Goal: Information Seeking & Learning: Learn about a topic

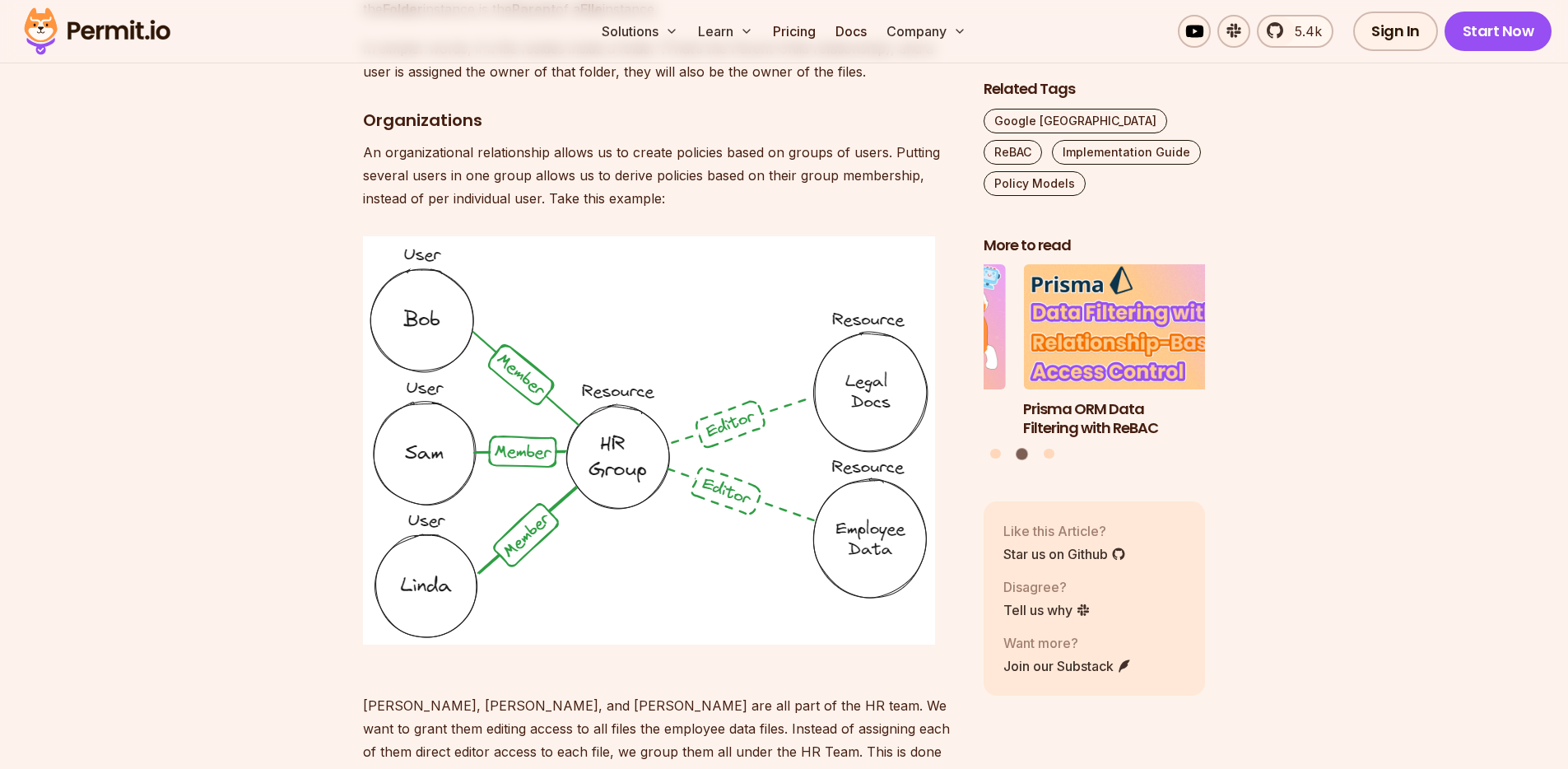
scroll to position [4081, 0]
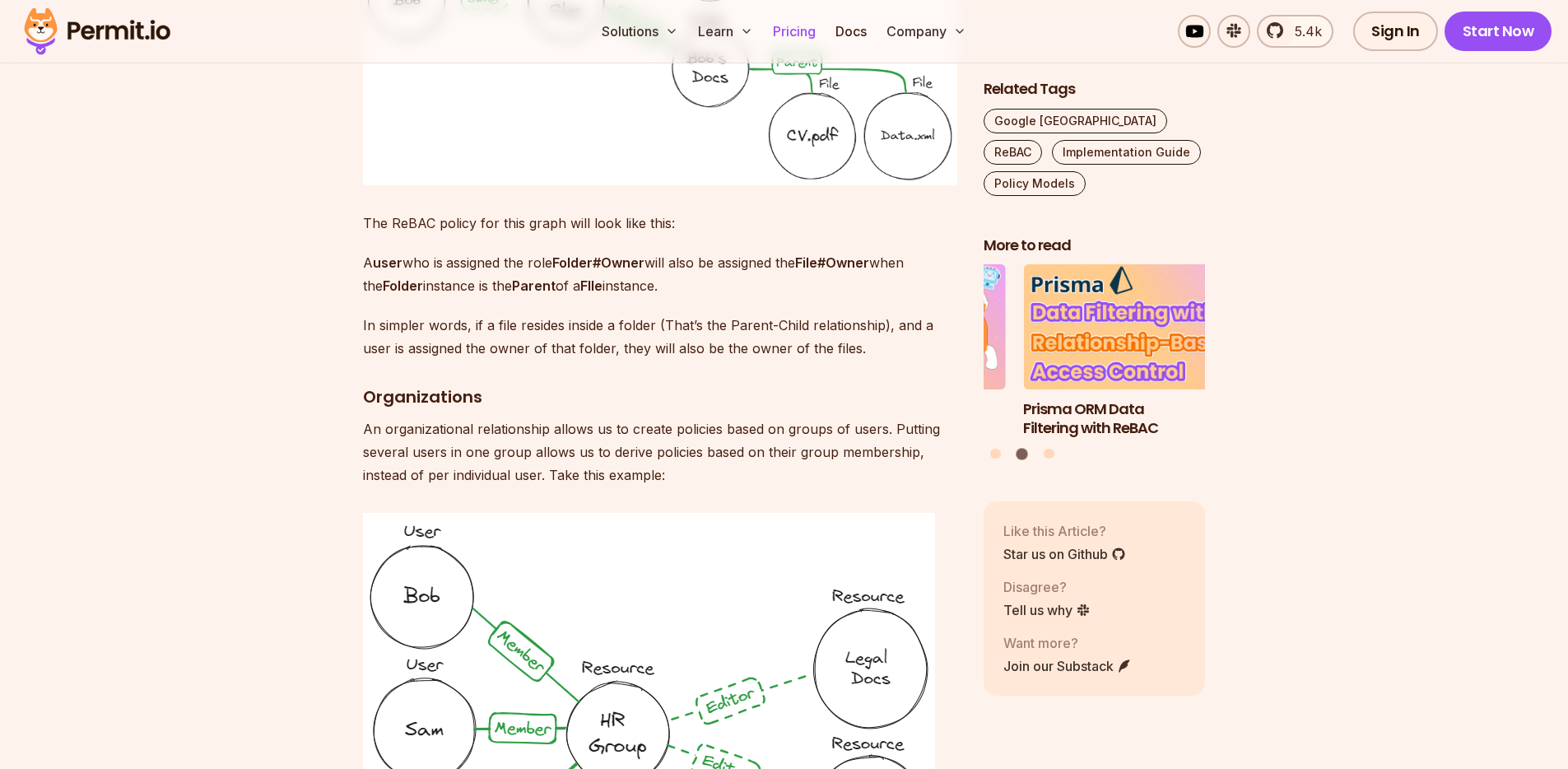
click at [774, 36] on link "Pricing" at bounding box center [794, 31] width 56 height 33
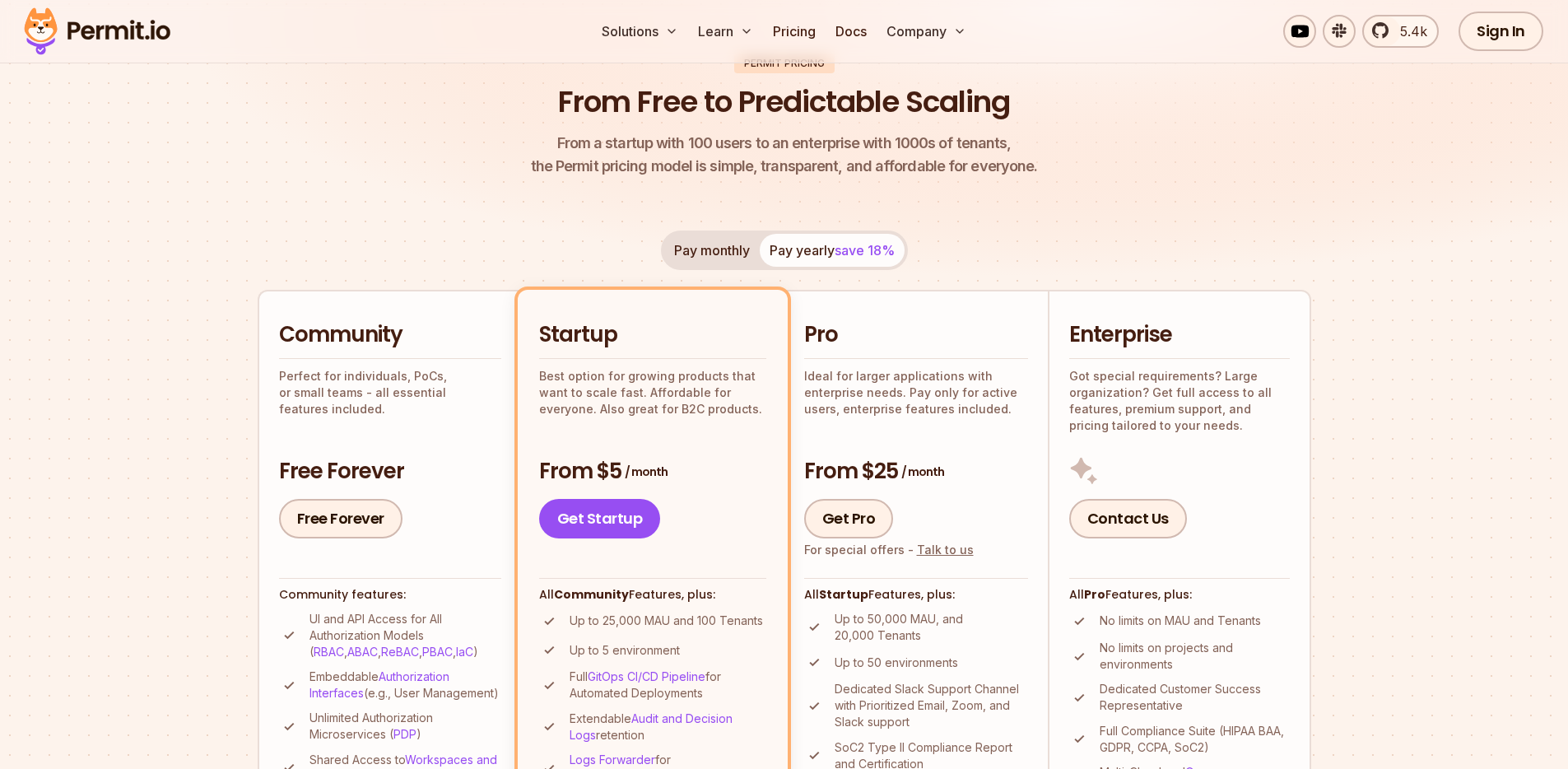
scroll to position [148, 0]
click at [320, 422] on div "Community Perfect for individuals, PoCs, or small teams - all essential feature…" at bounding box center [390, 429] width 222 height 217
click at [324, 525] on link "Free Forever" at bounding box center [341, 518] width 124 height 39
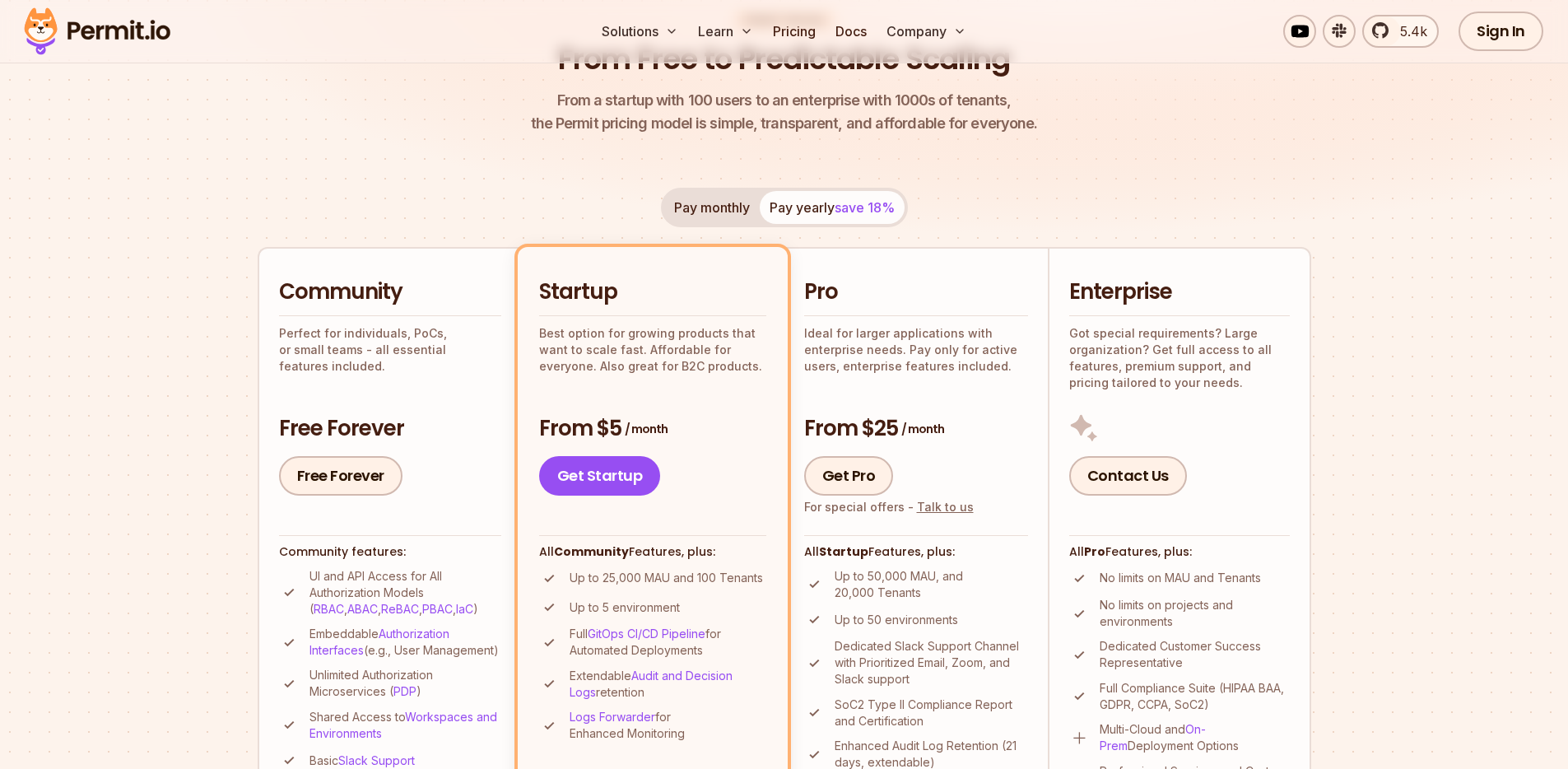
scroll to position [192, 0]
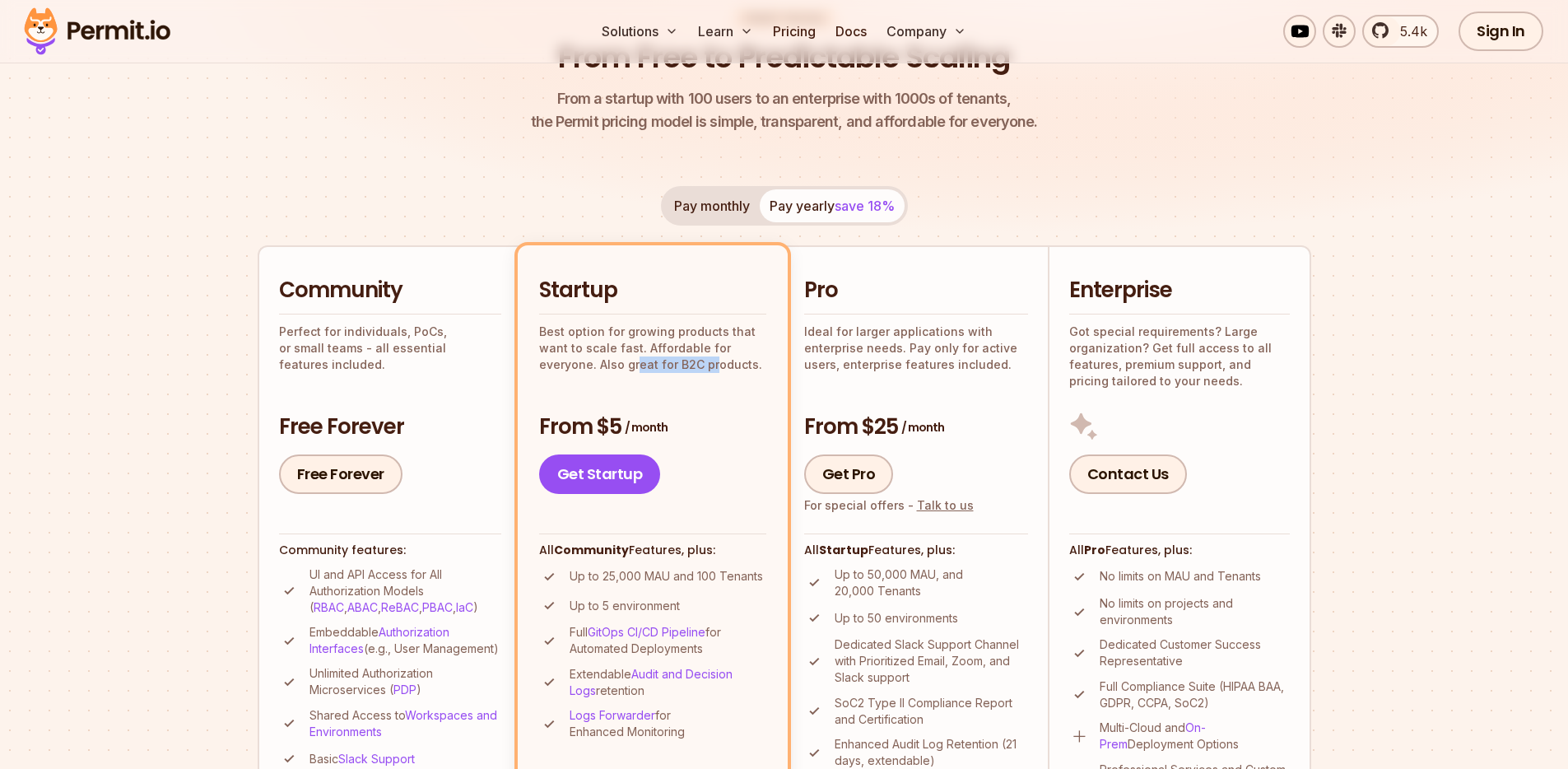
drag, startPoint x: 634, startPoint y: 366, endPoint x: 715, endPoint y: 359, distance: 81.3
click at [715, 359] on p "Best option for growing products that want to scale fast. Affordable for everyo…" at bounding box center [652, 348] width 227 height 50
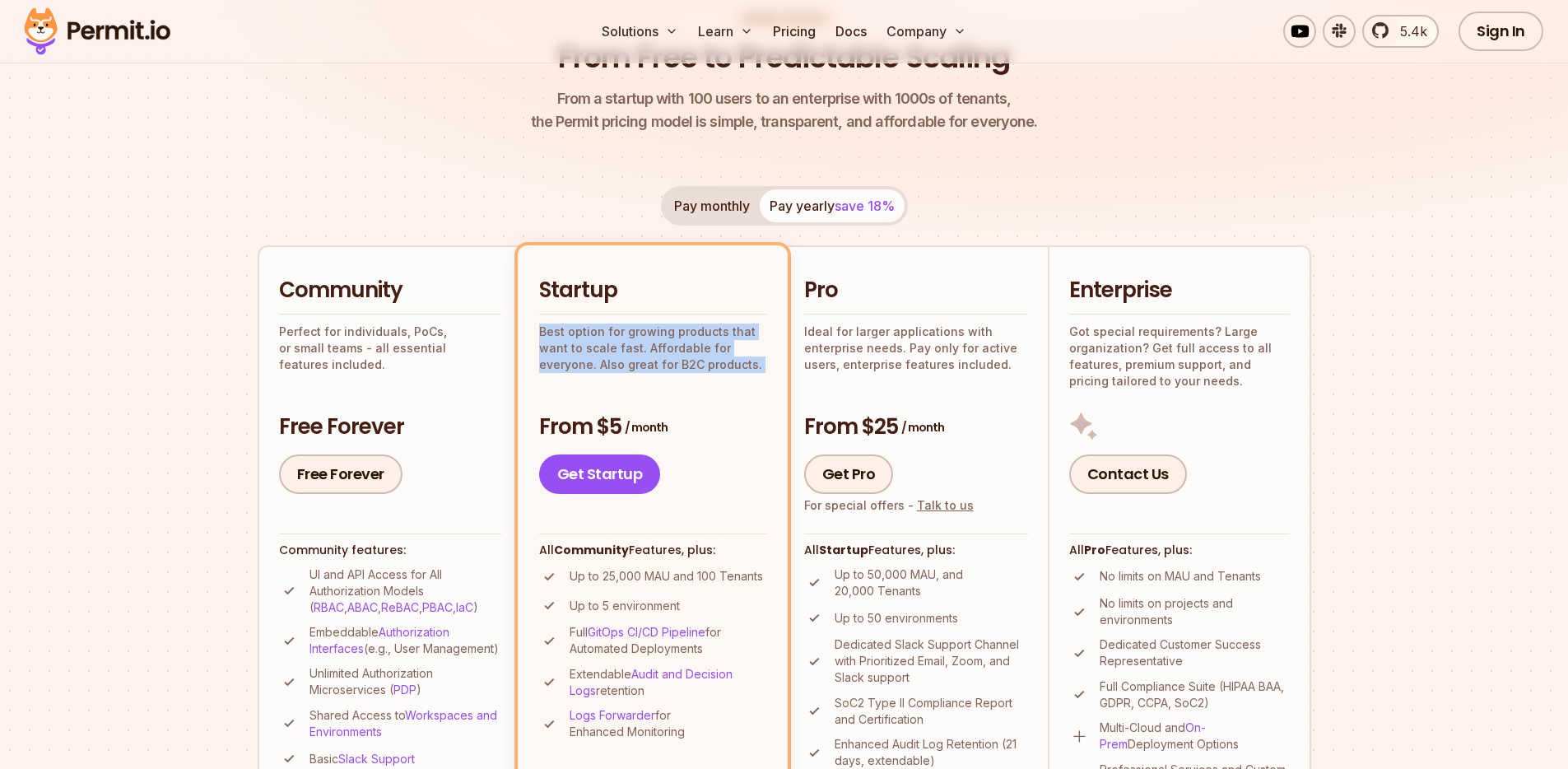
click at [593, 385] on div "Startup Best option for growing products that want to scale fast. Affordable fo…" at bounding box center [652, 385] width 227 height 217
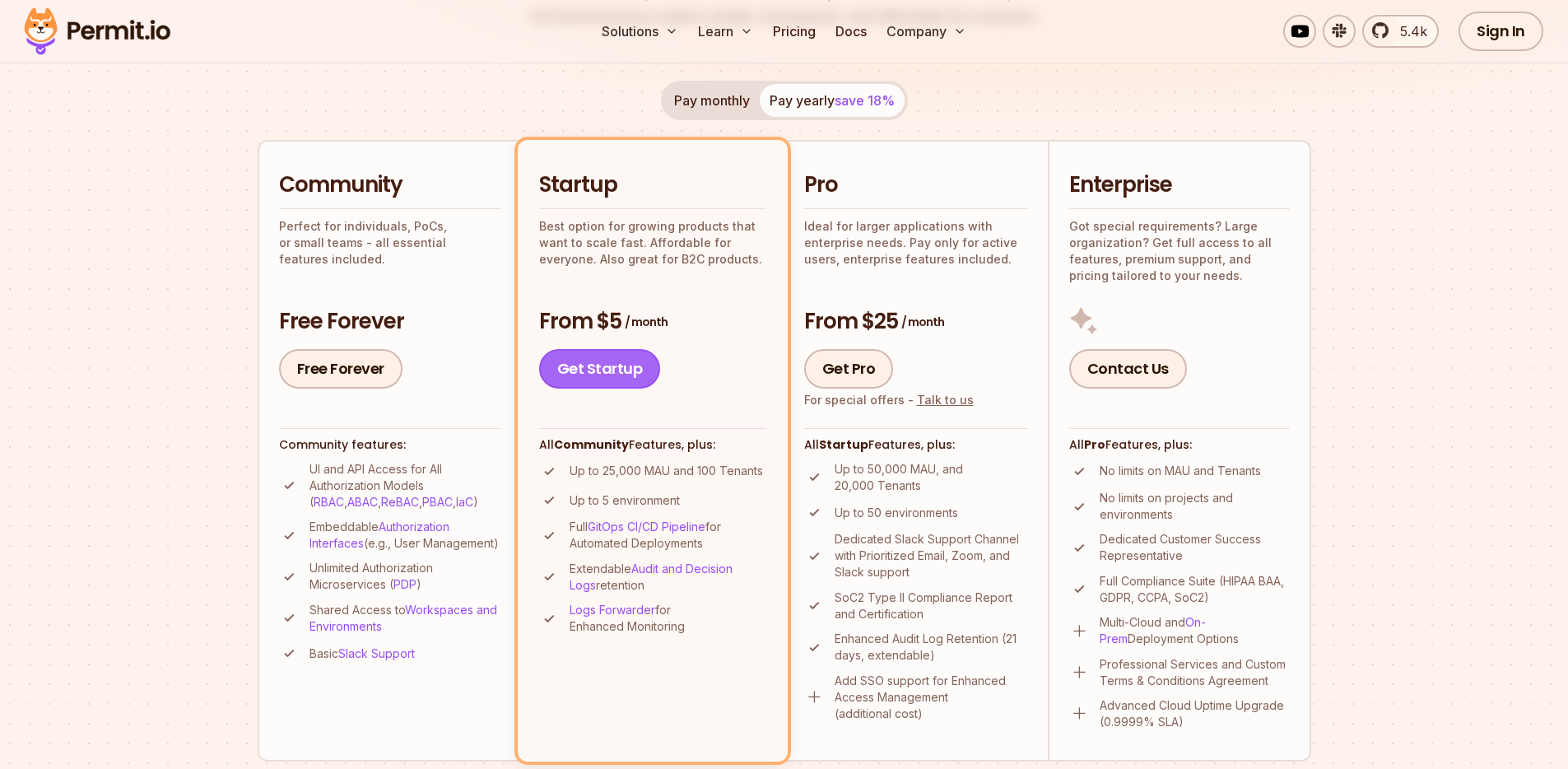
scroll to position [301, 0]
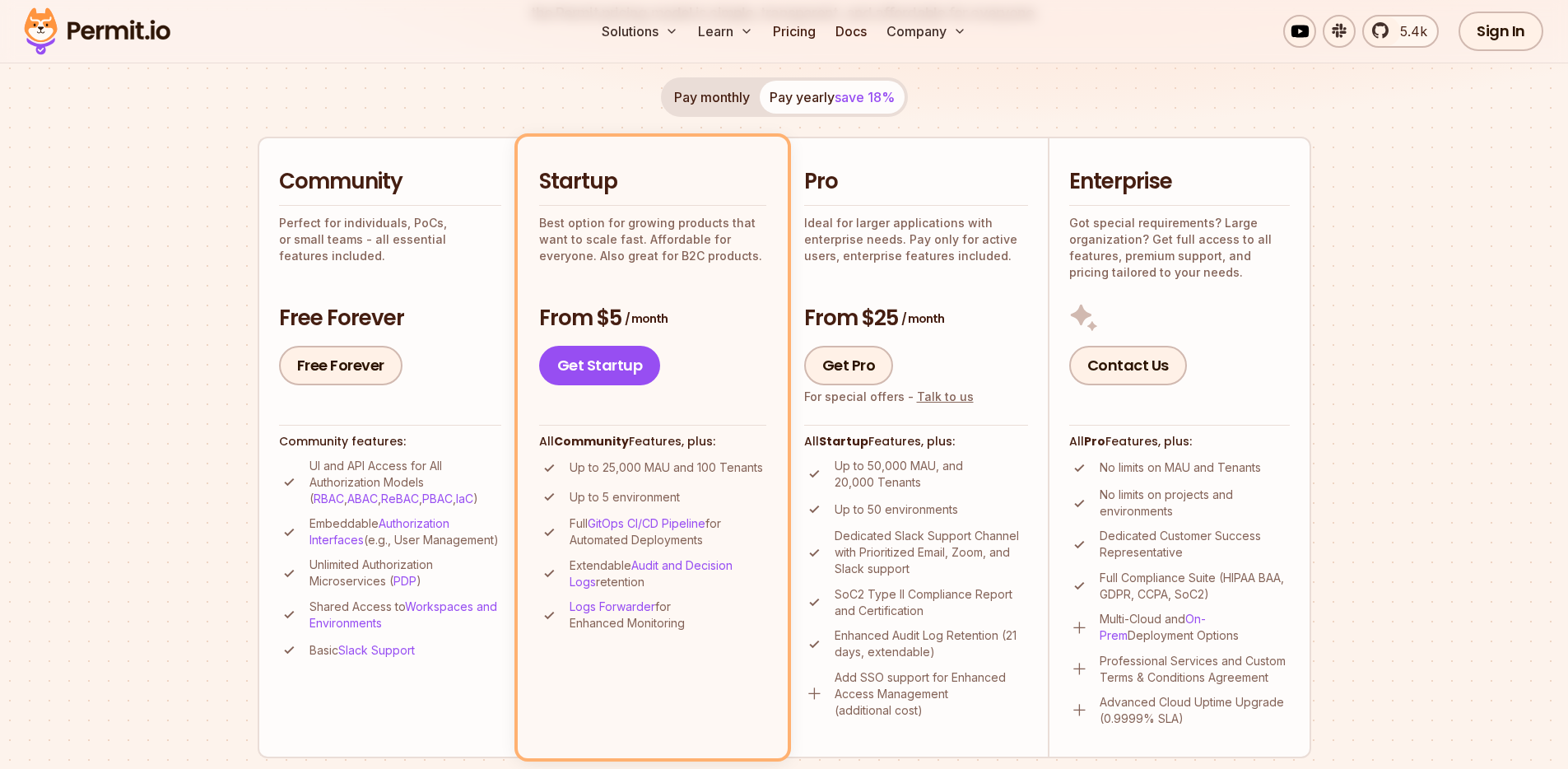
drag, startPoint x: 623, startPoint y: 469, endPoint x: 652, endPoint y: 470, distance: 29.0
click at [650, 470] on p "Up to 25,000 MAU and 100 Tenants" at bounding box center [666, 467] width 193 height 17
click at [652, 470] on p "Up to 25,000 MAU and 100 Tenants" at bounding box center [666, 467] width 193 height 17
click at [629, 469] on p "Up to 25,000 MAU and 100 Tenants" at bounding box center [666, 467] width 193 height 17
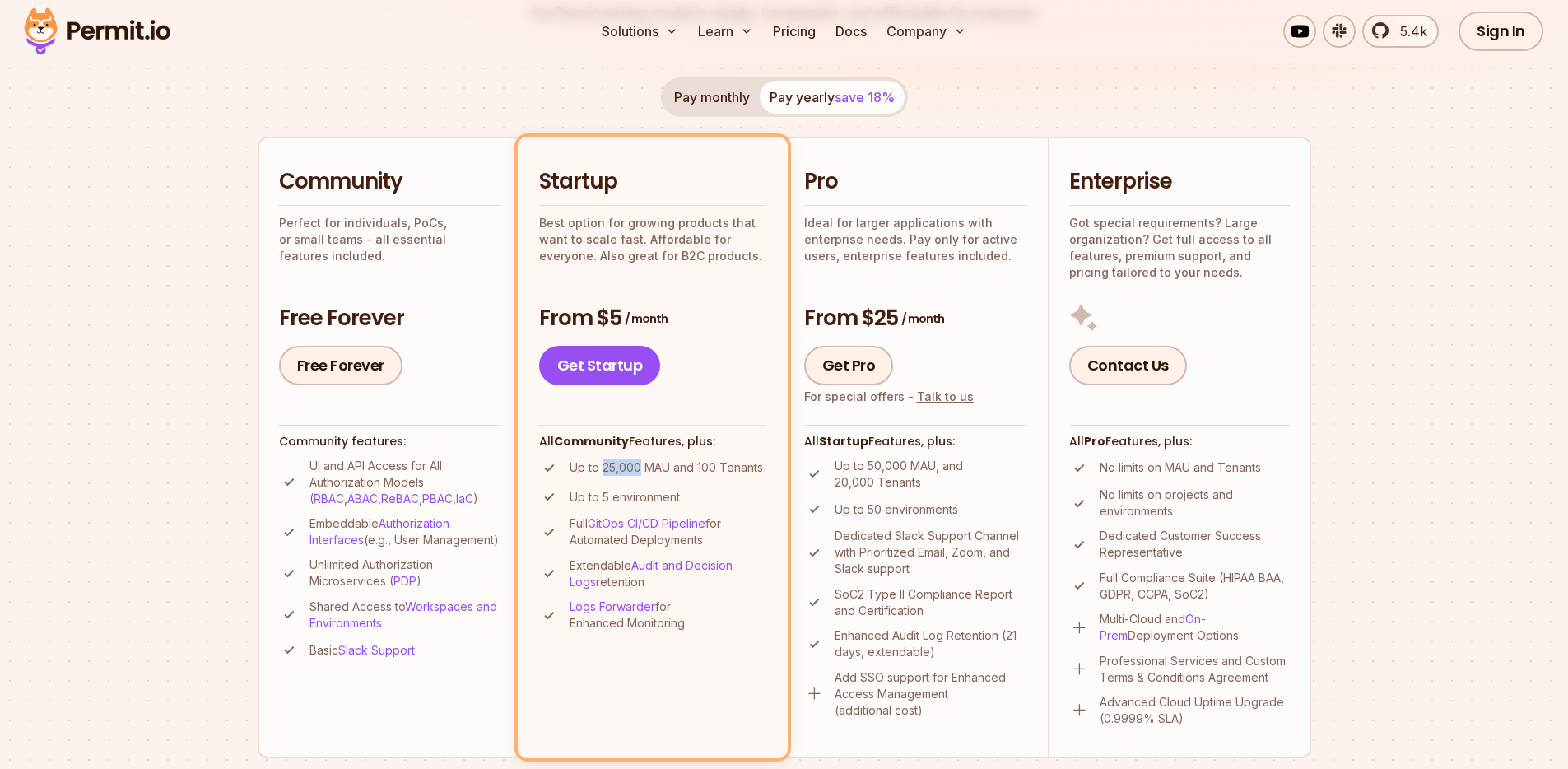
click at [629, 469] on p "Up to 25,000 MAU and 100 Tenants" at bounding box center [666, 467] width 193 height 17
click at [695, 468] on p "Up to 25,000 MAU and 100 Tenants" at bounding box center [666, 467] width 193 height 17
click at [602, 494] on p "Up to 5 environment" at bounding box center [625, 497] width 111 height 17
drag, startPoint x: 573, startPoint y: 497, endPoint x: 659, endPoint y: 492, distance: 86.1
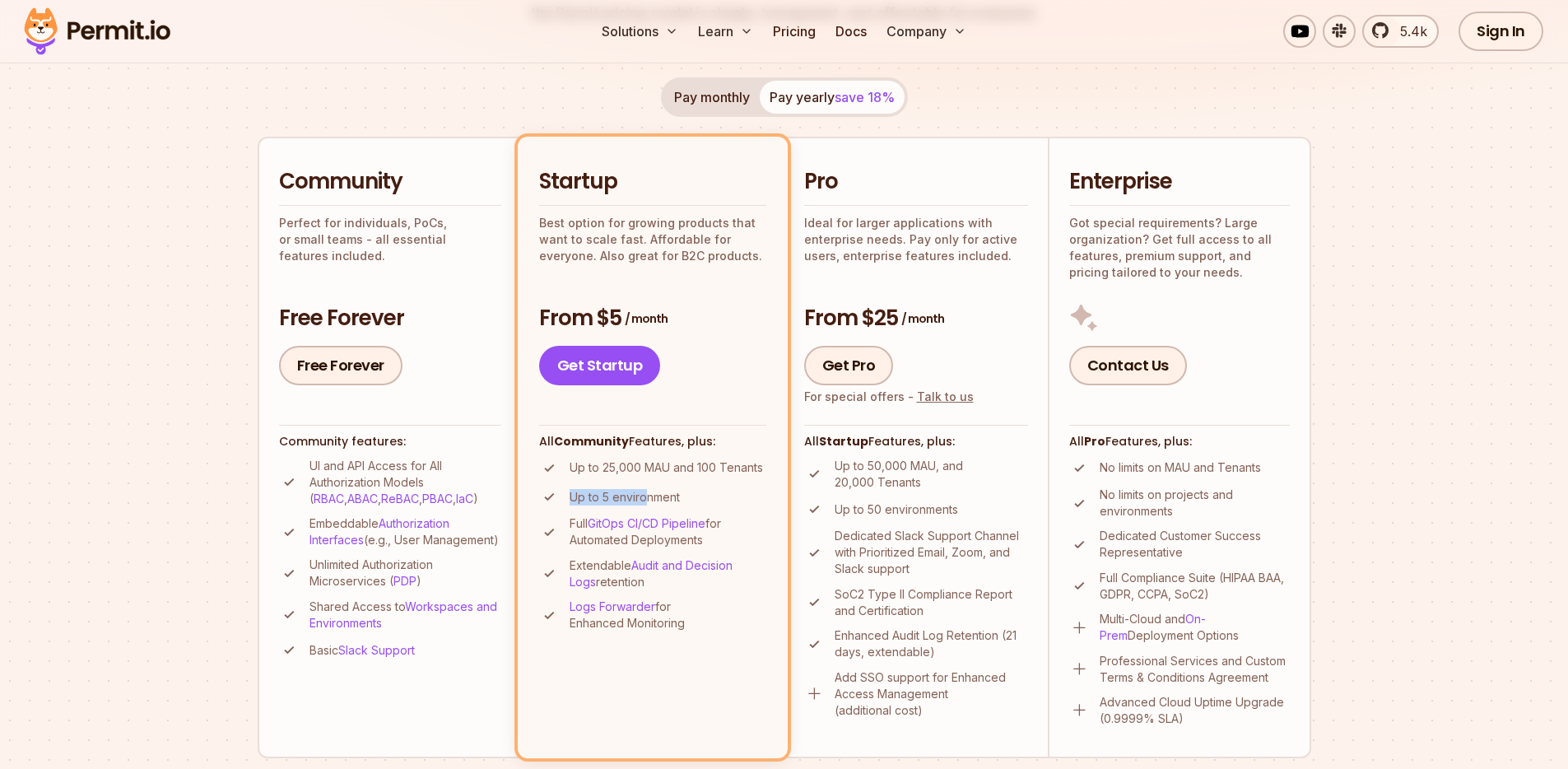
click at [658, 492] on p "Up to 5 environment" at bounding box center [625, 497] width 111 height 17
click at [659, 492] on p "Up to 5 environment" at bounding box center [625, 497] width 111 height 17
drag, startPoint x: 619, startPoint y: 544, endPoint x: 683, endPoint y: 543, distance: 64.0
click at [683, 543] on p "Full GitOps CI/CD Pipeline for Automated Deployments" at bounding box center [668, 531] width 197 height 33
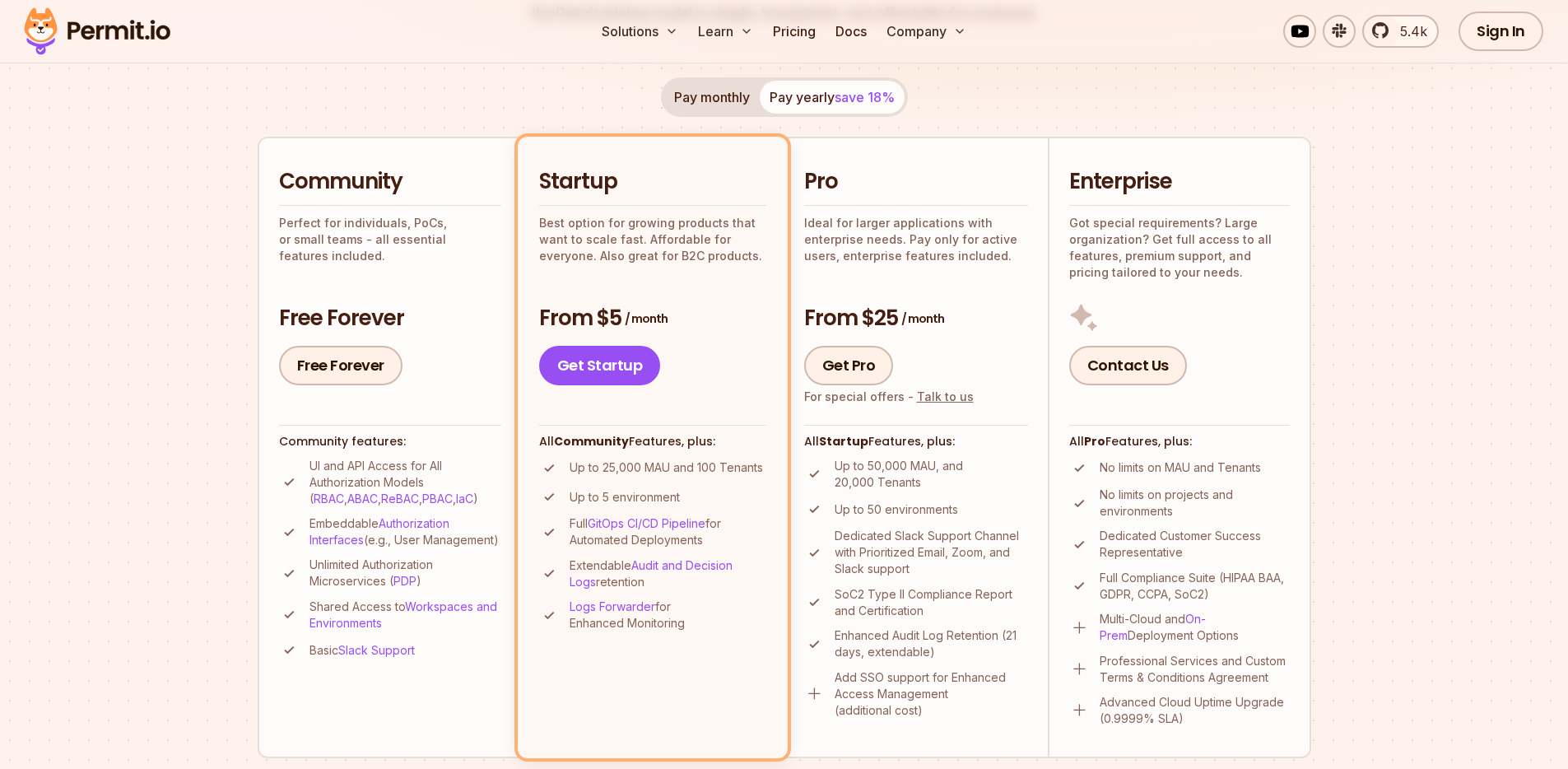
click at [629, 585] on p "Extendable Audit and Decision Logs retention" at bounding box center [668, 573] width 197 height 33
click at [687, 623] on p "Logs Forwarder for Enhanced Monitoring" at bounding box center [668, 614] width 197 height 33
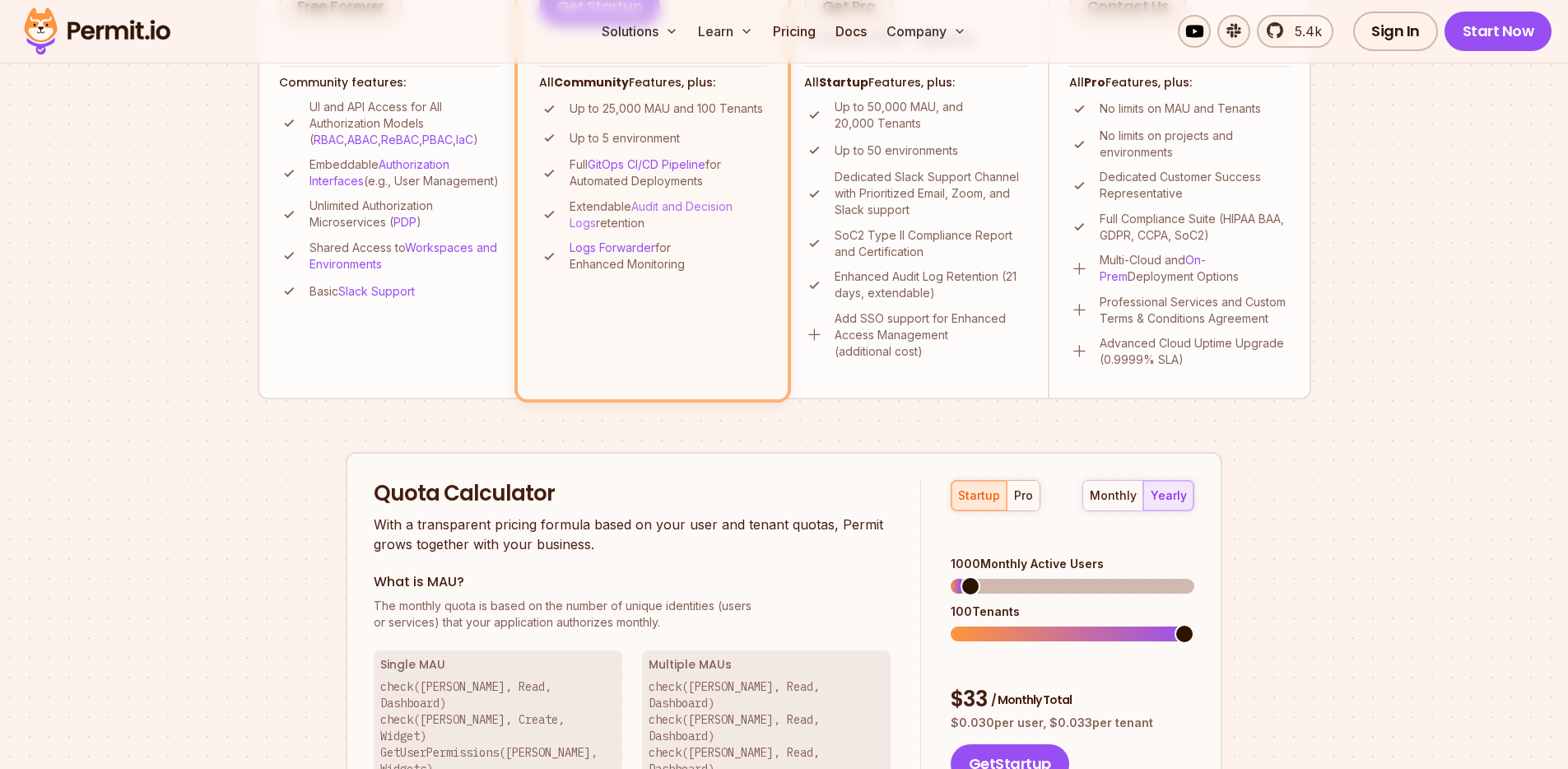
scroll to position [661, 0]
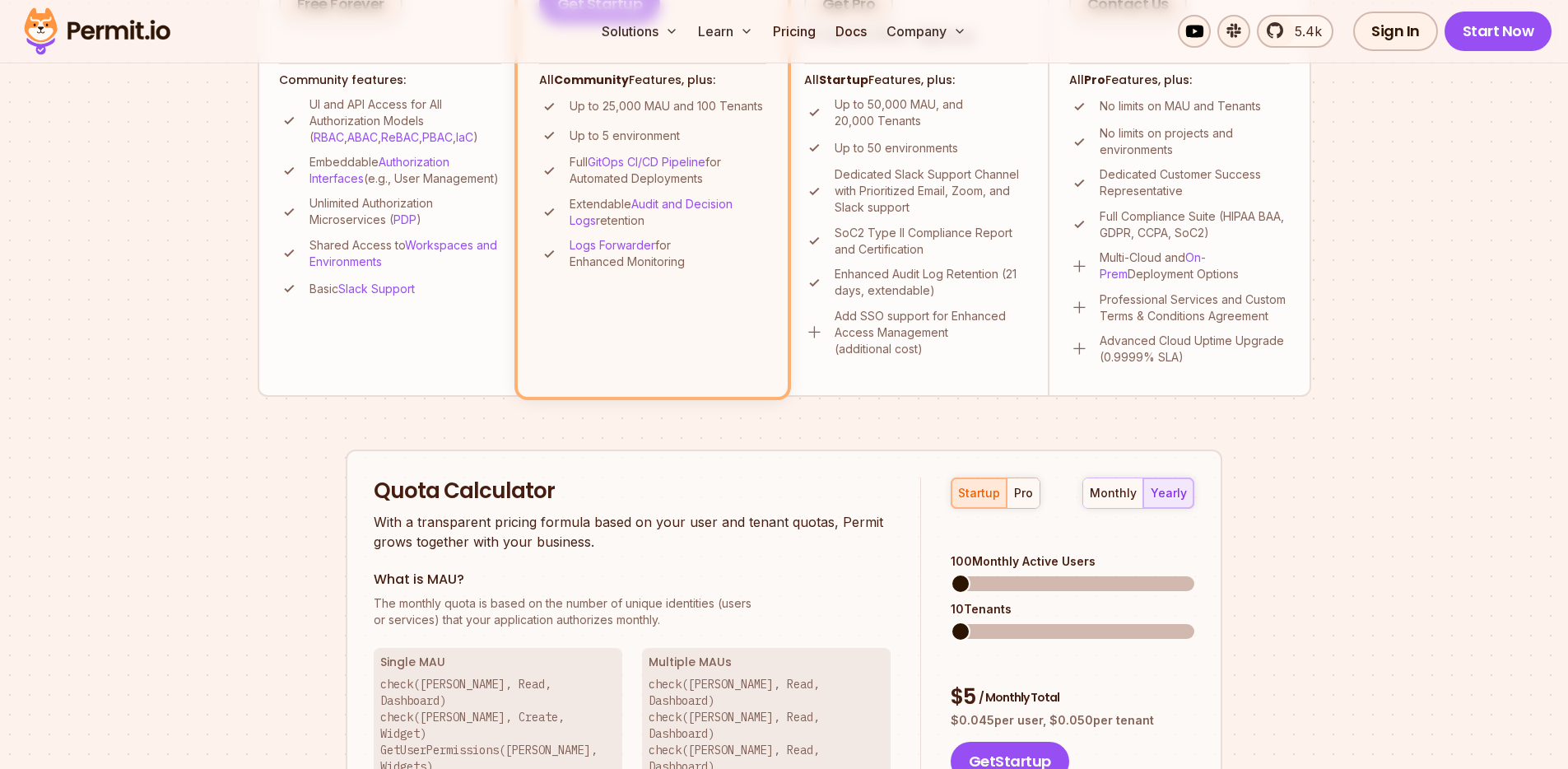
click at [951, 573] on span at bounding box center [960, 583] width 20 height 20
click at [951, 621] on span at bounding box center [960, 630] width 20 height 20
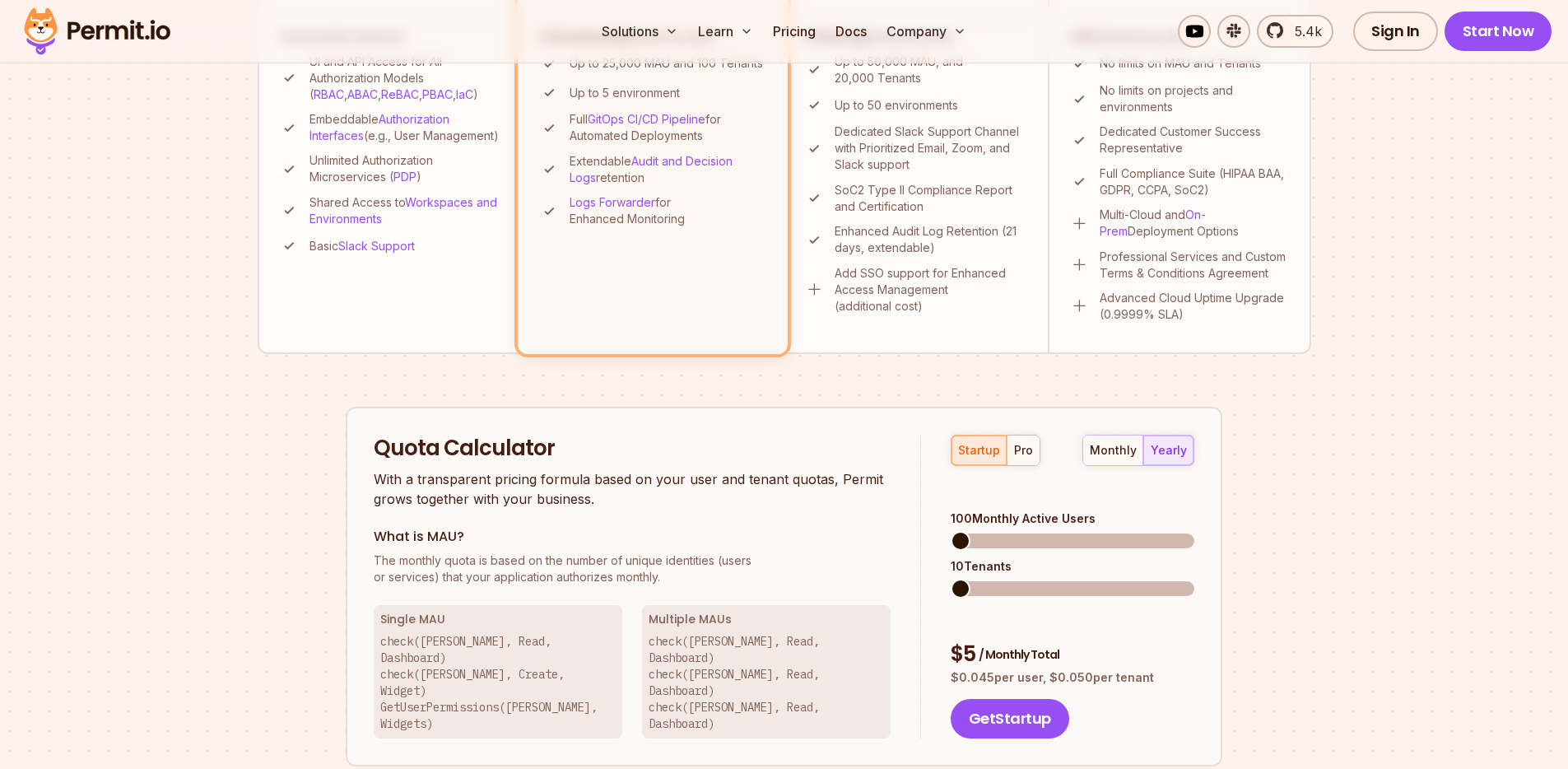
scroll to position [747, 0]
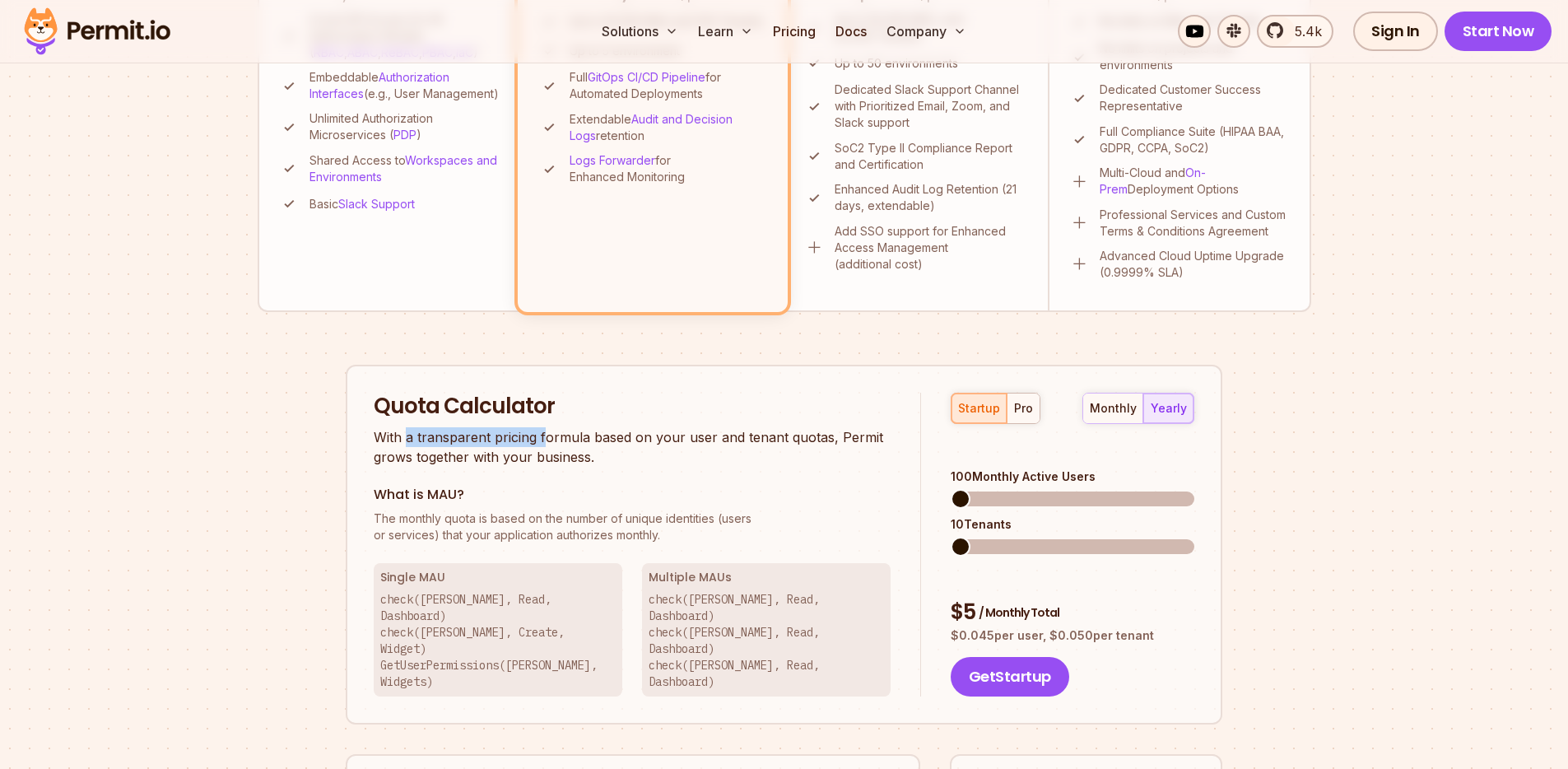
drag, startPoint x: 405, startPoint y: 442, endPoint x: 546, endPoint y: 440, distance: 141.0
click at [546, 440] on p "With a transparent pricing formula based on your user and tenant quotas, Permit…" at bounding box center [632, 447] width 517 height 39
click at [530, 439] on p "With a transparent pricing formula based on your user and tenant quotas, Permit…" at bounding box center [632, 447] width 517 height 39
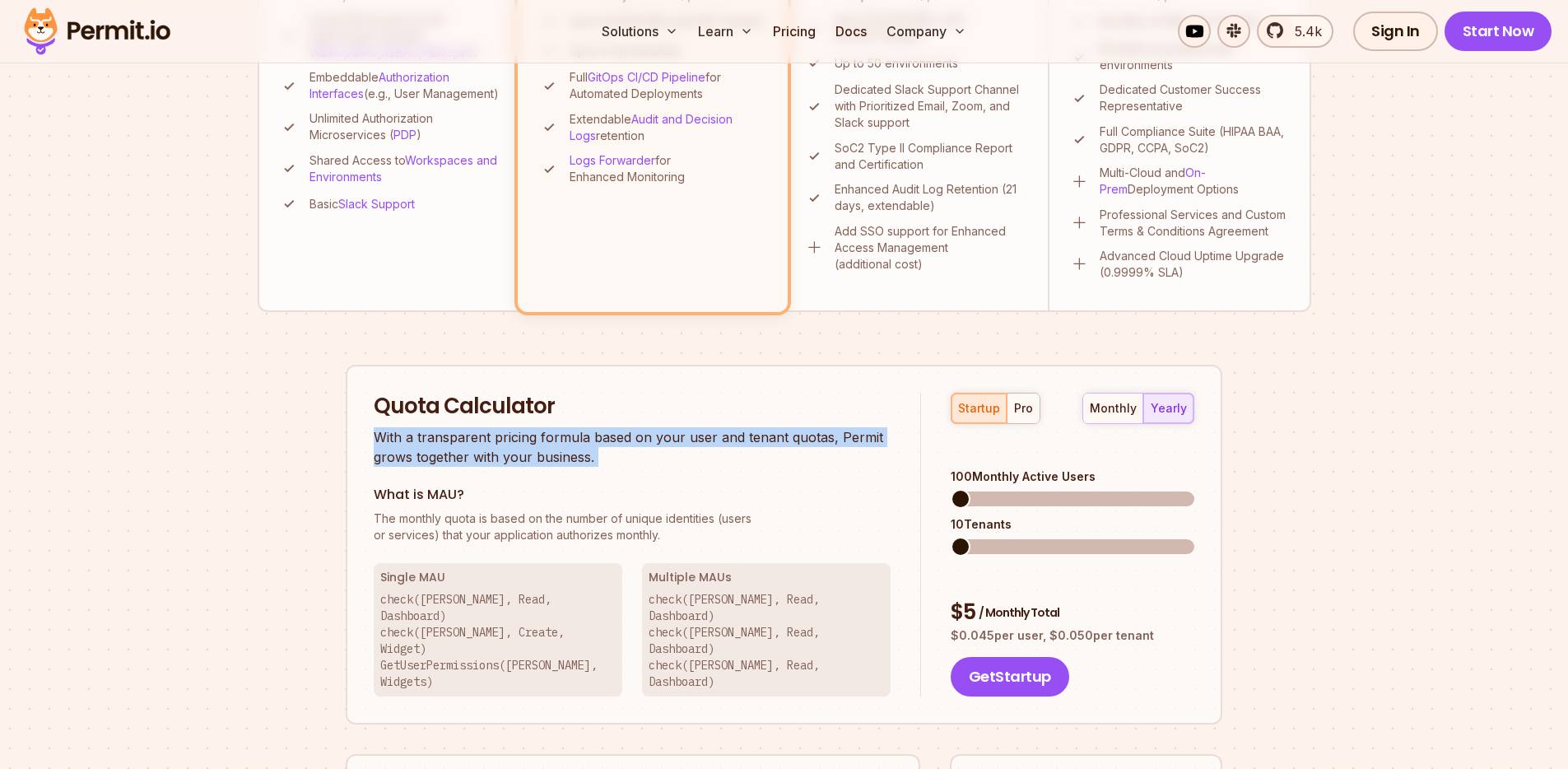
click at [530, 439] on p "With a transparent pricing formula based on your user and tenant quotas, Permit…" at bounding box center [632, 447] width 517 height 39
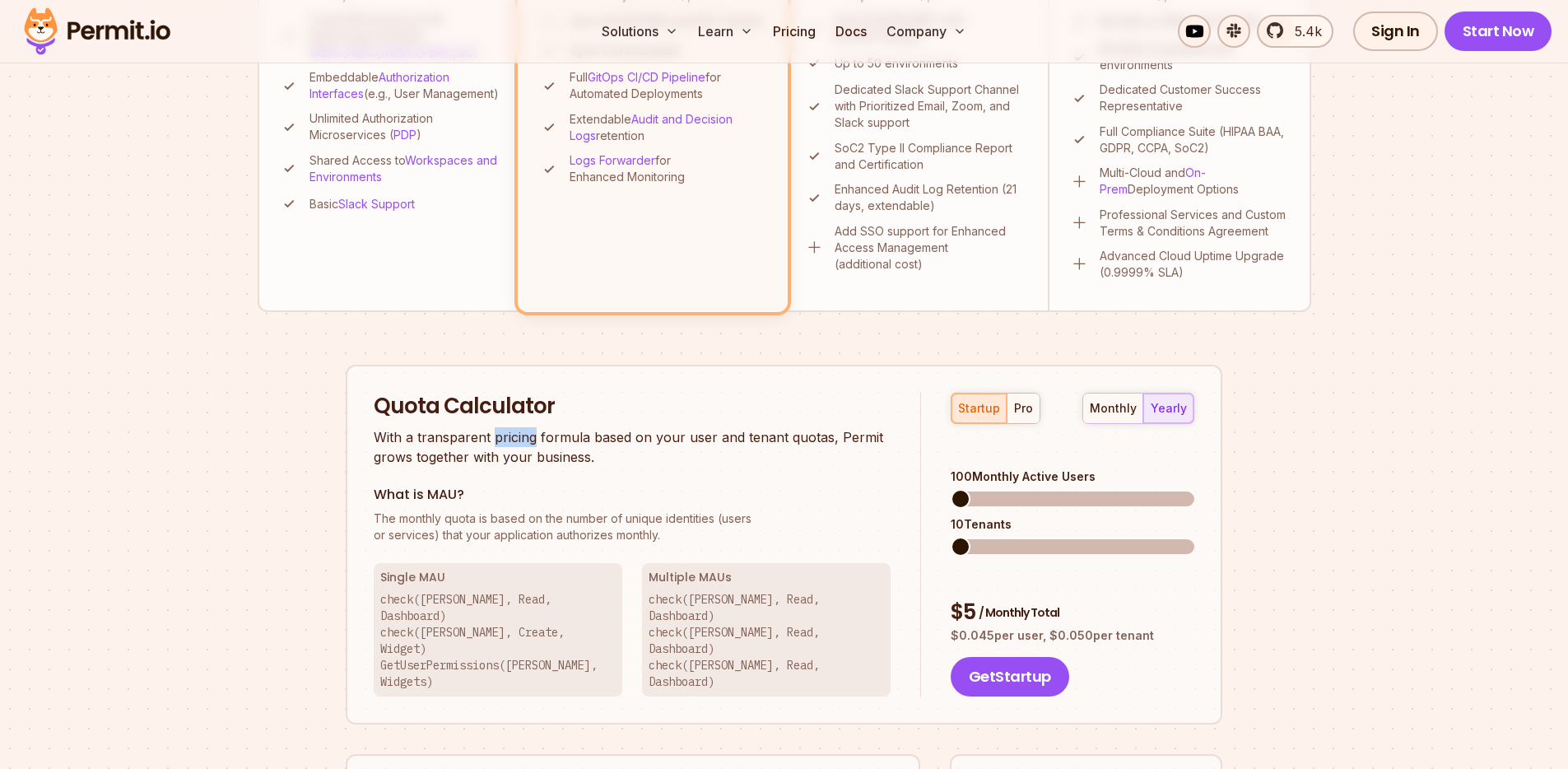
click at [530, 439] on p "With a transparent pricing formula based on your user and tenant quotas, Permit…" at bounding box center [632, 447] width 517 height 39
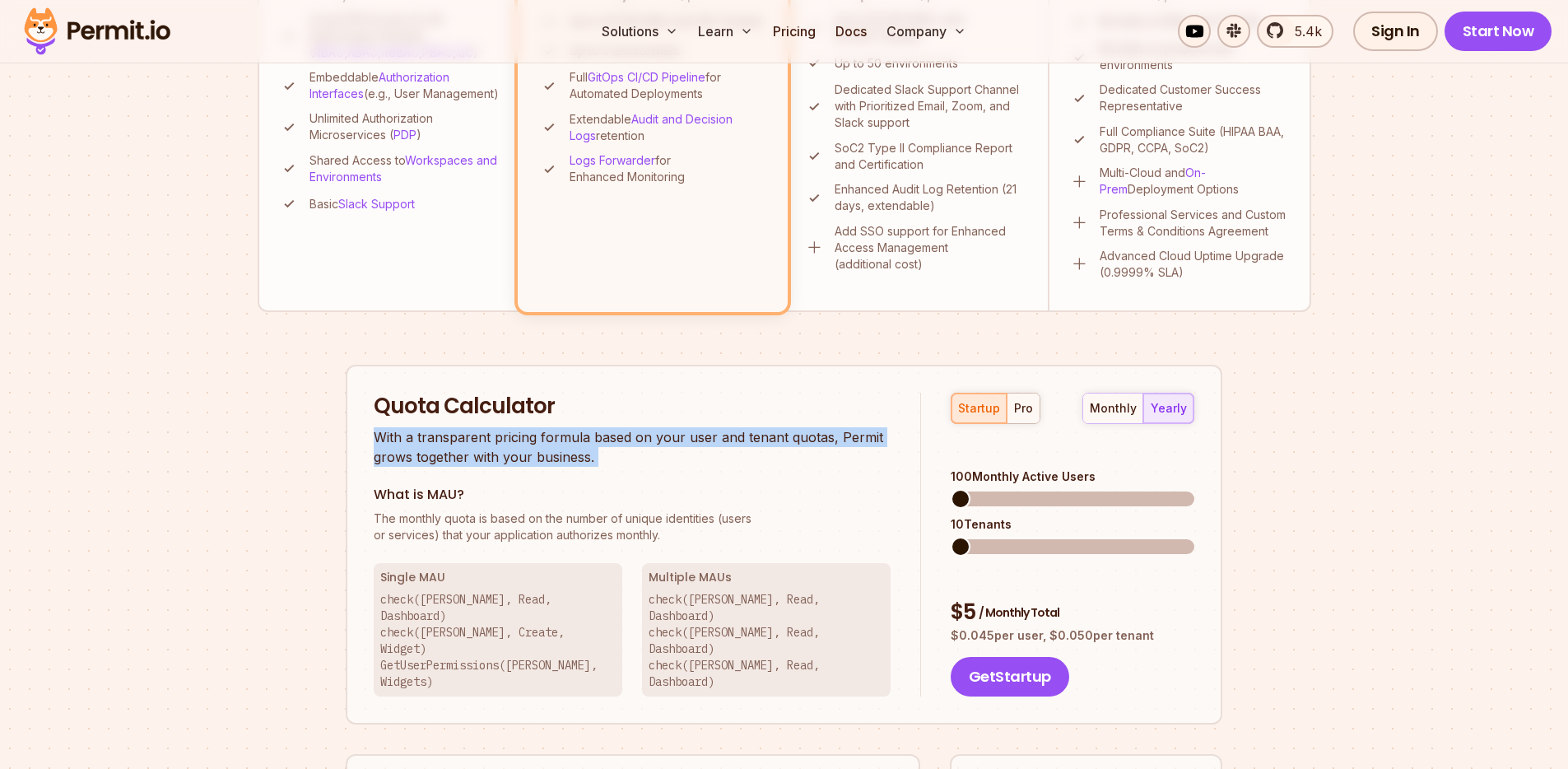
click at [530, 439] on p "With a transparent pricing formula based on your user and tenant quotas, Permit…" at bounding box center [632, 447] width 517 height 39
click at [477, 446] on p "With a transparent pricing formula based on your user and tenant quotas, Permit…" at bounding box center [632, 447] width 517 height 39
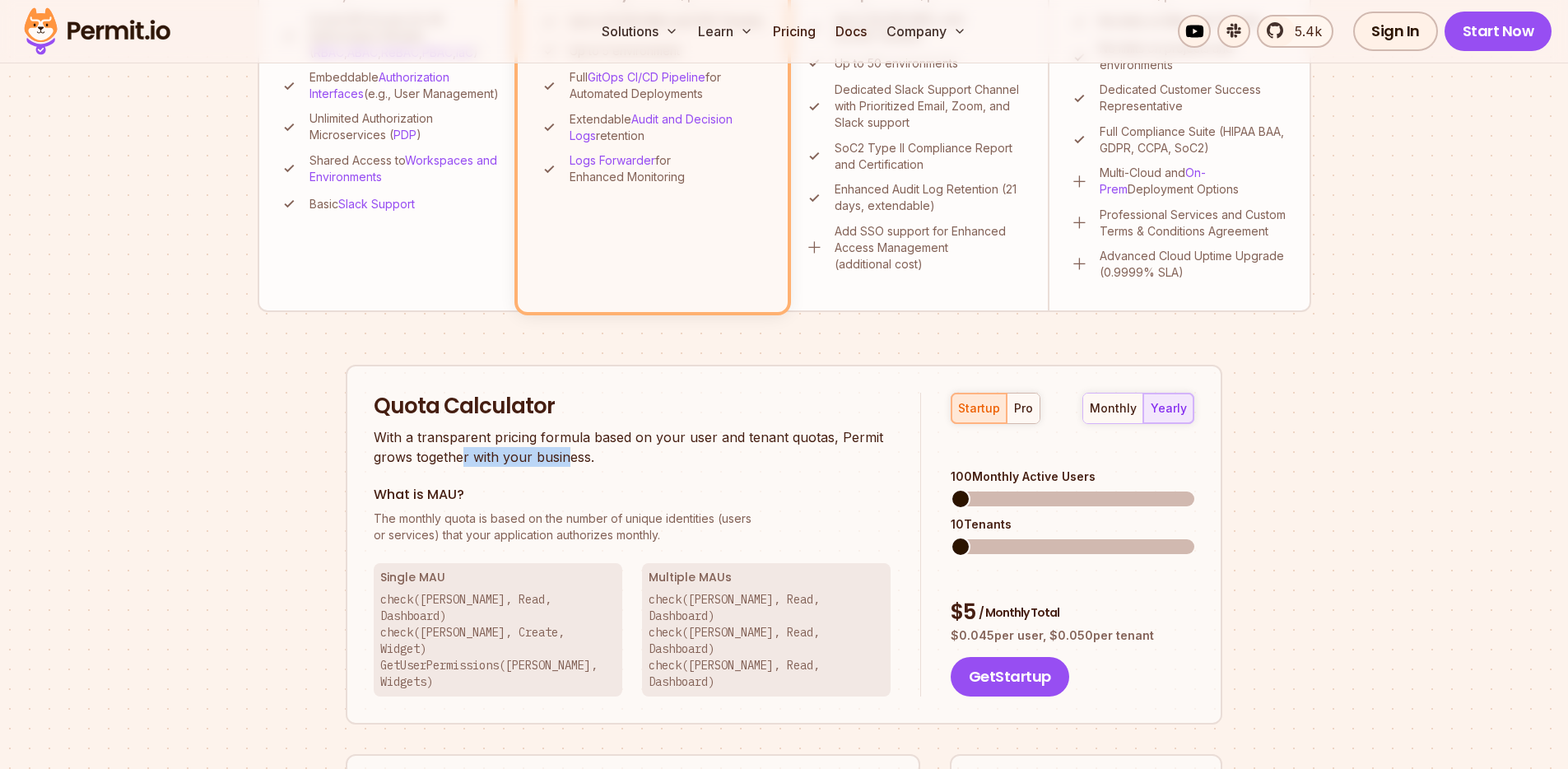
drag, startPoint x: 465, startPoint y: 457, endPoint x: 569, endPoint y: 466, distance: 104.4
click at [569, 466] on div "Quota Calculator With a transparent pricing formula based on your user and tena…" at bounding box center [647, 544] width 547 height 303
drag, startPoint x: 407, startPoint y: 495, endPoint x: 478, endPoint y: 500, distance: 71.2
click at [478, 500] on h3 "What is MAU?" at bounding box center [632, 495] width 517 height 17
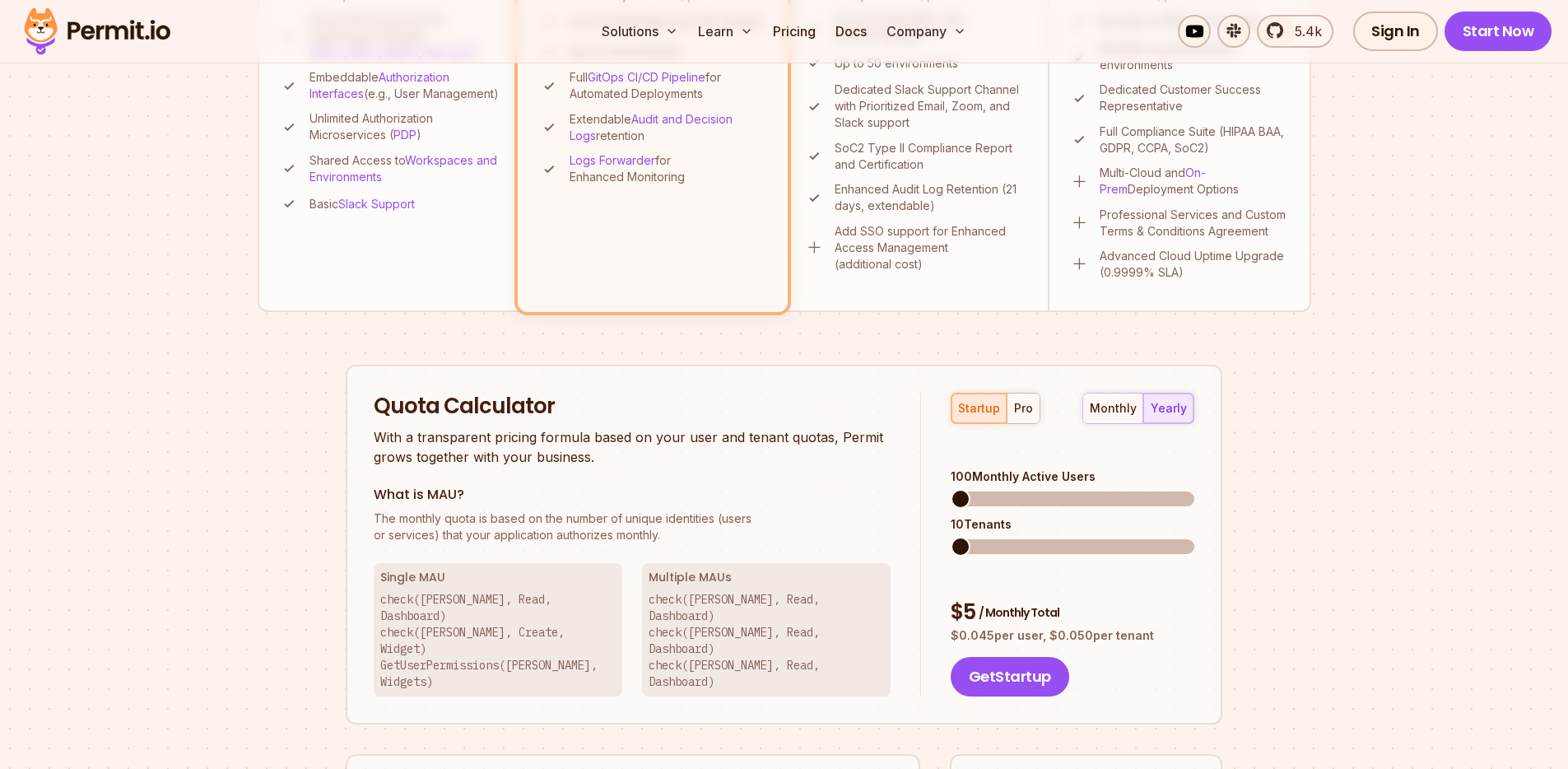
click at [478, 500] on h3 "What is MAU?" at bounding box center [632, 495] width 517 height 17
drag, startPoint x: 410, startPoint y: 518, endPoint x: 524, endPoint y: 523, distance: 114.1
click at [517, 522] on span "The monthly quota is based on the number of unique identities (users" at bounding box center [632, 519] width 517 height 17
click at [524, 523] on span "The monthly quota is based on the number of unique identities (users" at bounding box center [632, 519] width 517 height 17
click at [462, 525] on span "The monthly quota is based on the number of unique identities (users" at bounding box center [632, 519] width 517 height 17
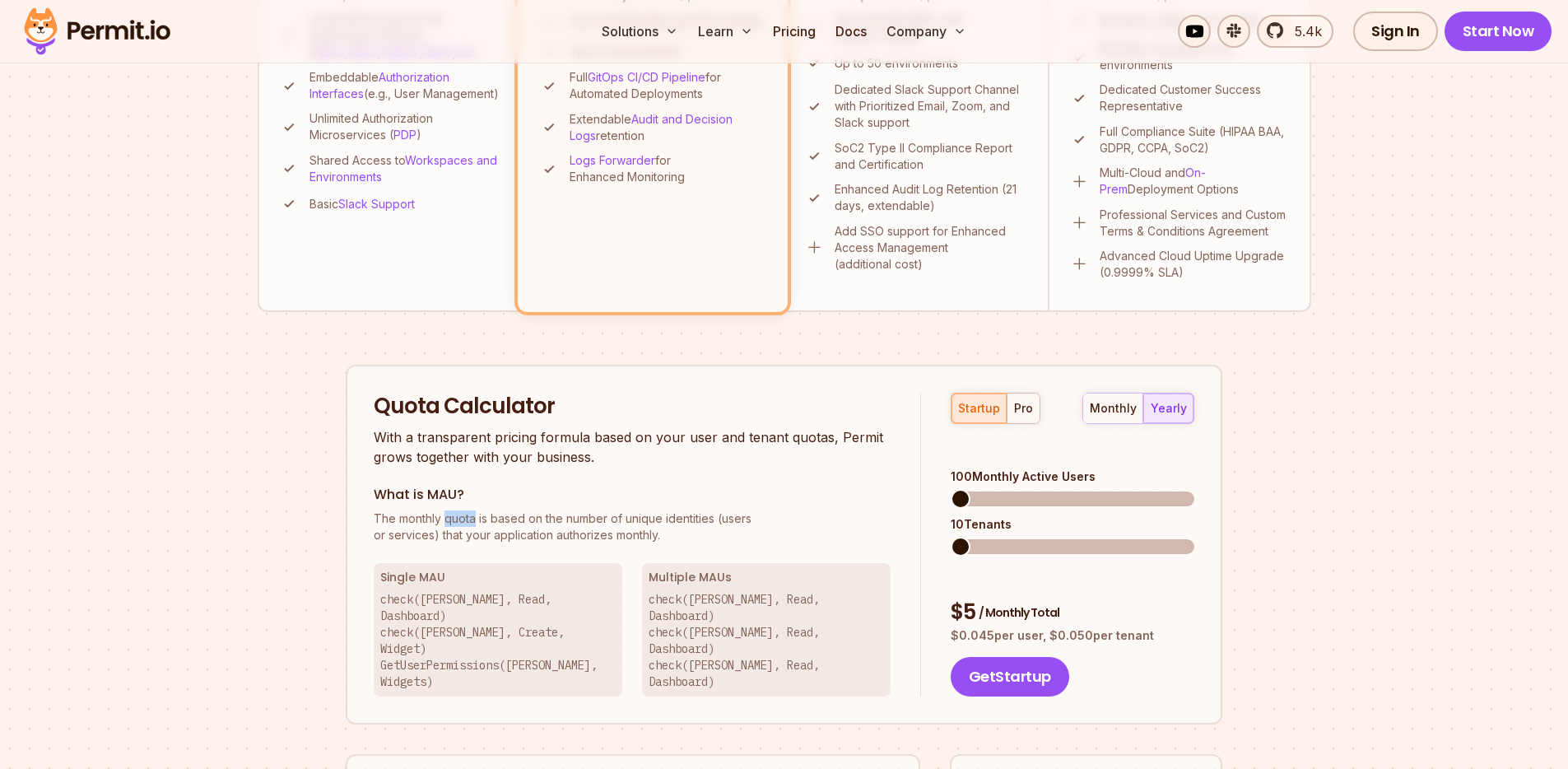
click at [462, 525] on span "The monthly quota is based on the number of unique identities (users" at bounding box center [632, 519] width 517 height 17
click at [517, 520] on span "The monthly quota is based on the number of unique identities (users" at bounding box center [632, 519] width 517 height 17
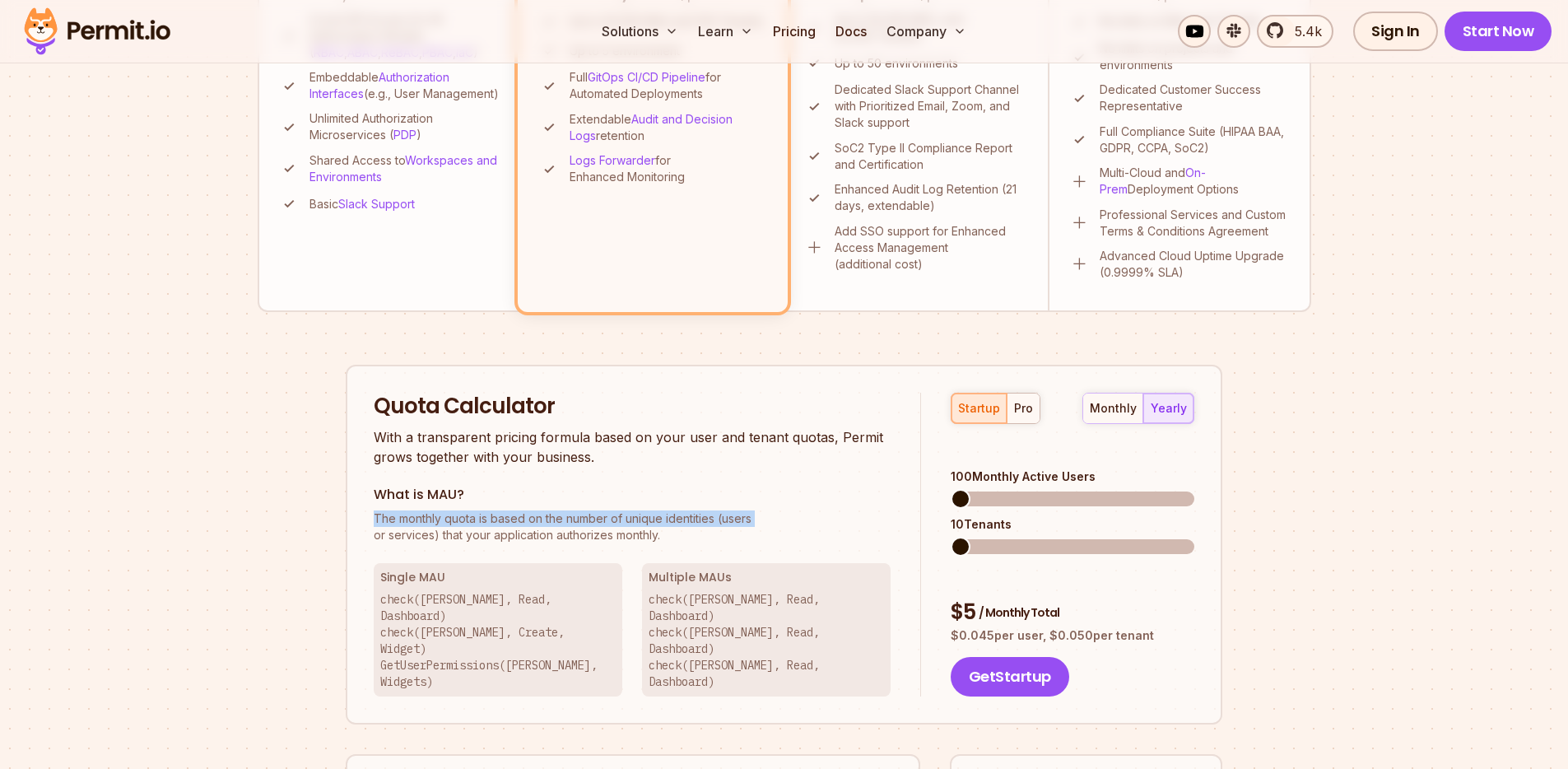
click at [665, 521] on span "The monthly quota is based on the number of unique identities (users" at bounding box center [632, 519] width 517 height 17
drag, startPoint x: 607, startPoint y: 538, endPoint x: 644, endPoint y: 538, distance: 37.0
click at [644, 538] on p "The monthly quota is based on the number of unique identities (users or service…" at bounding box center [632, 526] width 517 height 33
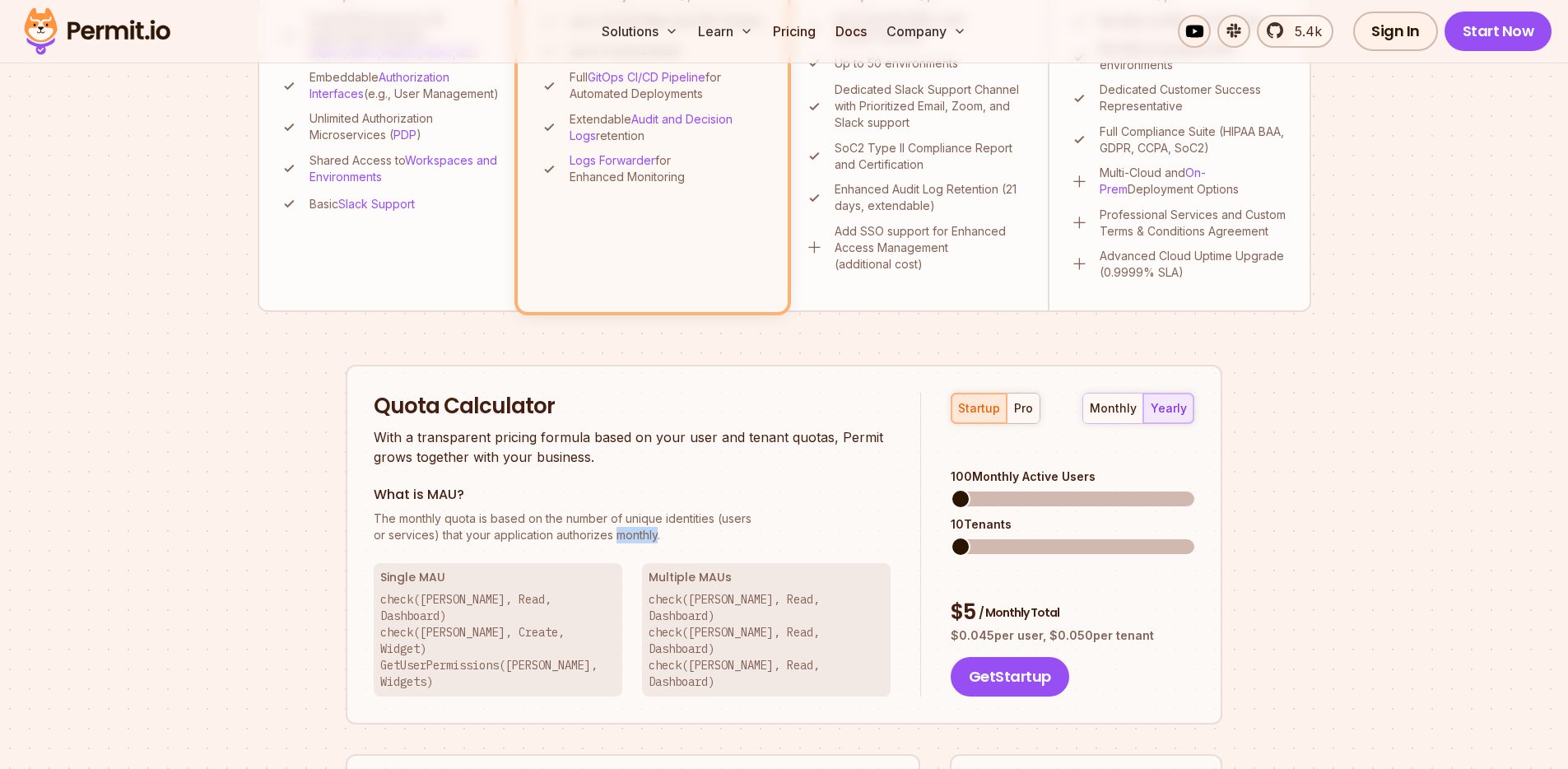
click at [644, 538] on p "The monthly quota is based on the number of unique identities (users or service…" at bounding box center [632, 526] width 517 height 33
click at [609, 540] on p "The monthly quota is based on the number of unique identities (users or service…" at bounding box center [632, 526] width 517 height 33
click at [567, 525] on p "The monthly quota is based on the number of unique identities (users or service…" at bounding box center [632, 526] width 517 height 33
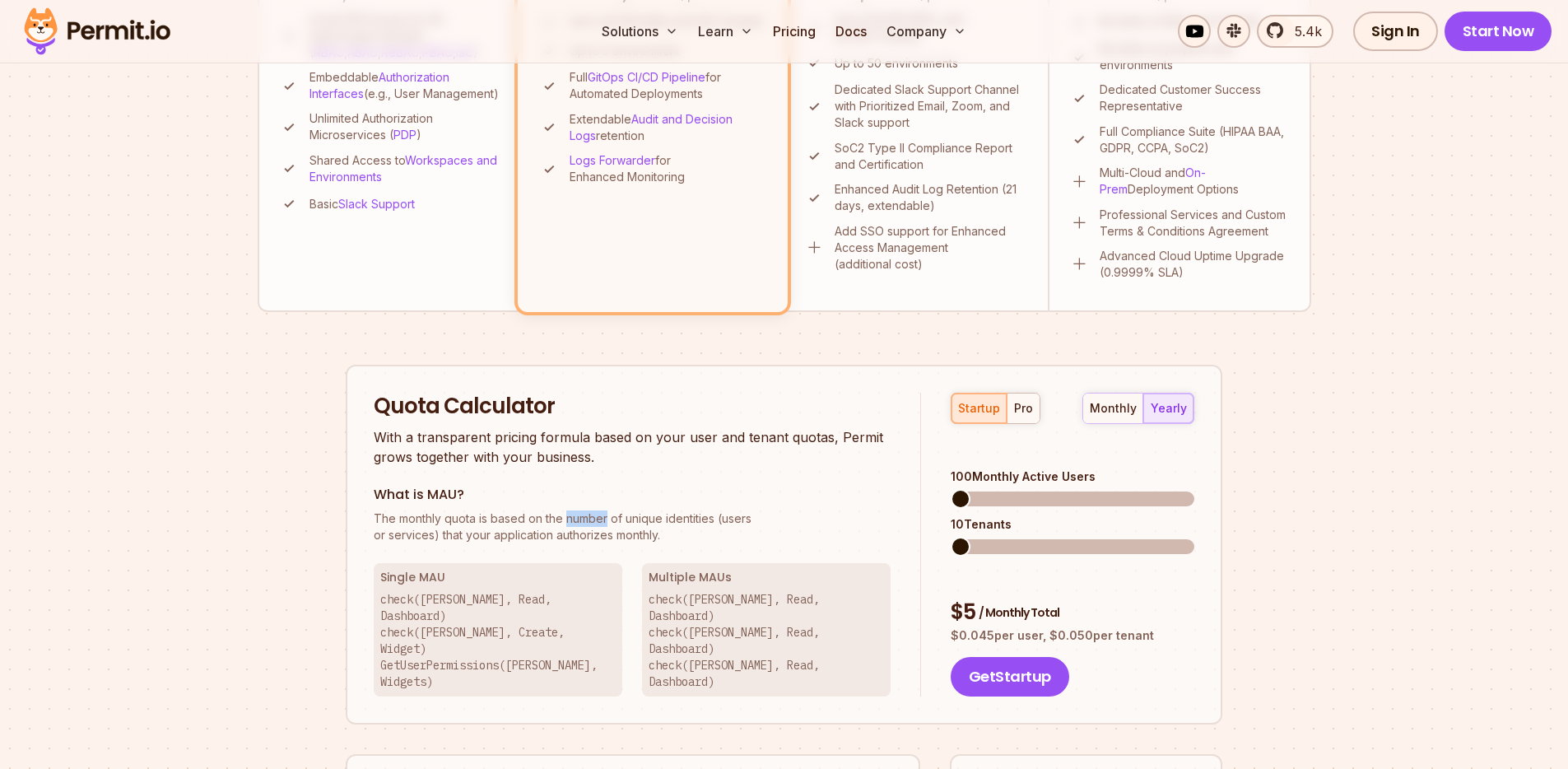
click at [567, 525] on p "The monthly quota is based on the number of unique identities (users or service…" at bounding box center [632, 526] width 517 height 33
click at [501, 560] on div "Quota Calculator With a transparent pricing formula based on your user and tena…" at bounding box center [647, 544] width 547 height 303
click at [396, 604] on p "check(John, Read, Dashboard) check(John, Create, Widget) GetUserPermissions(Joh…" at bounding box center [497, 640] width 235 height 98
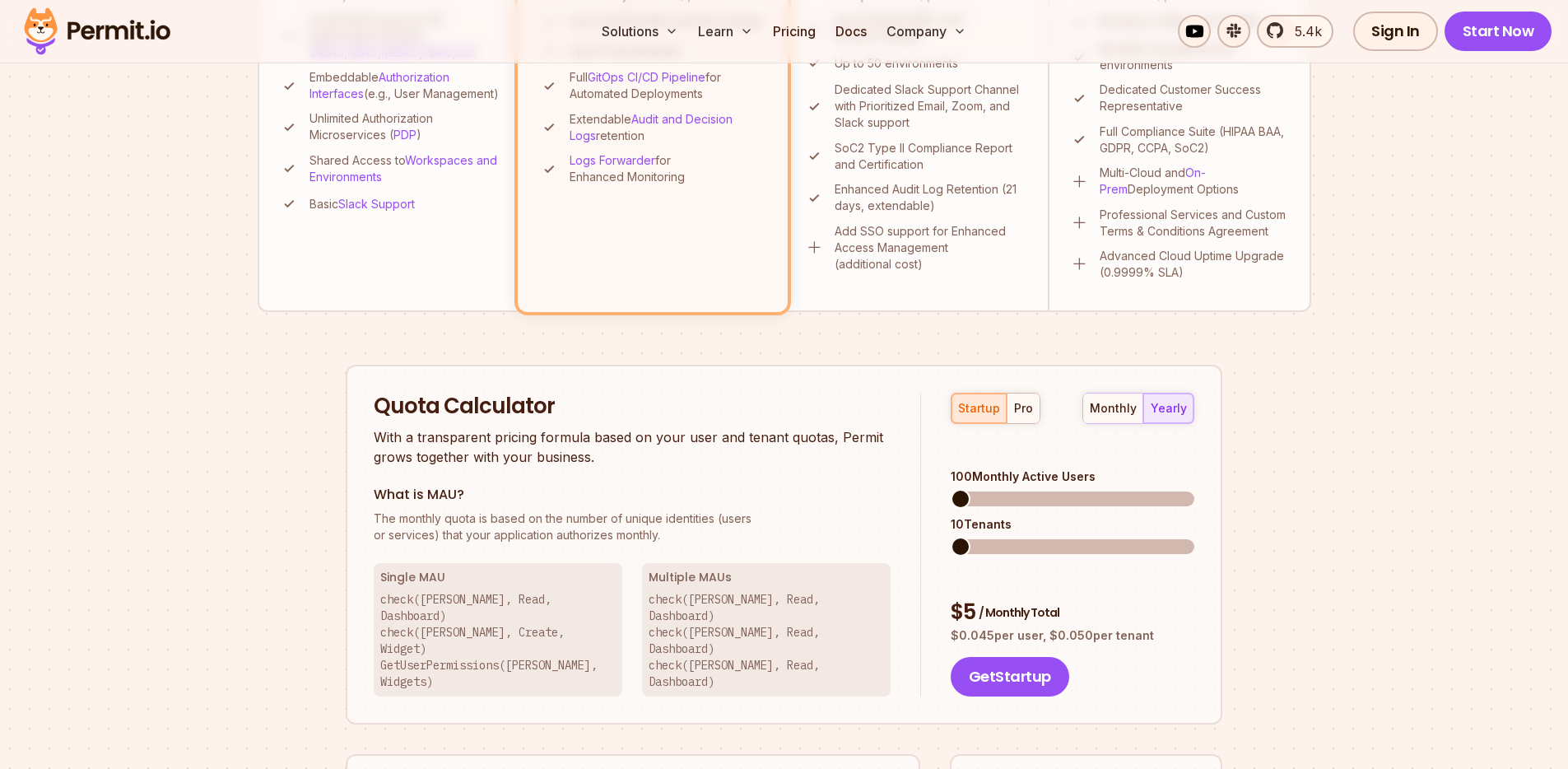
click at [434, 600] on p "check(John, Read, Dashboard) check(John, Create, Widget) GetUserPermissions(Joh…" at bounding box center [497, 640] width 235 height 98
click at [492, 600] on p "check(John, Read, Dashboard) check(John, Create, Widget) GetUserPermissions(Joh…" at bounding box center [497, 640] width 235 height 98
click at [531, 599] on p "check(John, Read, Dashboard) check(John, Create, Widget) GetUserPermissions(Joh…" at bounding box center [497, 640] width 235 height 98
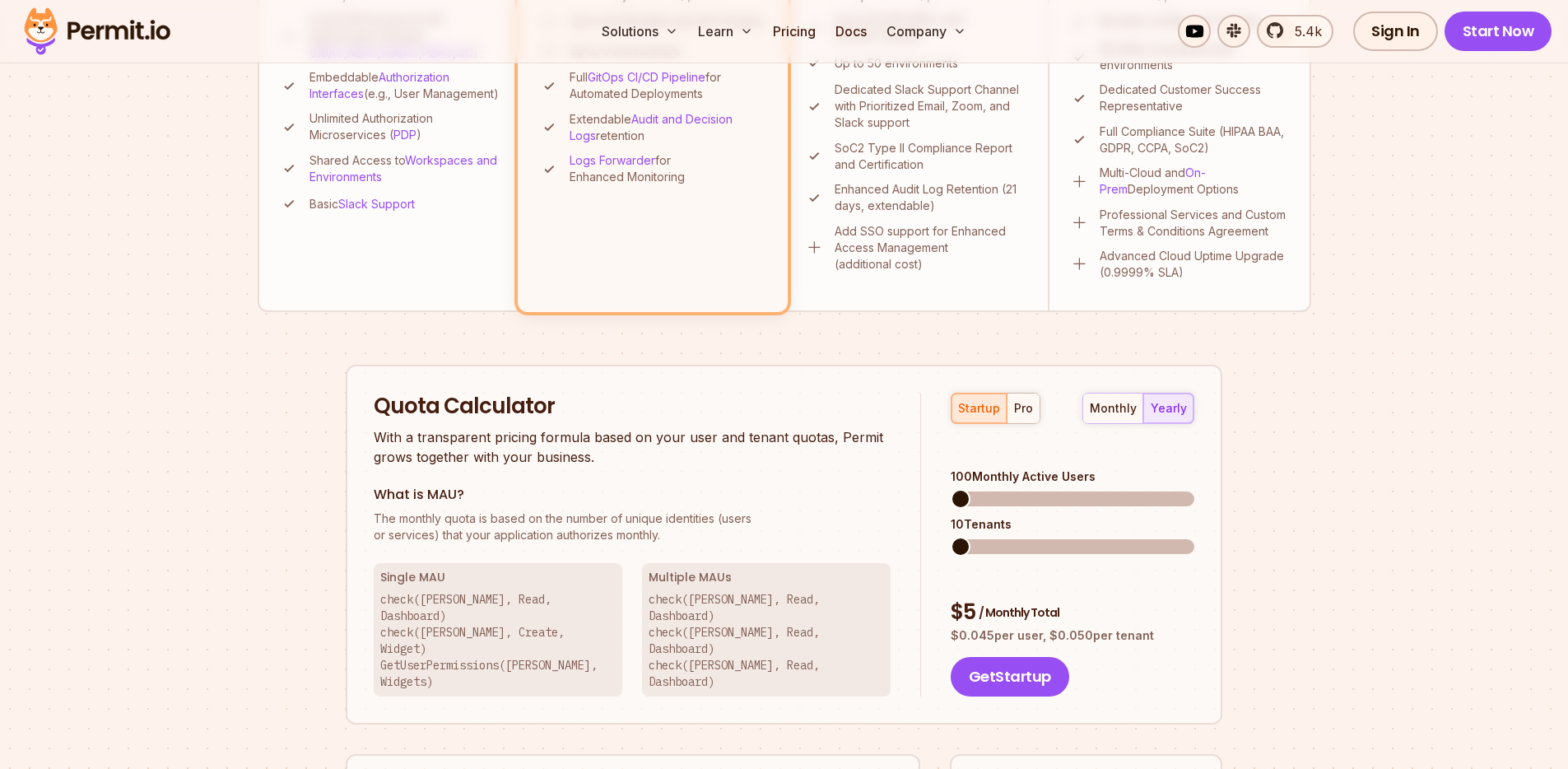
click at [386, 619] on p "check(John, Read, Dashboard) check(John, Create, Widget) GetUserPermissions(Joh…" at bounding box center [497, 640] width 235 height 98
click at [426, 617] on p "check(John, Read, Dashboard) check(John, Create, Widget) GetUserPermissions(Joh…" at bounding box center [497, 640] width 235 height 98
click at [476, 615] on p "check(John, Read, Dashboard) check(John, Create, Widget) GetUserPermissions(Joh…" at bounding box center [497, 640] width 235 height 98
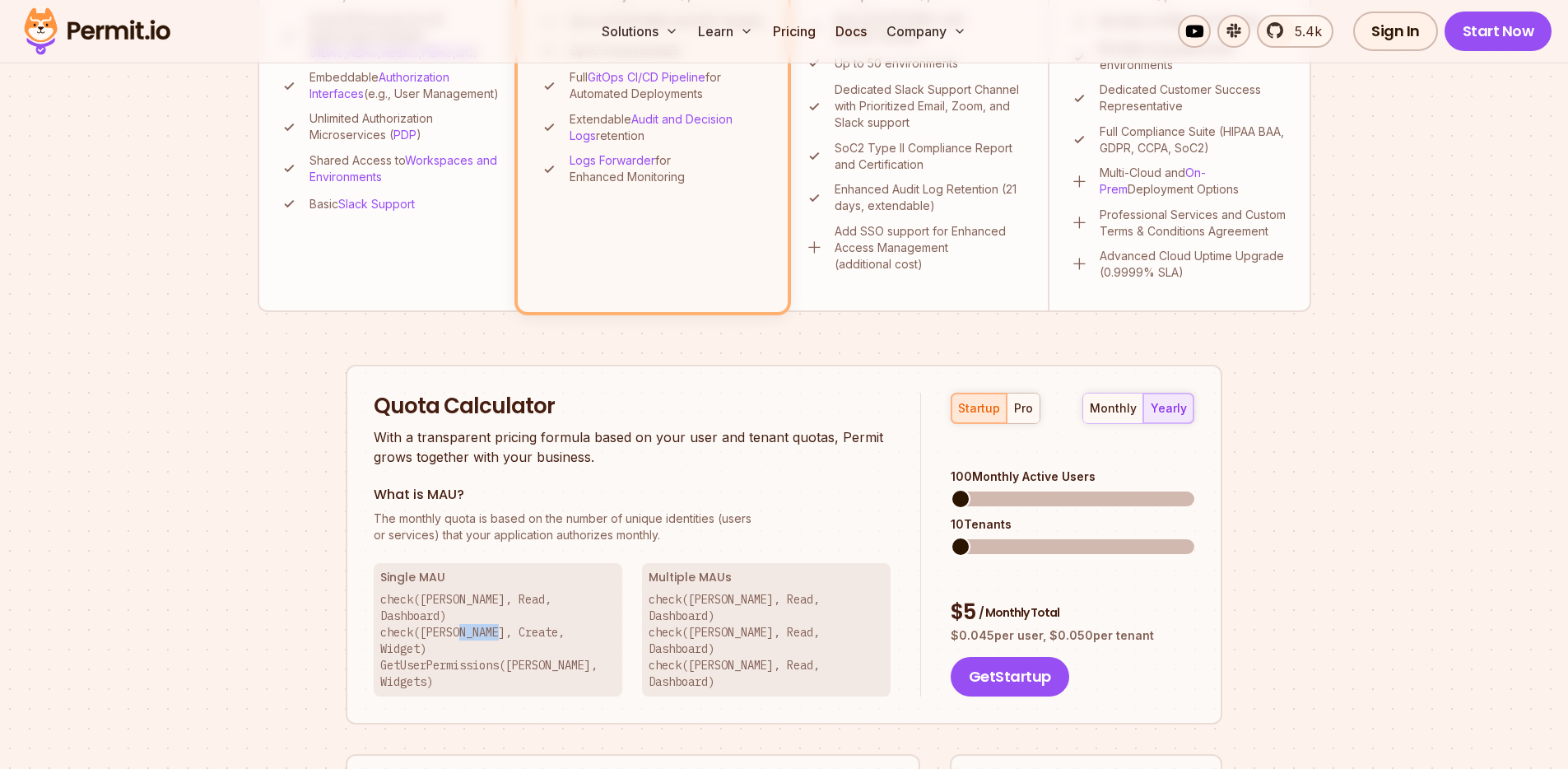
click at [476, 615] on p "check(John, Read, Dashboard) check(John, Create, Widget) GetUserPermissions(Joh…" at bounding box center [497, 640] width 235 height 98
click at [532, 615] on p "check(John, Read, Dashboard) check(John, Create, Widget) GetUserPermissions(Joh…" at bounding box center [497, 640] width 235 height 98
click at [423, 635] on p "check(John, Read, Dashboard) check(John, Create, Widget) GetUserPermissions(Joh…" at bounding box center [497, 640] width 235 height 98
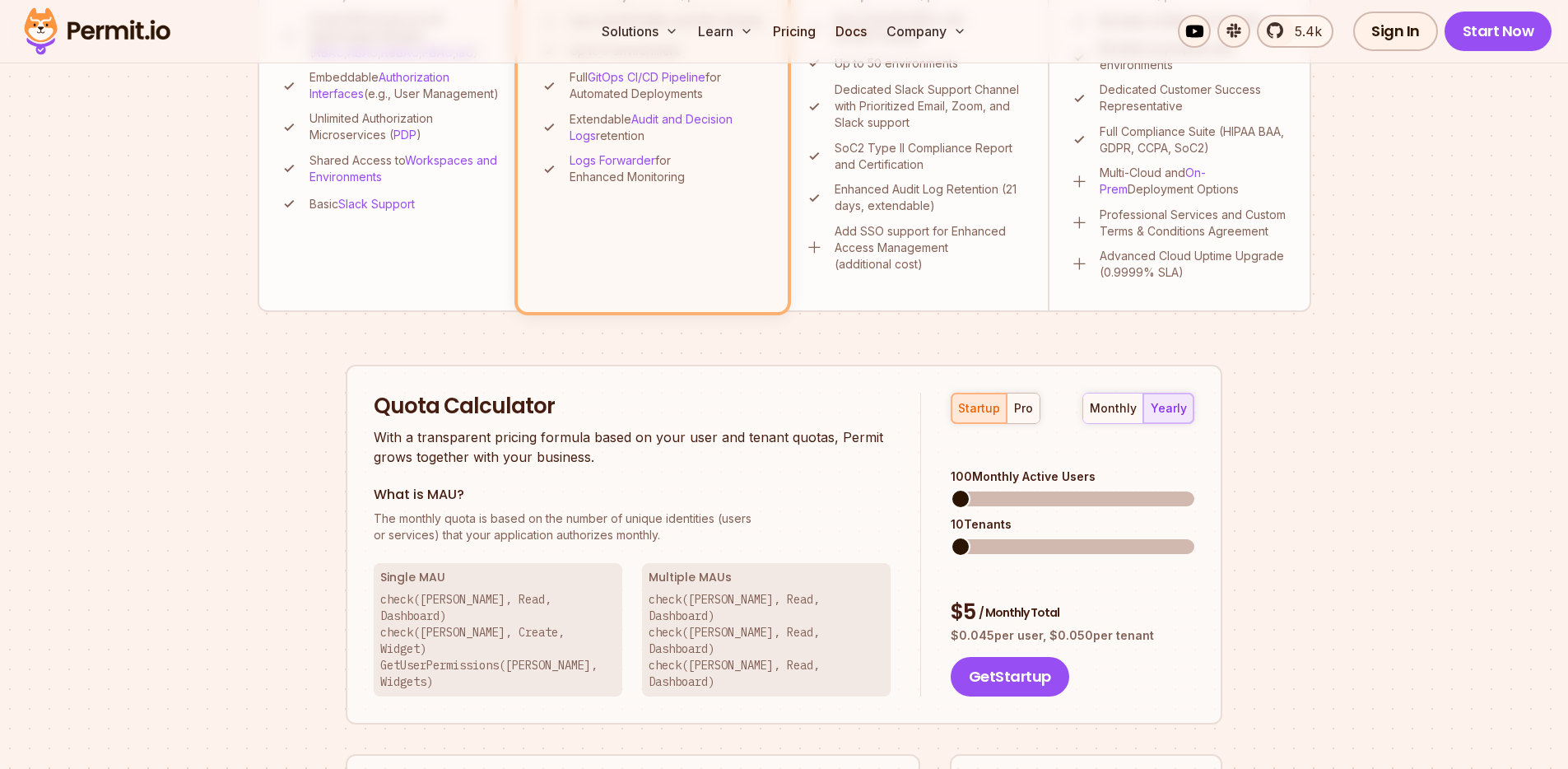
click at [536, 628] on p "check(John, Read, Dashboard) check(John, Create, Widget) GetUserPermissions(Joh…" at bounding box center [497, 640] width 235 height 98
click at [535, 628] on p "check(John, Read, Dashboard) check(John, Create, Widget) GetUserPermissions(Joh…" at bounding box center [497, 640] width 235 height 98
click at [584, 629] on p "check(John, Read, Dashboard) check(John, Create, Widget) GetUserPermissions(Joh…" at bounding box center [497, 640] width 235 height 98
click at [672, 600] on p "check(Betty, Read, Dashboard) check(John, Read, Dashboard) check(Jeff, Read, Da…" at bounding box center [765, 640] width 235 height 98
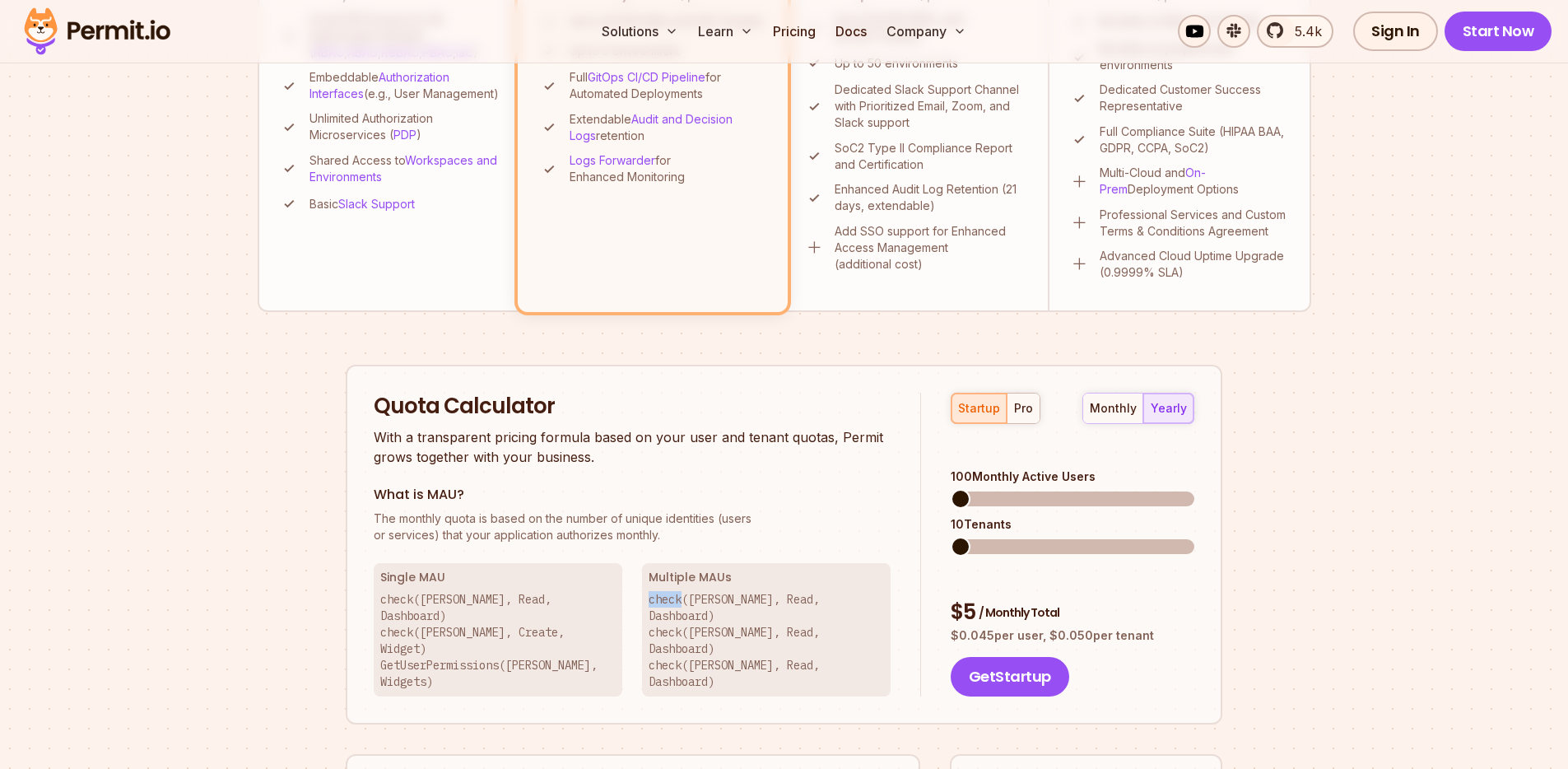
click at [672, 600] on p "check(Betty, Read, Dashboard) check(John, Read, Dashboard) check(Jeff, Read, Da…" at bounding box center [765, 640] width 235 height 98
click at [717, 600] on p "check(Betty, Read, Dashboard) check(John, Read, Dashboard) check(Jeff, Read, Da…" at bounding box center [765, 640] width 235 height 98
click at [708, 614] on p "check(Betty, Read, Dashboard) check(John, Read, Dashboard) check(Jeff, Read, Da…" at bounding box center [765, 640] width 235 height 98
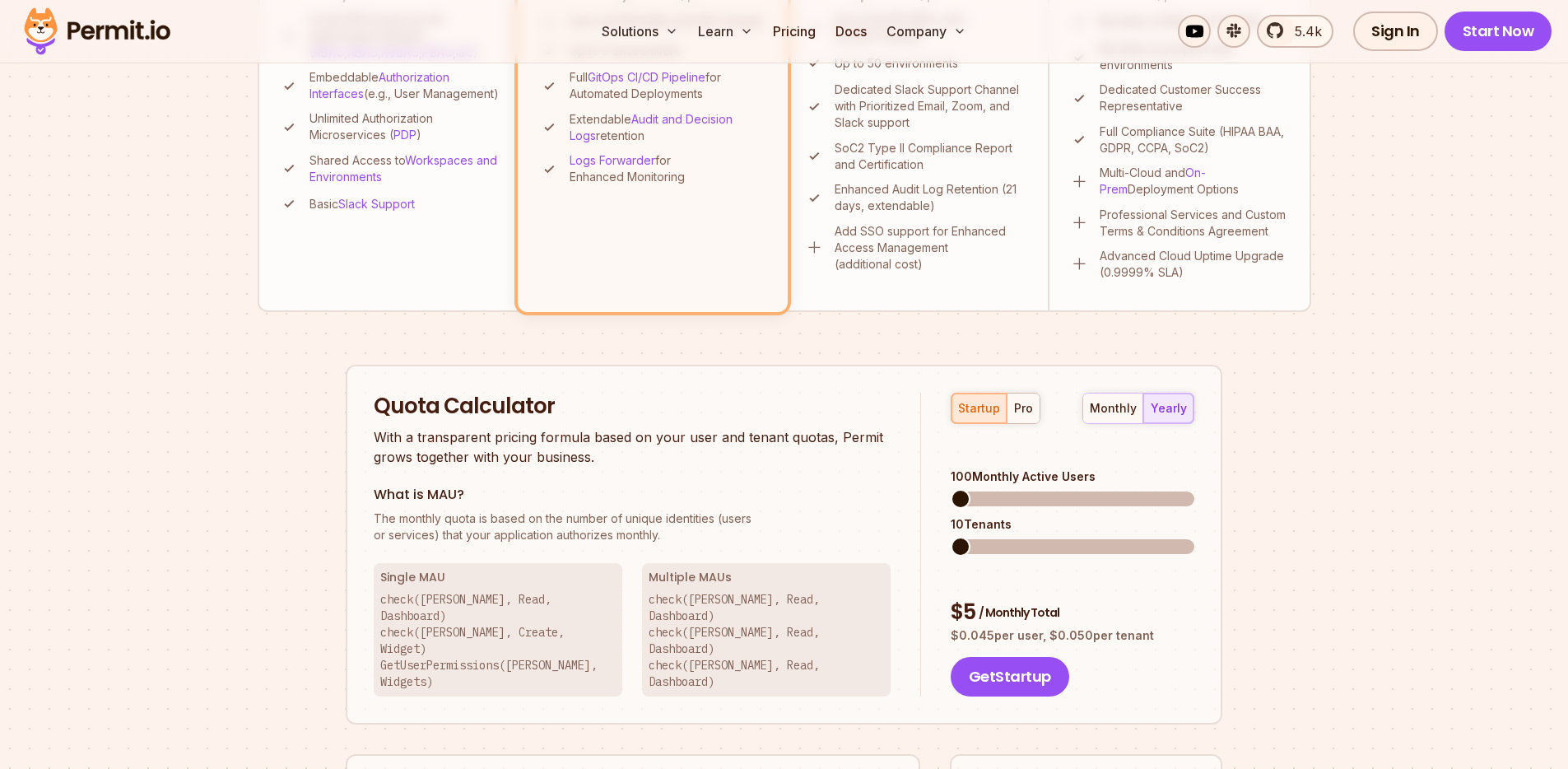
click at [709, 628] on p "check(Betty, Read, Dashboard) check(John, Read, Dashboard) check(Jeff, Read, Da…" at bounding box center [765, 640] width 235 height 98
click at [695, 627] on p "check(Betty, Read, Dashboard) check(John, Read, Dashboard) check(Jeff, Read, Da…" at bounding box center [765, 640] width 235 height 98
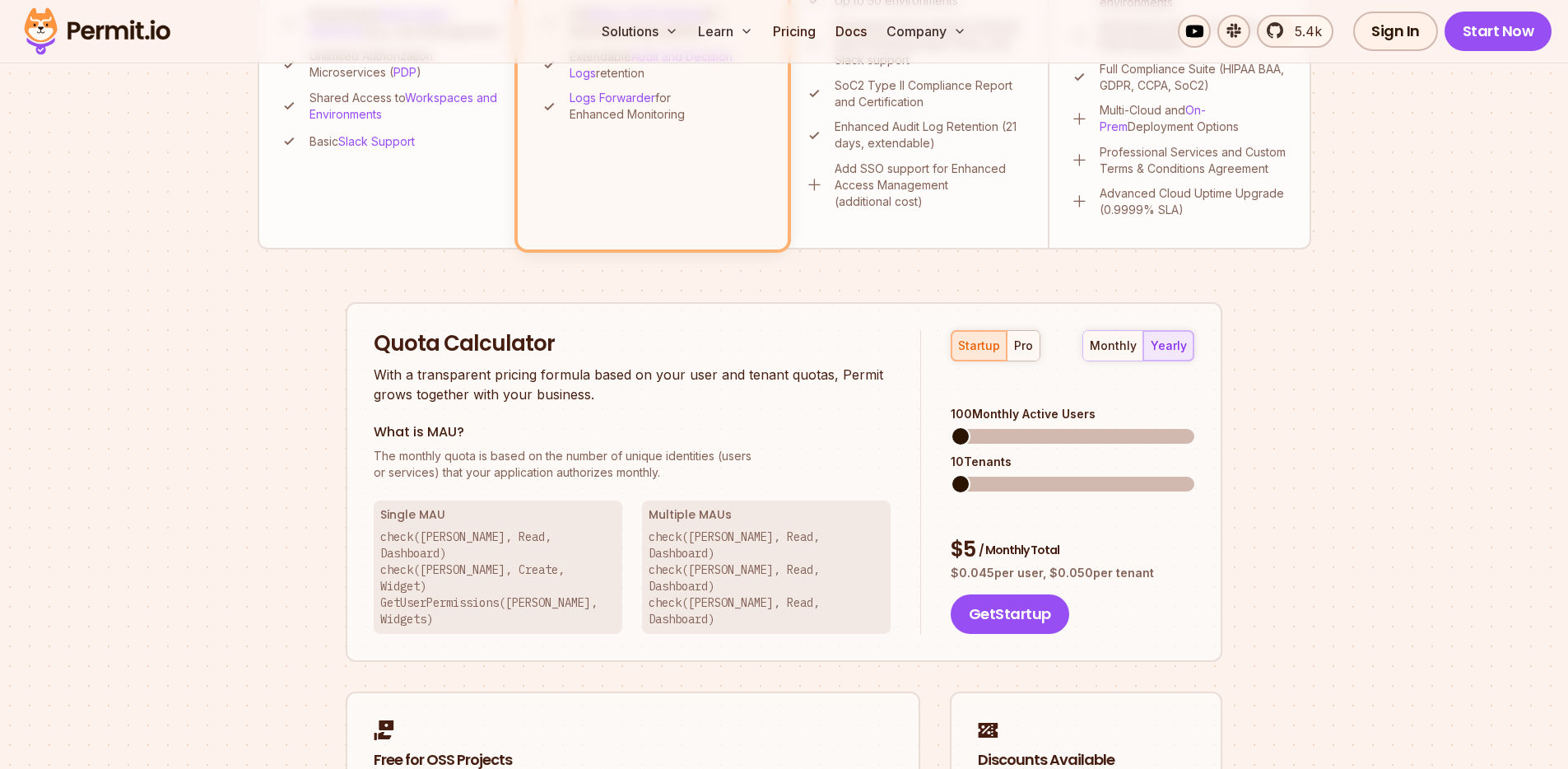
scroll to position [854, 0]
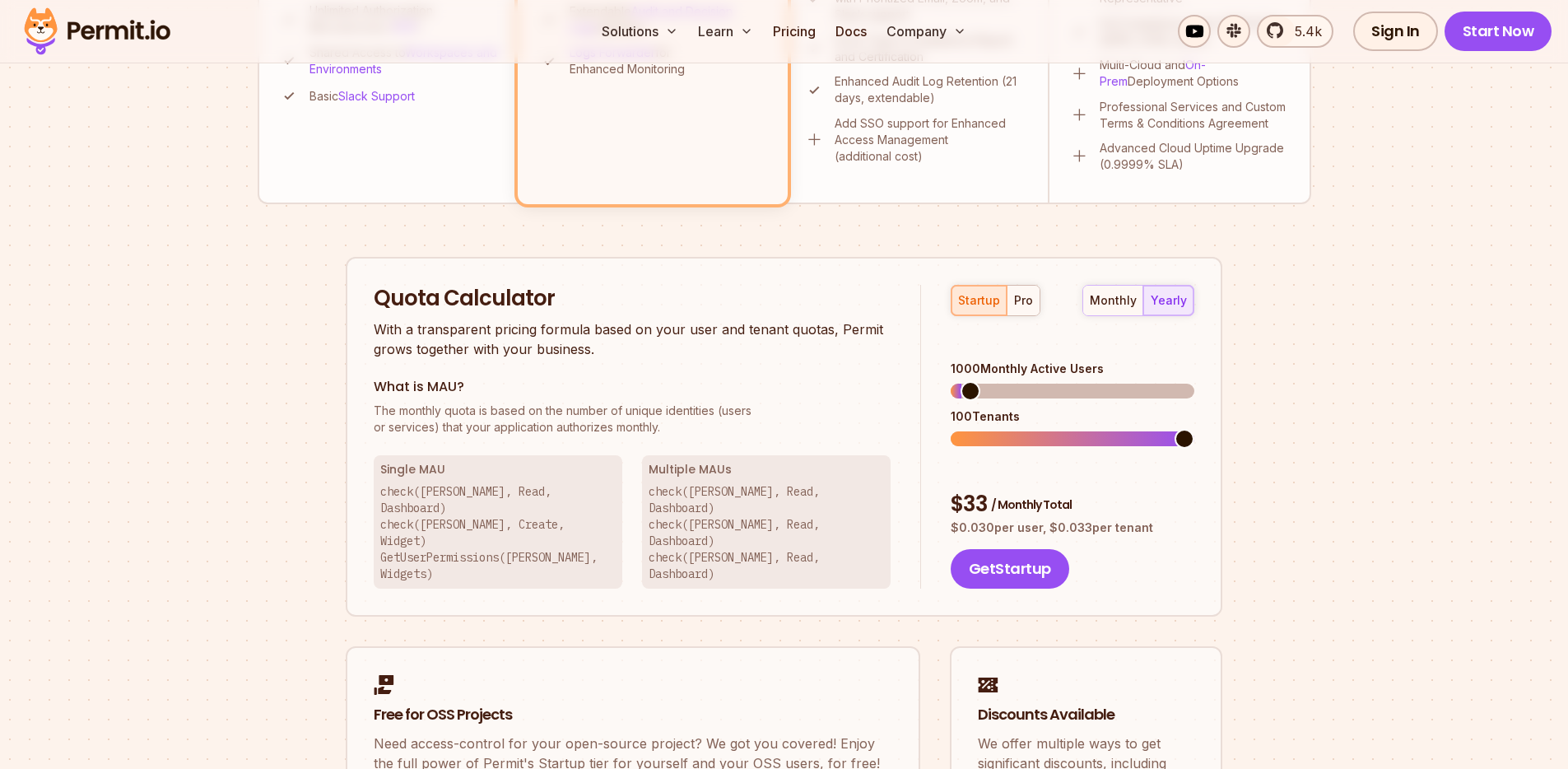
click at [961, 381] on span at bounding box center [969, 391] width 20 height 20
click at [964, 303] on div "startup pro" at bounding box center [996, 300] width 90 height 31
click at [1016, 305] on div "pro" at bounding box center [1023, 301] width 19 height 17
click at [951, 381] on span at bounding box center [960, 391] width 20 height 20
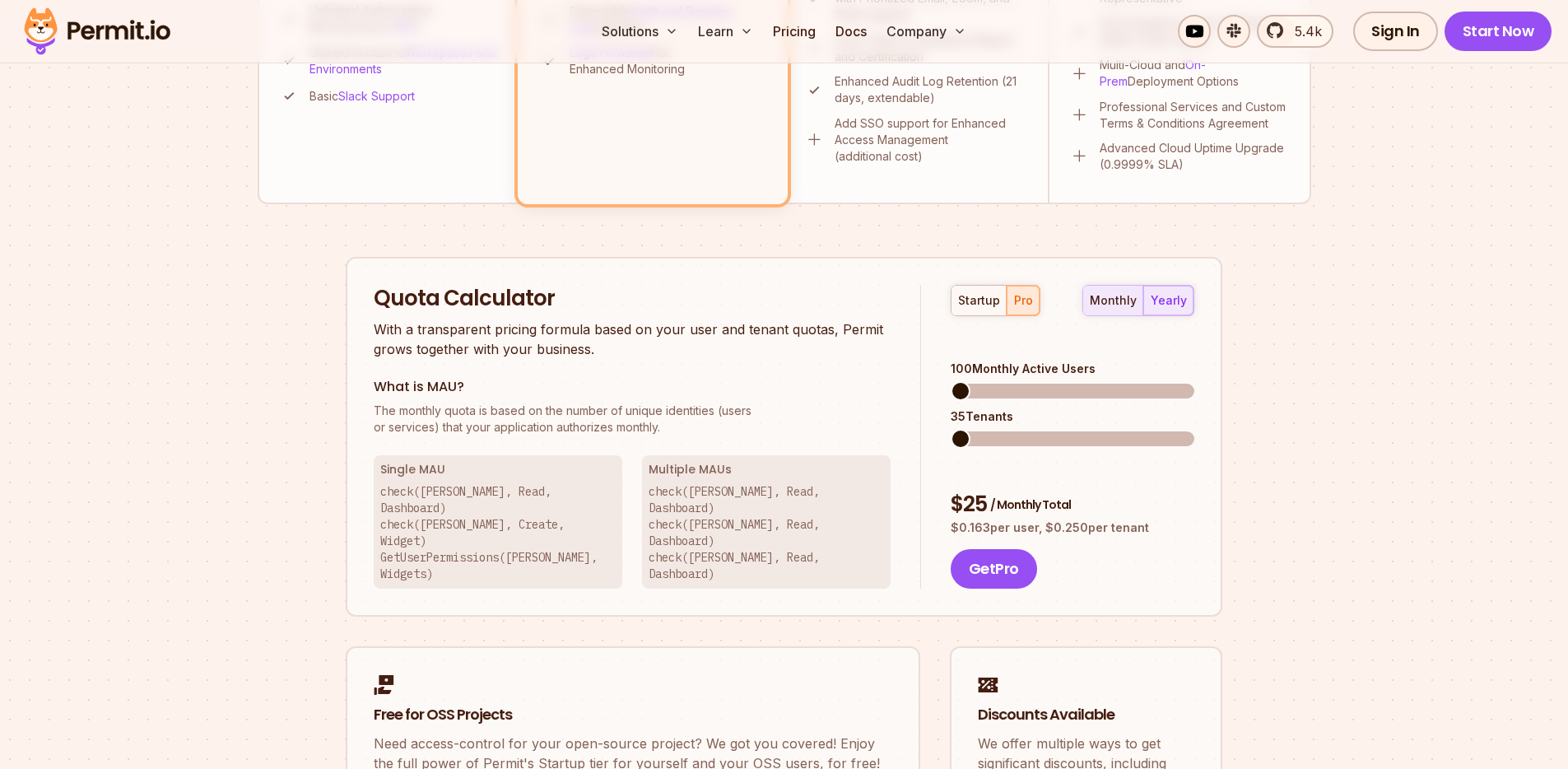
click at [1121, 303] on div "monthly" at bounding box center [1113, 301] width 47 height 17
click at [1162, 304] on div "yearly" at bounding box center [1168, 301] width 37 height 17
click at [951, 381] on span at bounding box center [960, 391] width 20 height 20
click at [939, 367] on div "startup pro monthly yearly 100 Monthly Active Users 35 Tenants $ 25 / Monthly T…" at bounding box center [1058, 436] width 274 height 303
click at [951, 381] on span at bounding box center [960, 391] width 20 height 20
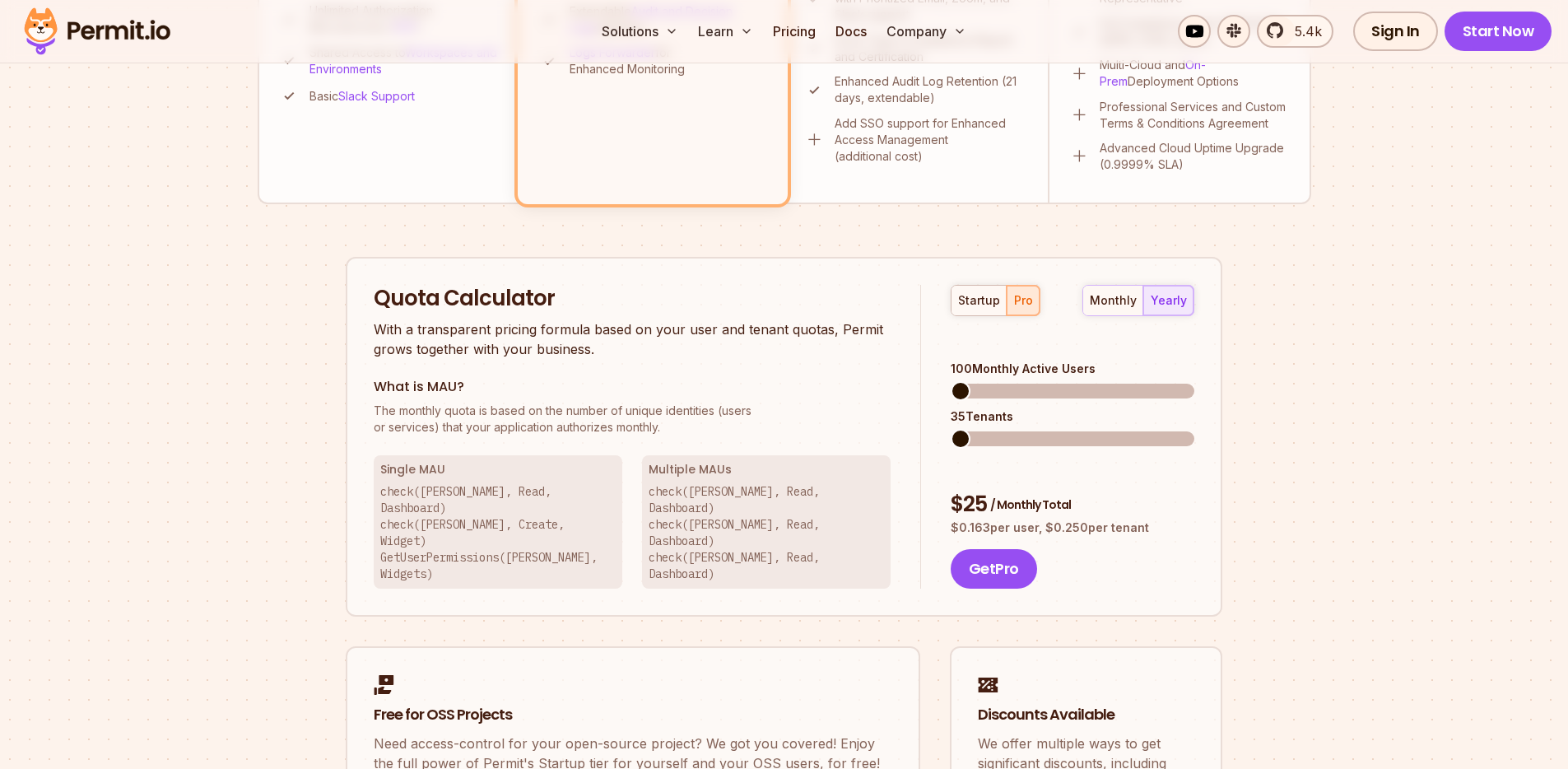
click at [951, 381] on span at bounding box center [960, 391] width 20 height 20
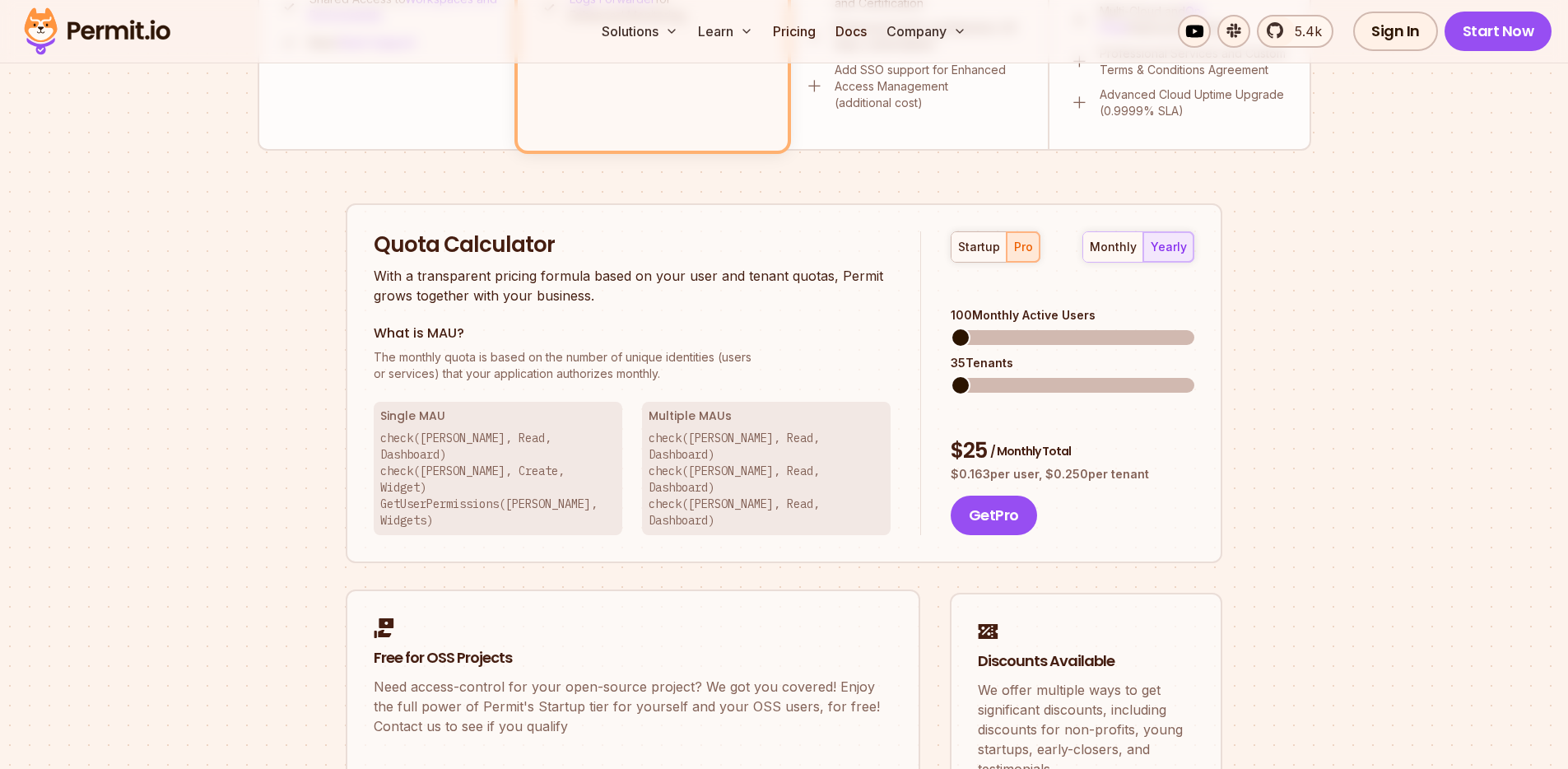
scroll to position [773, 0]
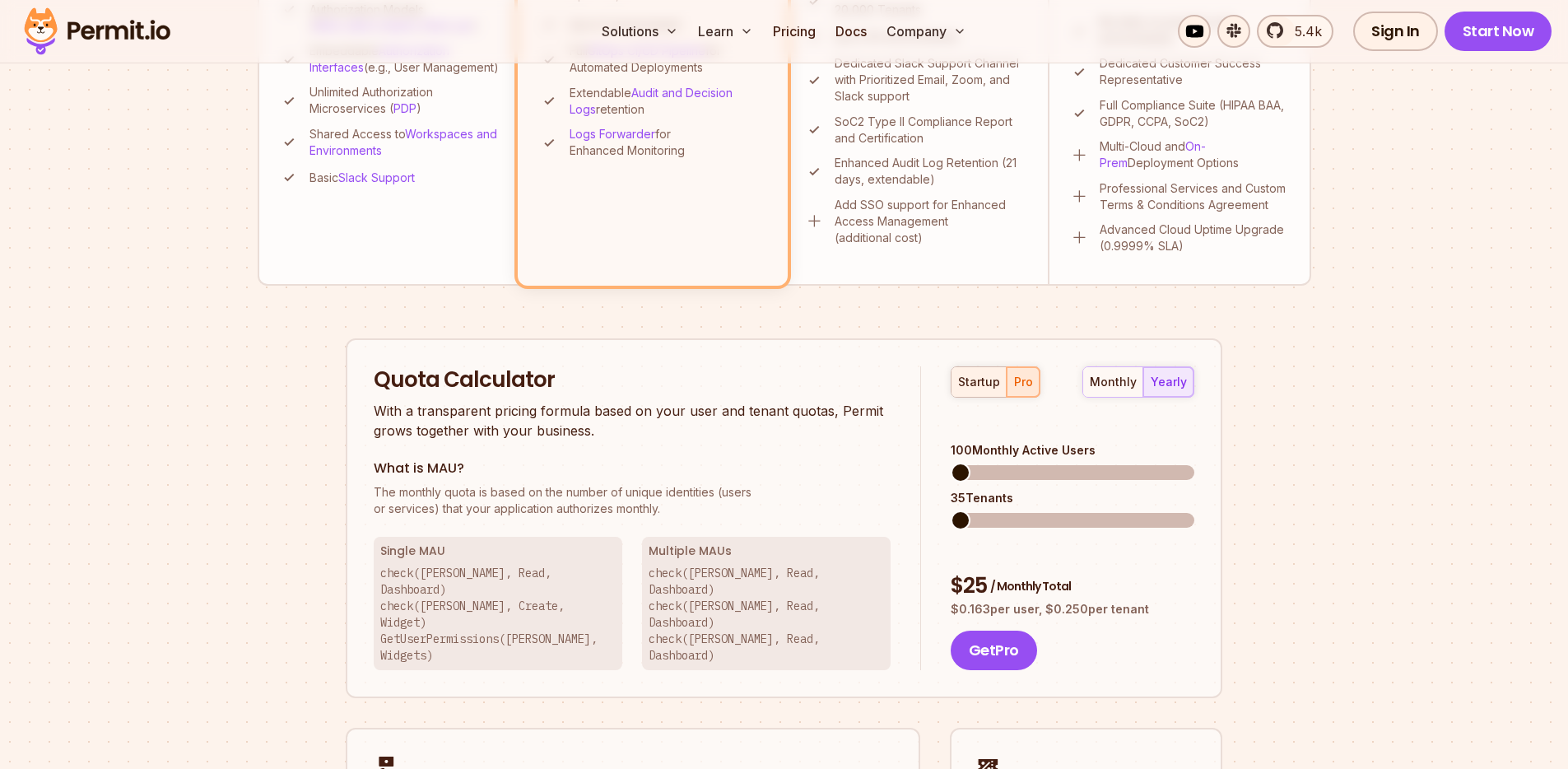
click at [995, 386] on div "startup" at bounding box center [979, 382] width 42 height 17
click at [951, 463] on span at bounding box center [960, 472] width 20 height 20
click at [975, 510] on span at bounding box center [984, 520] width 20 height 20
click at [988, 510] on span at bounding box center [984, 520] width 20 height 20
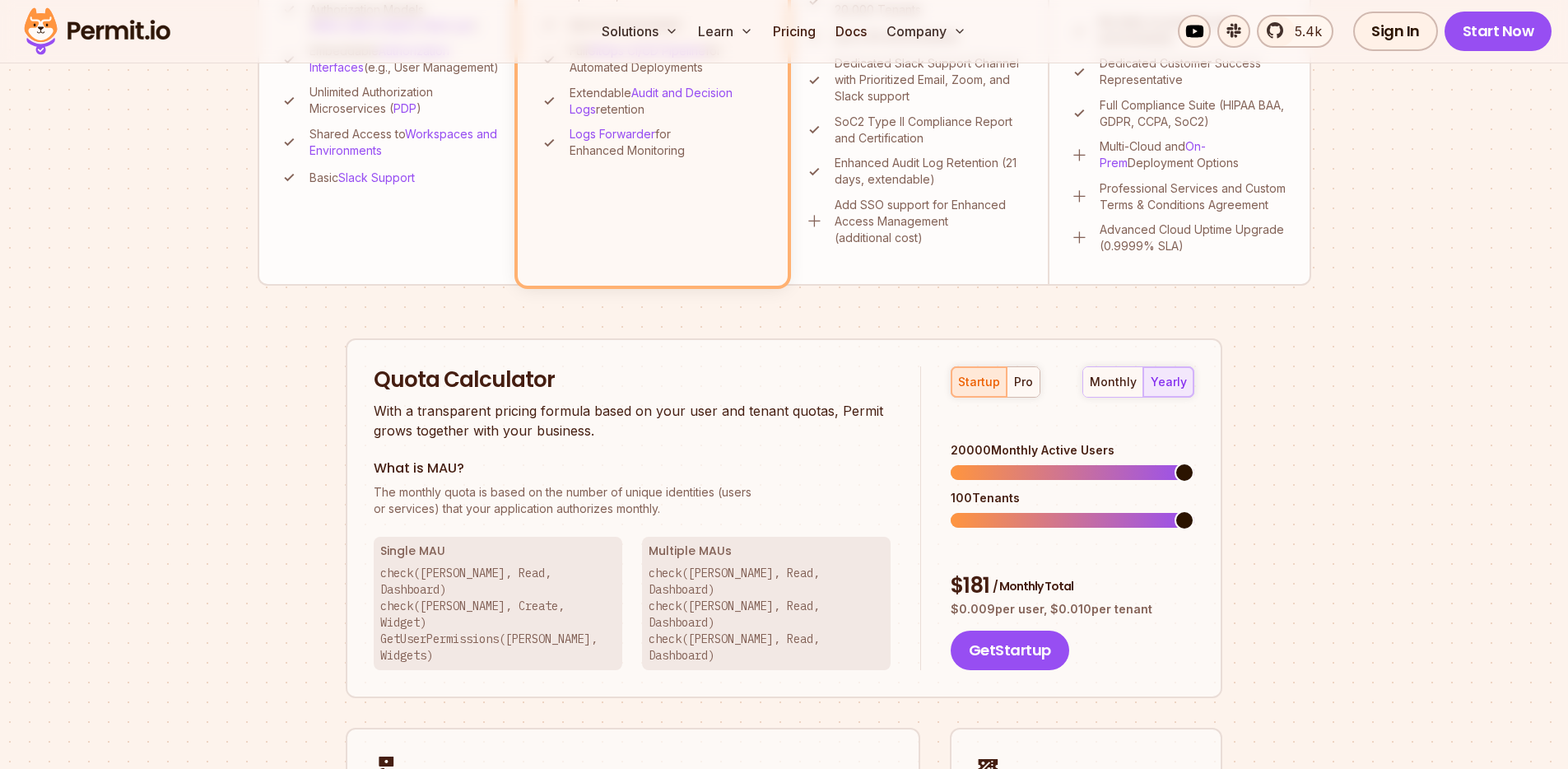
click at [1194, 463] on span at bounding box center [1184, 472] width 20 height 20
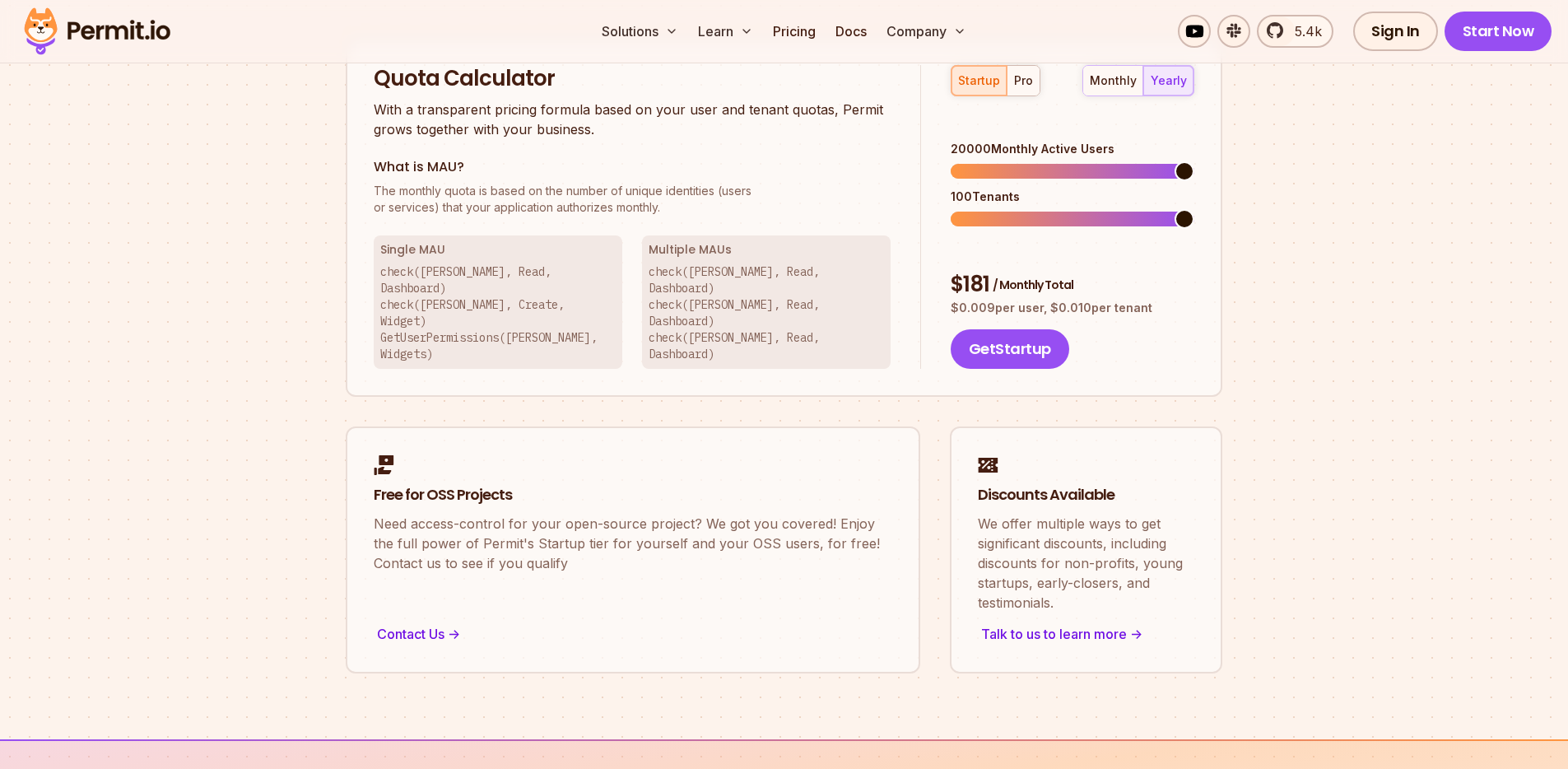
scroll to position [1117, 0]
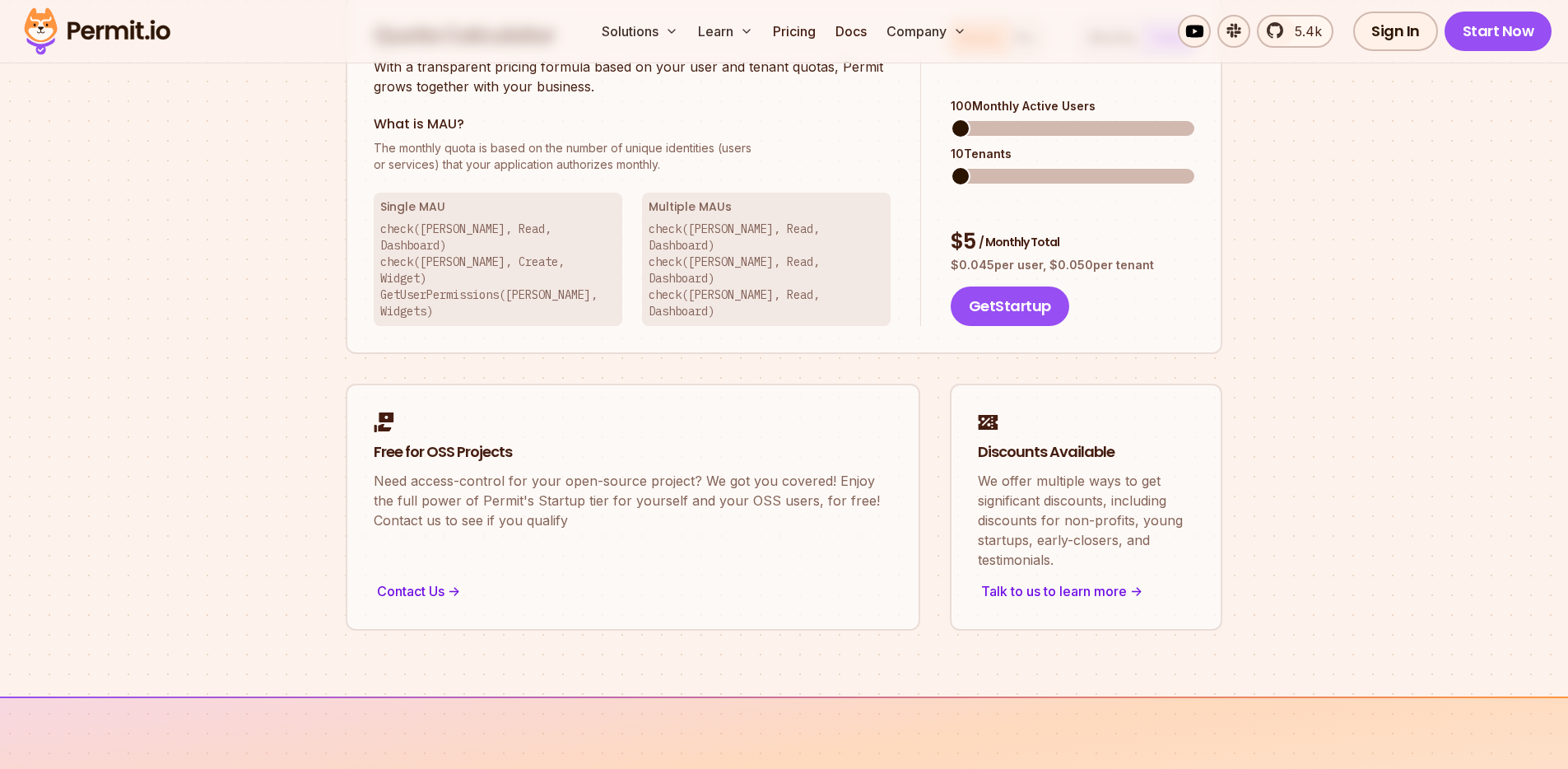
click at [951, 121] on span at bounding box center [951, 128] width 0 height 15
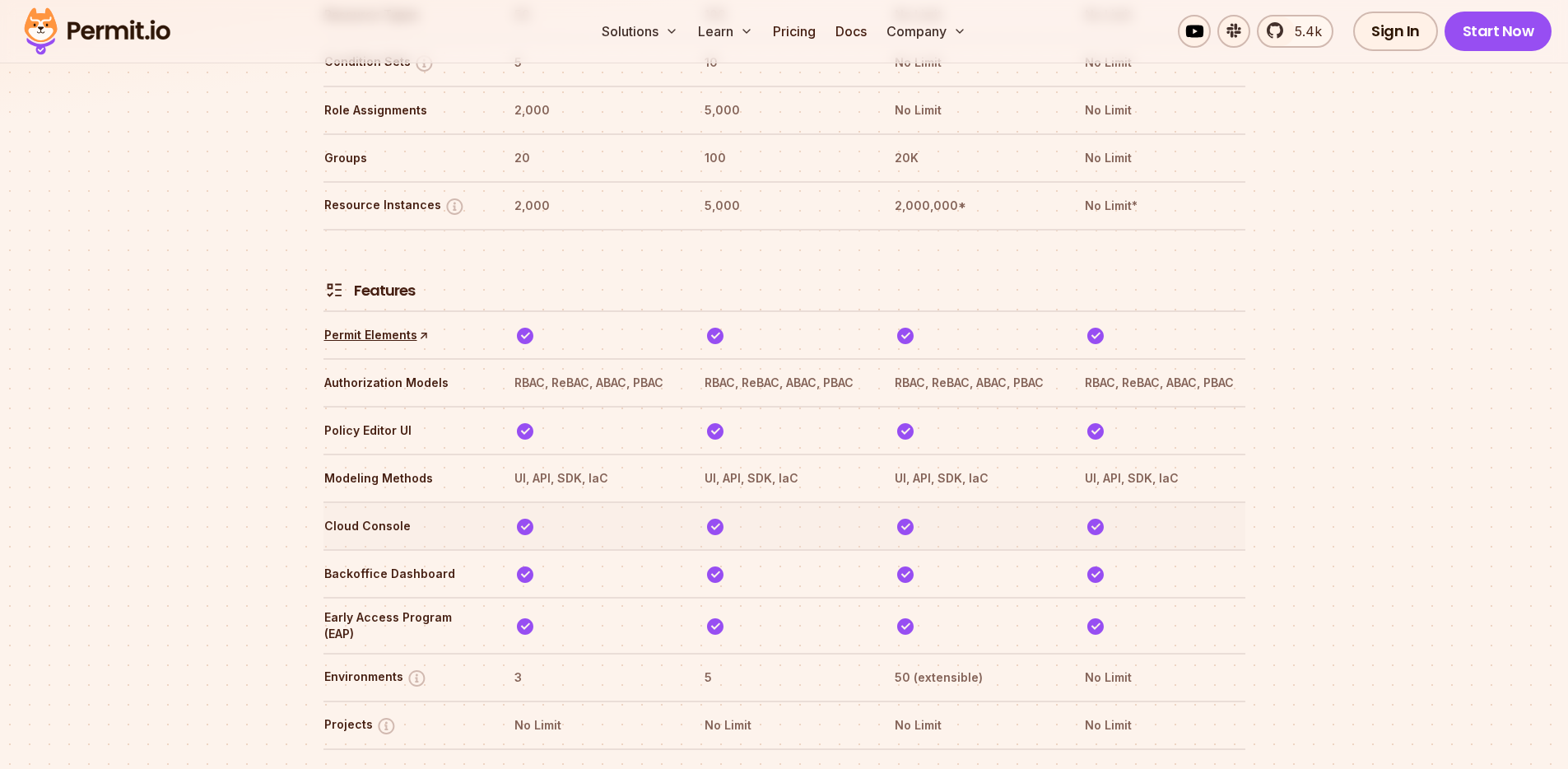
scroll to position [2333, 0]
click at [536, 367] on th "RBAC, ReBAC, ABAC, PBAC" at bounding box center [593, 380] width 160 height 26
click at [570, 367] on th "RBAC, ReBAC, ABAC, PBAC" at bounding box center [593, 380] width 160 height 26
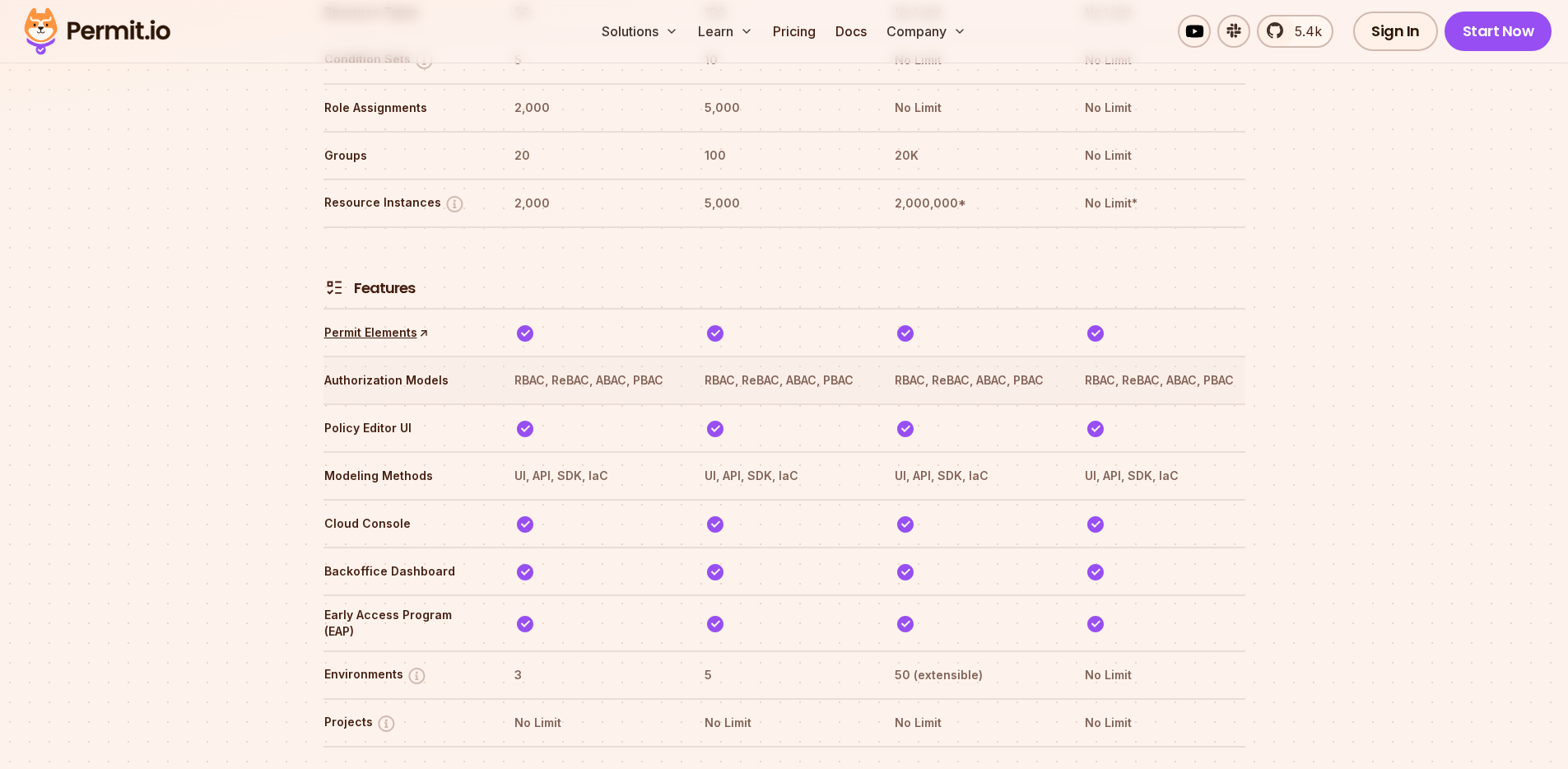
click at [621, 367] on th "RBAC, ReBAC, ABAC, PBAC" at bounding box center [593, 380] width 160 height 26
click at [670, 367] on th "RBAC, ReBAC, ABAC, PBAC" at bounding box center [593, 380] width 160 height 26
click at [652, 367] on th "RBAC, ReBAC, ABAC, PBAC" at bounding box center [593, 380] width 160 height 26
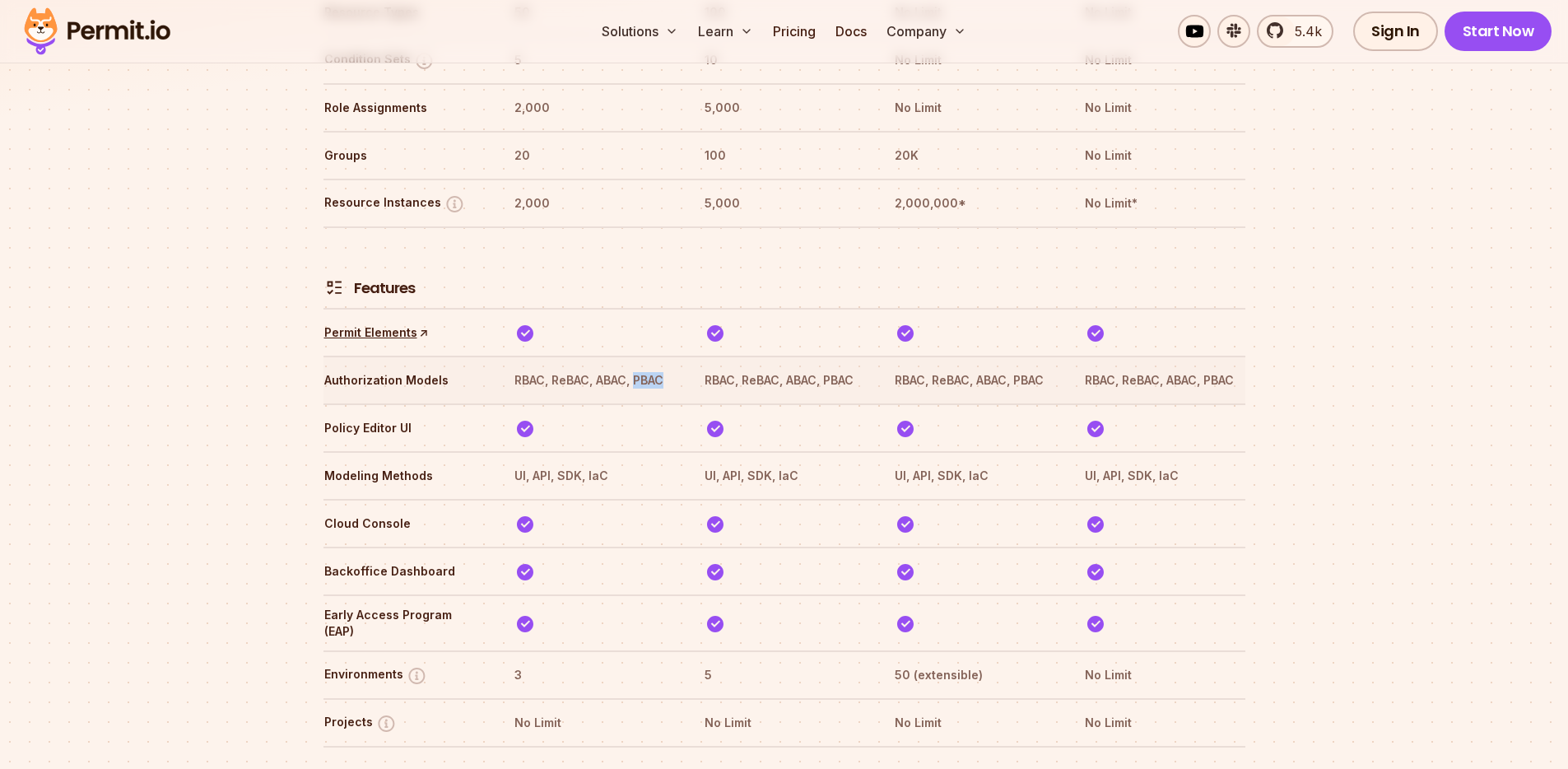
click at [652, 367] on th "RBAC, ReBAC, ABAC, PBAC" at bounding box center [593, 380] width 160 height 26
click at [691, 356] on tr "Authorization Models RBAC, ReBAC, ABAC, PBAC RBAC, ReBAC, ABAC, PBAC RBAC, ReBA…" at bounding box center [784, 379] width 922 height 48
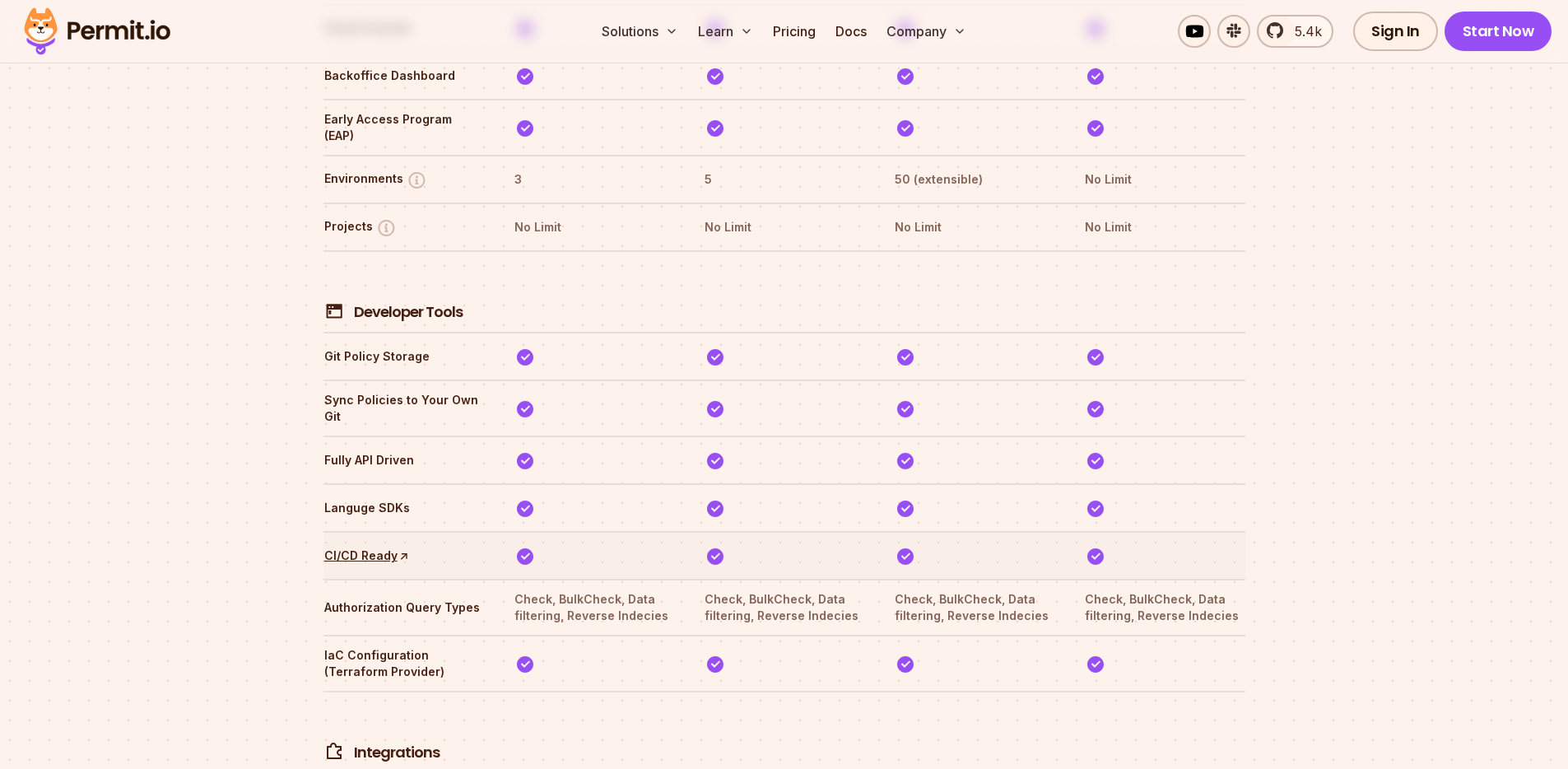
scroll to position [2831, 0]
click at [538, 587] on th "Check, BulkCheck, Data filtering, Reverse Indecies" at bounding box center [593, 604] width 160 height 35
click at [589, 587] on th "Check, BulkCheck, Data filtering, Reverse Indecies" at bounding box center [593, 604] width 160 height 35
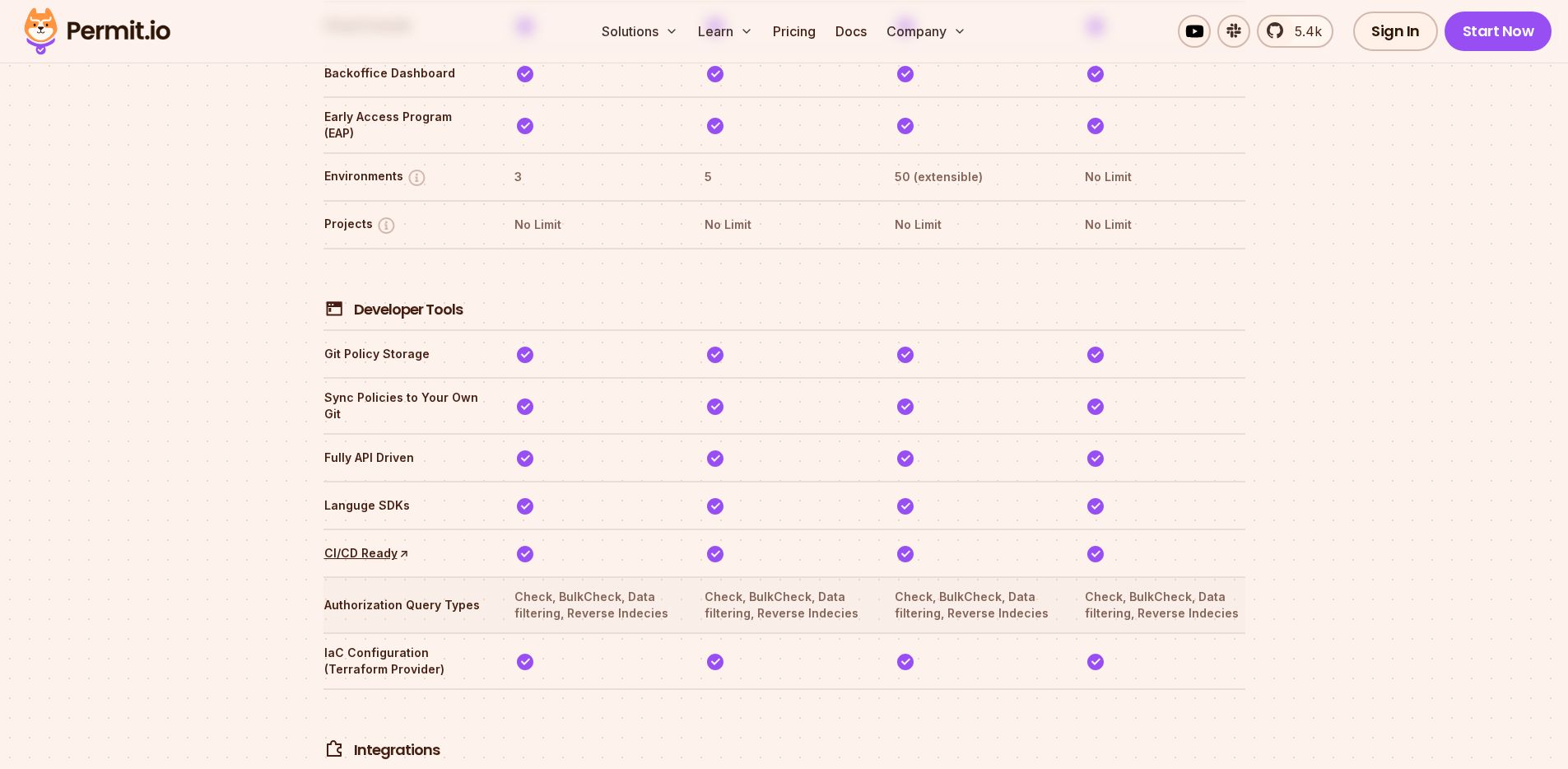
click at [640, 587] on th "Check, BulkCheck, Data filtering, Reverse Indecies" at bounding box center [593, 604] width 160 height 35
click at [584, 587] on th "Check, BulkCheck, Data filtering, Reverse Indecies" at bounding box center [593, 604] width 160 height 35
click at [476, 587] on th "Authorization Query Types" at bounding box center [403, 604] width 160 height 35
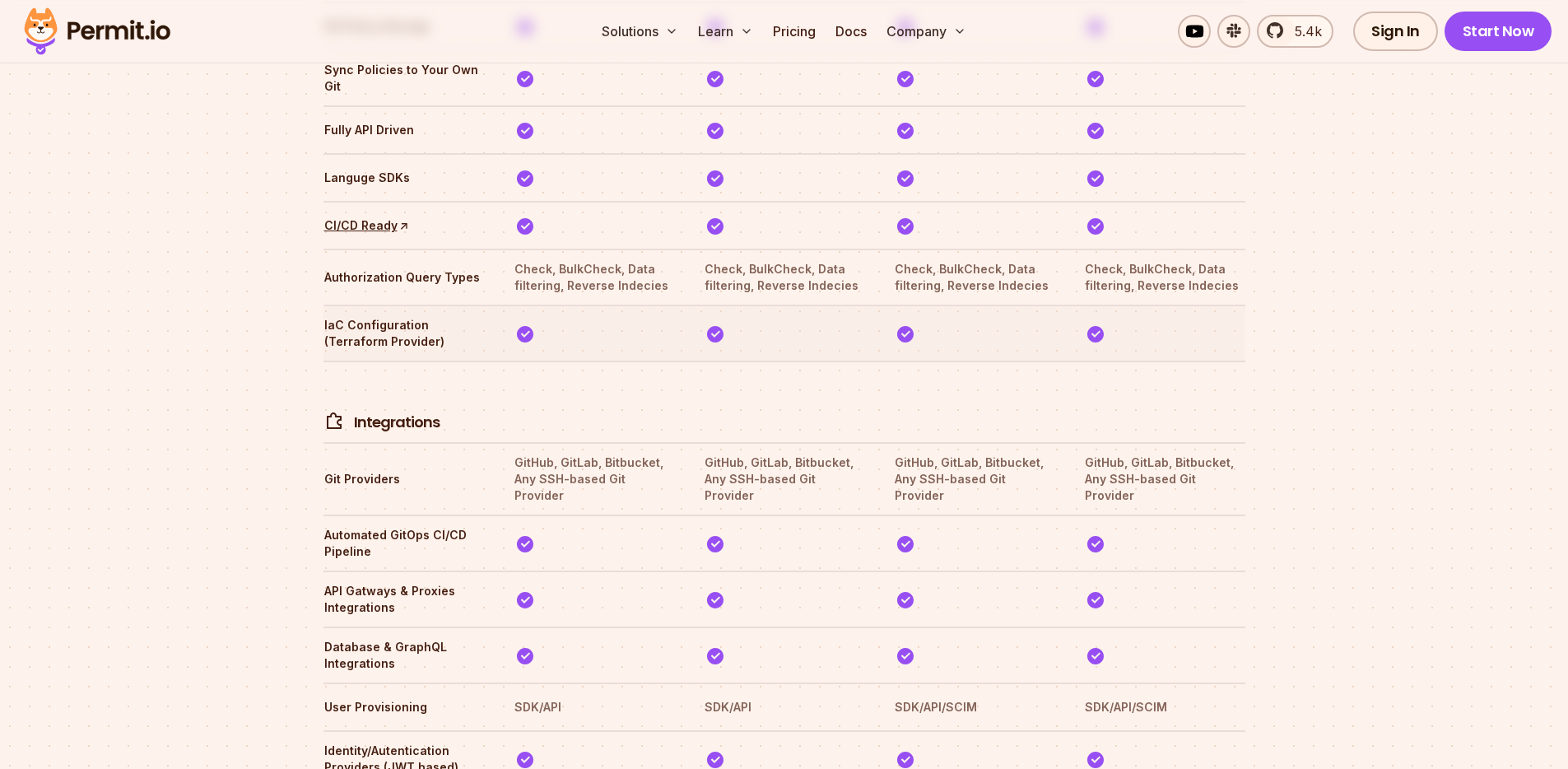
scroll to position [3199, 0]
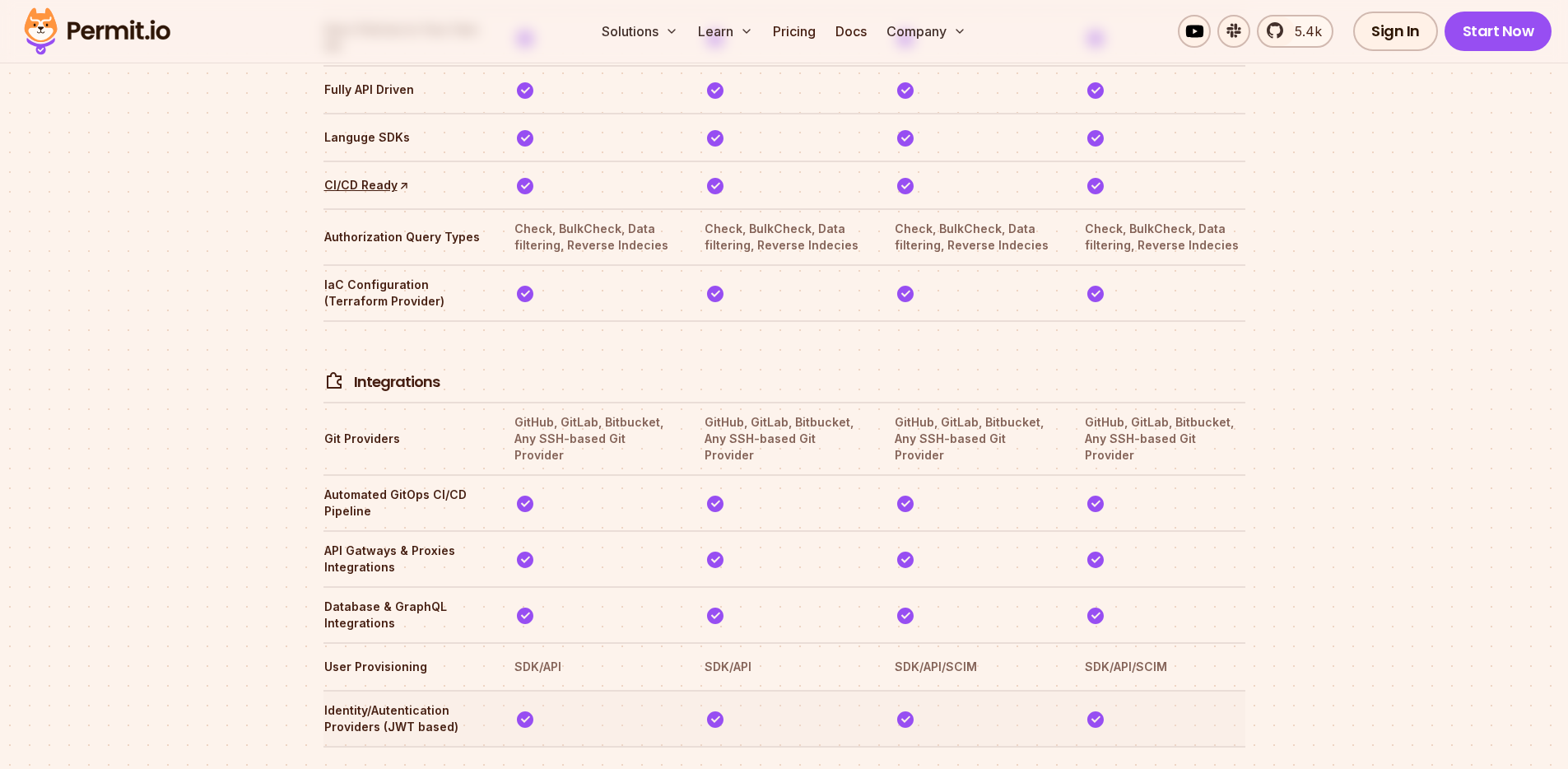
click at [402, 702] on th "Identity/Autentication Providers (JWT based)" at bounding box center [403, 718] width 160 height 35
click at [436, 702] on th "Identity/Autentication Providers (JWT based)" at bounding box center [403, 718] width 160 height 35
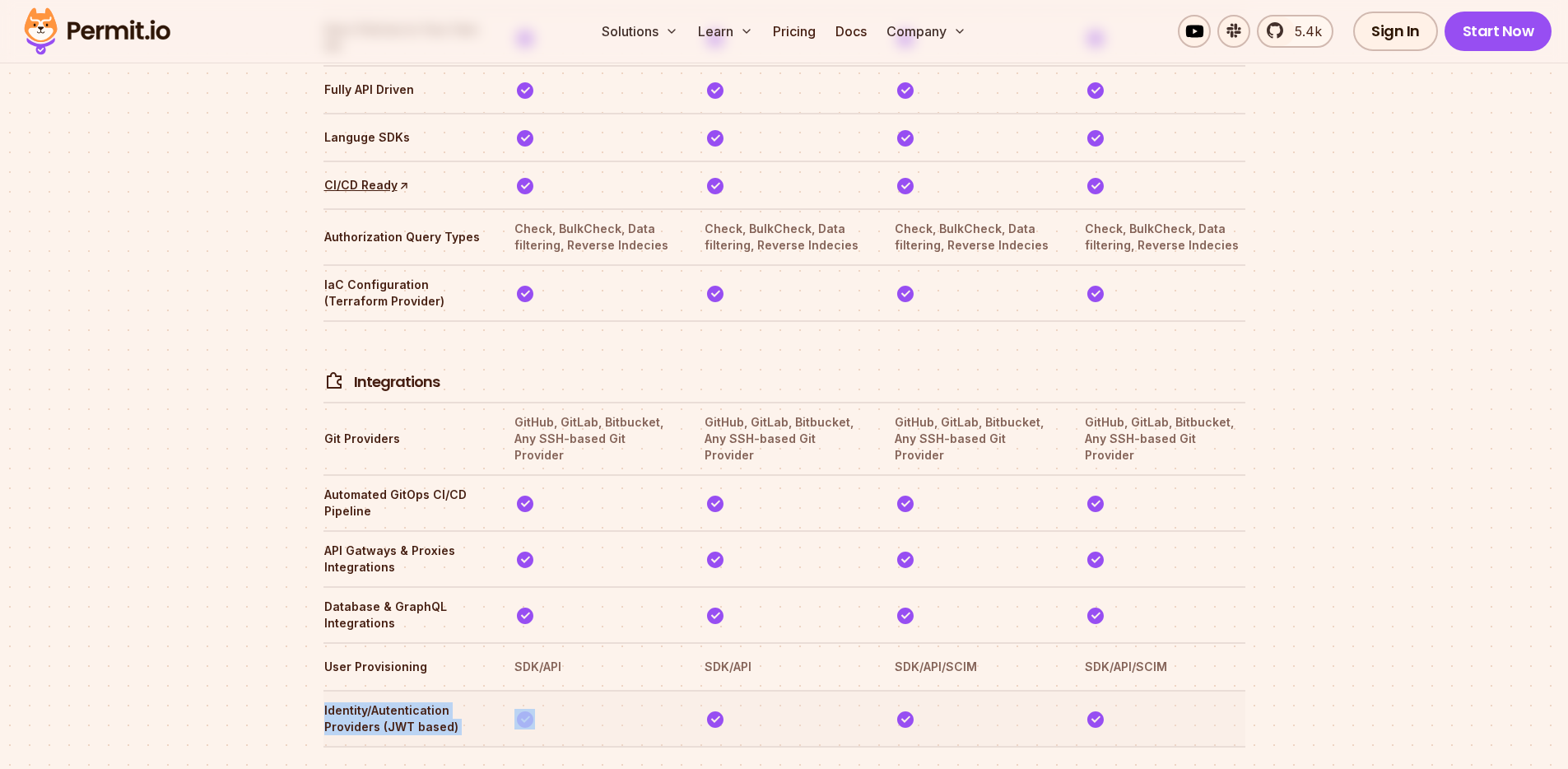
click at [436, 702] on th "Identity/Autentication Providers (JWT based)" at bounding box center [403, 718] width 160 height 35
click at [417, 702] on th "Identity/Autentication Providers (JWT based)" at bounding box center [403, 718] width 160 height 35
click at [429, 702] on th "Identity/Autentication Providers (JWT based)" at bounding box center [403, 718] width 160 height 35
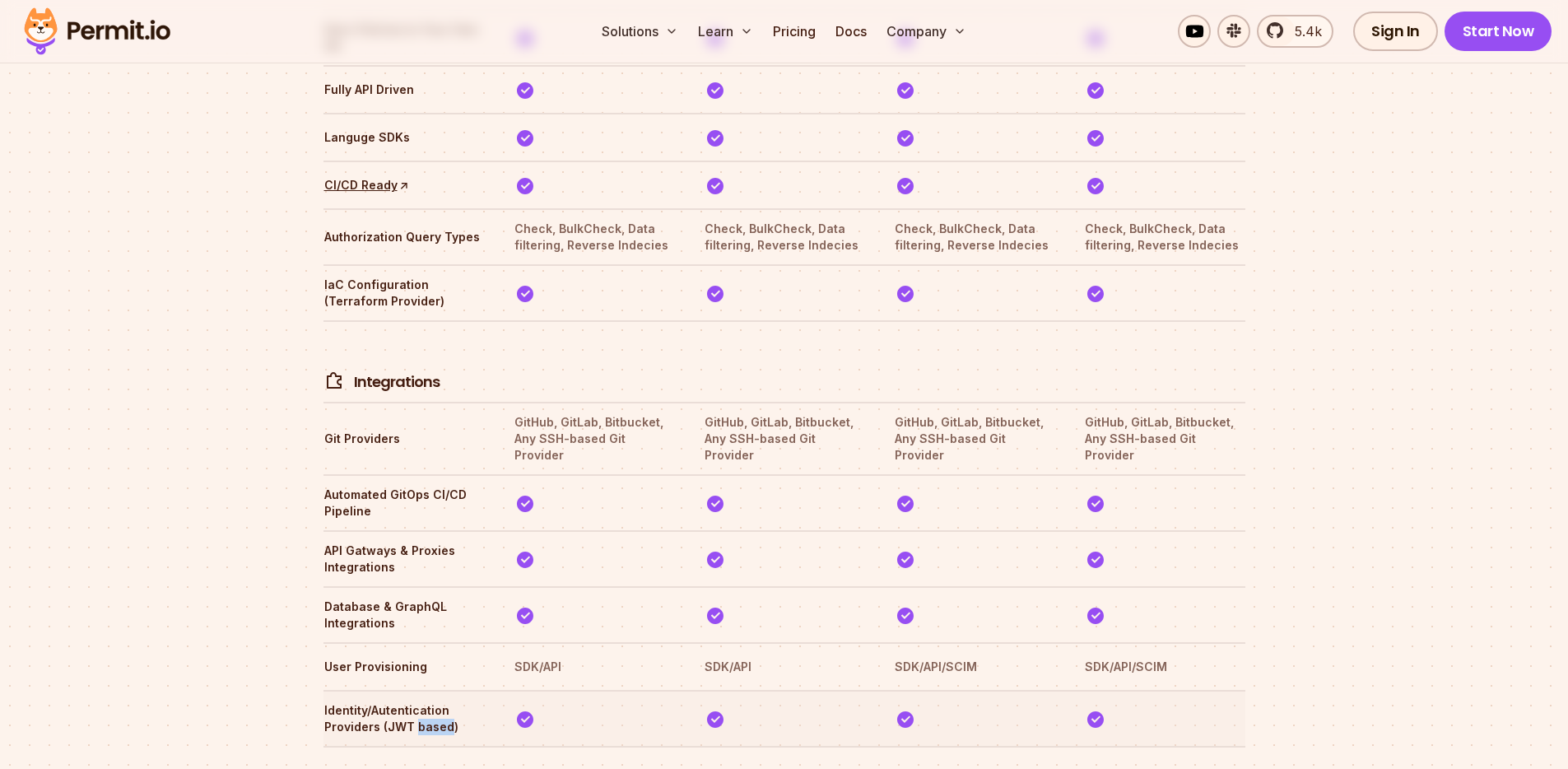
click at [429, 702] on th "Identity/Autentication Providers (JWT based)" at bounding box center [403, 718] width 160 height 35
click at [398, 702] on th "Identity/Autentication Providers (JWT based)" at bounding box center [403, 718] width 160 height 35
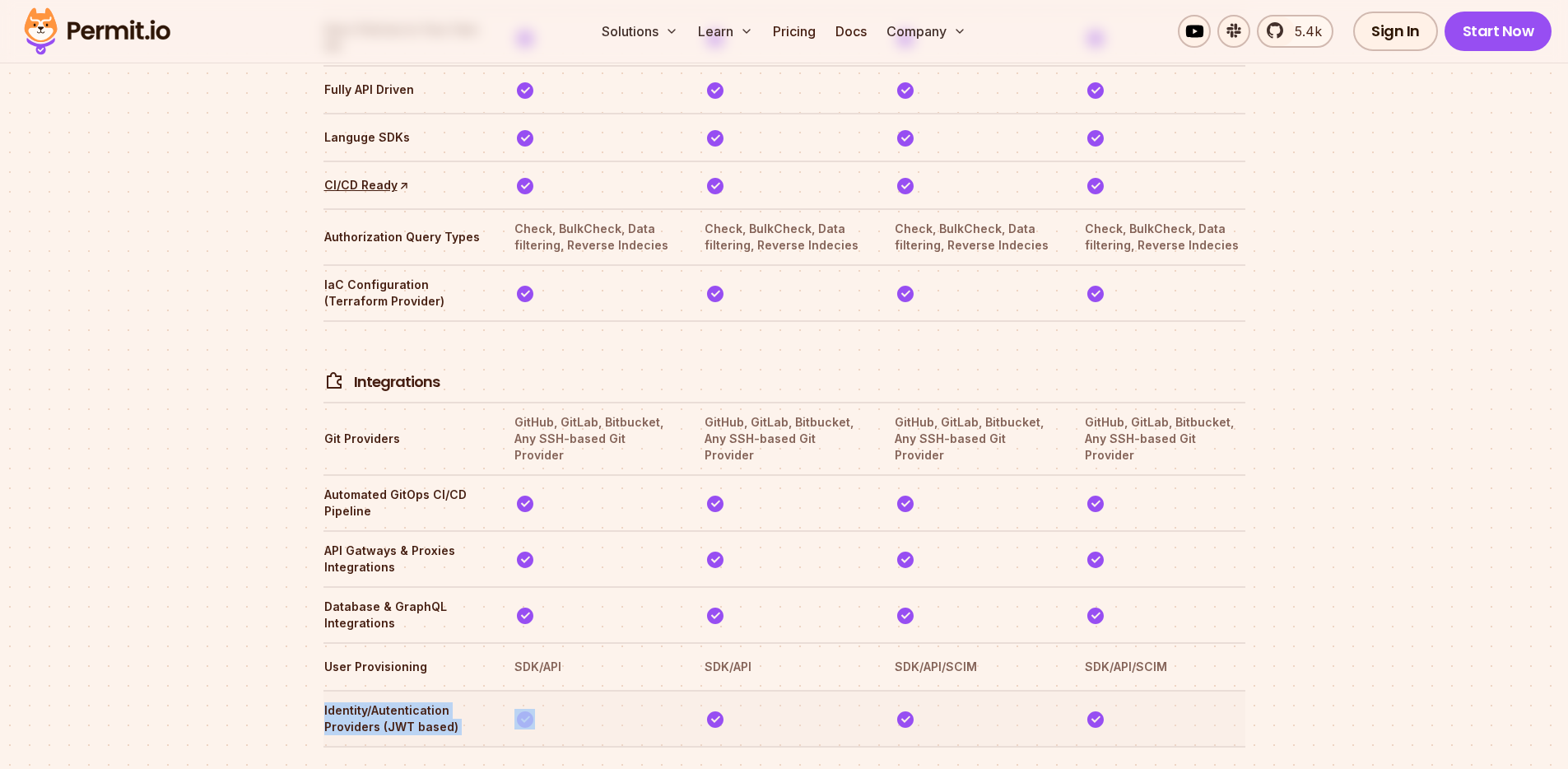
click at [437, 702] on th "Identity/Autentication Providers (JWT based)" at bounding box center [403, 718] width 160 height 35
click at [500, 689] on tr "Identity/Autentication Providers (JWT based)" at bounding box center [784, 717] width 922 height 56
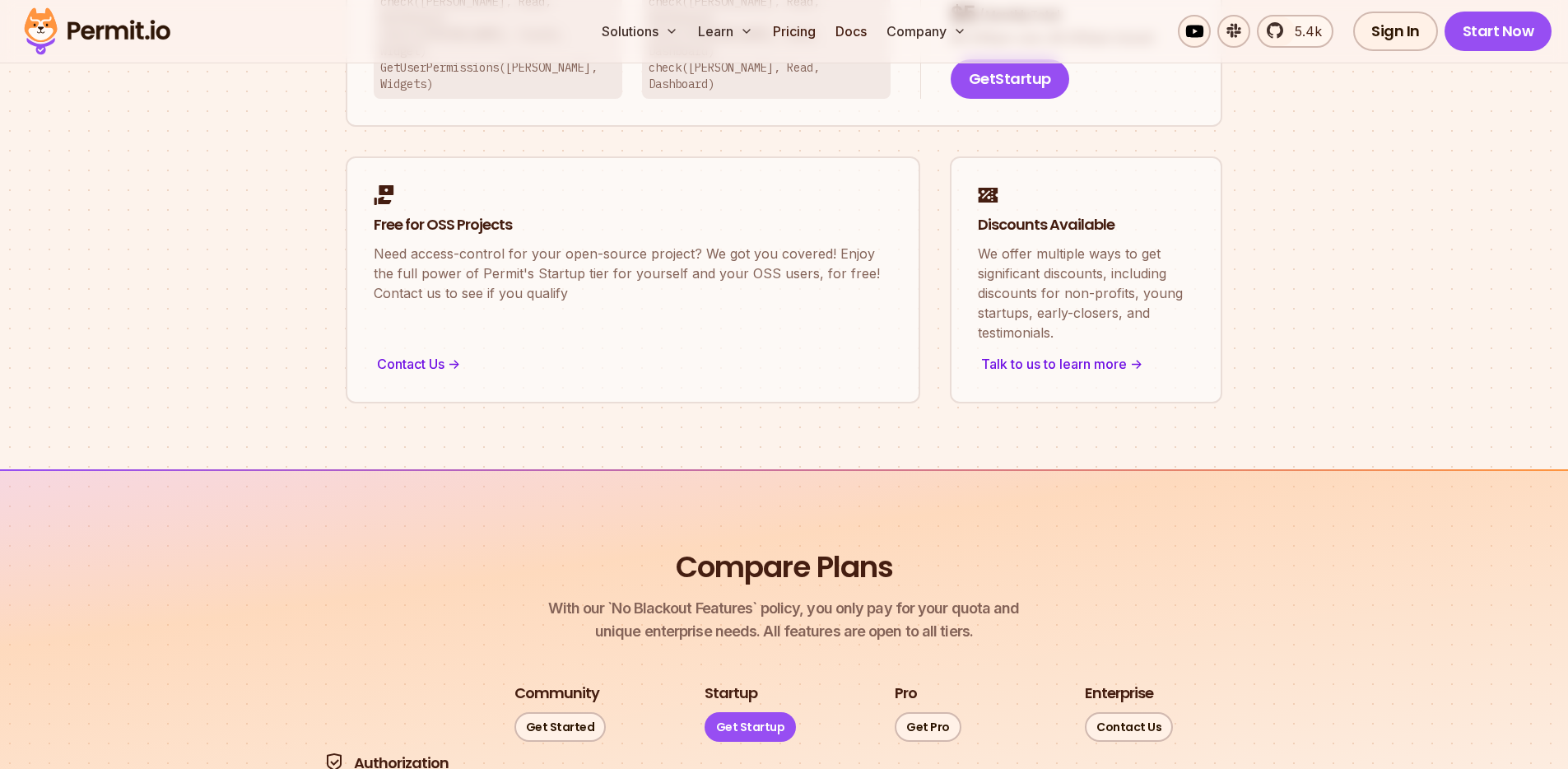
scroll to position [782, 0]
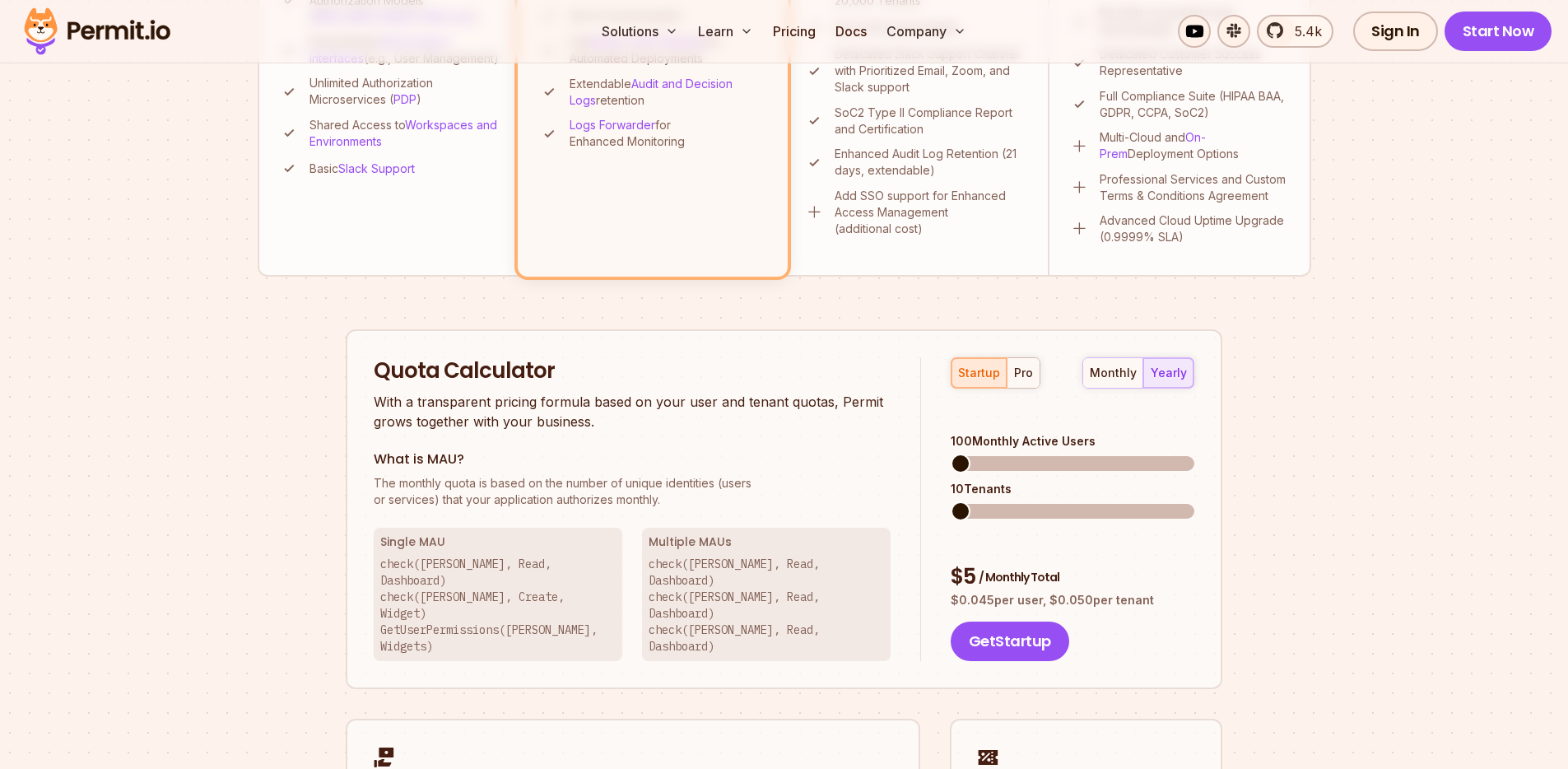
click at [951, 453] on span at bounding box center [960, 463] width 20 height 20
click at [1107, 377] on div "monthly" at bounding box center [1113, 373] width 47 height 17
click at [1102, 375] on div "monthly yearly" at bounding box center [1137, 372] width 111 height 31
click at [1153, 372] on div "yearly" at bounding box center [1168, 373] width 37 height 17
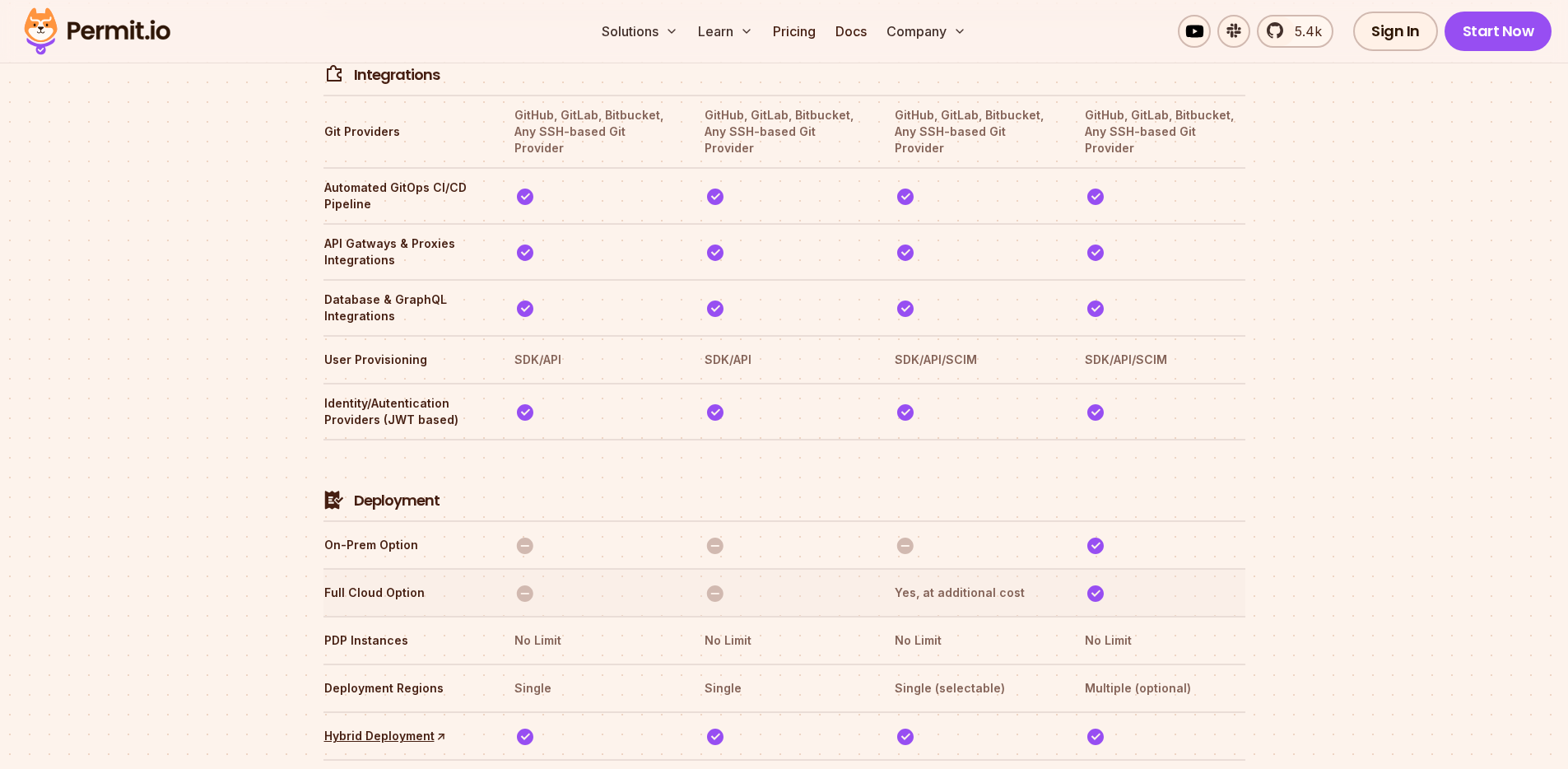
scroll to position [3514, 0]
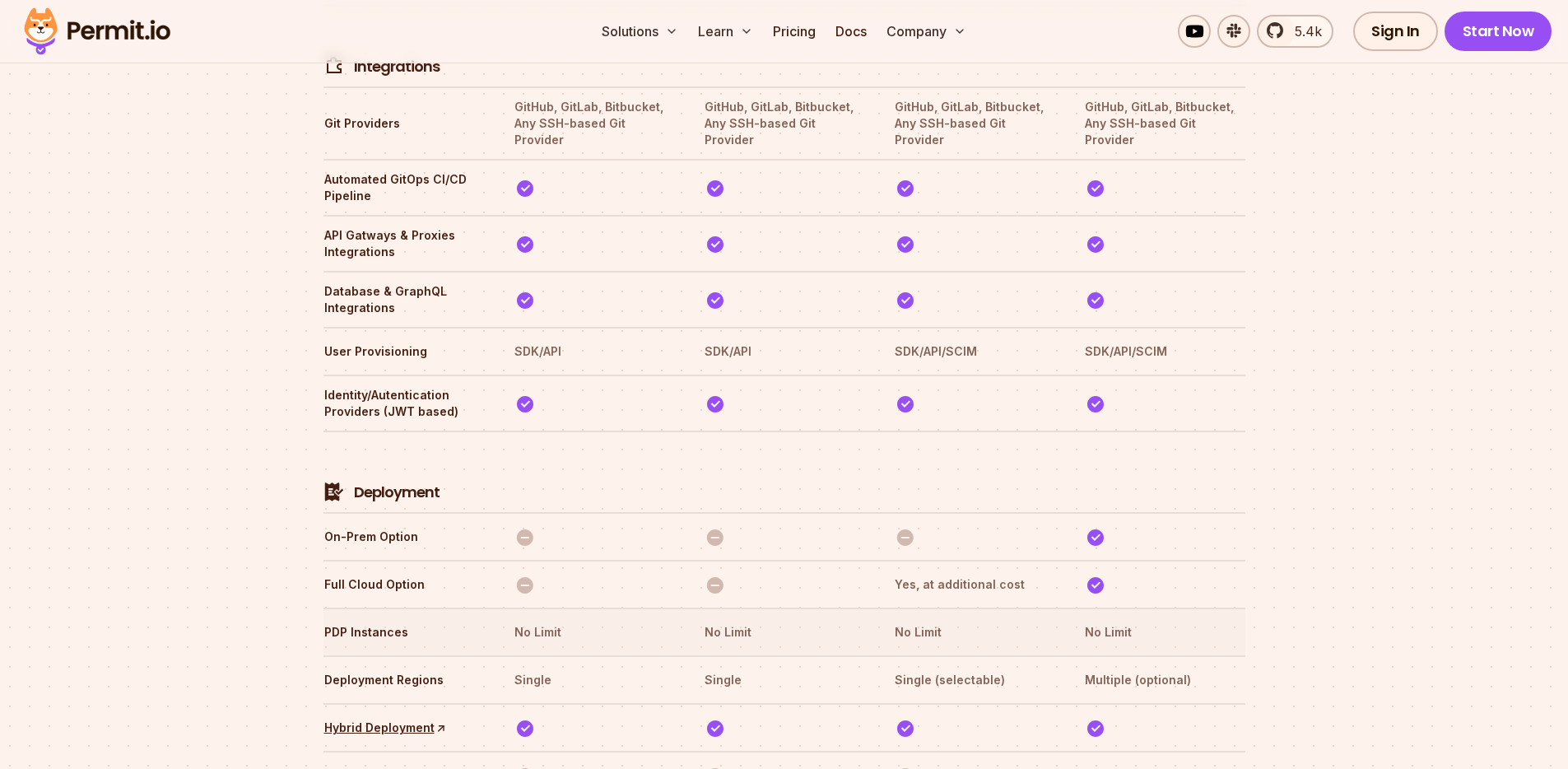
click at [554, 619] on th "No Limit" at bounding box center [593, 632] width 160 height 26
click at [536, 667] on th "Single" at bounding box center [593, 680] width 160 height 26
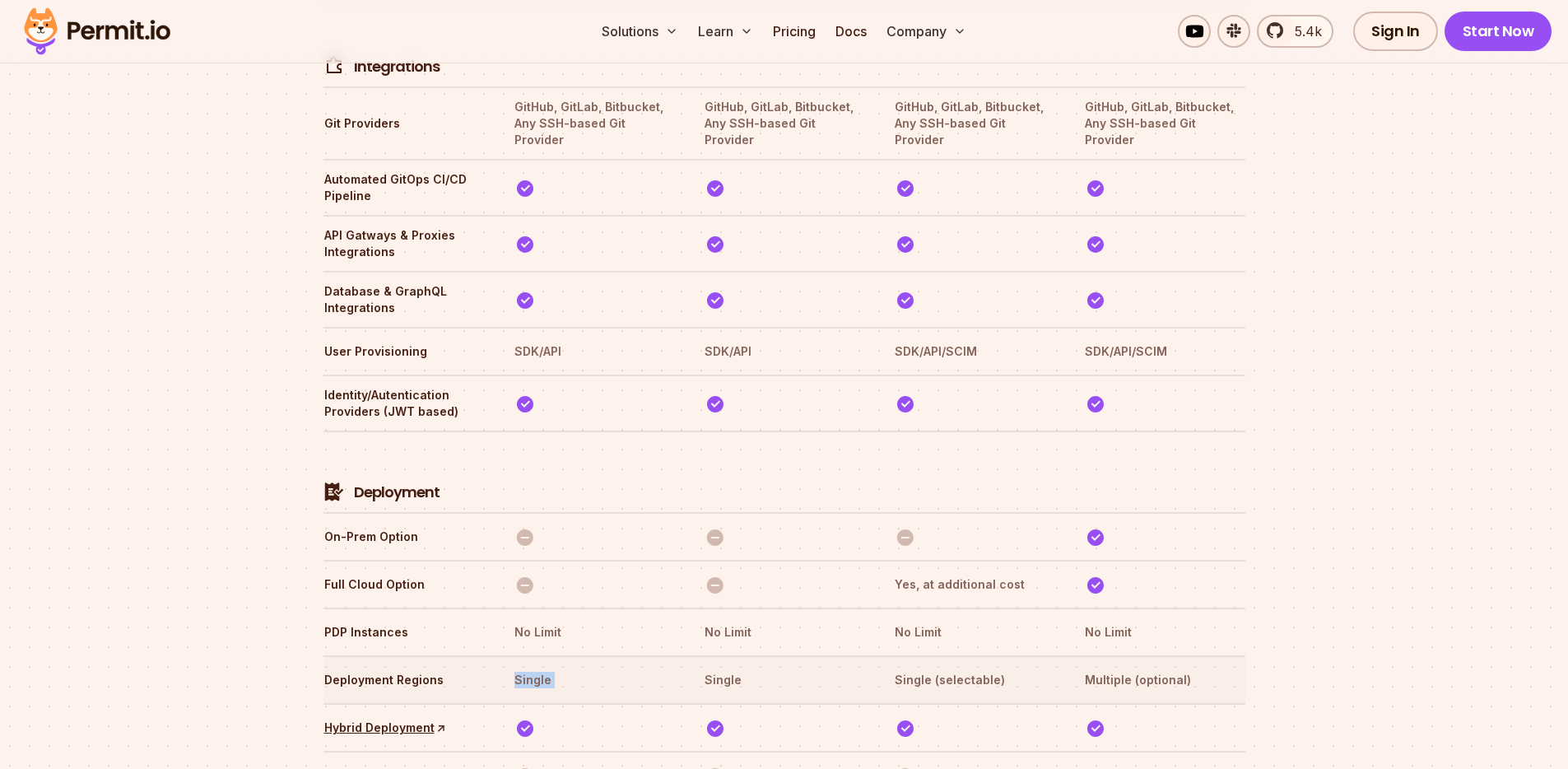
click at [536, 667] on th "Single" at bounding box center [593, 680] width 160 height 26
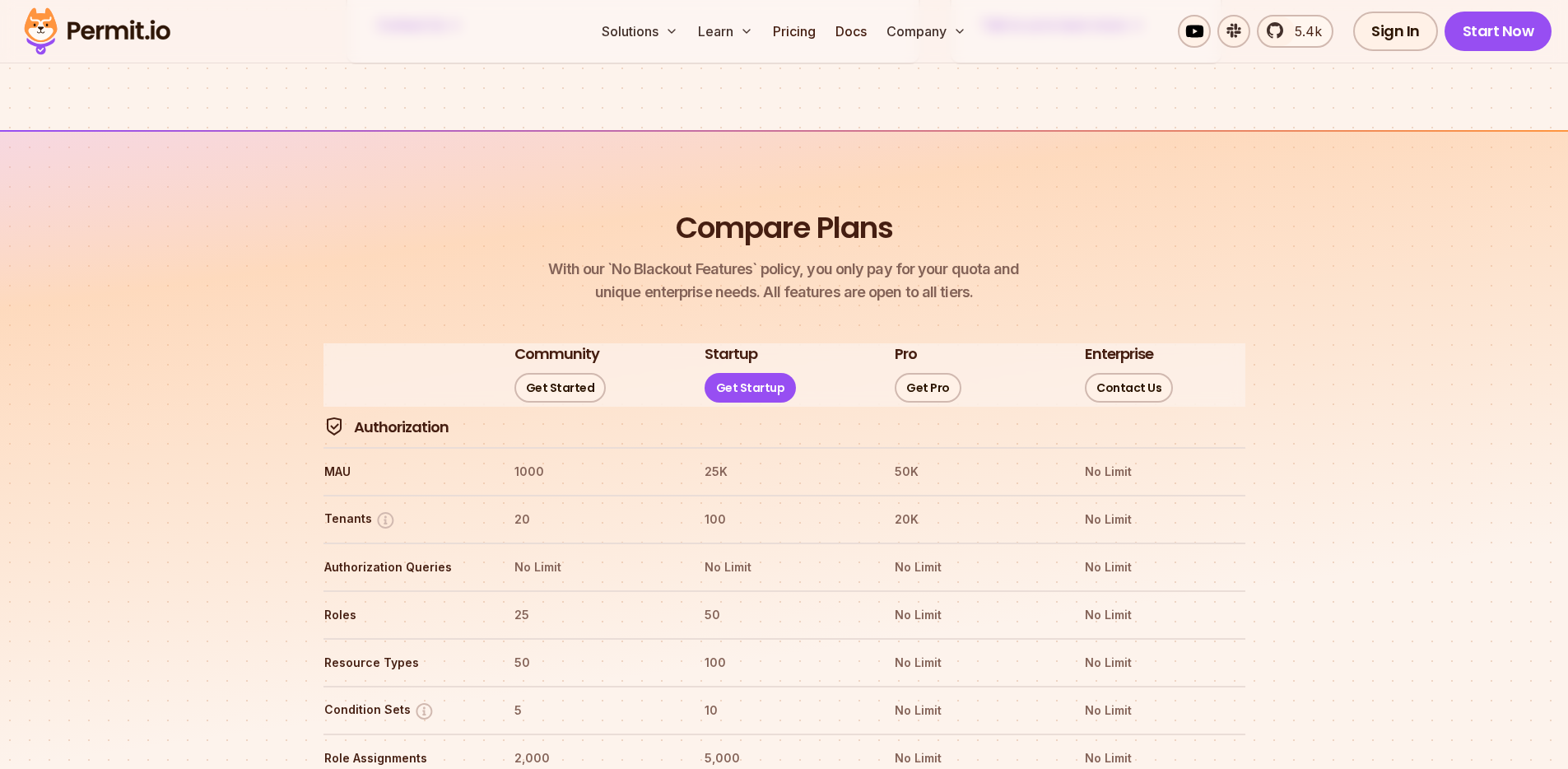
scroll to position [1678, 0]
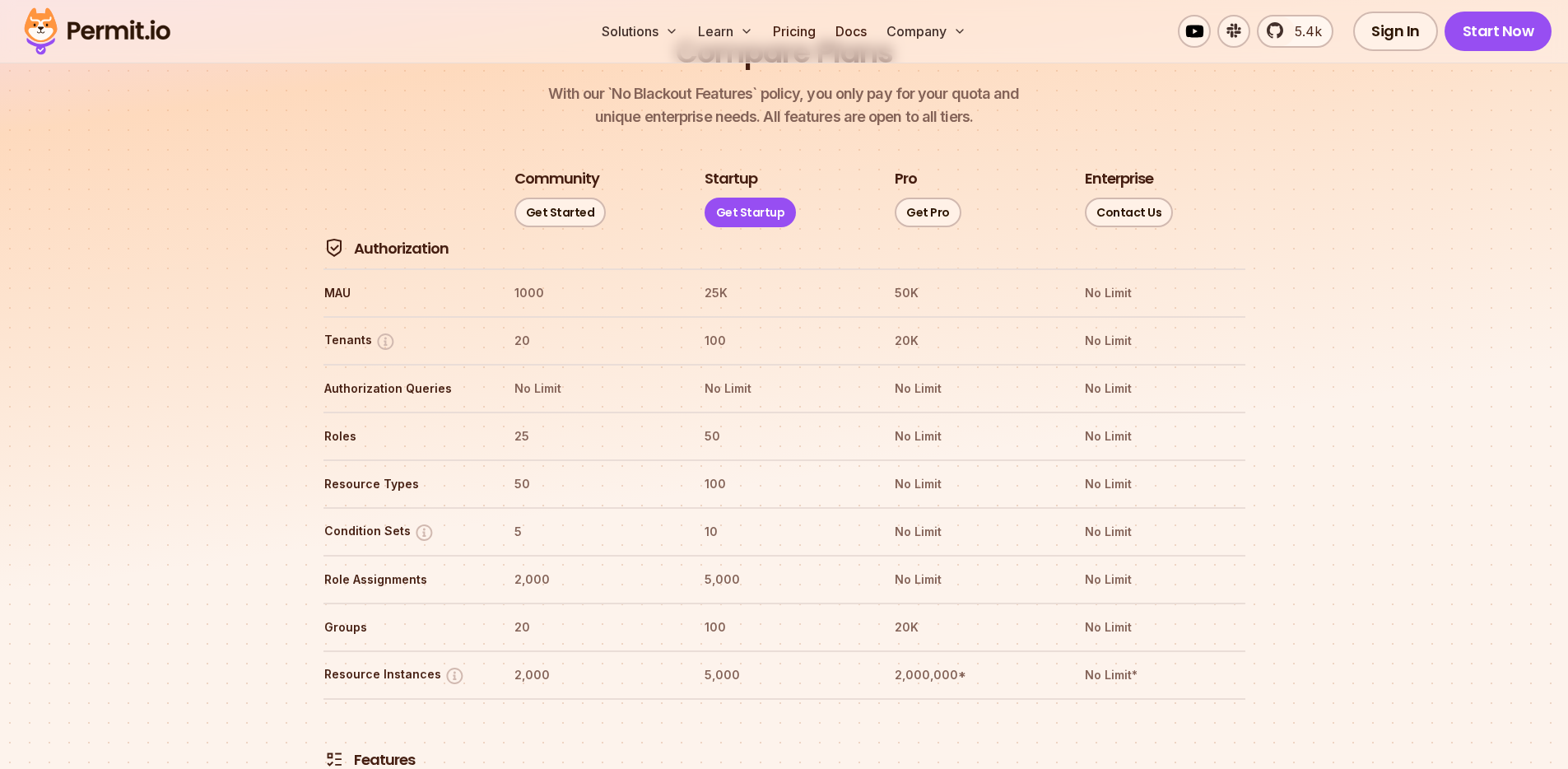
scroll to position [1861, 0]
click at [333, 277] on th "MAU" at bounding box center [403, 290] width 160 height 26
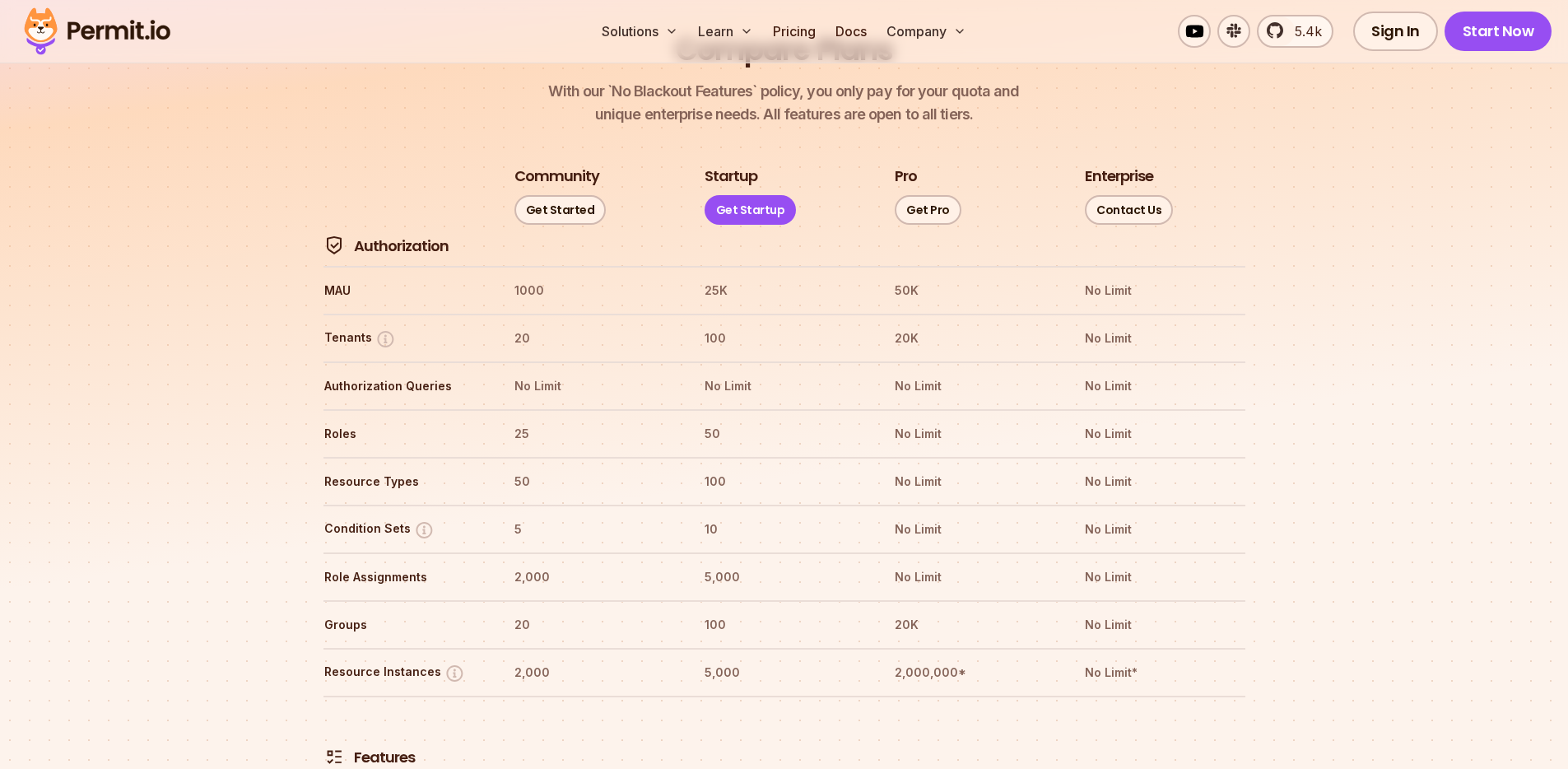
click at [505, 166] on tr "Community Get Started Startup Get Startup Pro Get Pro Enterprise Contact Us" at bounding box center [784, 196] width 922 height 60
click at [336, 277] on th "MAU" at bounding box center [403, 290] width 160 height 26
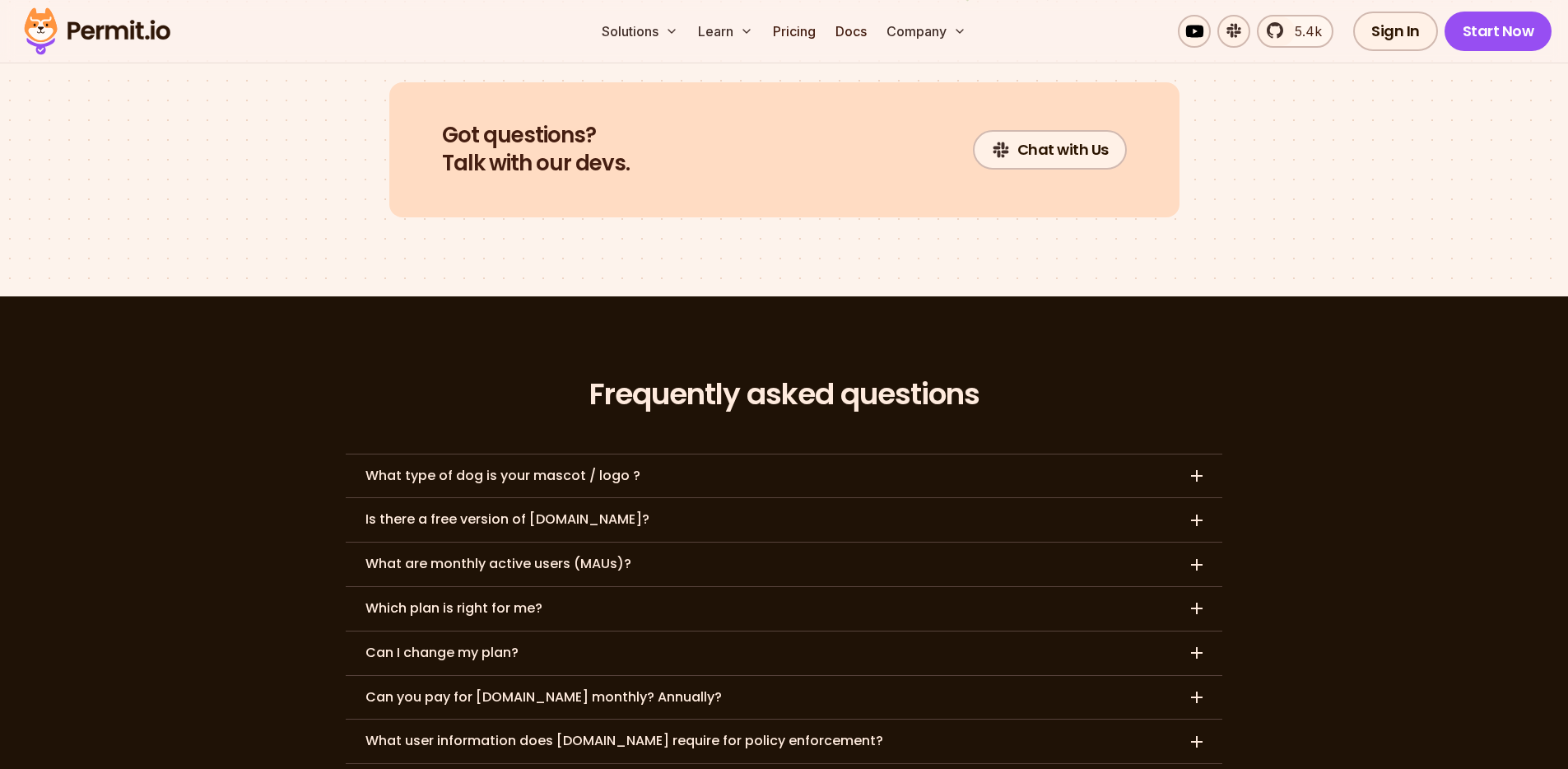
scroll to position [7401, 0]
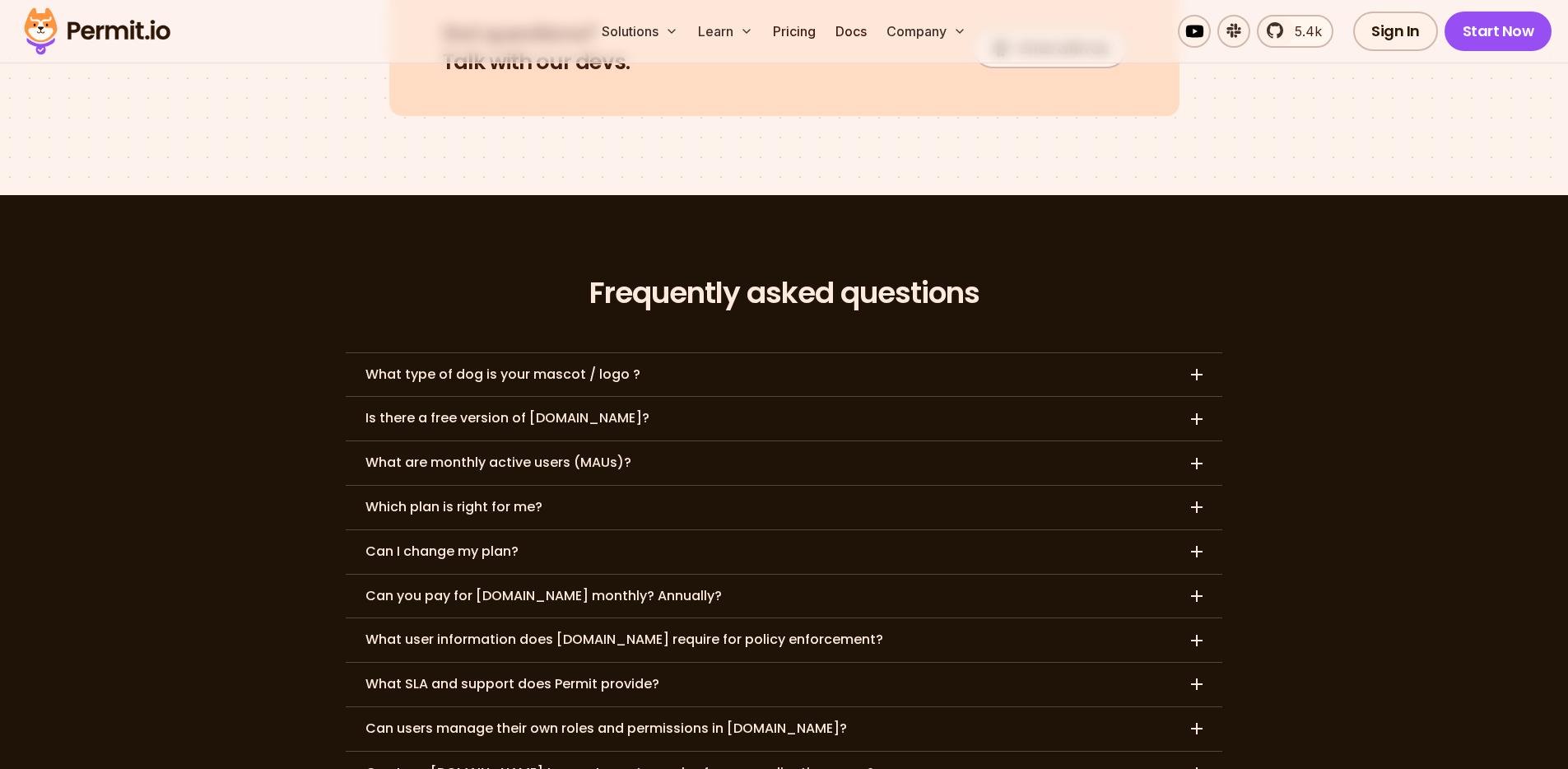
click at [559, 366] on h3 "What type of dog is your mascot / logo ?" at bounding box center [502, 375] width 274 height 17
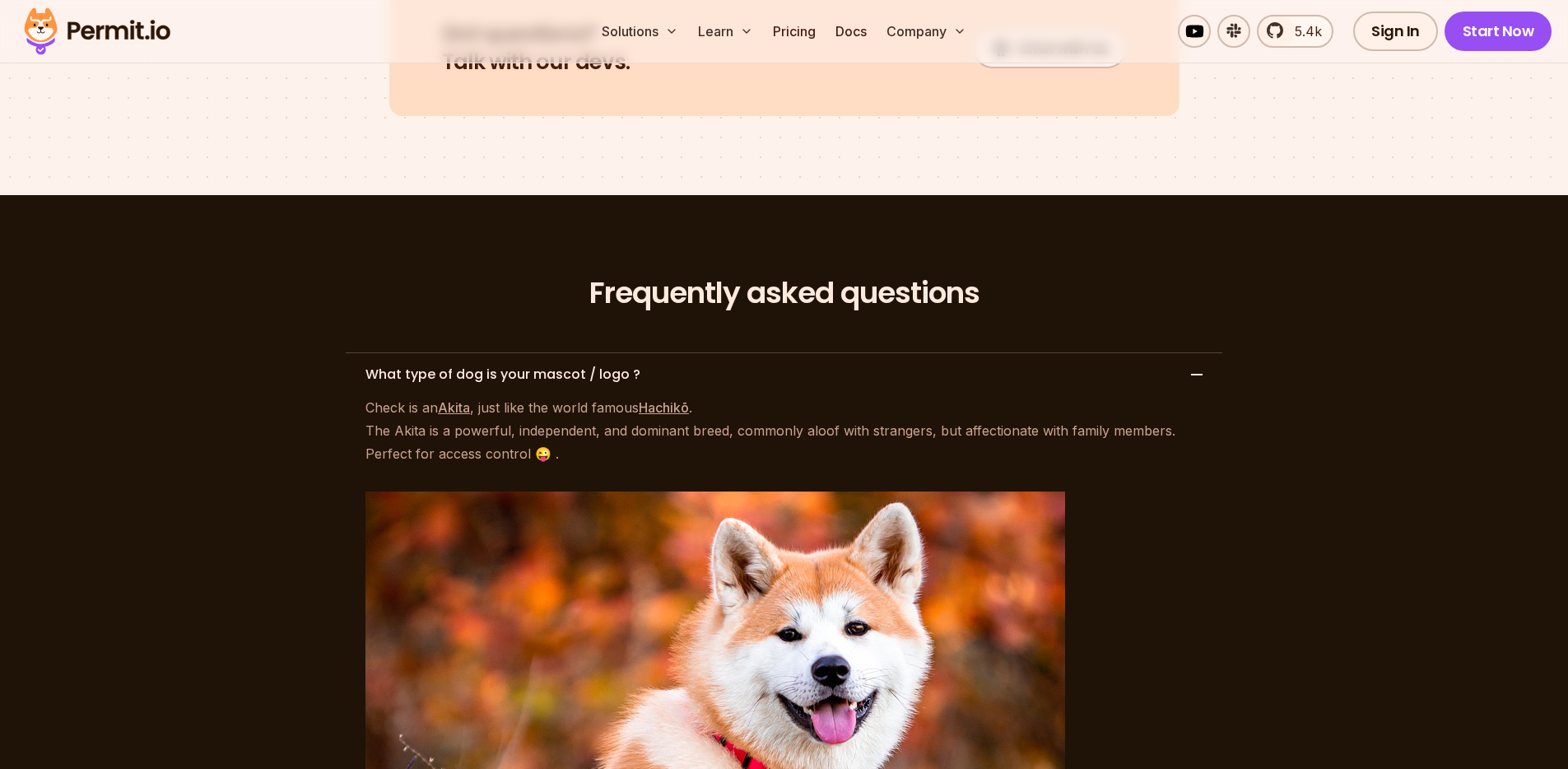
click at [559, 366] on h3 "What type of dog is your mascot / logo ?" at bounding box center [502, 375] width 274 height 17
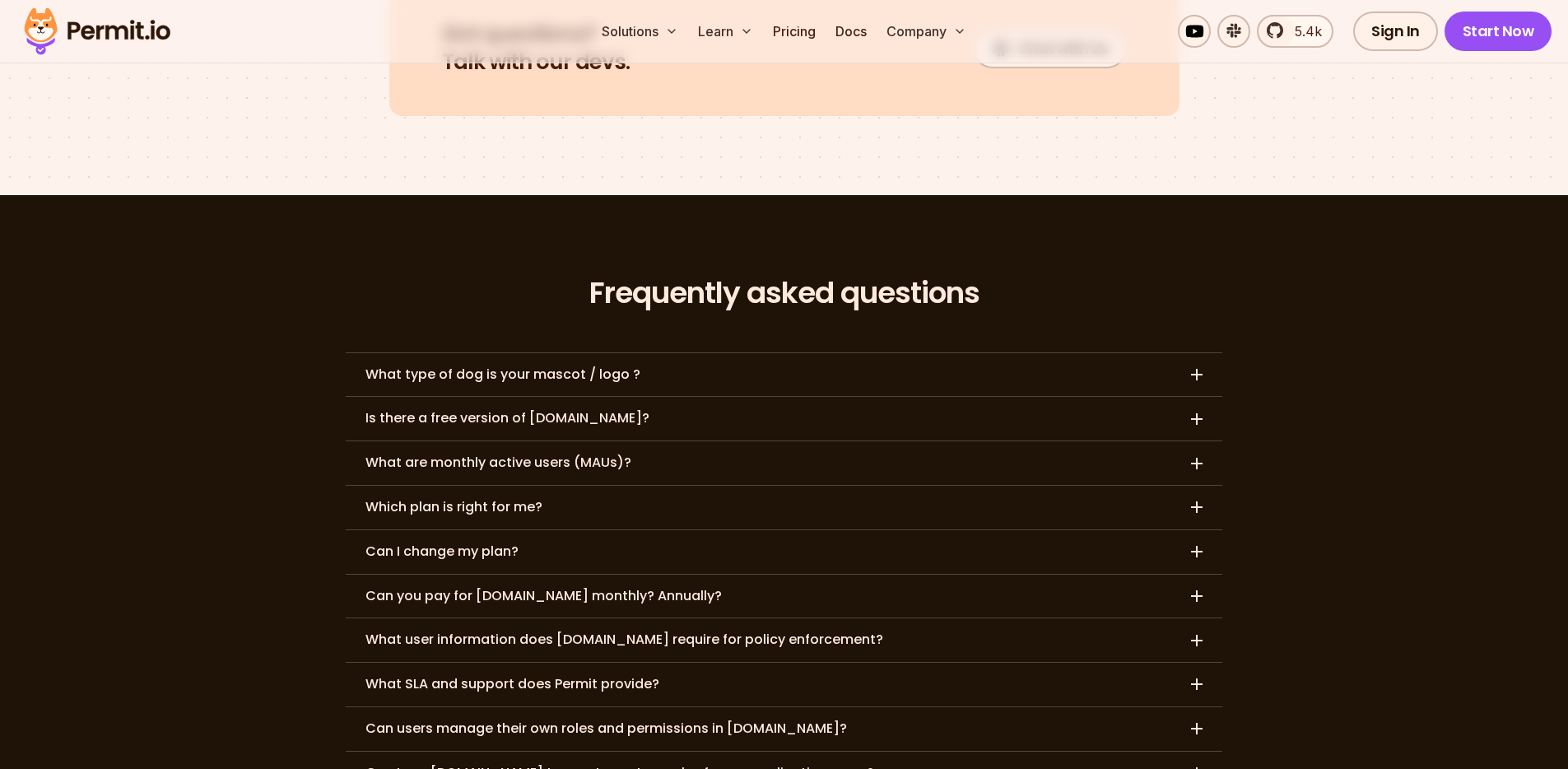
click at [532, 366] on h3 "What type of dog is your mascot / logo ?" at bounding box center [502, 375] width 274 height 17
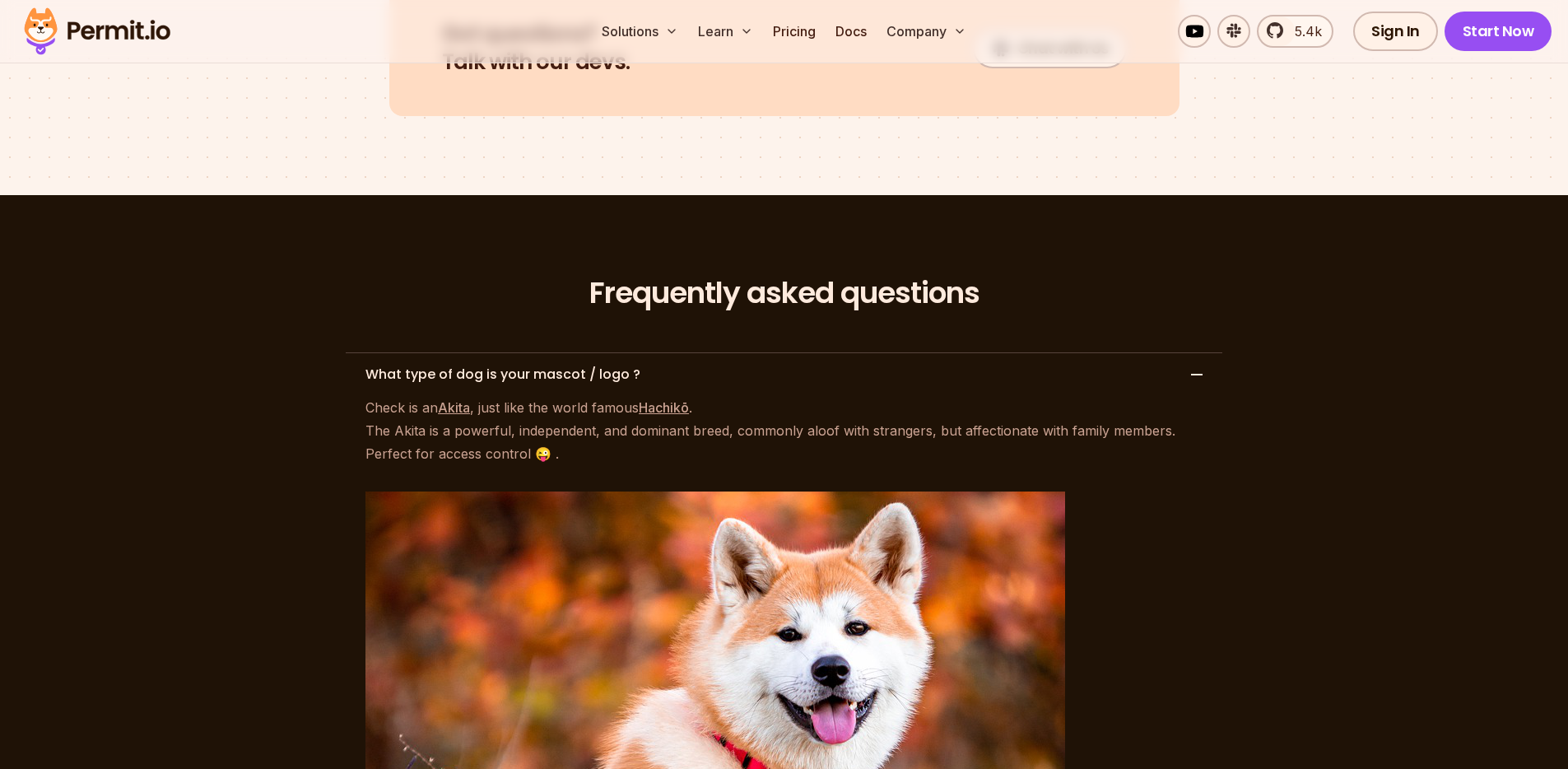
click at [532, 366] on h3 "What type of dog is your mascot / logo ?" at bounding box center [502, 375] width 274 height 17
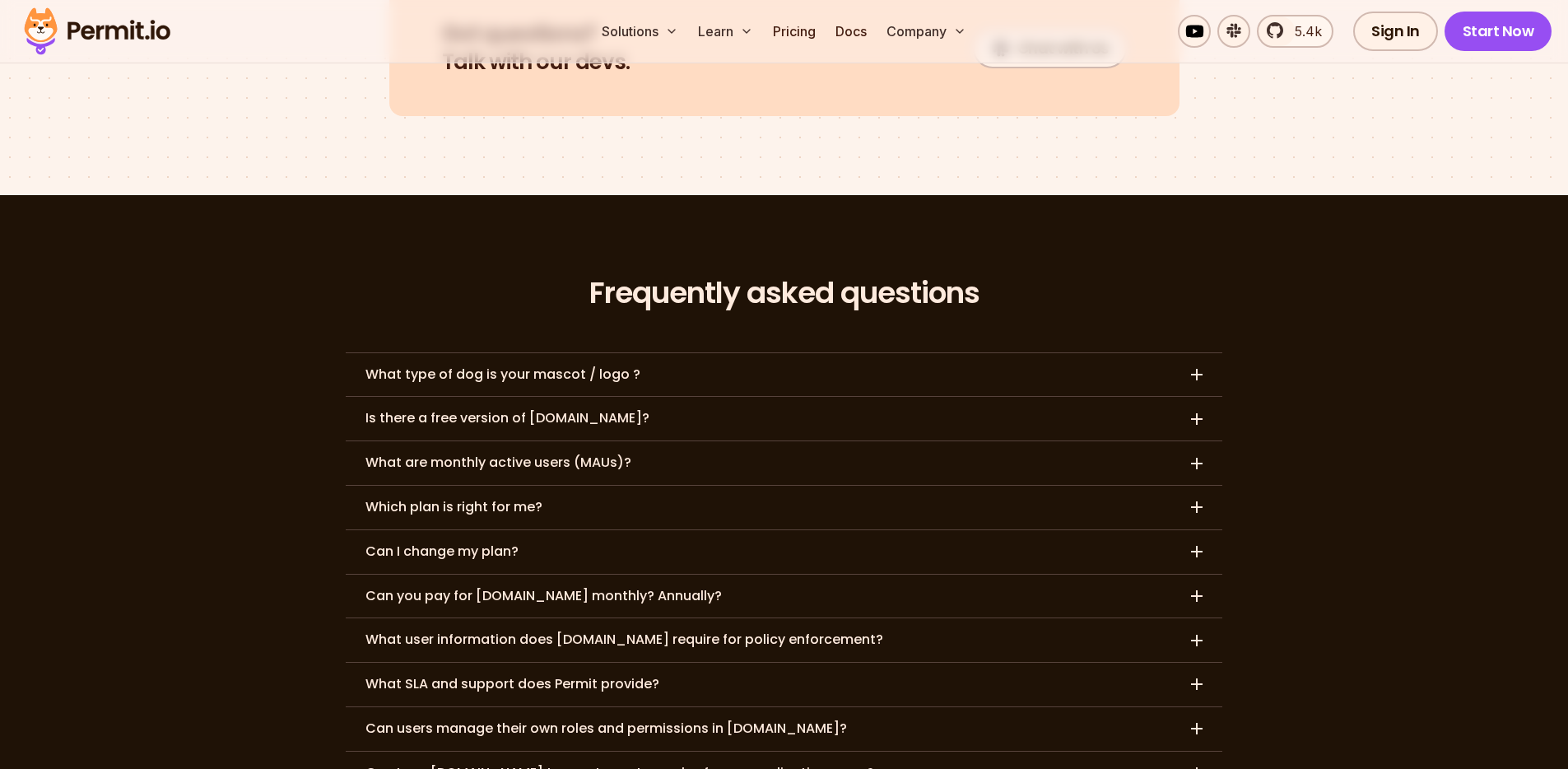
click at [527, 410] on h3 "Is there a free version of Permit.io?" at bounding box center [507, 419] width 284 height 17
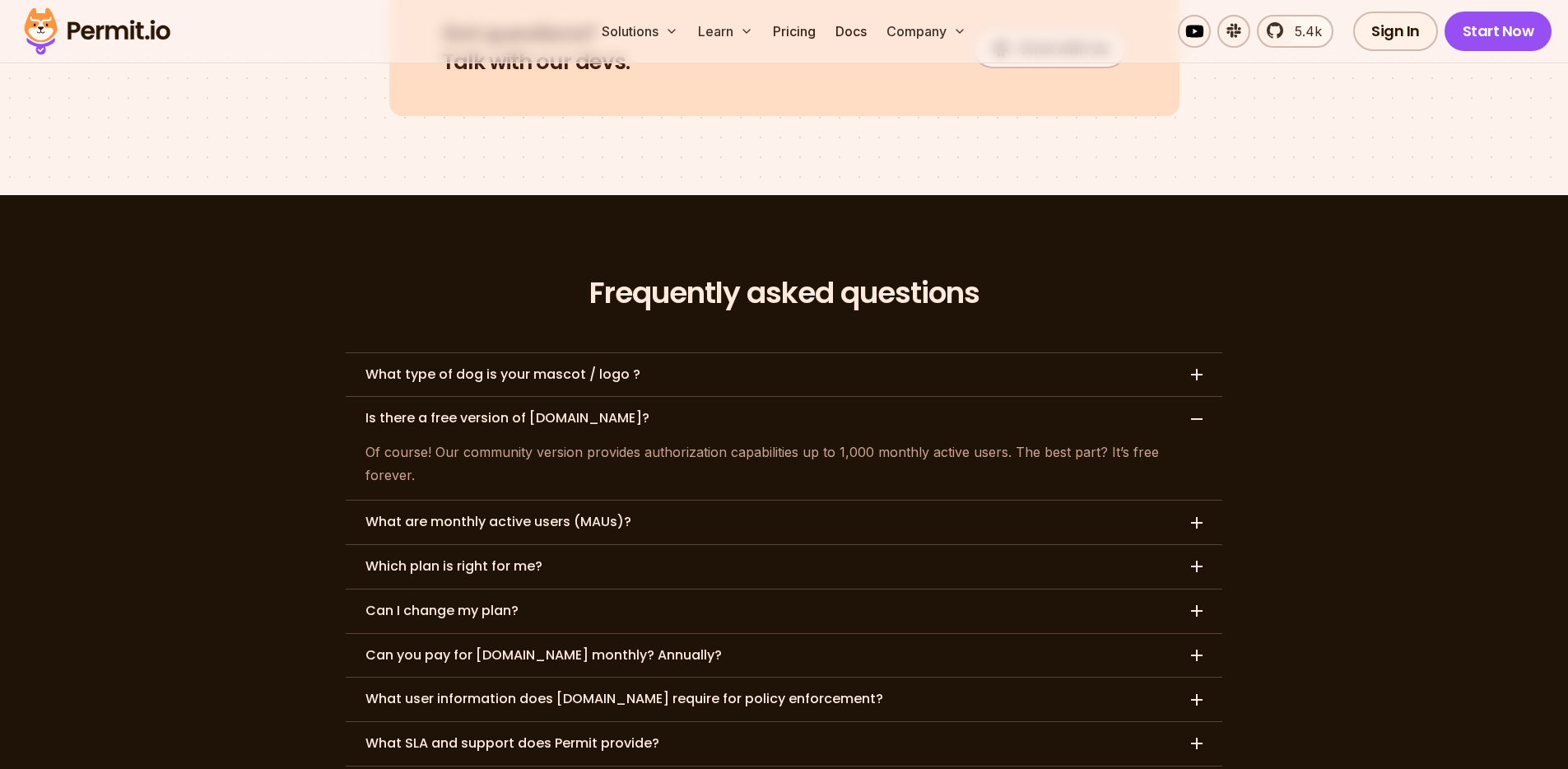
click at [520, 410] on h3 "Is there a free version of Permit.io?" at bounding box center [507, 419] width 284 height 17
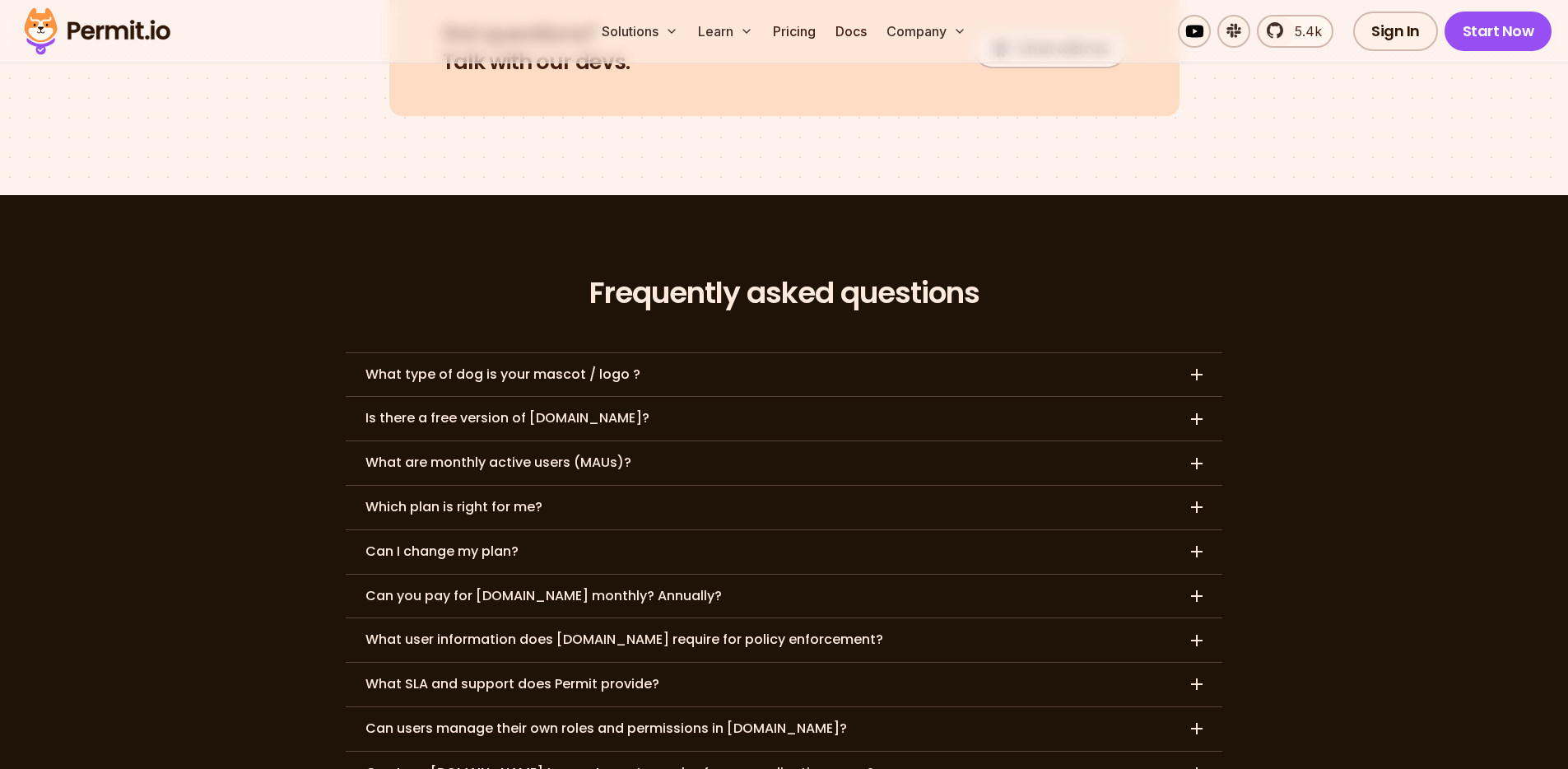
click at [510, 454] on h3 "What are monthly active users (MAUs)?" at bounding box center [498, 463] width 266 height 17
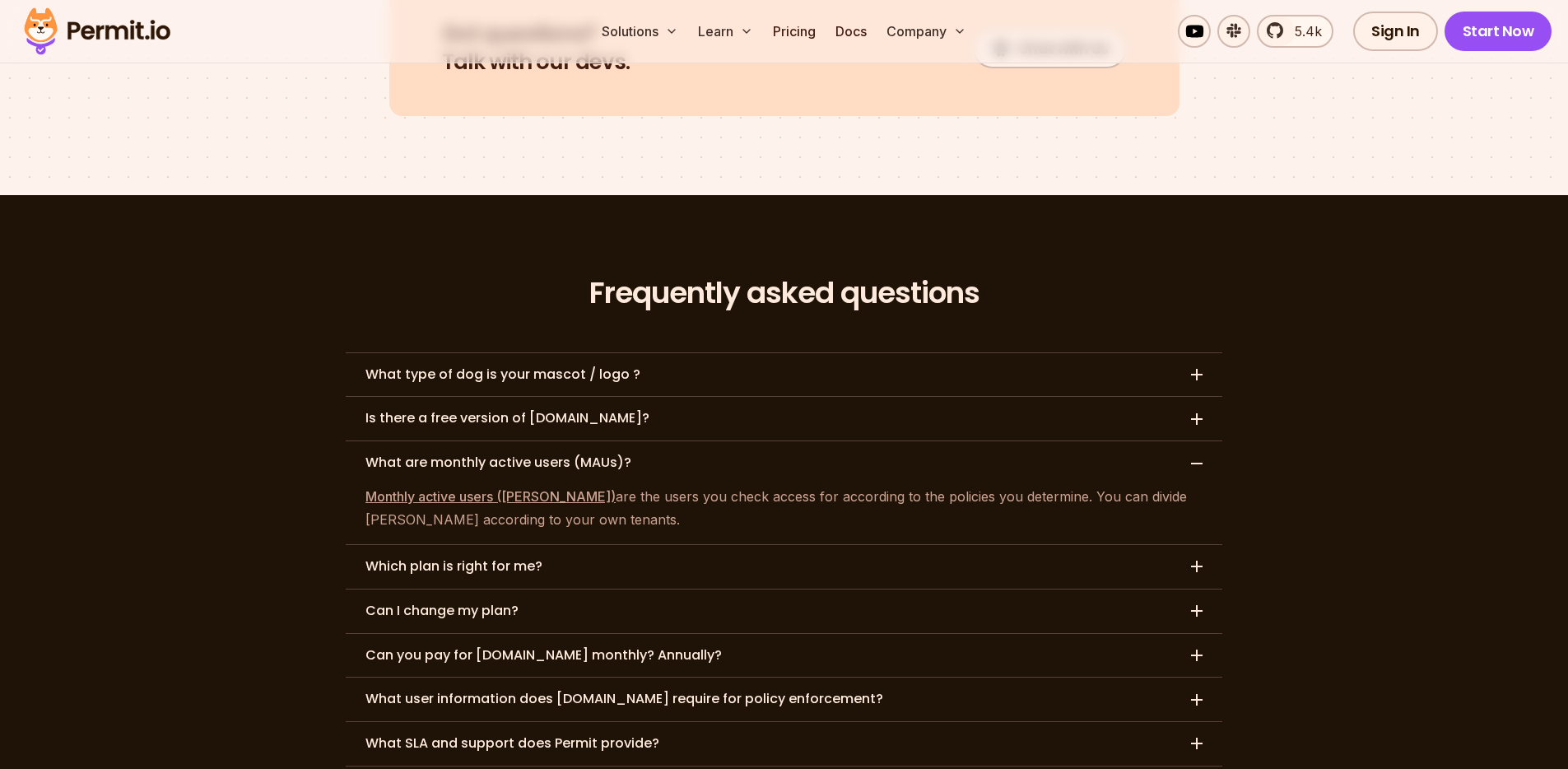
click at [511, 454] on h3 "What are monthly active users (MAUs)?" at bounding box center [498, 463] width 266 height 17
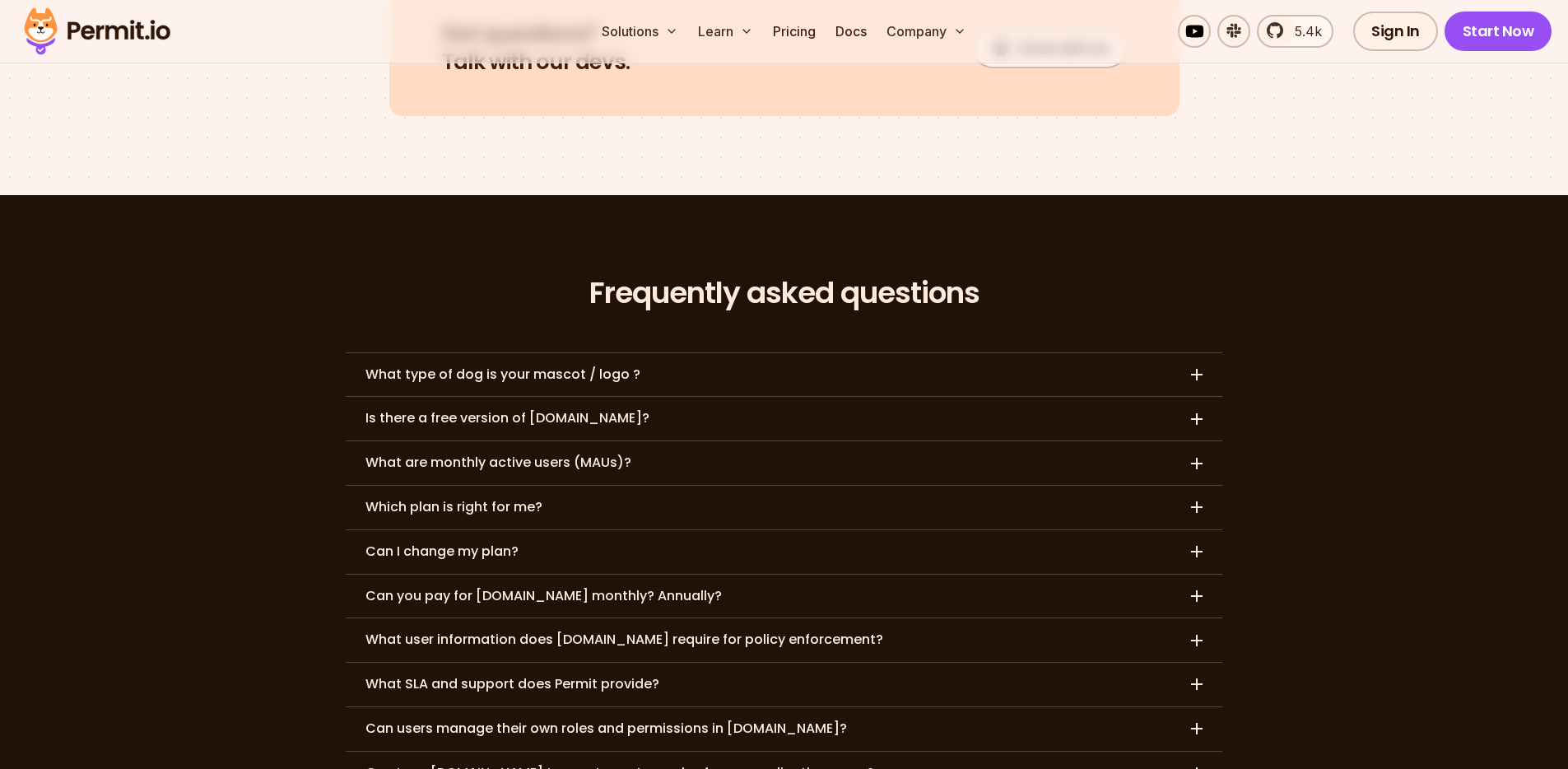
click at [477, 498] on h3 "Which plan is right for me?" at bounding box center [453, 507] width 177 height 17
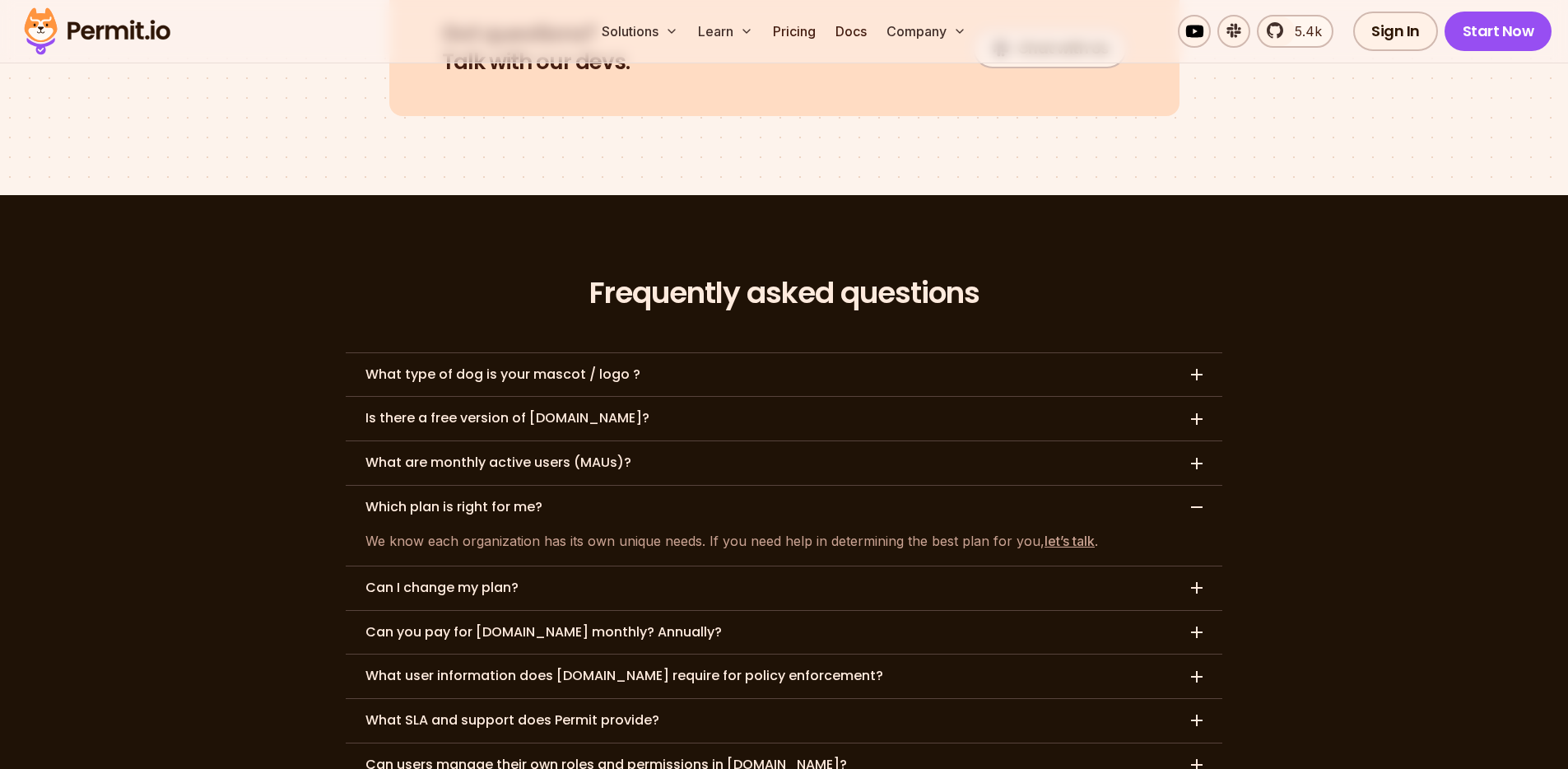
click at [520, 498] on h3 "Which plan is right for me?" at bounding box center [453, 507] width 177 height 17
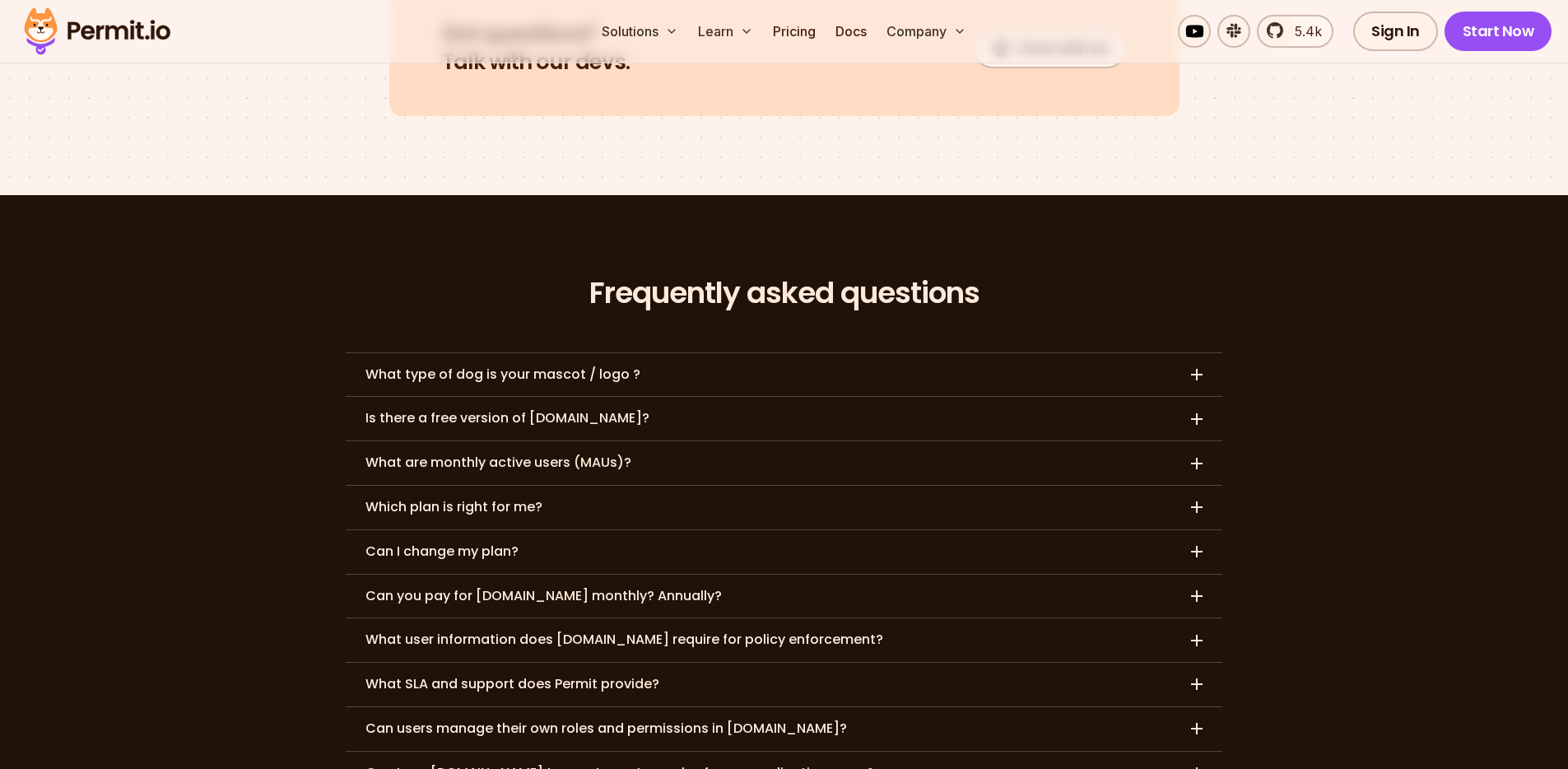
click at [474, 543] on h3 "Can I change my plan?" at bounding box center [441, 552] width 153 height 17
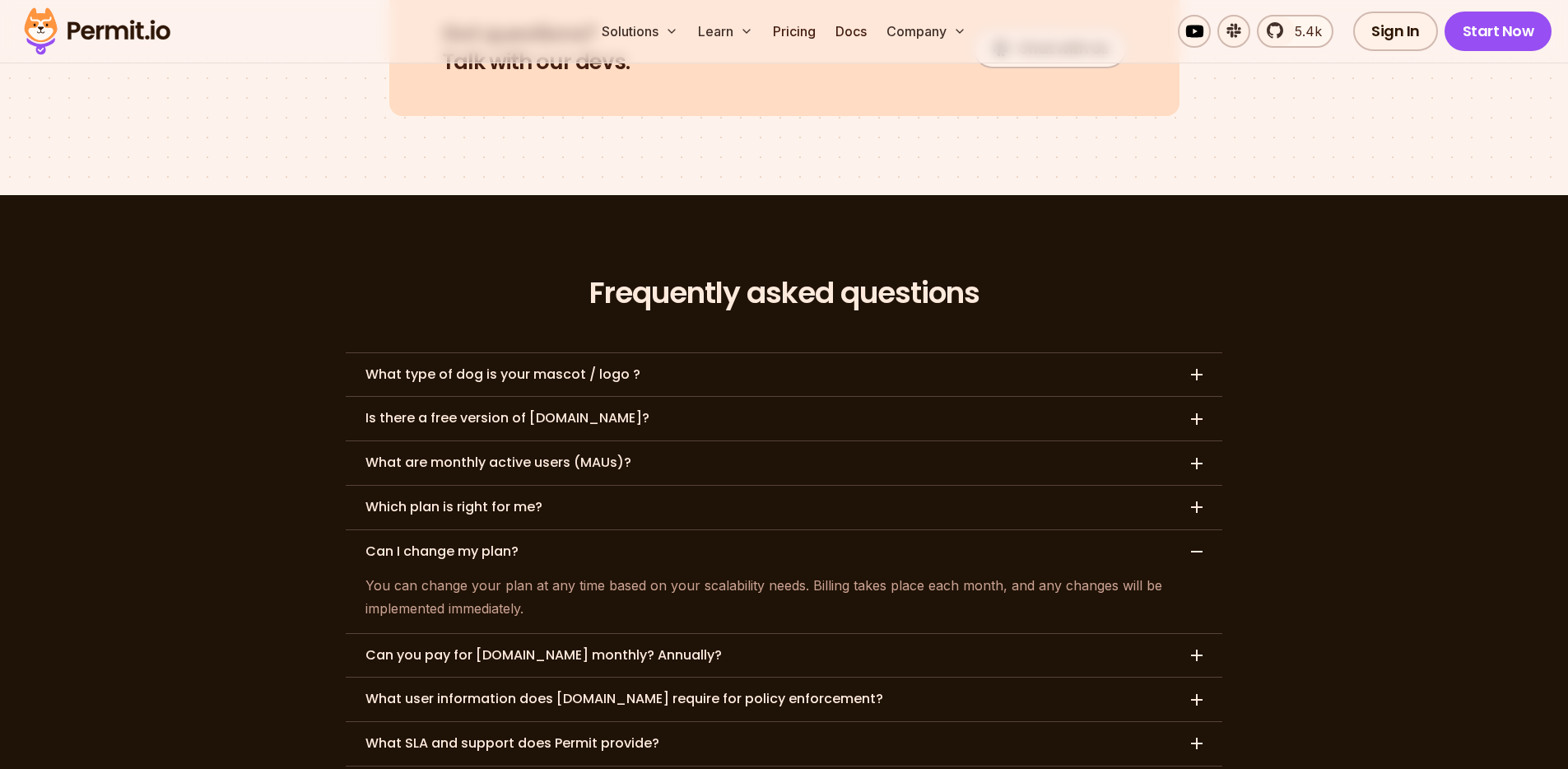
click at [487, 543] on h3 "Can I change my plan?" at bounding box center [441, 552] width 153 height 17
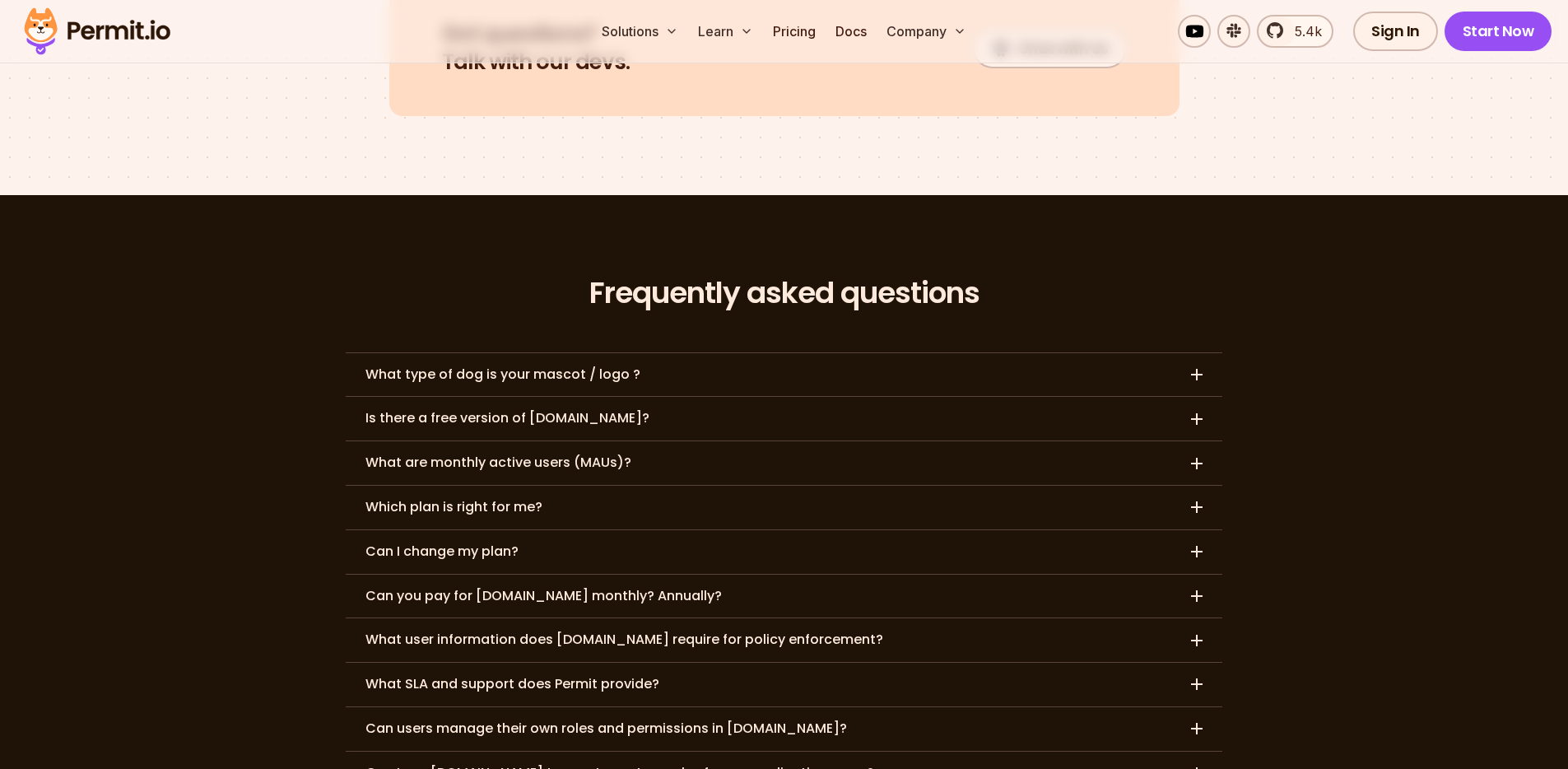
click at [518, 587] on h3 "Can you pay for Permit.io monthly? Annually?" at bounding box center [543, 596] width 356 height 17
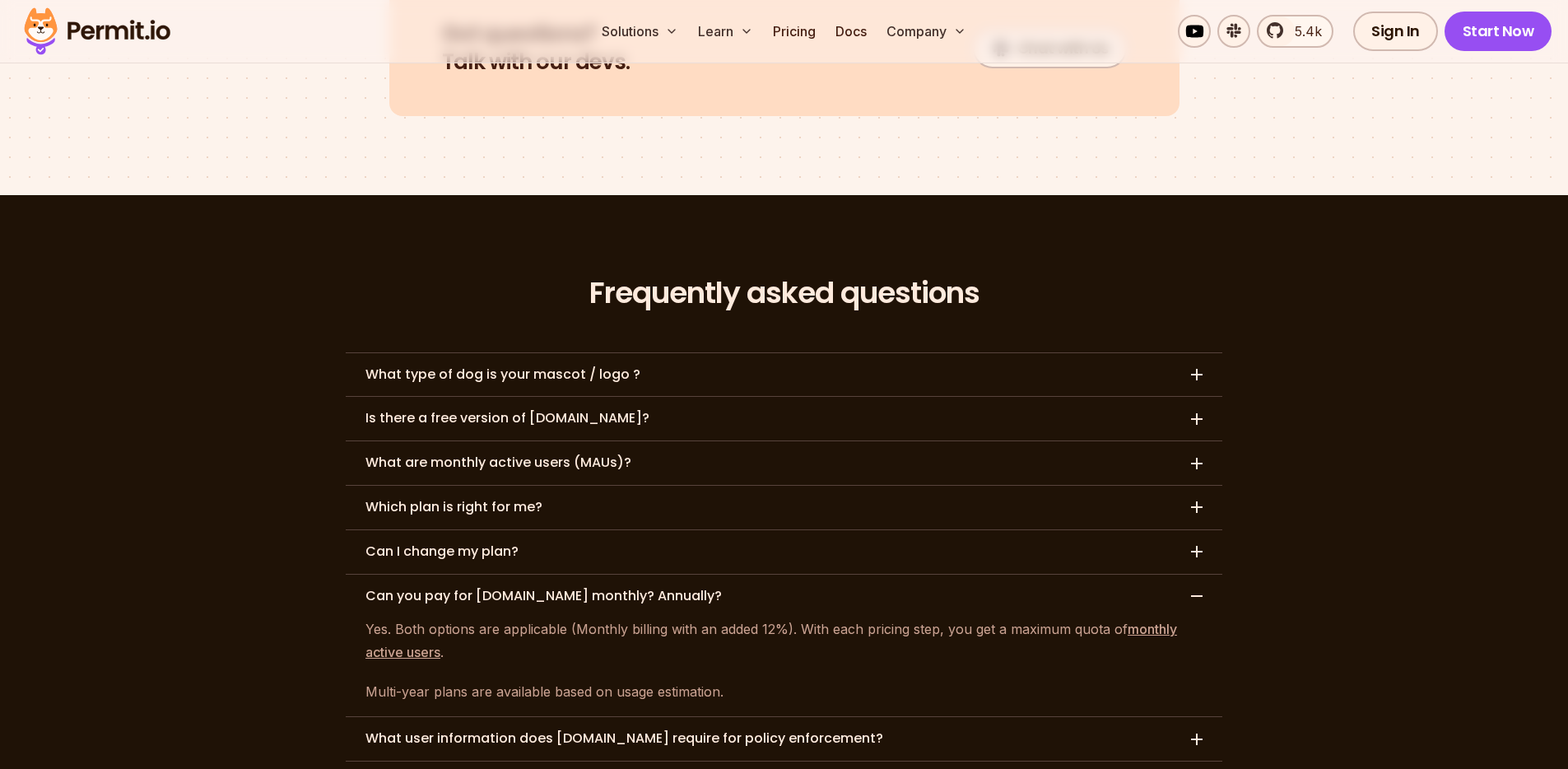
click at [534, 587] on h3 "Can you pay for Permit.io monthly? Annually?" at bounding box center [543, 596] width 356 height 17
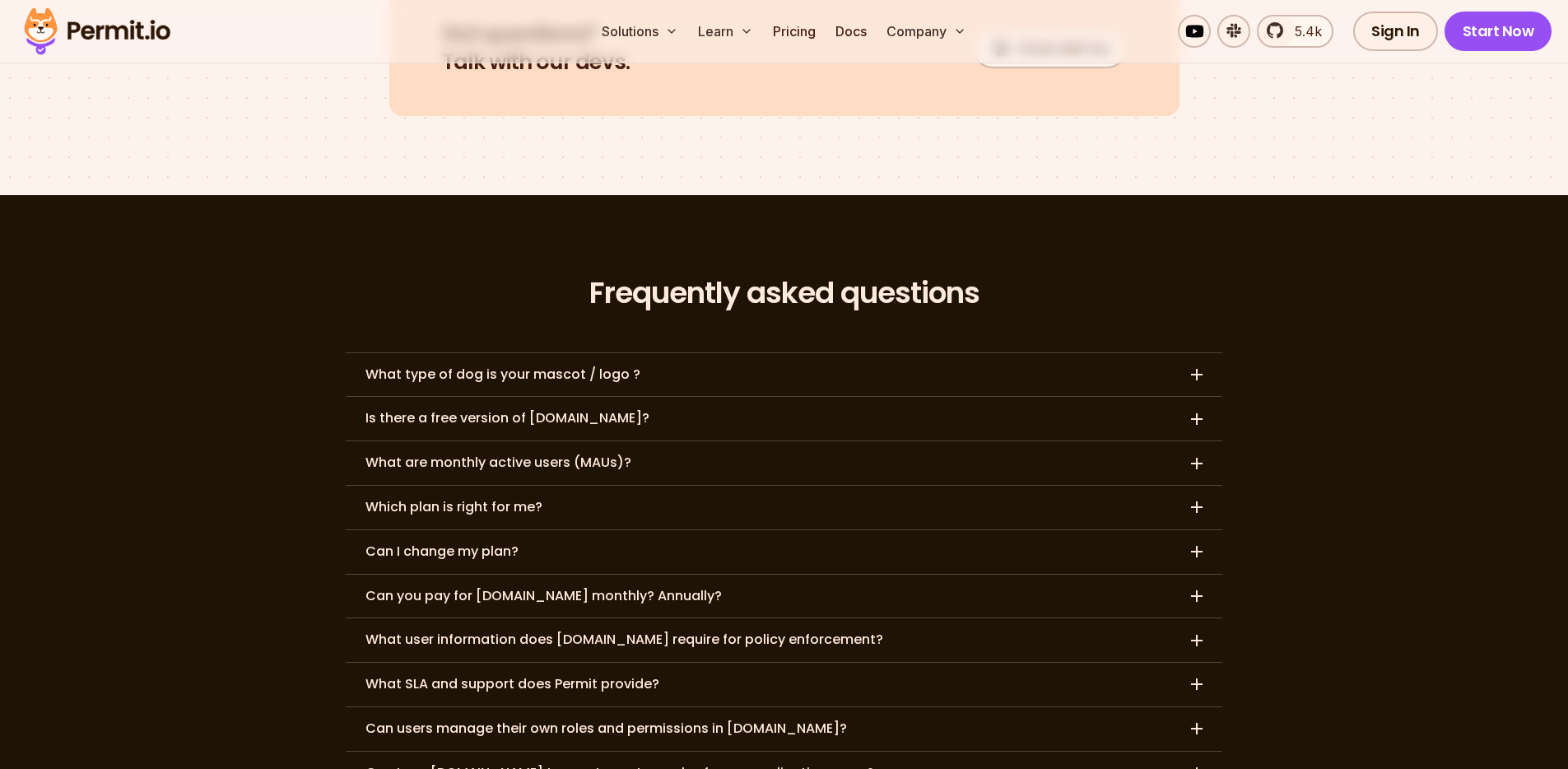
click at [519, 631] on h3 "What user information does Permit.io require for policy enforcement?" at bounding box center [624, 640] width 518 height 17
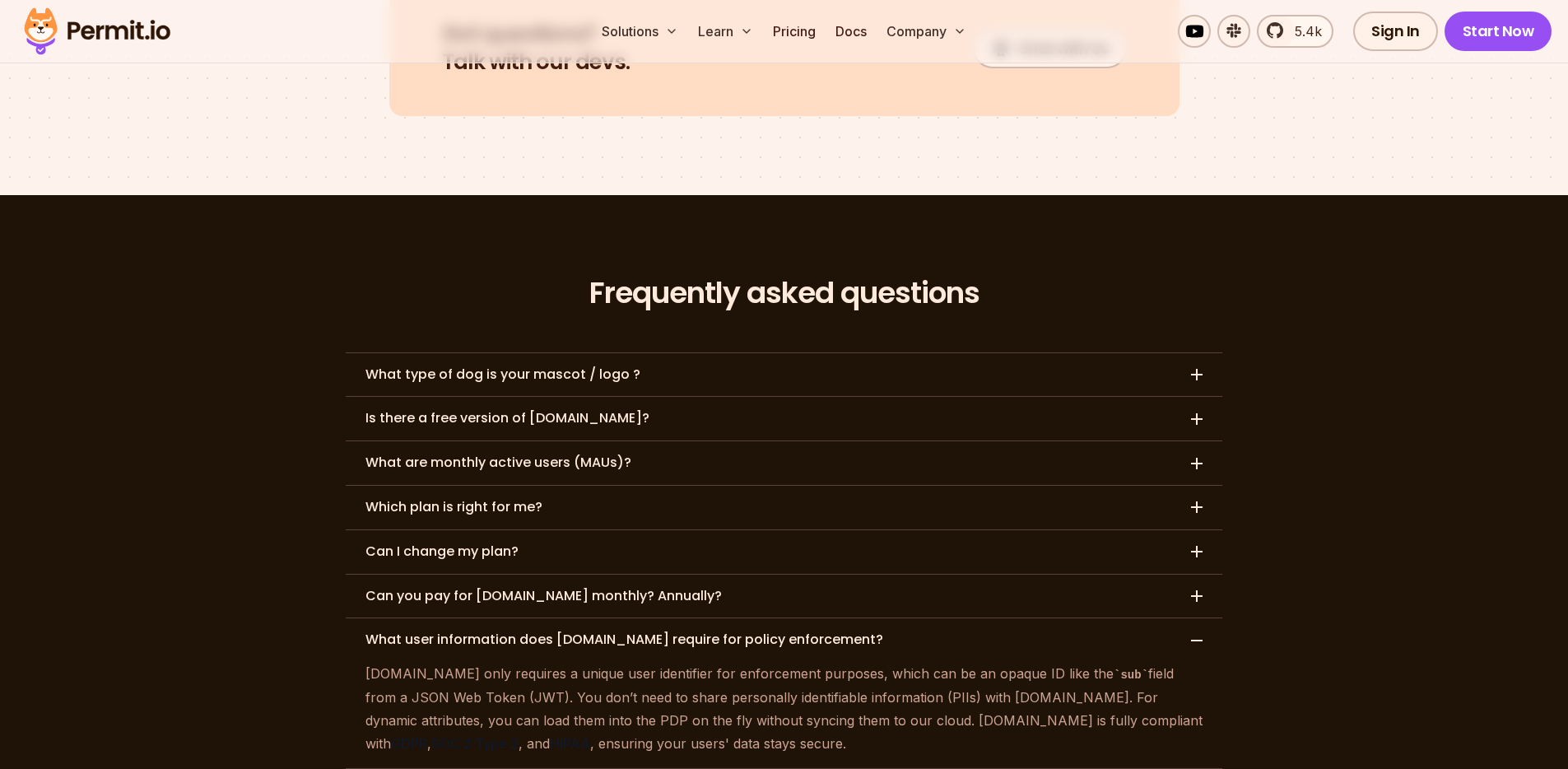
drag, startPoint x: 987, startPoint y: 629, endPoint x: 1061, endPoint y: 621, distance: 74.4
click at [1064, 661] on p "Permit.io only requires a unique user identifier for enforcement purposes, whic…" at bounding box center [784, 707] width 837 height 93
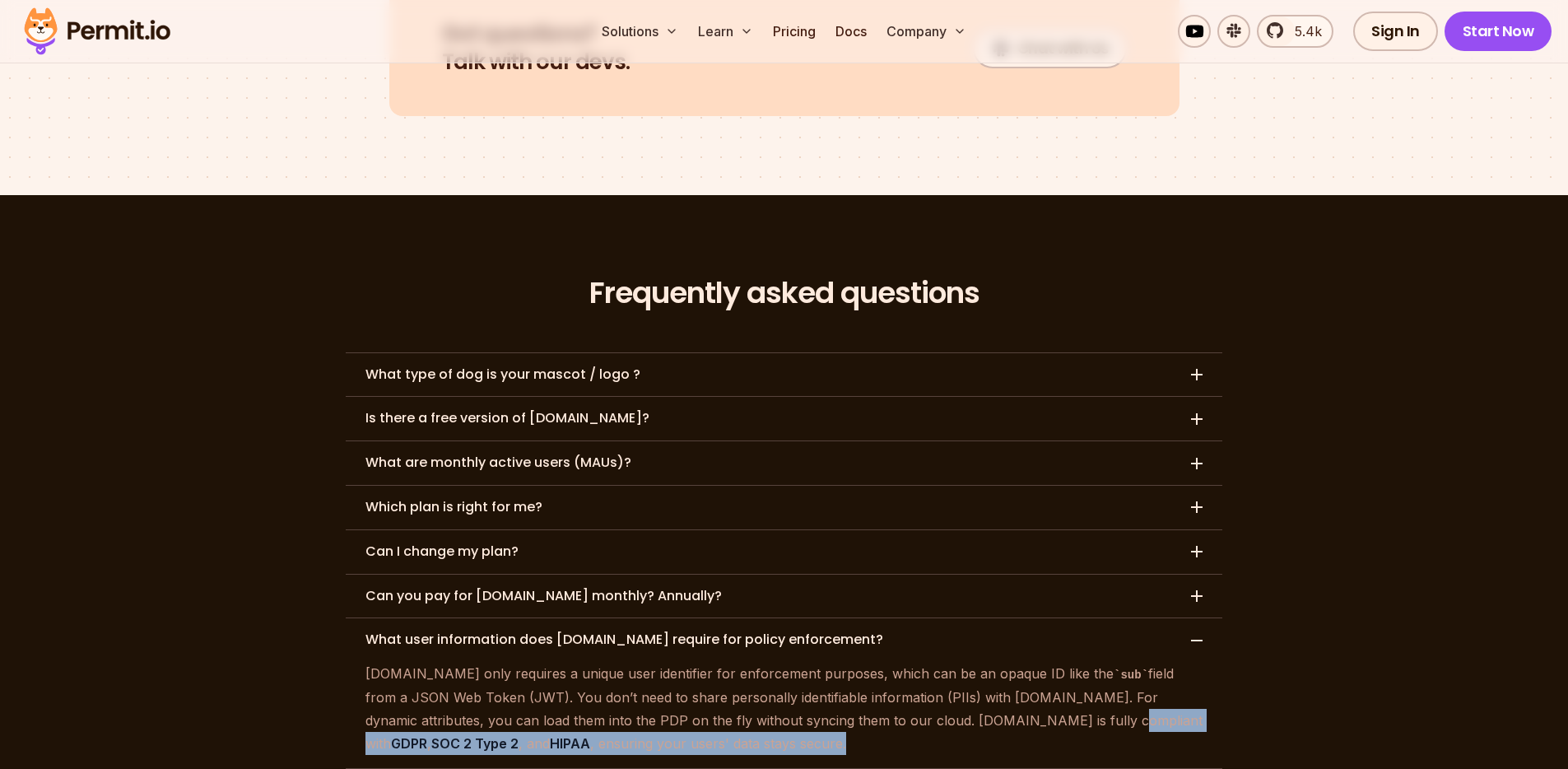
drag, startPoint x: 953, startPoint y: 628, endPoint x: 662, endPoint y: 643, distance: 291.4
click at [662, 661] on p "Permit.io only requires a unique user identifier for enforcement purposes, whic…" at bounding box center [784, 707] width 837 height 93
click at [659, 661] on p "Permit.io only requires a unique user identifier for enforcement purposes, whic…" at bounding box center [784, 707] width 837 height 93
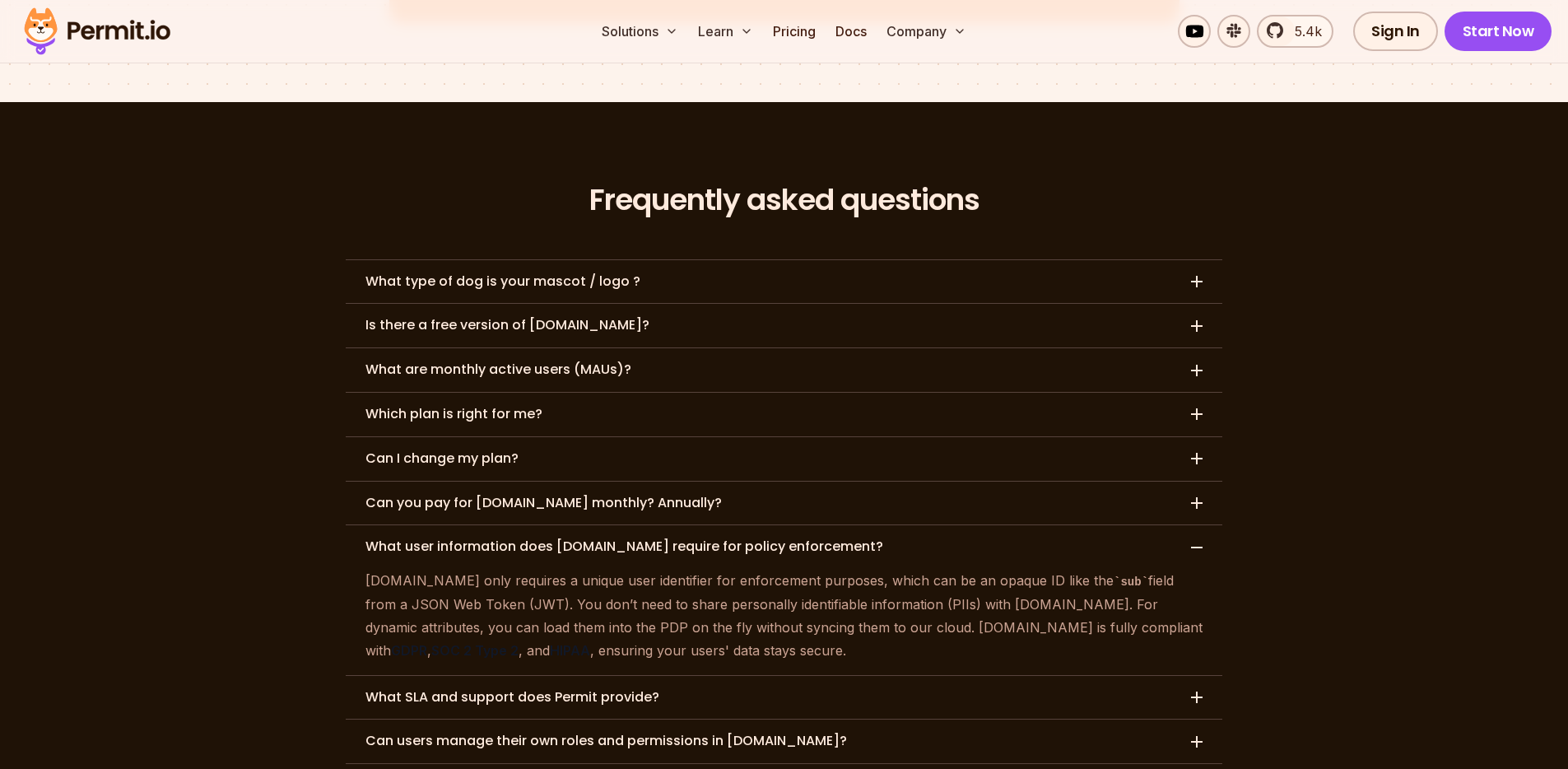
scroll to position [7501, 0]
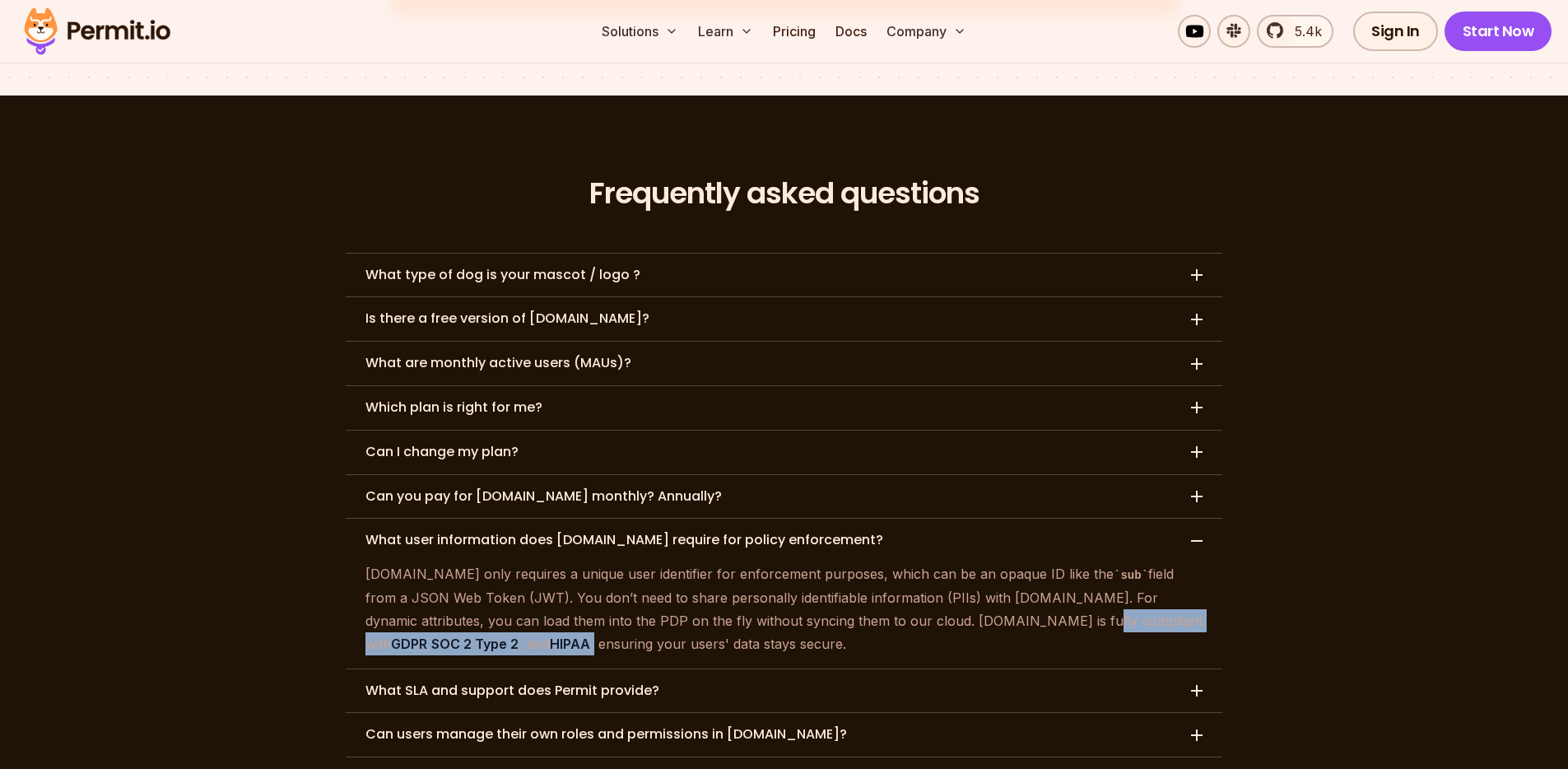
drag, startPoint x: 925, startPoint y: 525, endPoint x: 1223, endPoint y: 525, distance: 298.0
click at [427, 635] on strong "GDPR" at bounding box center [408, 643] width 37 height 17
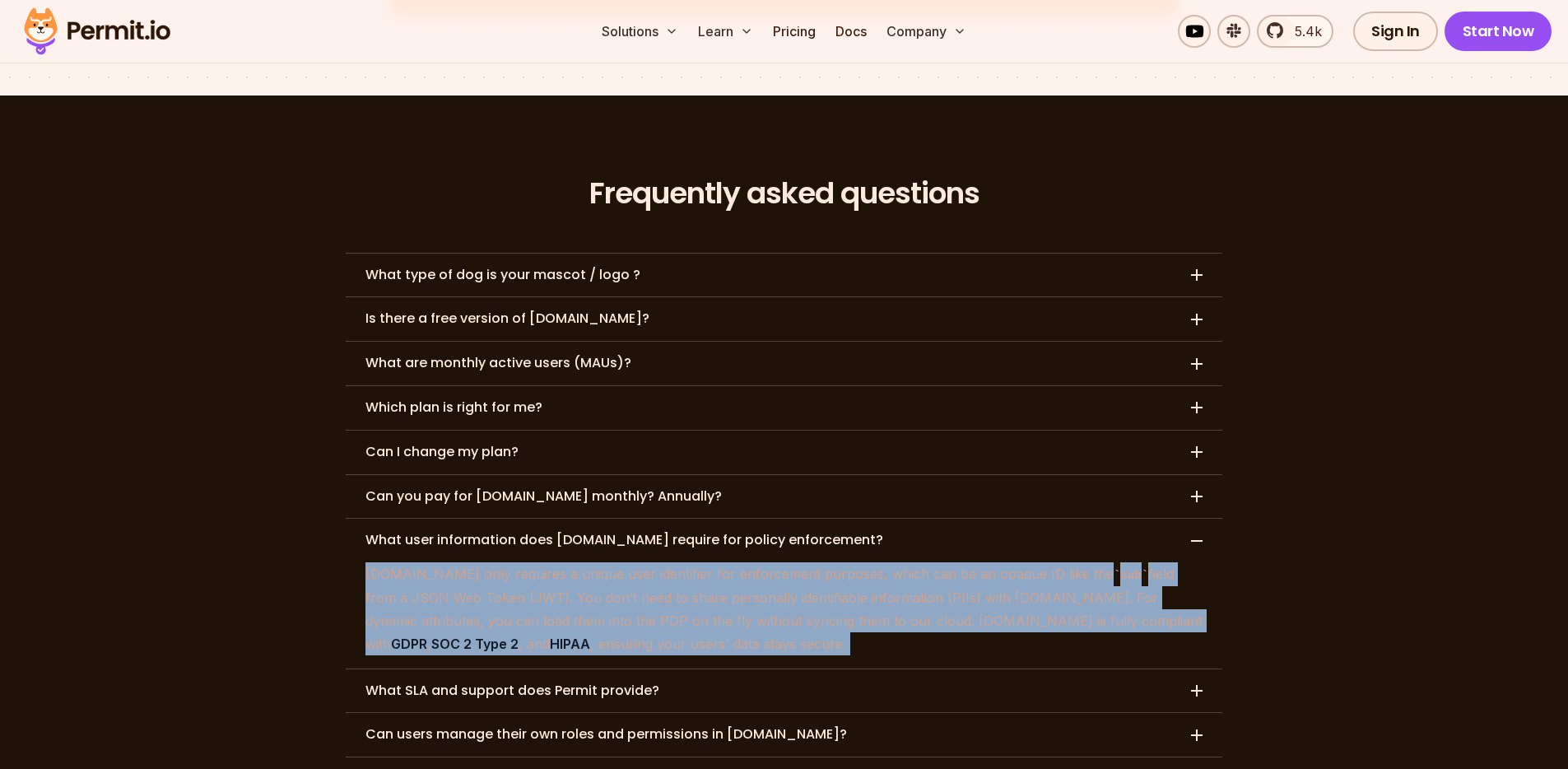
click at [427, 635] on strong "GDPR" at bounding box center [408, 643] width 37 height 17
click at [519, 635] on strong "SOC 2 Type 2" at bounding box center [474, 643] width 87 height 17
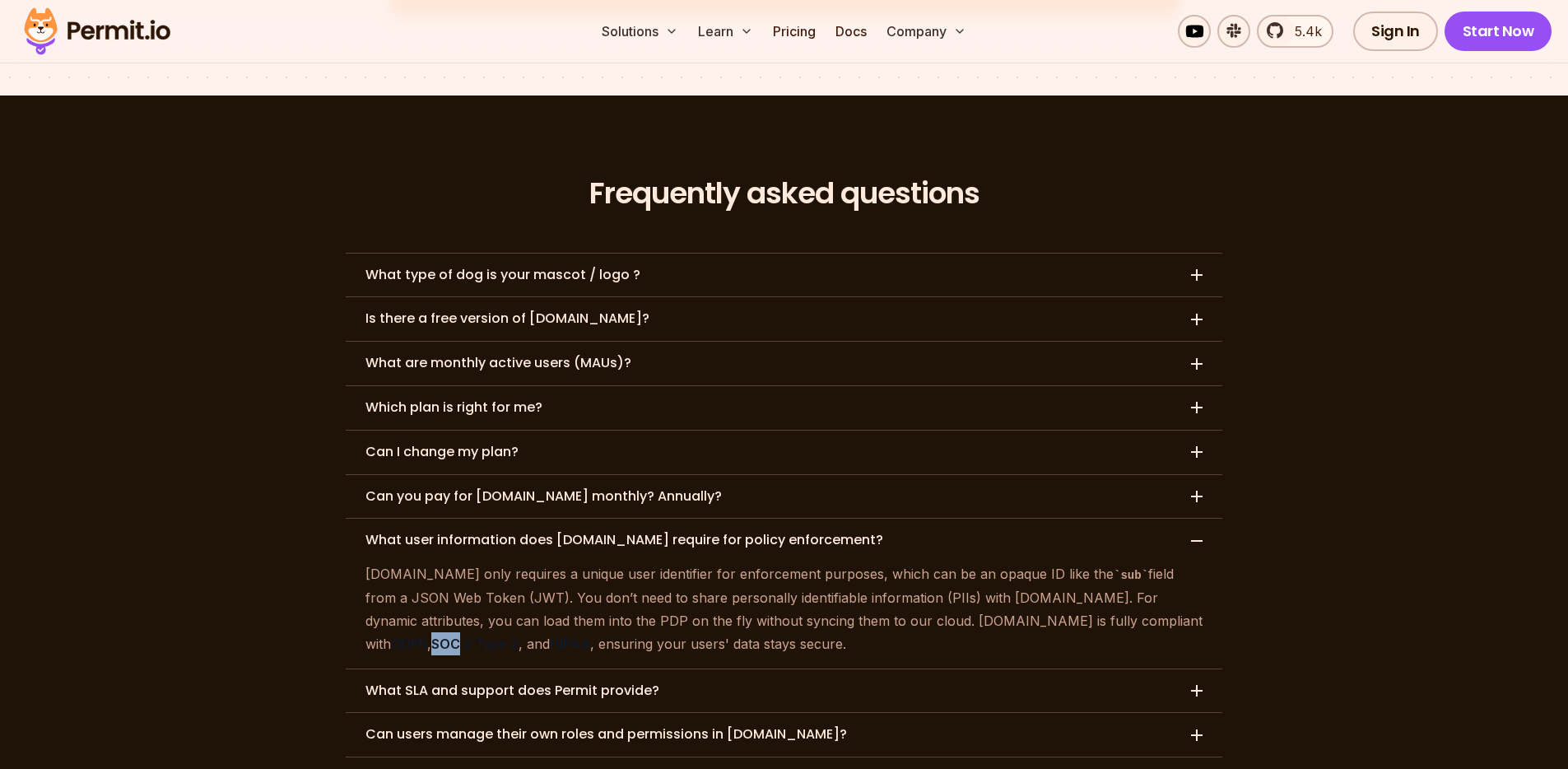
click at [519, 635] on strong "SOC 2 Type 2" at bounding box center [474, 643] width 87 height 17
click at [590, 635] on strong "HIPAA" at bounding box center [570, 643] width 40 height 17
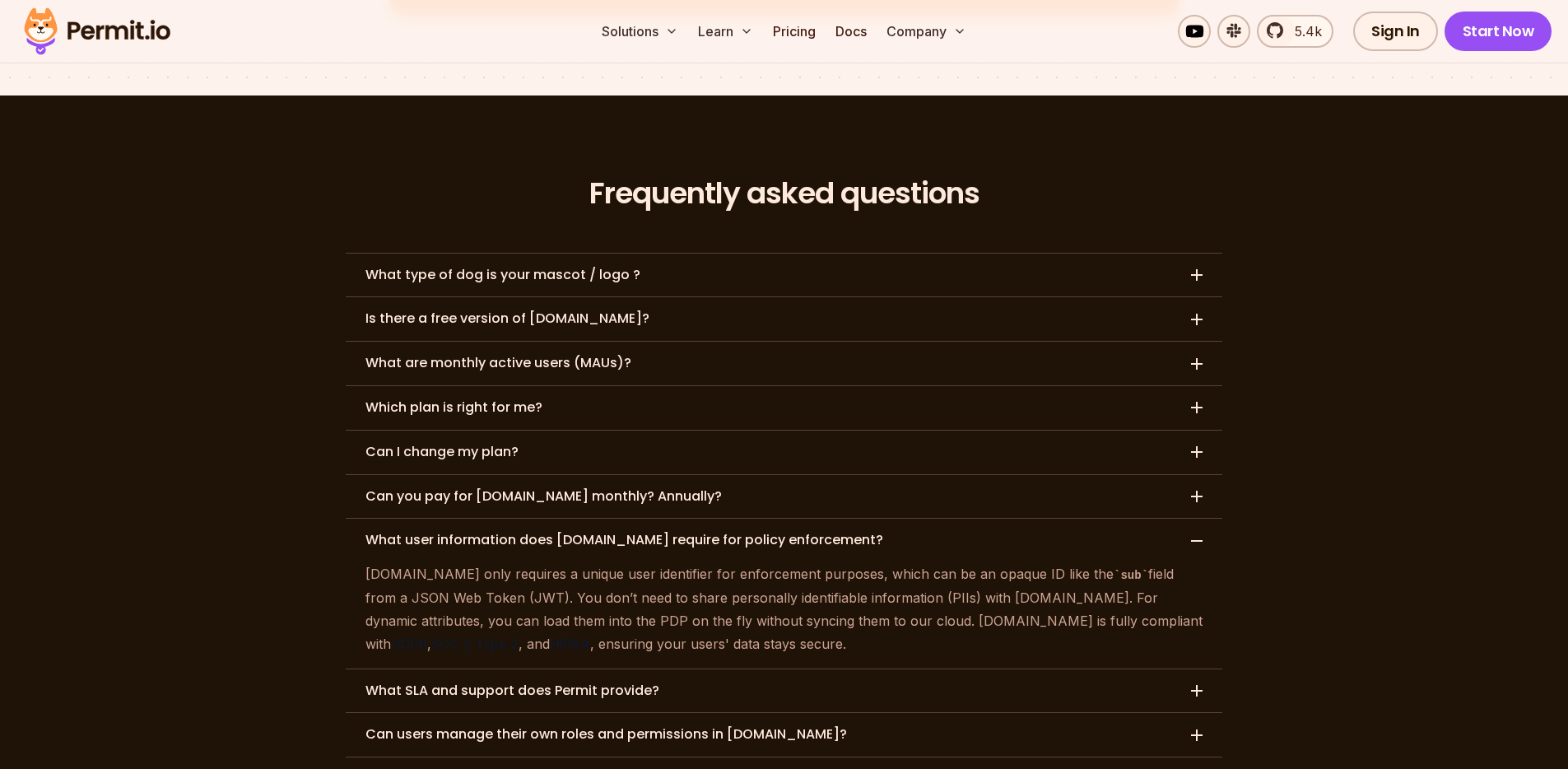
click at [851, 562] on p "Permit.io only requires a unique user identifier for enforcement purposes, whic…" at bounding box center [784, 608] width 837 height 93
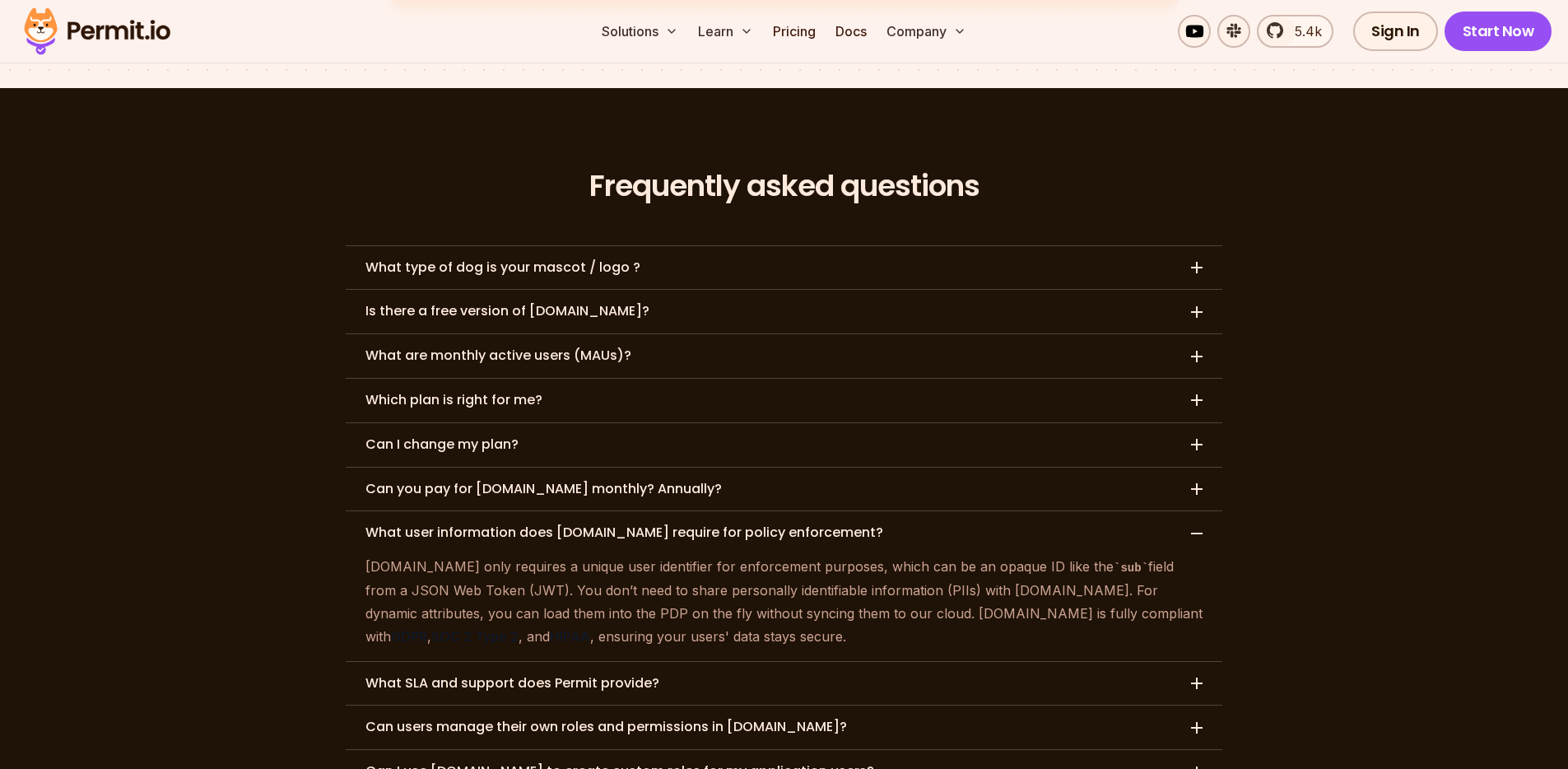
scroll to position [7525, 0]
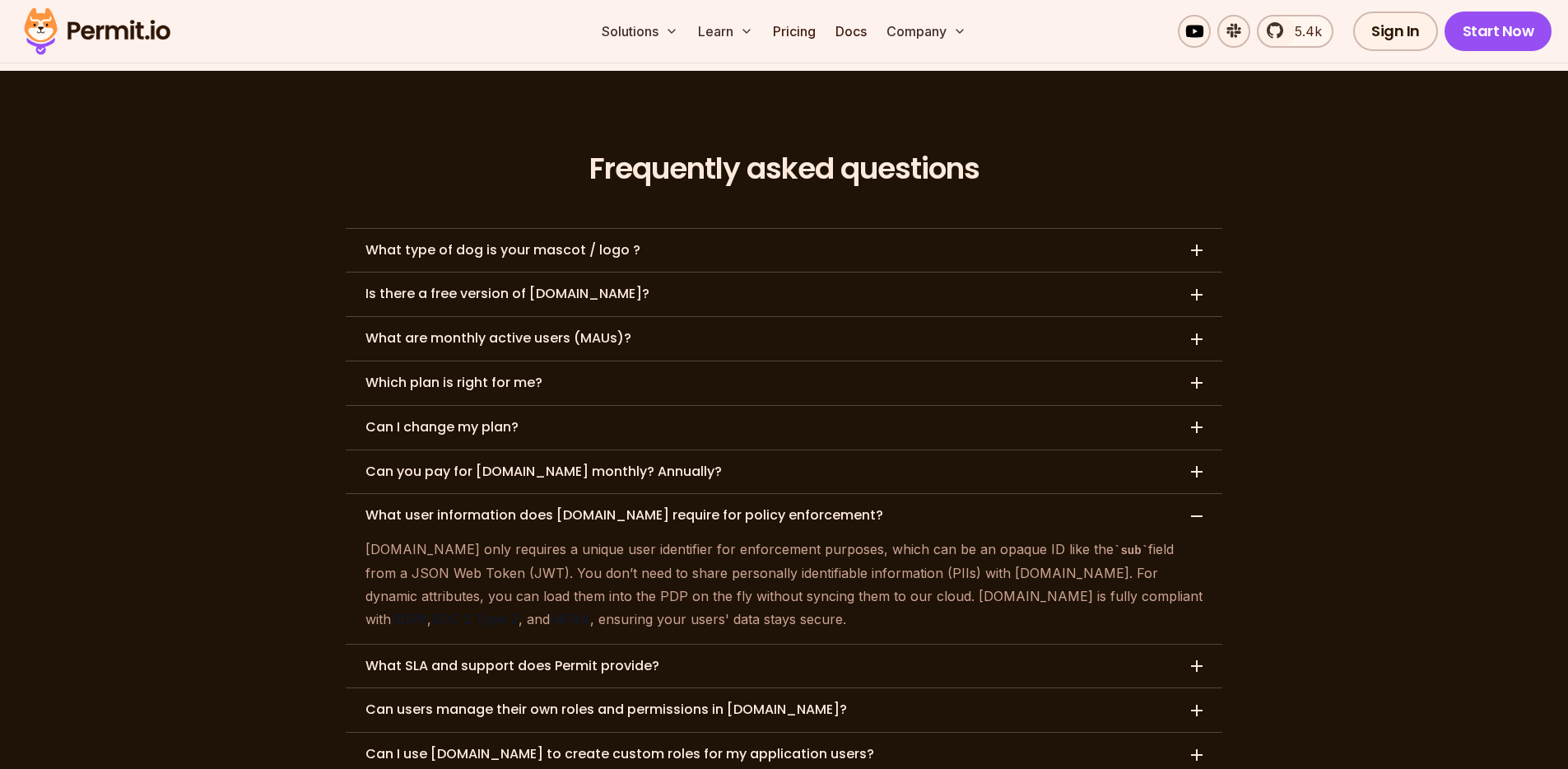
click at [432, 658] on h3 "What SLA and support does Permit provide?" at bounding box center [512, 666] width 294 height 17
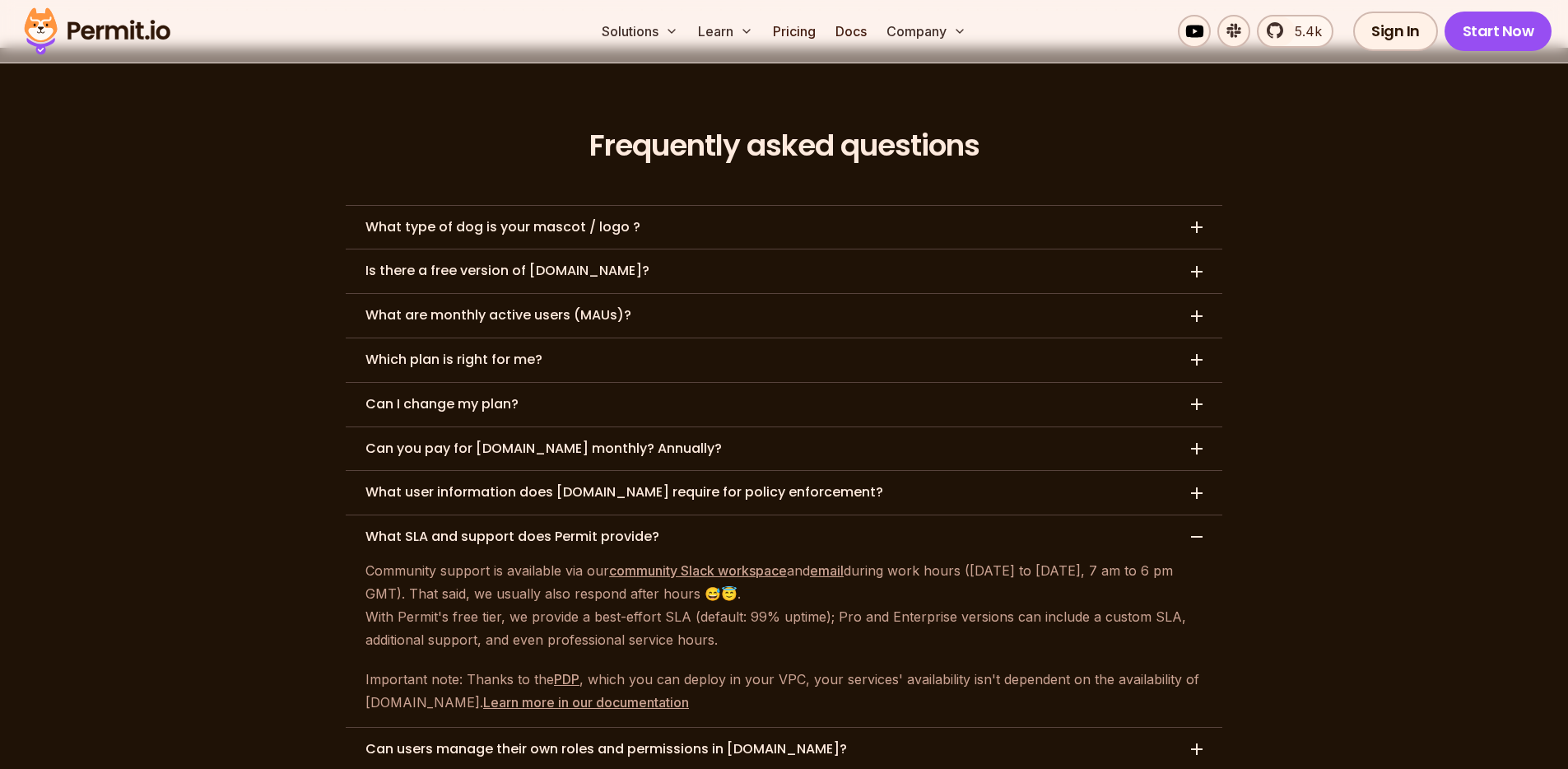
scroll to position [7605, 0]
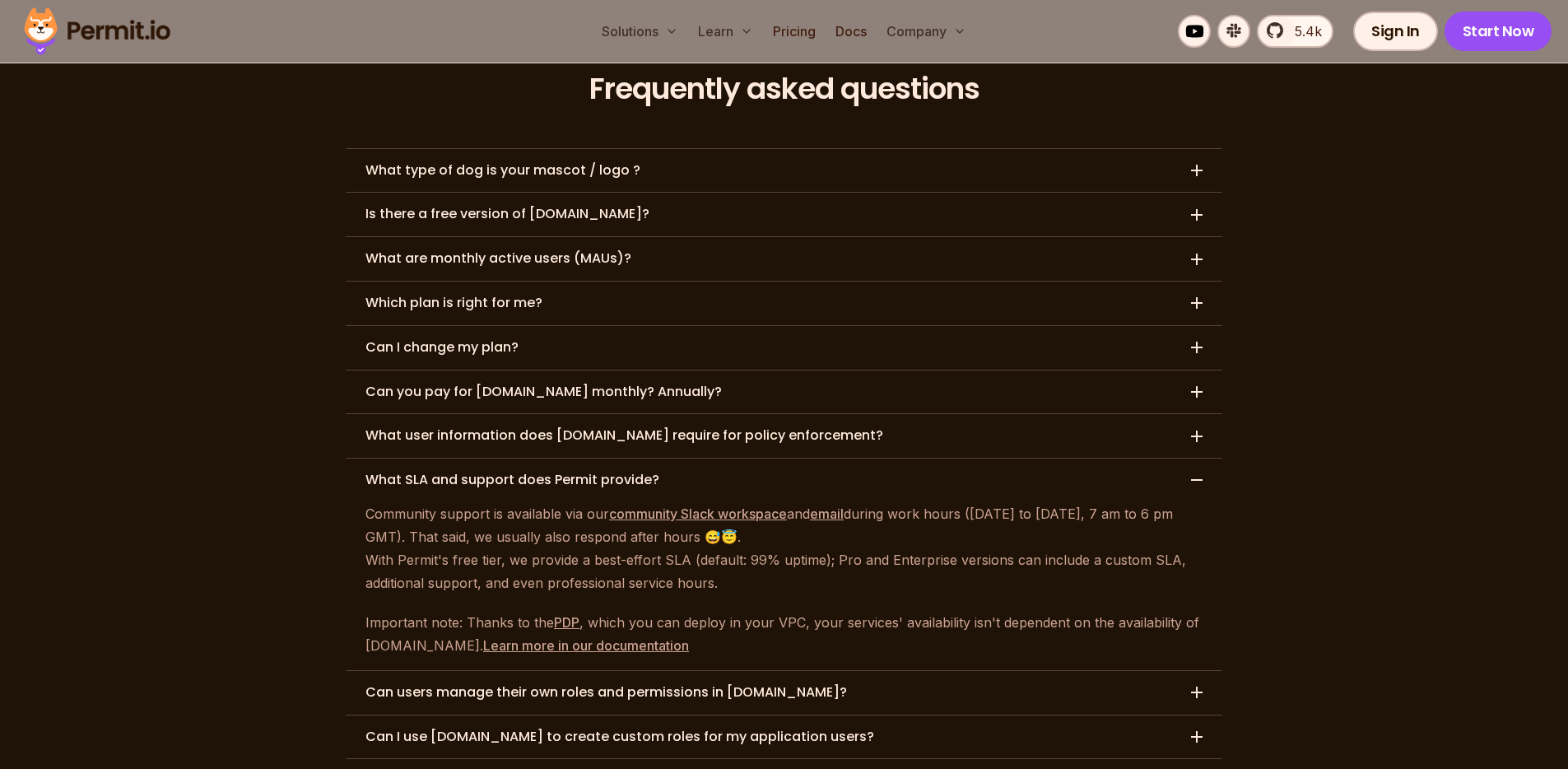
click at [476, 684] on h3 "Can users manage their own roles and permissions in Permit.io?" at bounding box center [606, 692] width 481 height 17
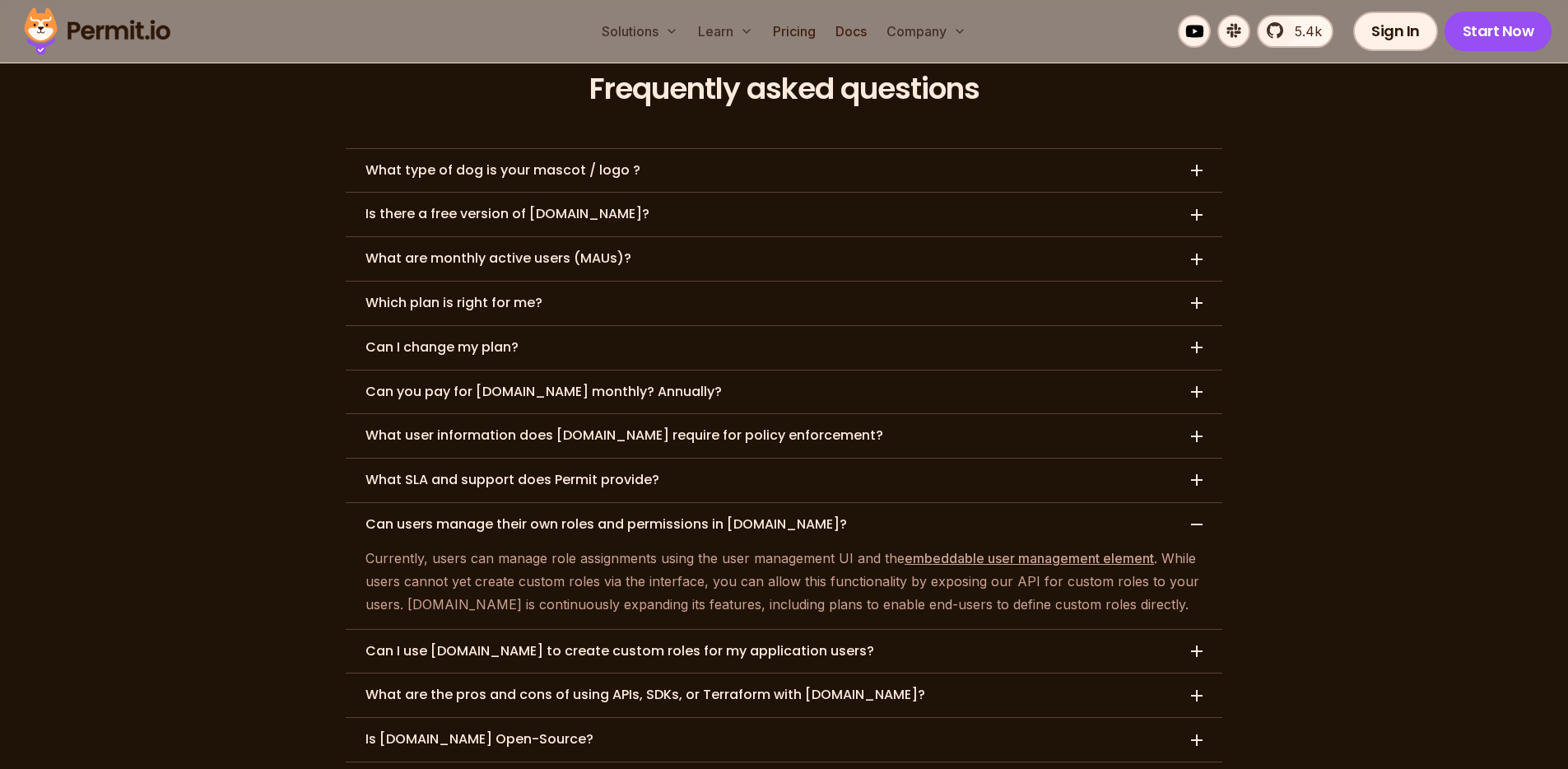
click at [457, 643] on h3 "Can I use Permit.io to create custom roles for my application users?" at bounding box center [619, 651] width 509 height 17
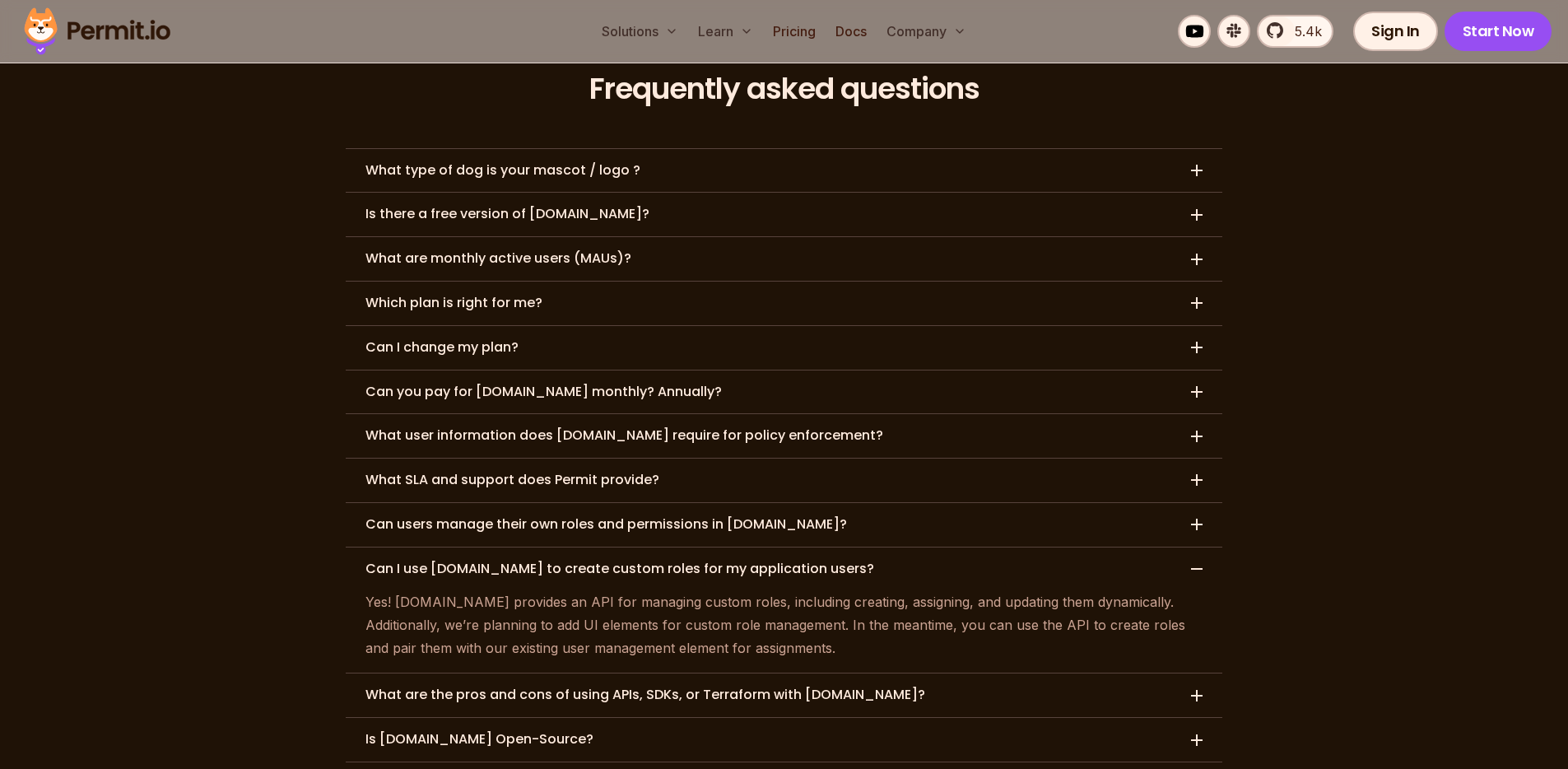
click at [643, 687] on h3 "What are the pros and cons of using APIs, SDKs, or Terraform with Permit.io?" at bounding box center [644, 695] width 559 height 17
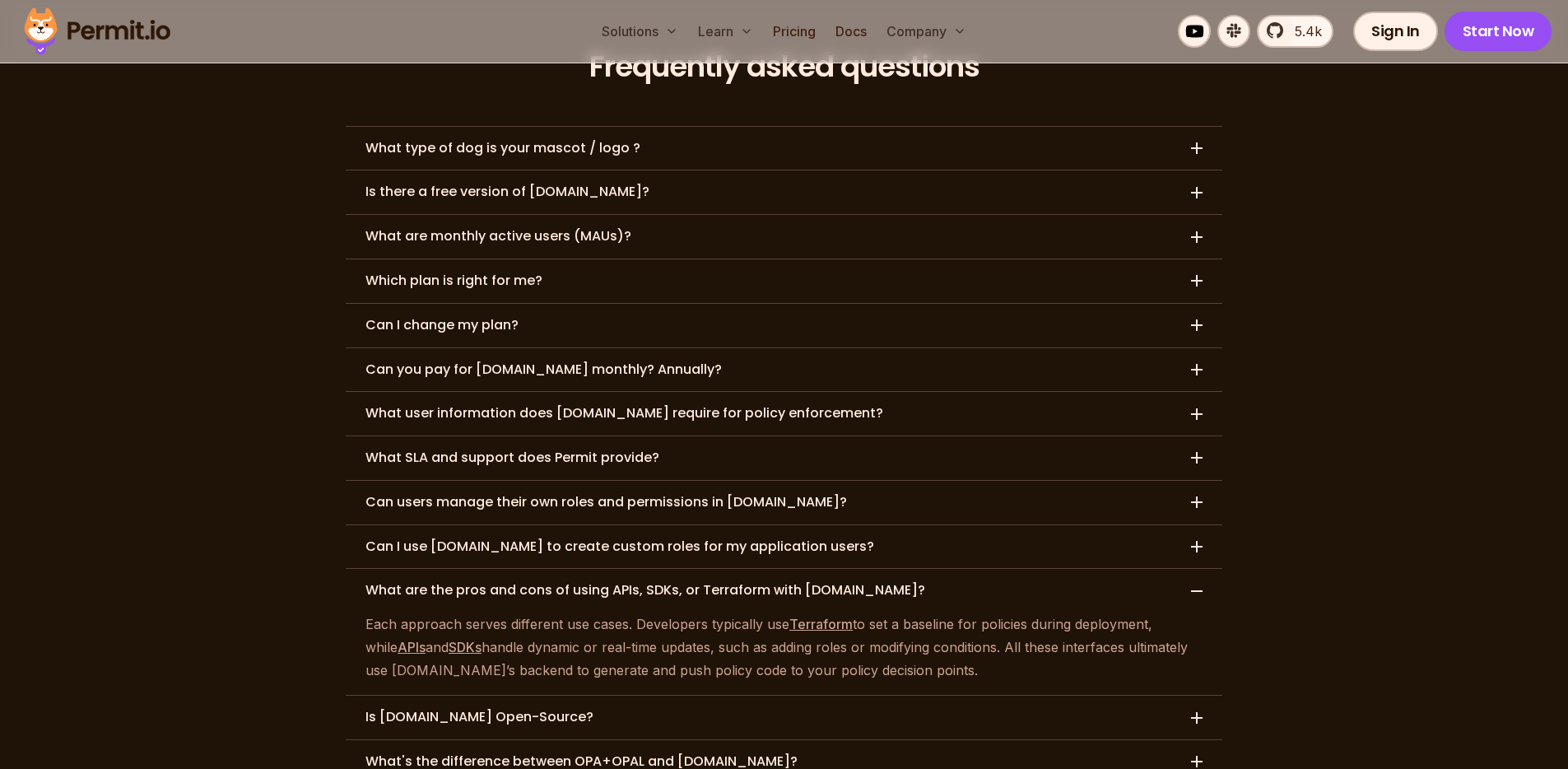
scroll to position [7629, 0]
click at [458, 707] on h3 "Is Permit.io Open-Source?" at bounding box center [479, 716] width 228 height 17
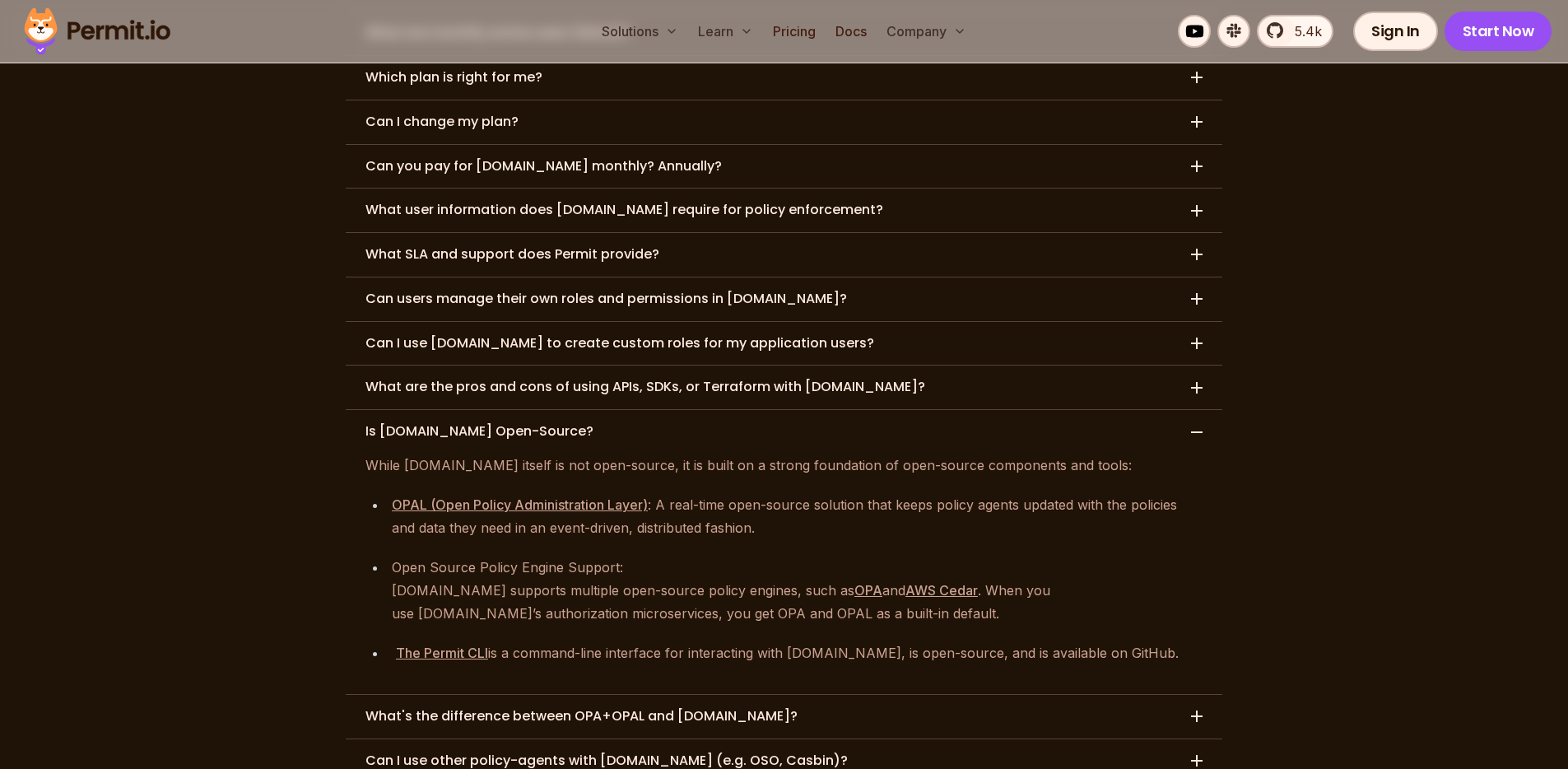
scroll to position [7831, 0]
drag, startPoint x: 959, startPoint y: 500, endPoint x: 1026, endPoint y: 496, distance: 67.1
click at [1020, 578] on div "Permit.io supports multiple open-source policy engines, such as OPA and AWS Ced…" at bounding box center [796, 600] width 810 height 46
click at [1026, 578] on div "Permit.io supports multiple open-source policy engines, such as OPA and AWS Ced…" at bounding box center [796, 600] width 810 height 46
click at [1072, 578] on div "Permit.io supports multiple open-source policy engines, such as OPA and AWS Ced…" at bounding box center [796, 600] width 810 height 46
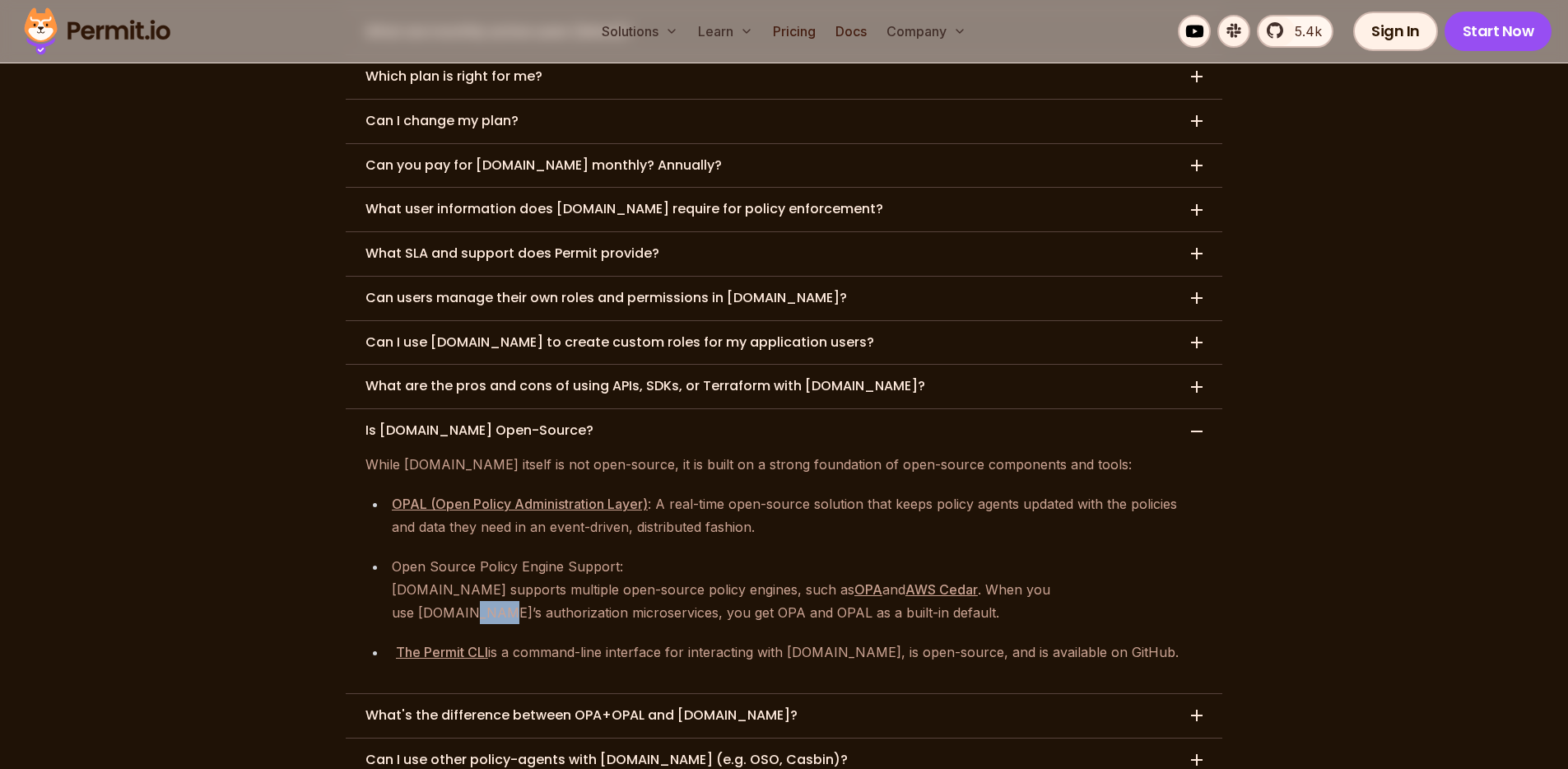
click at [1072, 578] on div "Permit.io supports multiple open-source policy engines, such as OPA and AWS Ced…" at bounding box center [796, 600] width 810 height 46
click at [1103, 578] on div "Permit.io supports multiple open-source policy engines, such as OPA and AWS Ced…" at bounding box center [796, 600] width 810 height 46
click at [503, 578] on div "Permit.io supports multiple open-source policy engines, such as OPA and AWS Ced…" at bounding box center [796, 600] width 810 height 46
drag, startPoint x: 570, startPoint y: 522, endPoint x: 603, endPoint y: 519, distance: 33.1
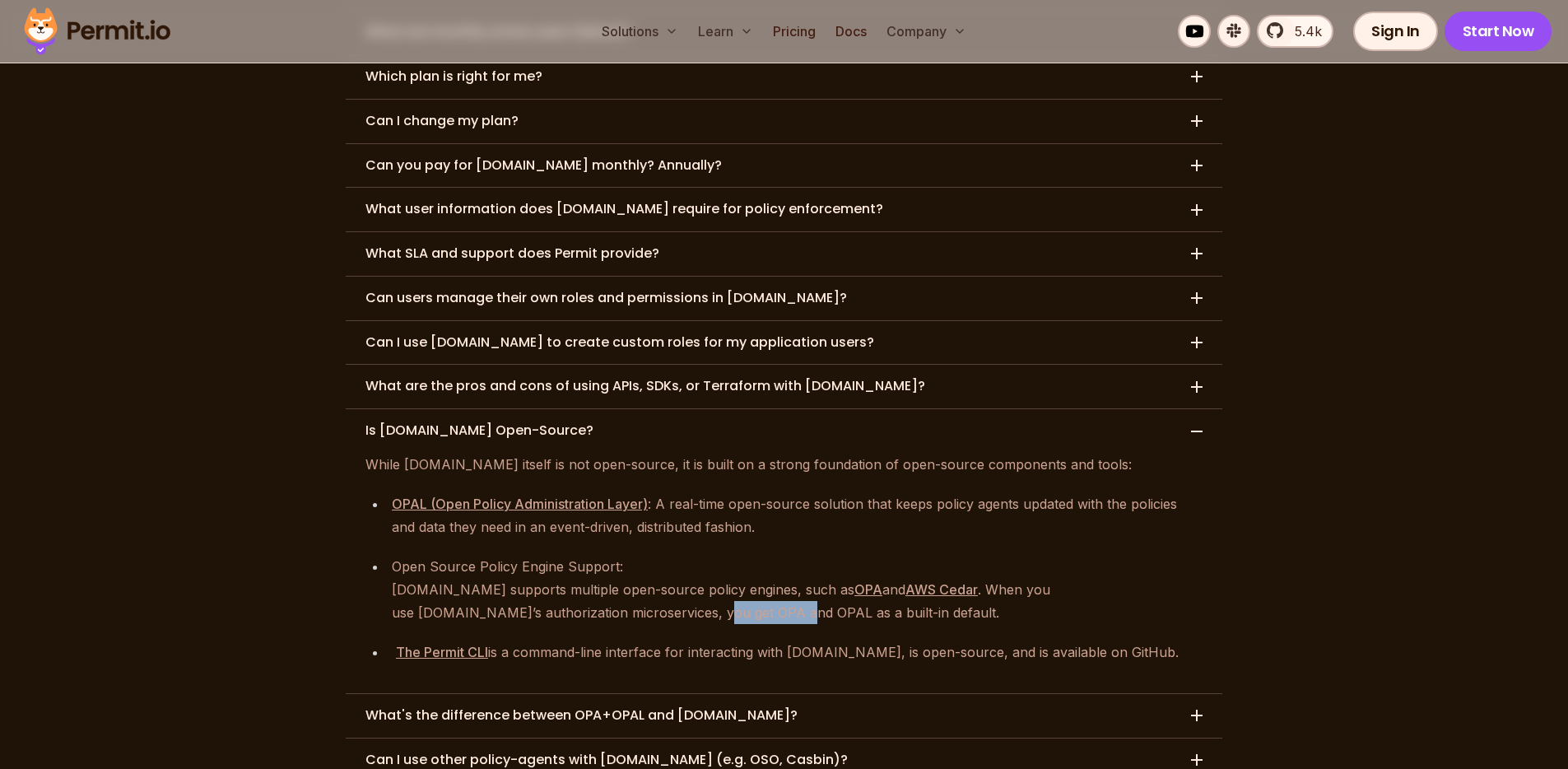
click at [603, 578] on div "Permit.io supports multiple open-source policy engines, such as OPA and AWS Ced…" at bounding box center [796, 600] width 810 height 46
drag, startPoint x: 593, startPoint y: 523, endPoint x: 695, endPoint y: 523, distance: 102.0
click at [695, 578] on div "Permit.io supports multiple open-source policy engines, such as OPA and AWS Ced…" at bounding box center [796, 600] width 810 height 46
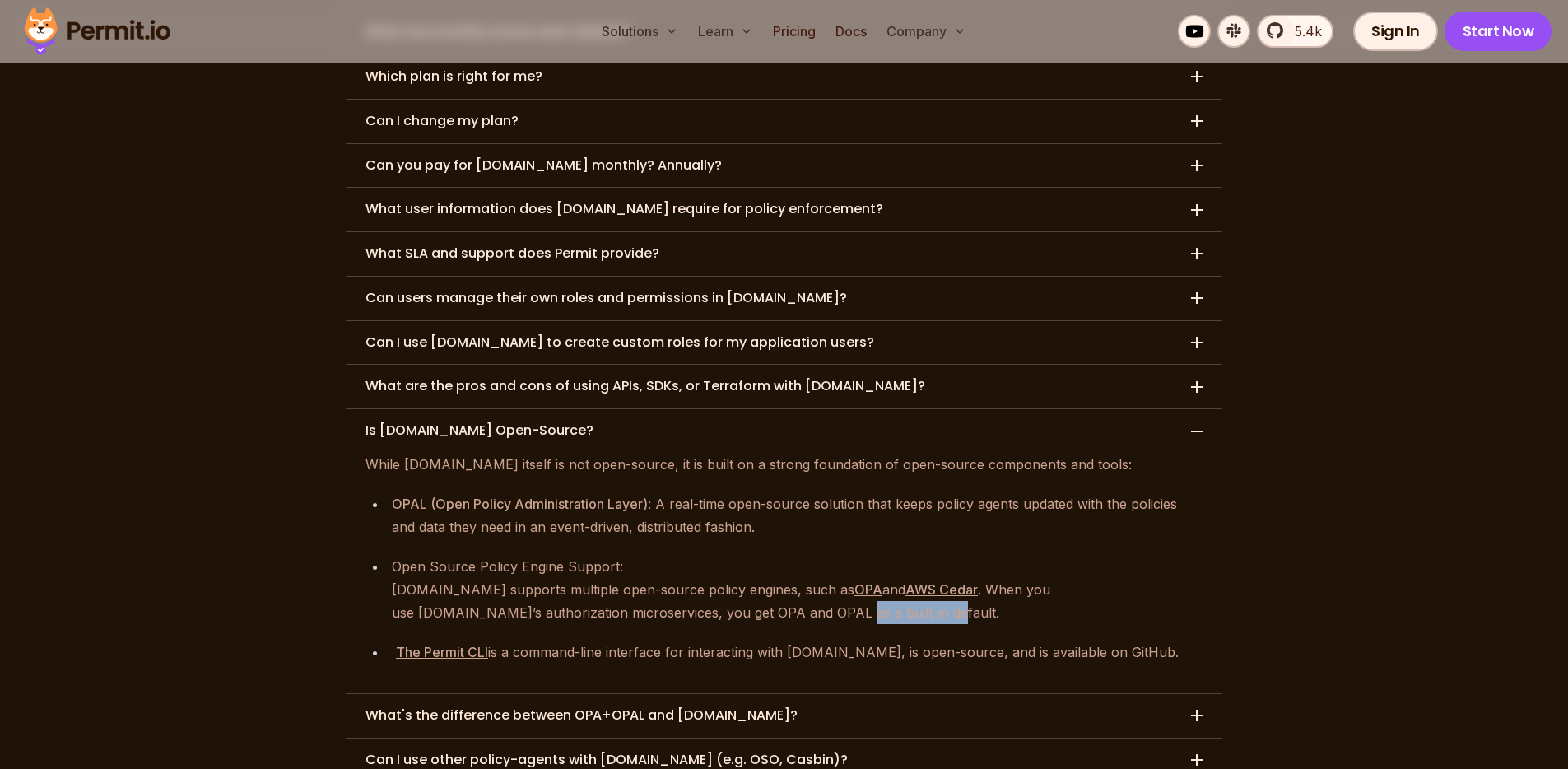
drag, startPoint x: 660, startPoint y: 517, endPoint x: 747, endPoint y: 518, distance: 87.0
click at [747, 578] on div "Permit.io supports multiple open-source policy engines, such as OPA and AWS Ced…" at bounding box center [796, 600] width 810 height 46
click at [546, 578] on div "Permit.io supports multiple open-source policy engines, such as OPA and AWS Ced…" at bounding box center [796, 600] width 810 height 46
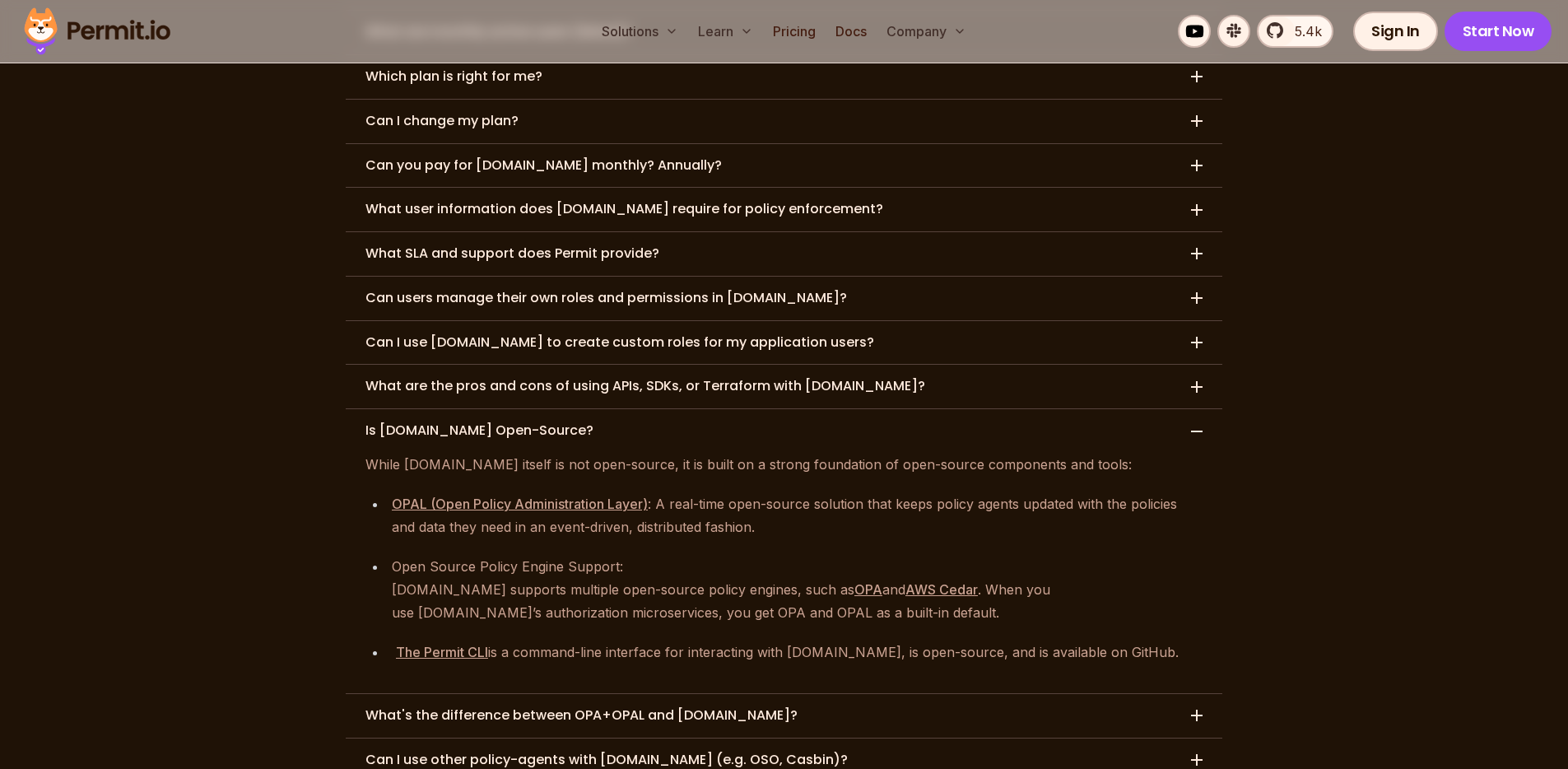
click at [615, 578] on div "Permit.io supports multiple open-source policy engines, such as OPA and AWS Ced…" at bounding box center [796, 600] width 810 height 46
click at [585, 578] on div "Permit.io supports multiple open-source policy engines, such as OPA and AWS Ced…" at bounding box center [796, 600] width 810 height 46
drag, startPoint x: 575, startPoint y: 554, endPoint x: 634, endPoint y: 549, distance: 59.2
click at [627, 641] on div "The Permit CLI is a command-line interface for interacting with Permit.io, is o…" at bounding box center [796, 652] width 810 height 23
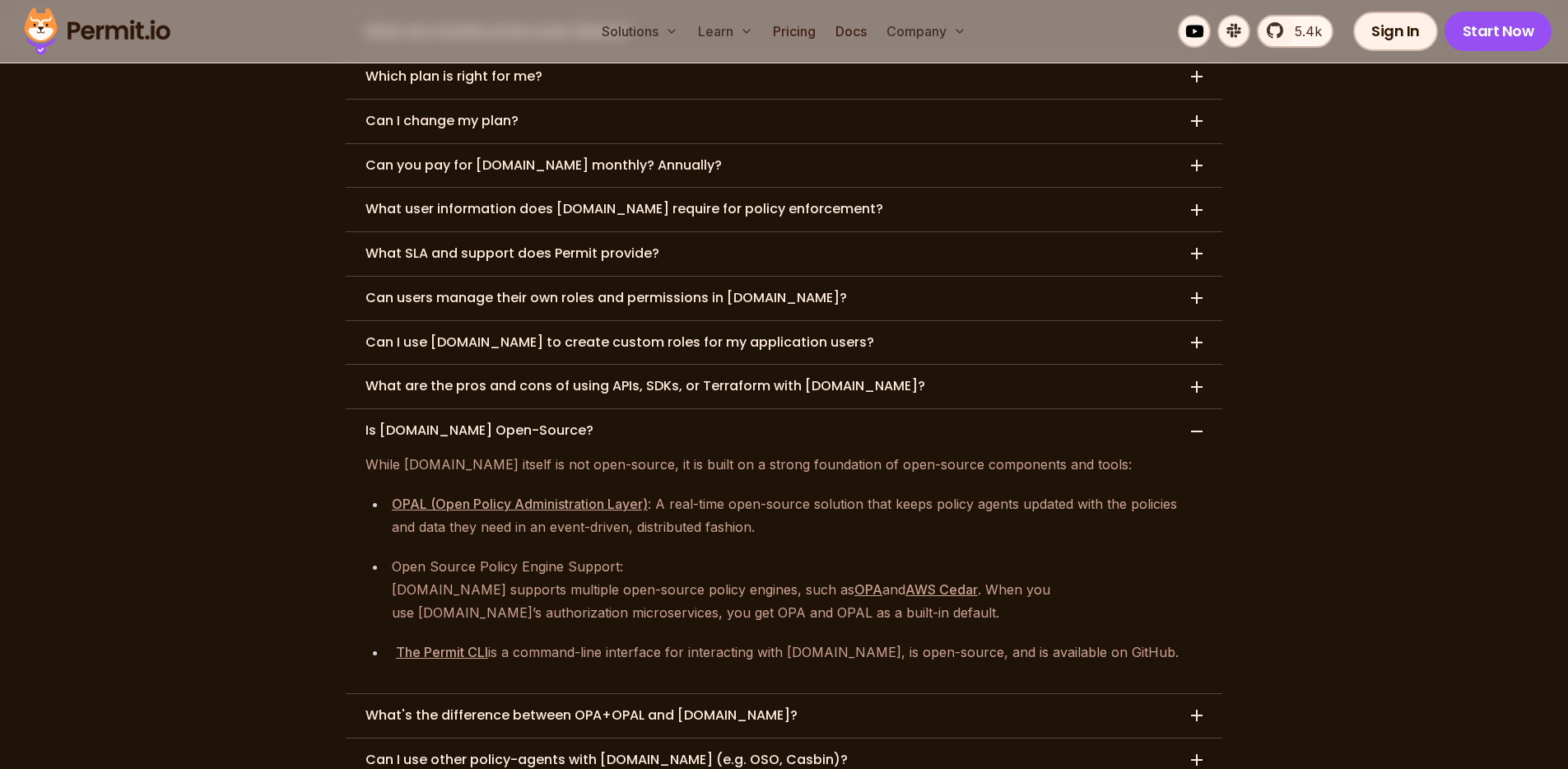
click at [634, 641] on div "The Permit CLI is a command-line interface for interacting with Permit.io, is o…" at bounding box center [796, 652] width 810 height 23
drag, startPoint x: 718, startPoint y: 564, endPoint x: 863, endPoint y: 549, distance: 145.8
click at [852, 641] on div "The Permit CLI is a command-line interface for interacting with Permit.io, is o…" at bounding box center [796, 652] width 810 height 23
click at [863, 641] on div "The Permit CLI is a command-line interface for interacting with Permit.io, is o…" at bounding box center [796, 652] width 810 height 23
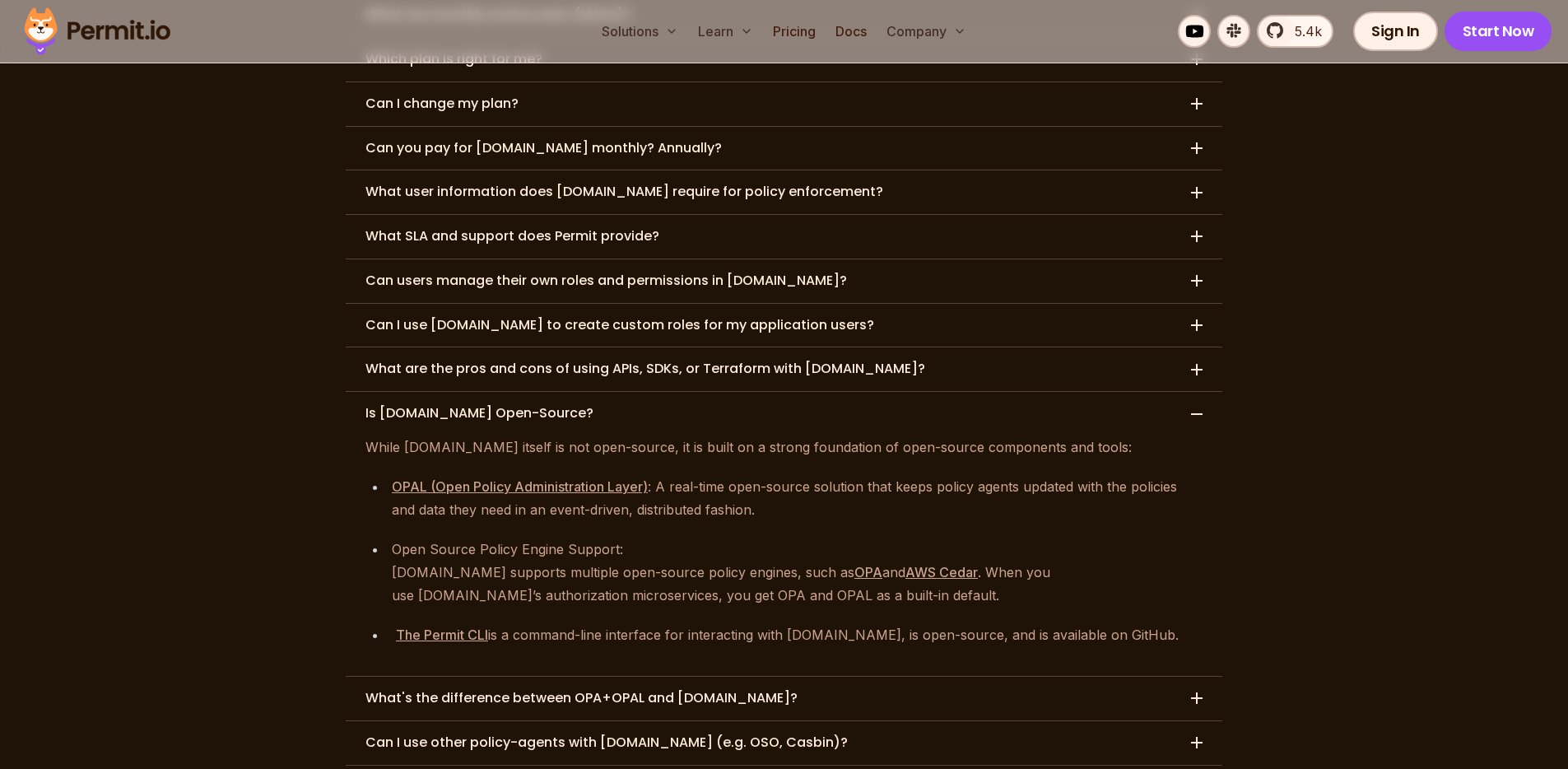
scroll to position [7850, 0]
click at [531, 688] on h3 "What's the difference between OPA+OPAL and Permit.io?" at bounding box center [581, 697] width 432 height 17
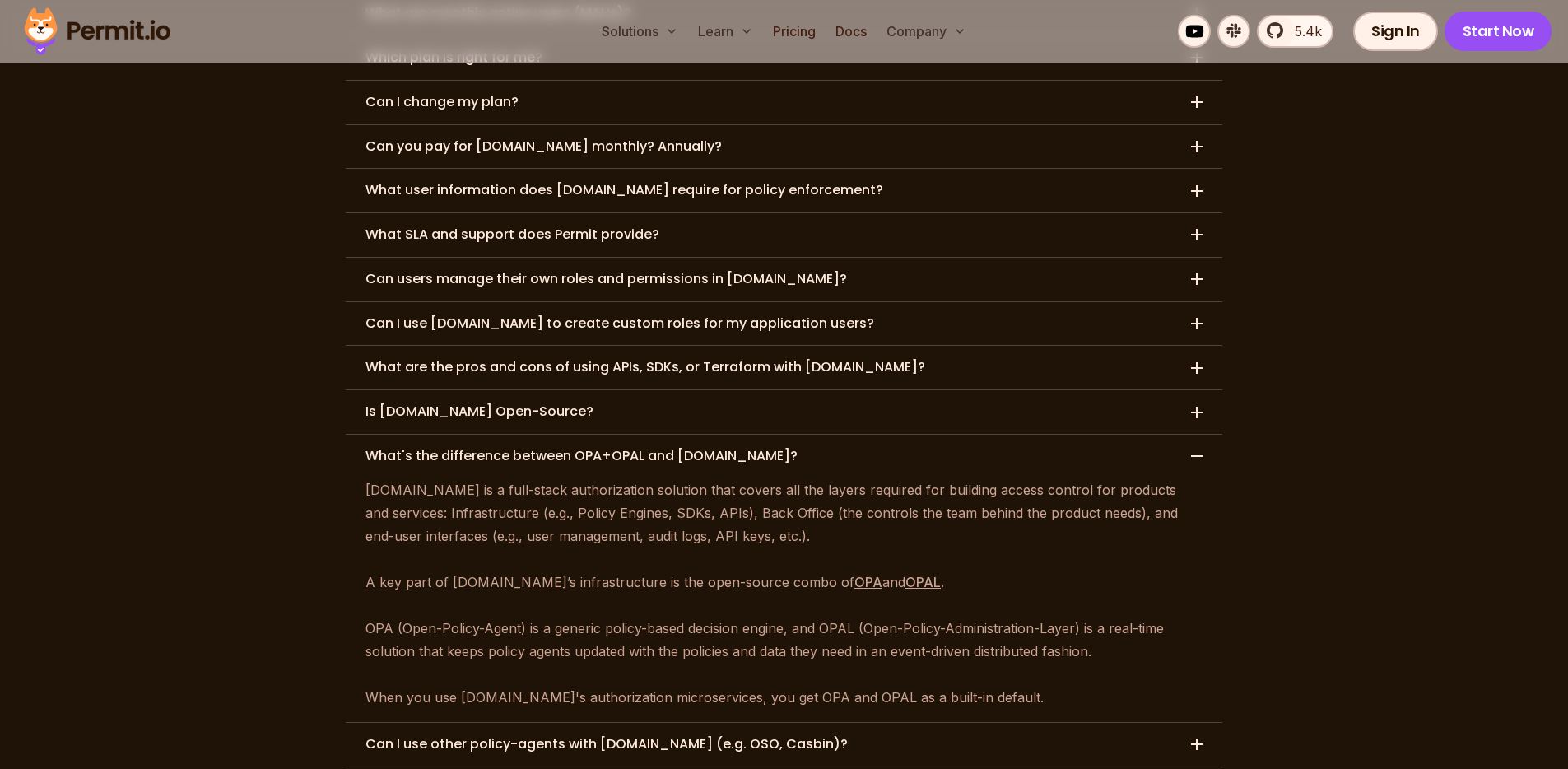
click at [541, 478] on p "Permit.io is a full-stack authorization solution that covers all the layers req…" at bounding box center [784, 593] width 837 height 230
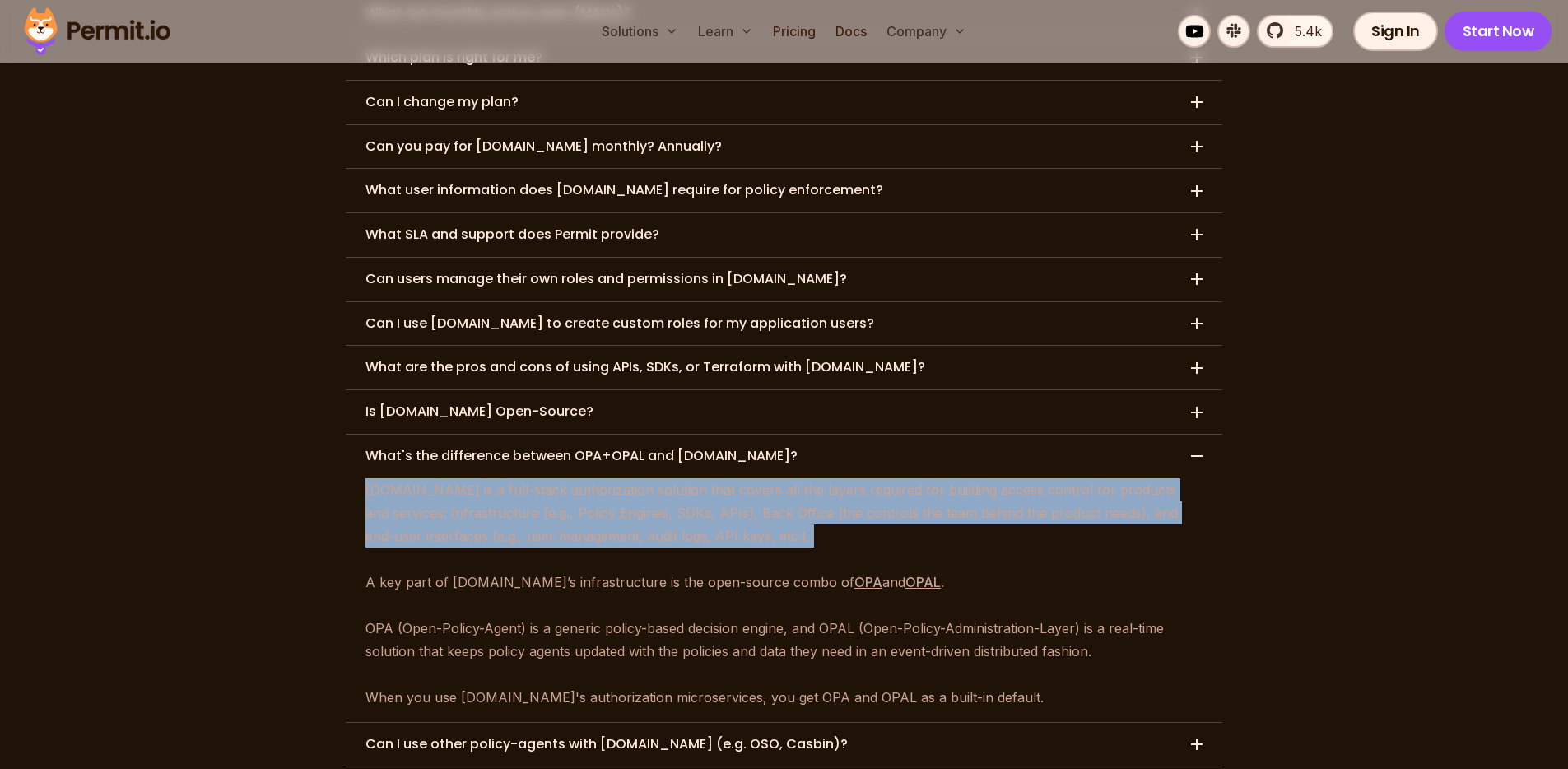
click at [541, 478] on p "Permit.io is a full-stack authorization solution that covers all the layers req…" at bounding box center [784, 593] width 837 height 230
click at [601, 478] on p "Permit.io is a full-stack authorization solution that covers all the layers req…" at bounding box center [784, 593] width 837 height 230
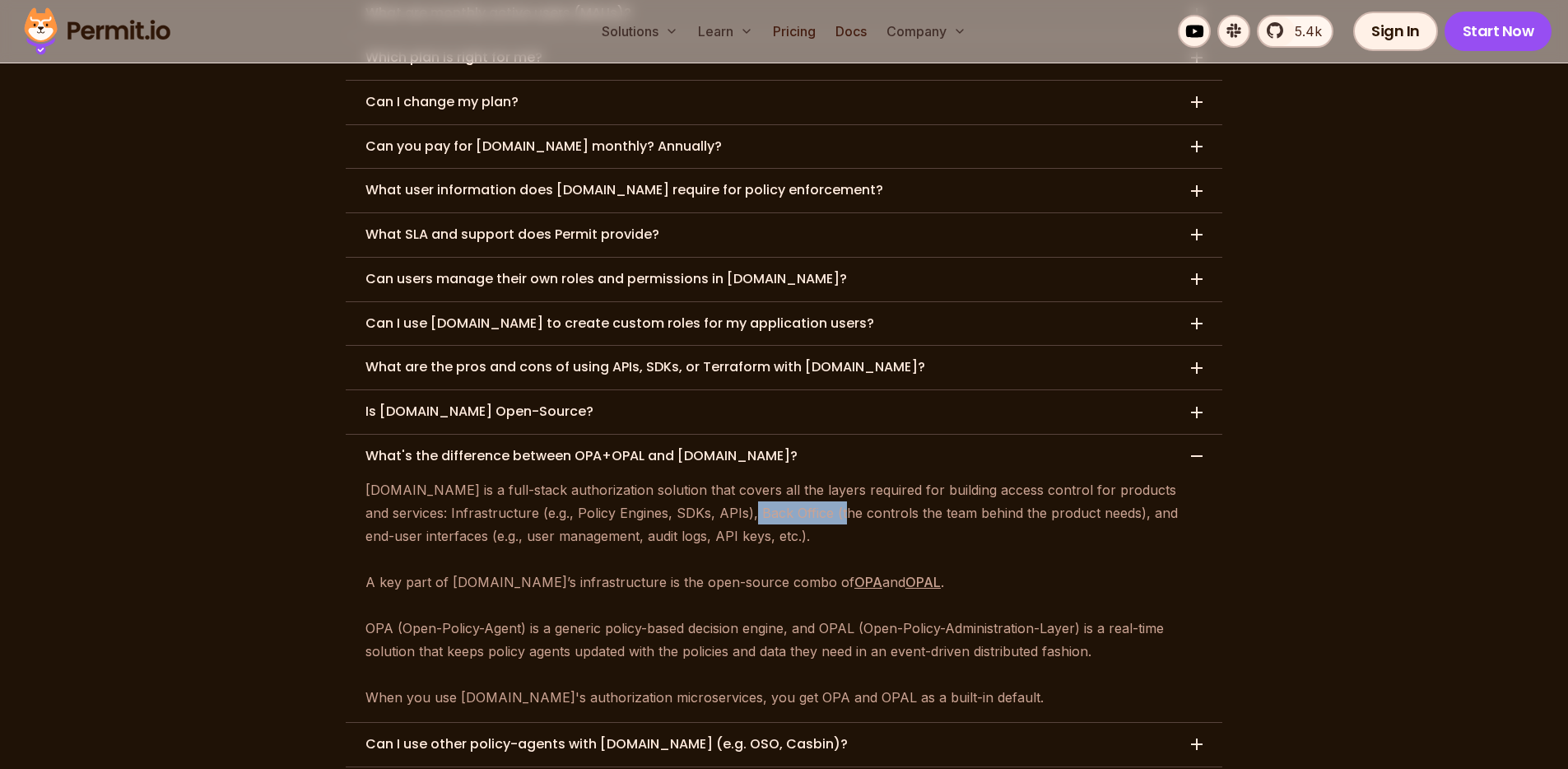
drag, startPoint x: 694, startPoint y: 422, endPoint x: 783, endPoint y: 418, distance: 89.1
click at [779, 478] on p "Permit.io is a full-stack authorization solution that covers all the layers req…" at bounding box center [784, 593] width 837 height 230
click at [784, 478] on p "Permit.io is a full-stack authorization solution that covers all the layers req…" at bounding box center [784, 593] width 837 height 230
drag, startPoint x: 844, startPoint y: 419, endPoint x: 924, endPoint y: 418, distance: 80.0
click at [912, 478] on p "Permit.io is a full-stack authorization solution that covers all the layers req…" at bounding box center [784, 593] width 837 height 230
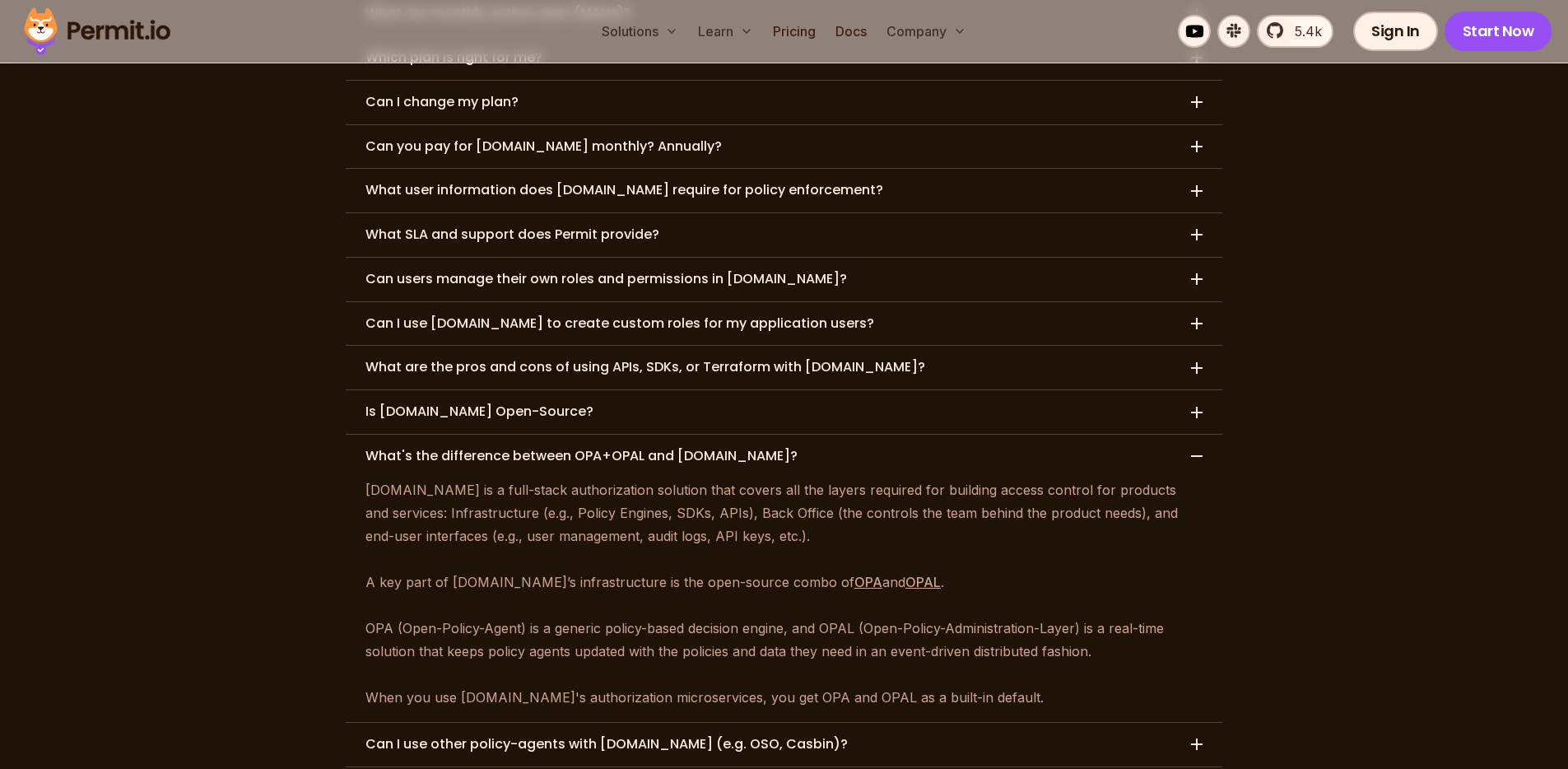
drag, startPoint x: 924, startPoint y: 418, endPoint x: 917, endPoint y: 424, distance: 9.2
click at [924, 478] on p "Permit.io is a full-stack authorization solution that covers all the layers req…" at bounding box center [784, 593] width 837 height 230
drag, startPoint x: 901, startPoint y: 417, endPoint x: 1086, endPoint y: 422, distance: 185.1
click at [1057, 478] on p "Permit.io is a full-stack authorization solution that covers all the layers req…" at bounding box center [784, 593] width 837 height 230
click at [1086, 478] on p "Permit.io is a full-stack authorization solution that covers all the layers req…" at bounding box center [784, 593] width 837 height 230
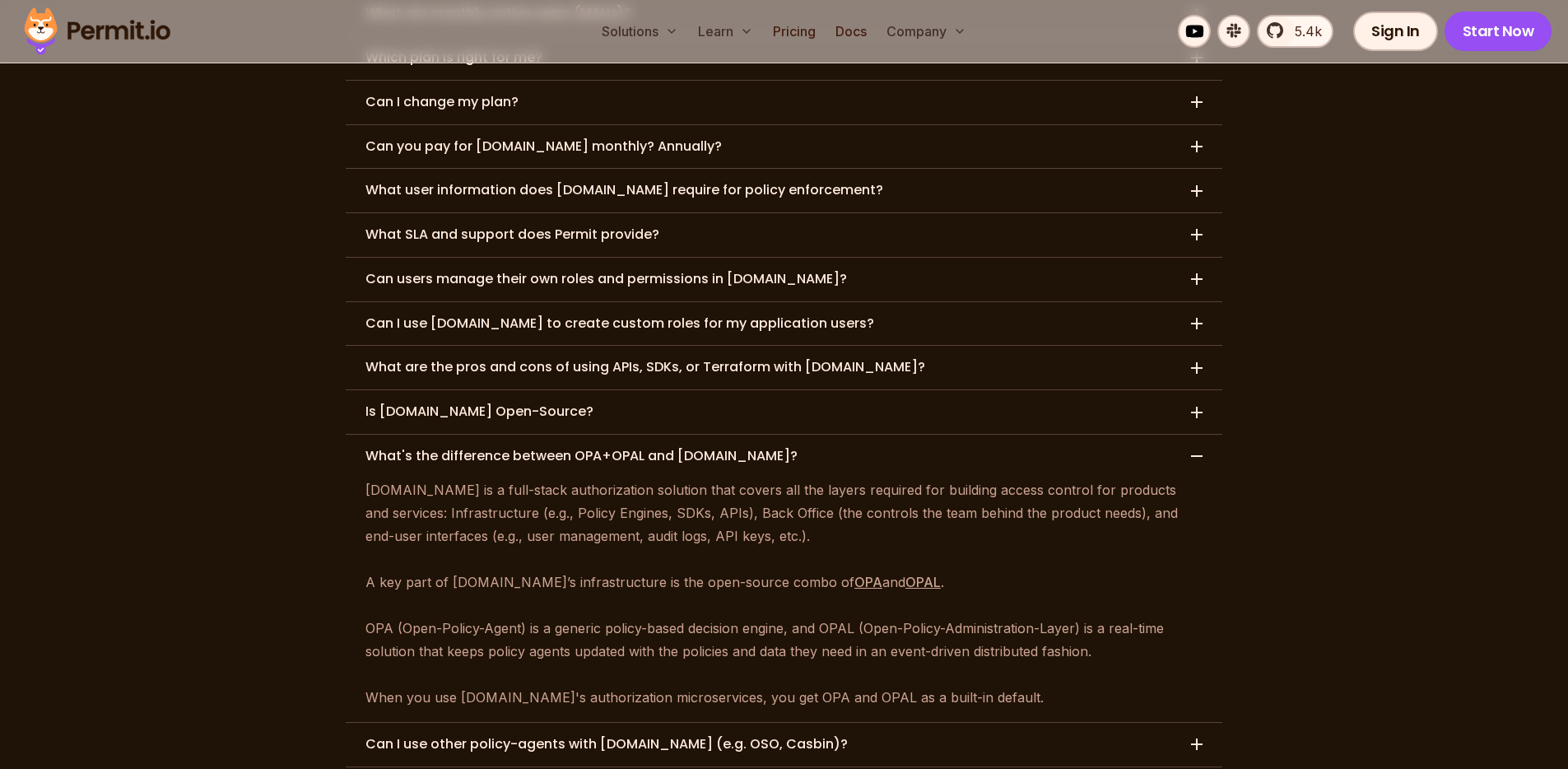
drag, startPoint x: 519, startPoint y: 447, endPoint x: 647, endPoint y: 451, distance: 128.1
click at [647, 478] on p "Permit.io is a full-stack authorization solution that covers all the layers req…" at bounding box center [784, 593] width 837 height 230
drag, startPoint x: 635, startPoint y: 445, endPoint x: 703, endPoint y: 440, distance: 68.2
click at [703, 478] on p "Permit.io is a full-stack authorization solution that covers all the layers req…" at bounding box center [784, 593] width 837 height 230
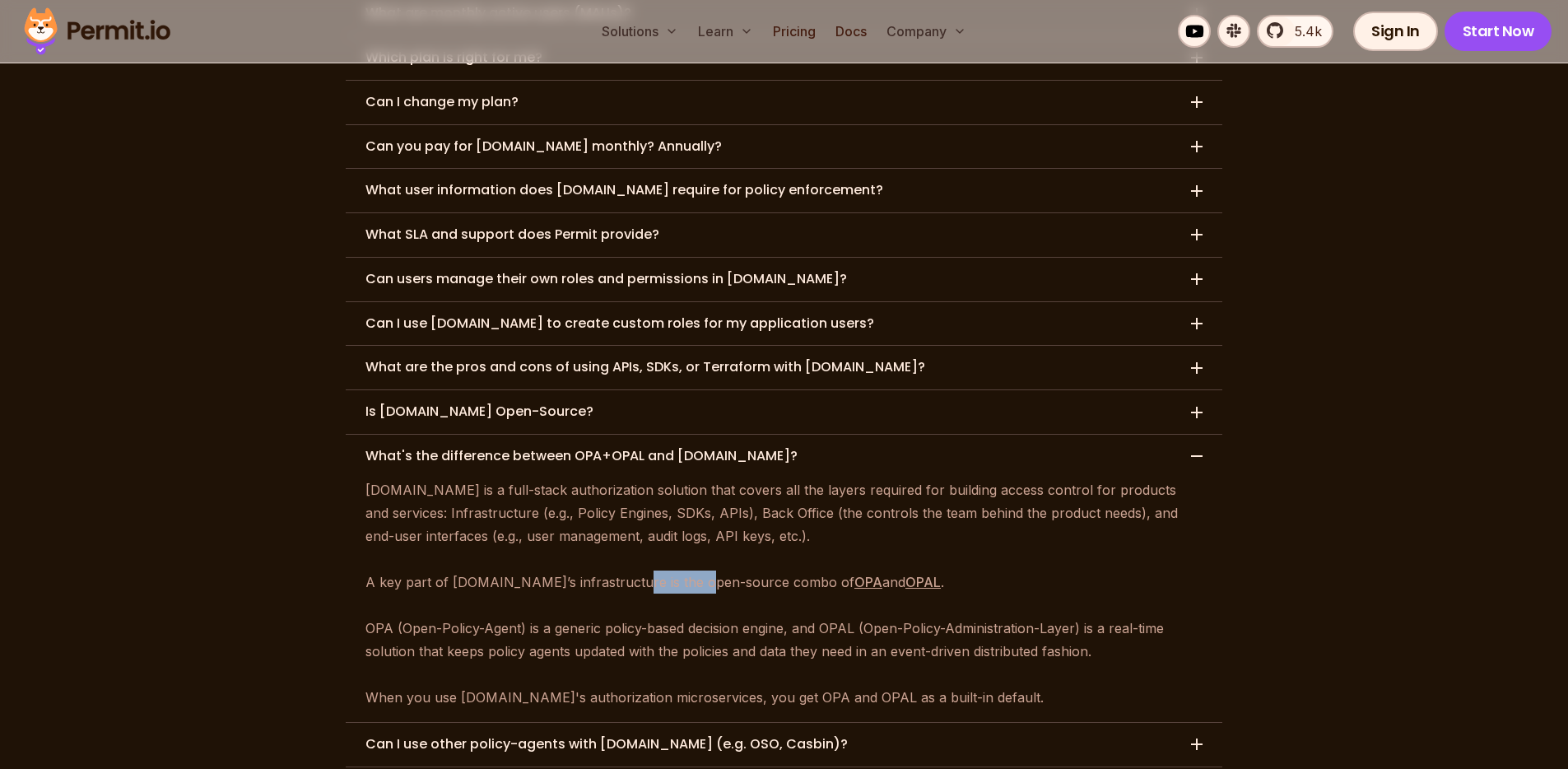
drag, startPoint x: 607, startPoint y: 492, endPoint x: 686, endPoint y: 487, distance: 79.2
click at [686, 487] on p "Permit.io is a full-stack authorization solution that covers all the layers req…" at bounding box center [784, 593] width 837 height 230
click at [687, 487] on p "Permit.io is a full-stack authorization solution that covers all the layers req…" at bounding box center [784, 593] width 837 height 230
drag, startPoint x: 690, startPoint y: 486, endPoint x: 732, endPoint y: 487, distance: 42.0
click at [729, 486] on p "Permit.io is a full-stack authorization solution that covers all the layers req…" at bounding box center [784, 593] width 837 height 230
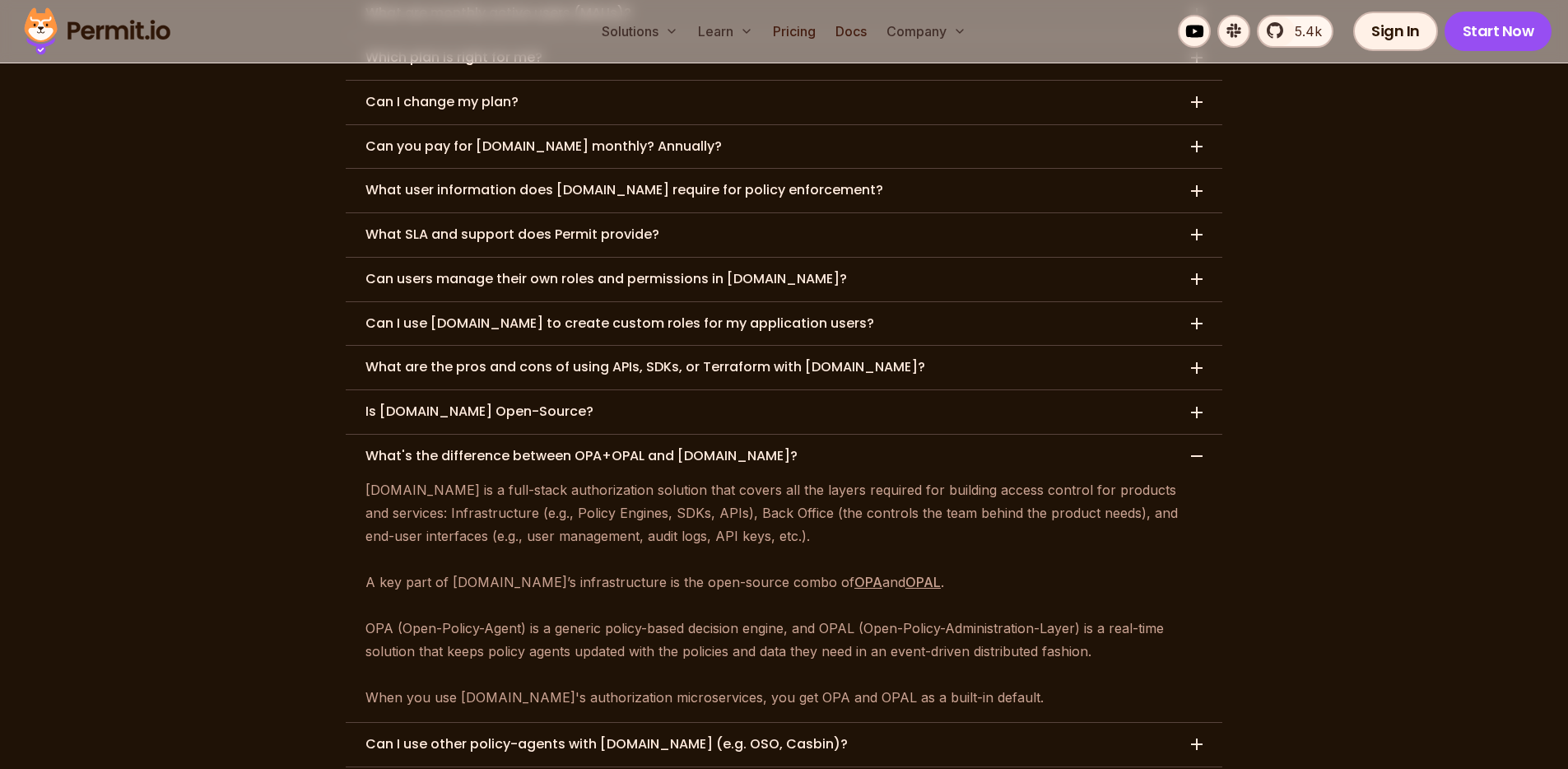
click at [732, 488] on p "Permit.io is a full-stack authorization solution that covers all the layers req…" at bounding box center [784, 593] width 837 height 230
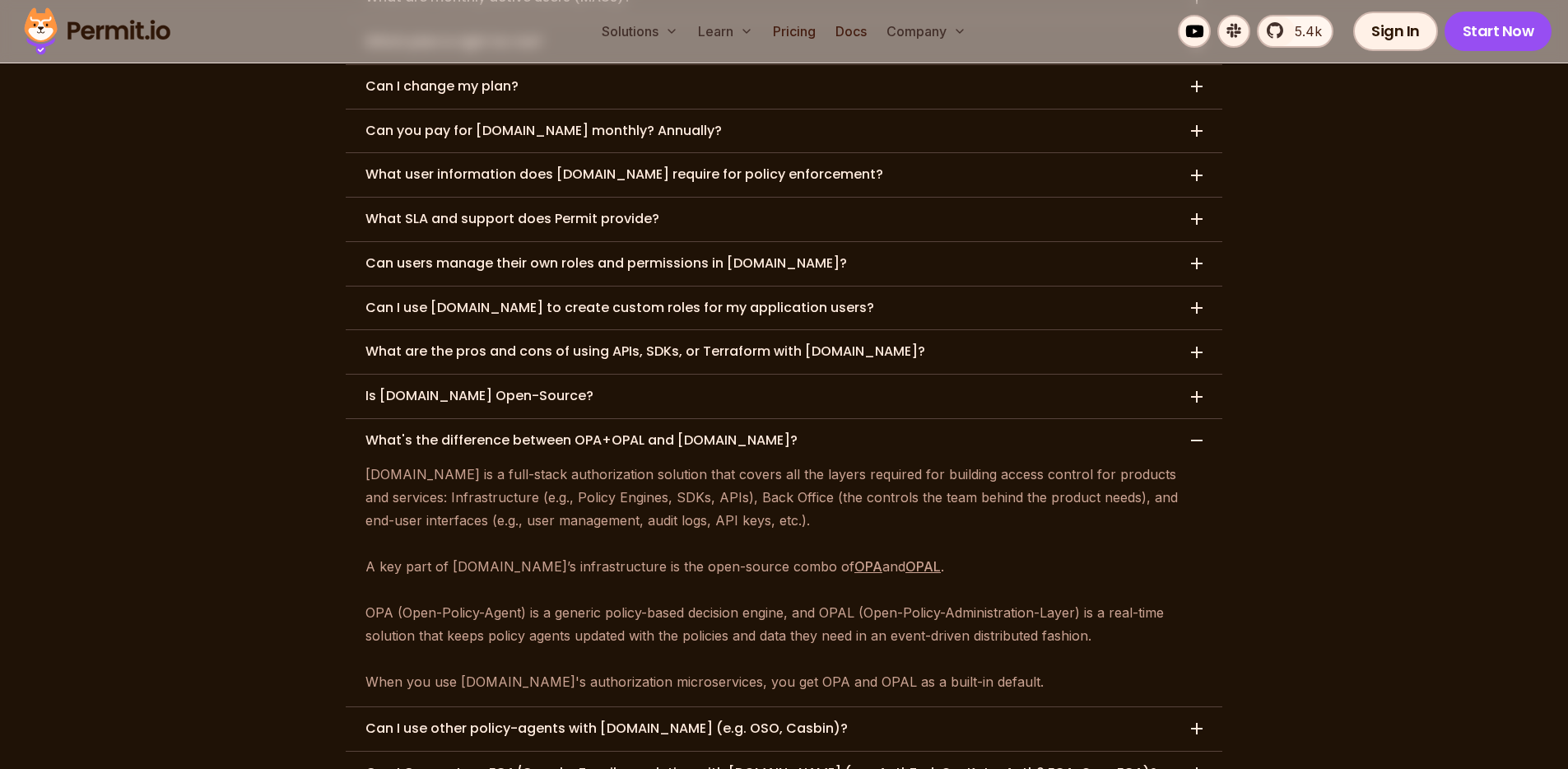
scroll to position [7964, 0]
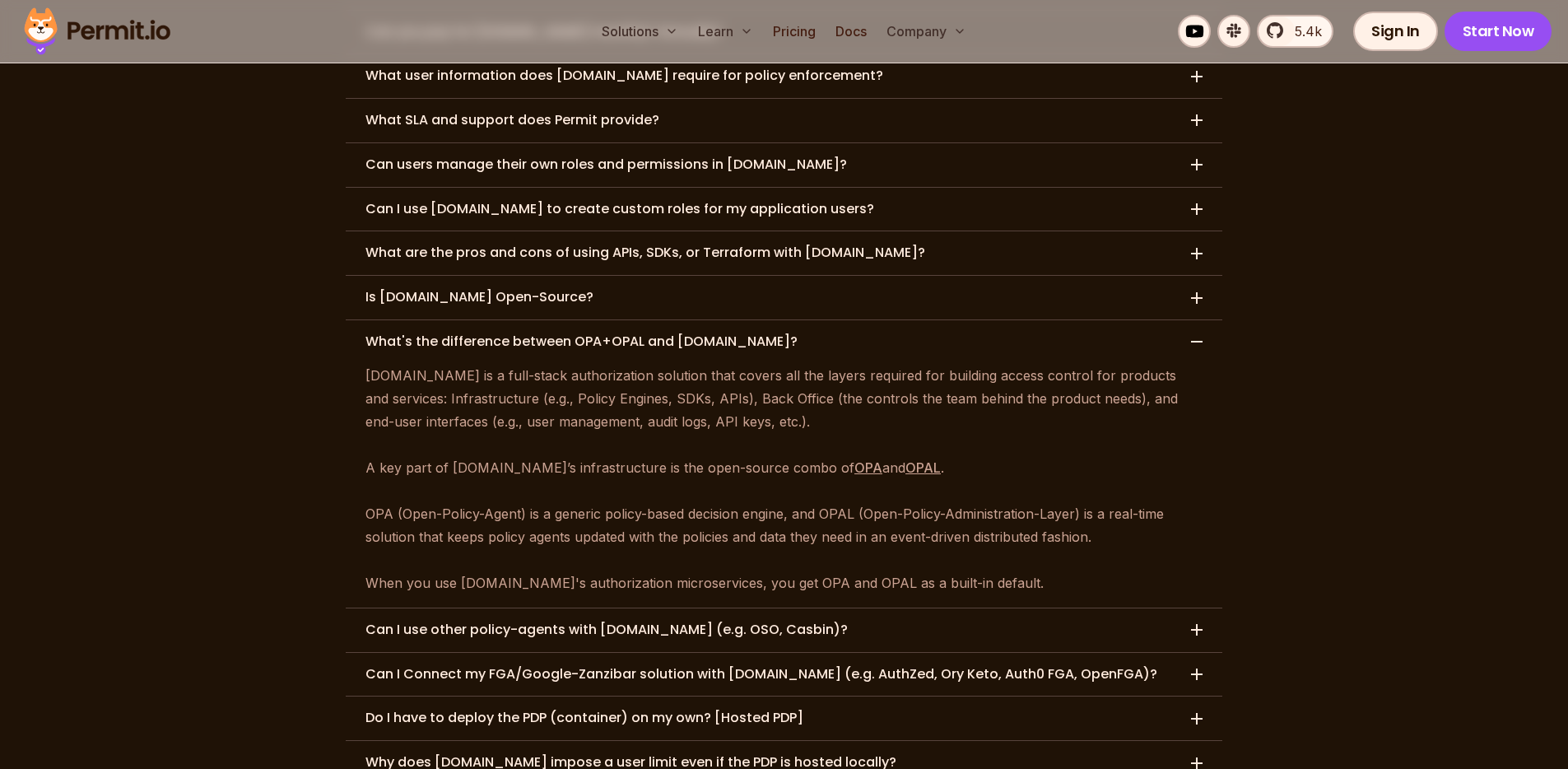
click at [528, 621] on h3 "Can I use other policy-agents with Permit.io (e.g. OSO, Casbin)?" at bounding box center [606, 629] width 482 height 17
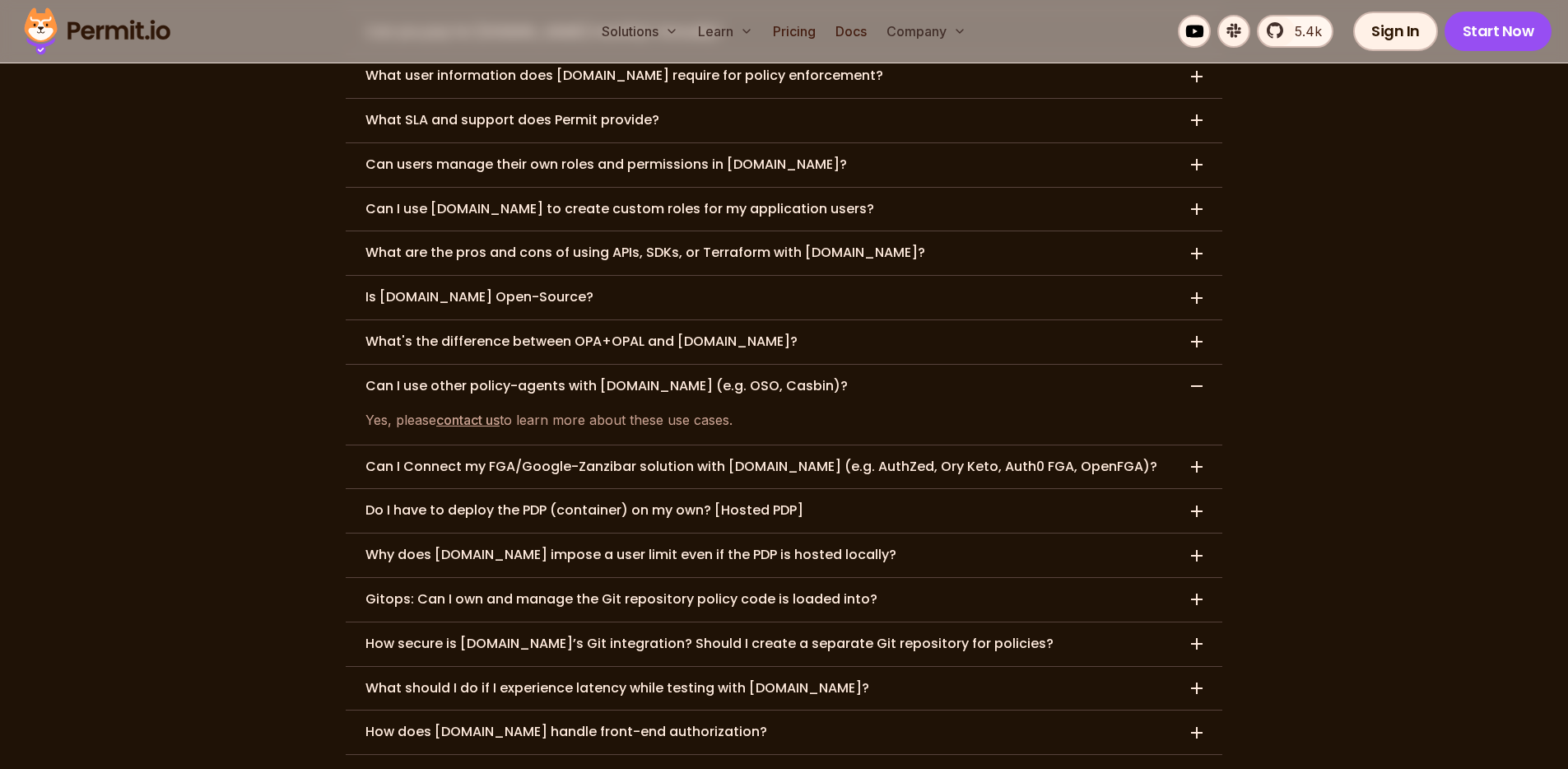
click at [658, 458] on h3 "Can I Connect my FGA/Google-Zanzibar solution with Permit.io (e.g. AuthZed, Ory…" at bounding box center [761, 466] width 791 height 17
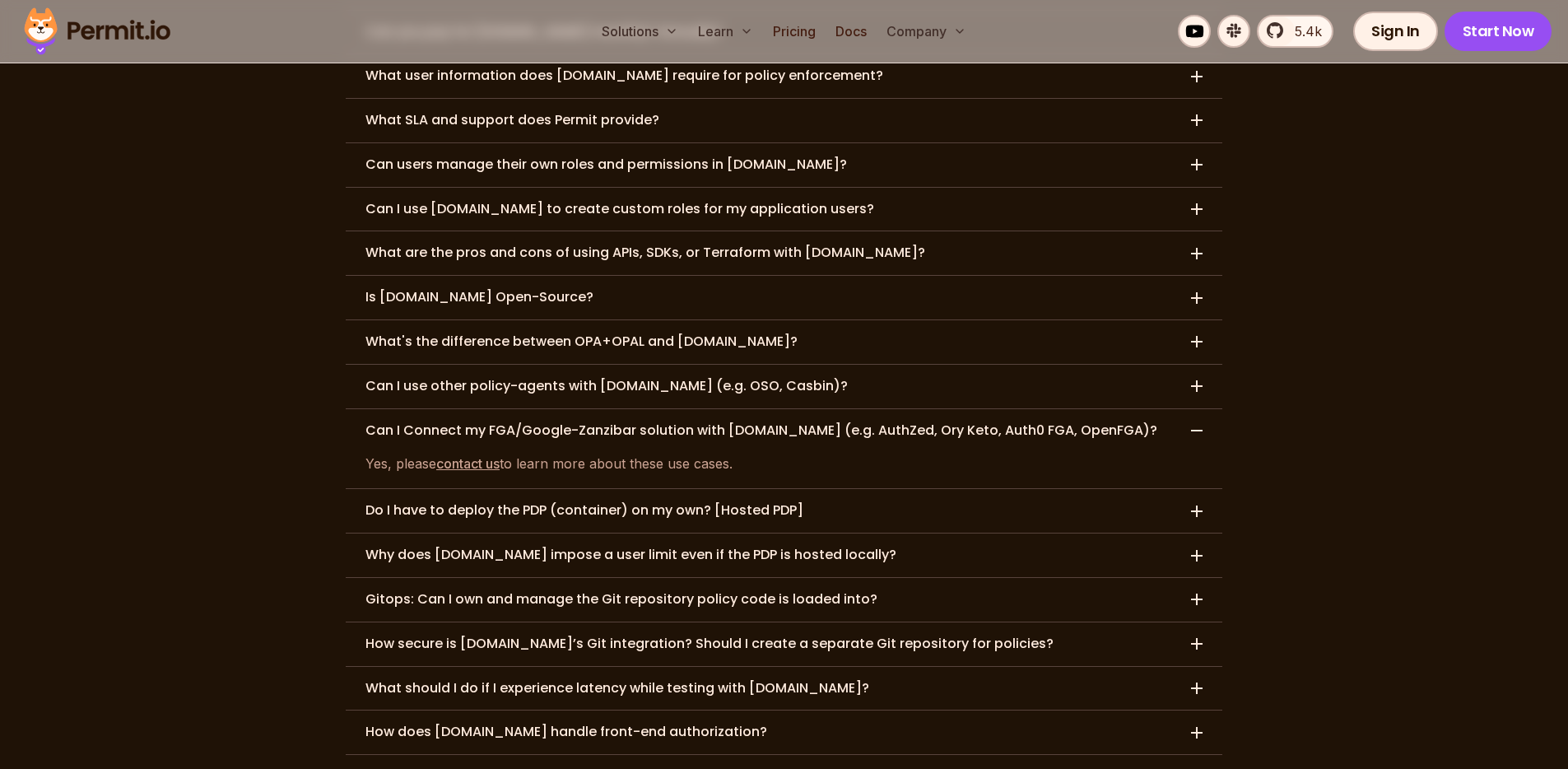
click at [539, 502] on h3 "Do I have to deploy the PDP (container) on my own? [Hosted PDP]" at bounding box center [584, 510] width 437 height 17
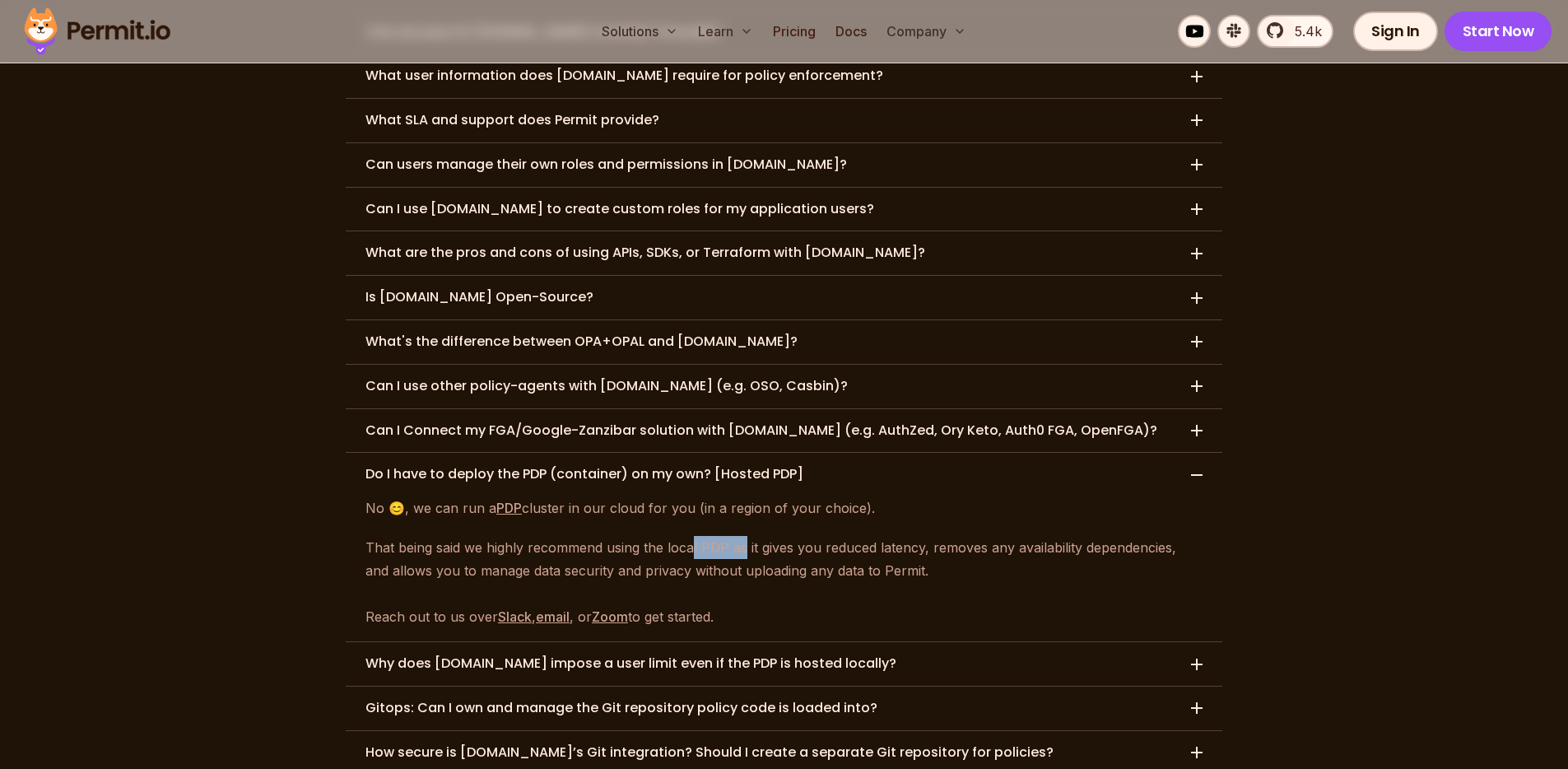
click at [745, 536] on p "That being said we highly recommend using the local PDP as it gives you reduced…" at bounding box center [784, 582] width 837 height 92
click at [746, 536] on p "That being said we highly recommend using the local PDP as it gives you reduced…" at bounding box center [784, 582] width 837 height 92
click at [1020, 536] on p "That being said we highly recommend using the local PDP as it gives you reduced…" at bounding box center [784, 582] width 837 height 92
click at [1021, 536] on p "That being said we highly recommend using the local PDP as it gives you reduced…" at bounding box center [784, 582] width 837 height 92
click at [1011, 536] on p "That being said we highly recommend using the local PDP as it gives you reduced…" at bounding box center [784, 582] width 837 height 92
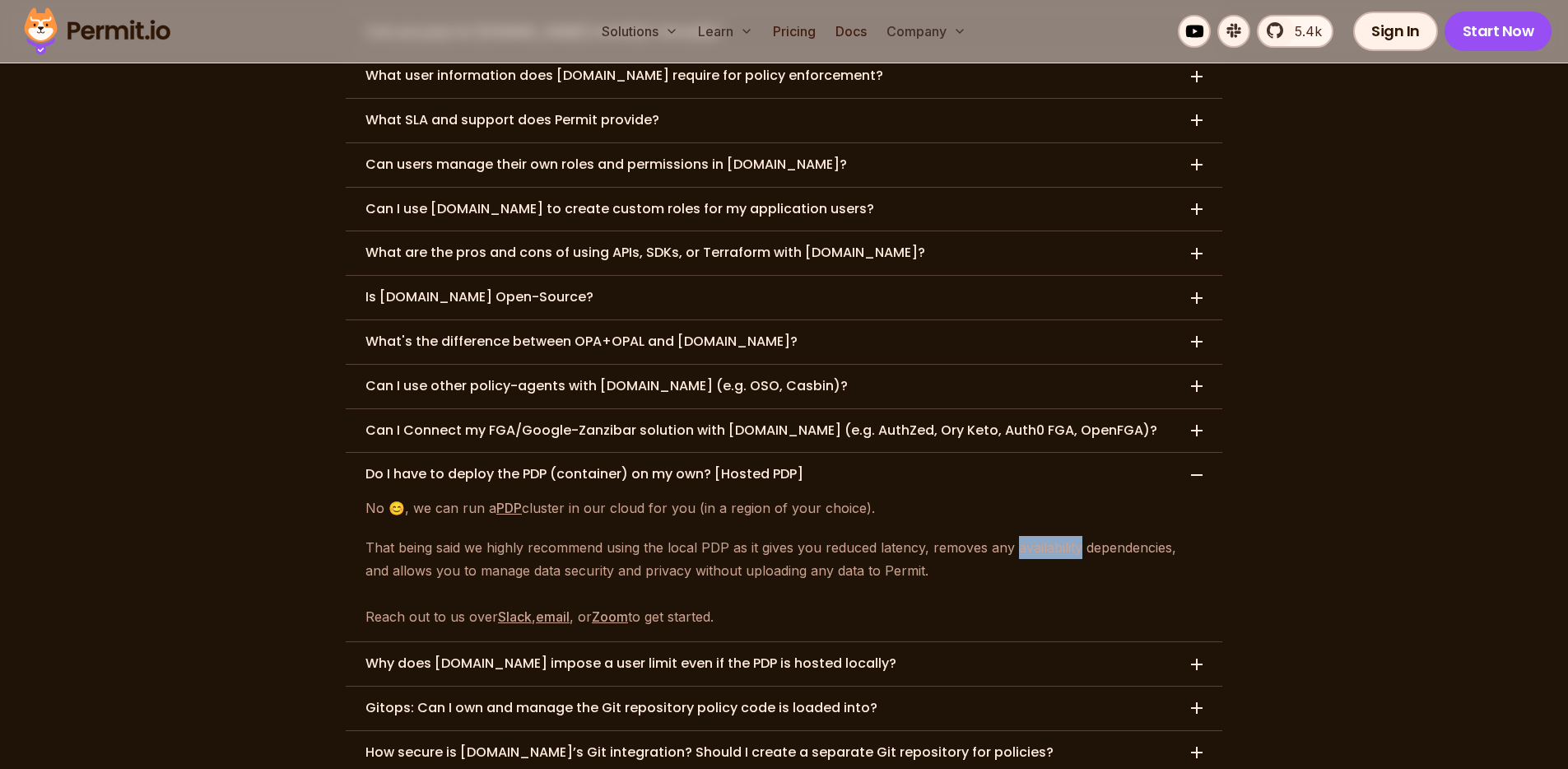
click at [1011, 536] on p "That being said we highly recommend using the local PDP as it gives you reduced…" at bounding box center [784, 582] width 837 height 92
click at [987, 536] on p "That being said we highly recommend using the local PDP as it gives you reduced…" at bounding box center [784, 582] width 837 height 92
click at [429, 536] on p "That being said we highly recommend using the local PDP as it gives you reduced…" at bounding box center [784, 582] width 837 height 92
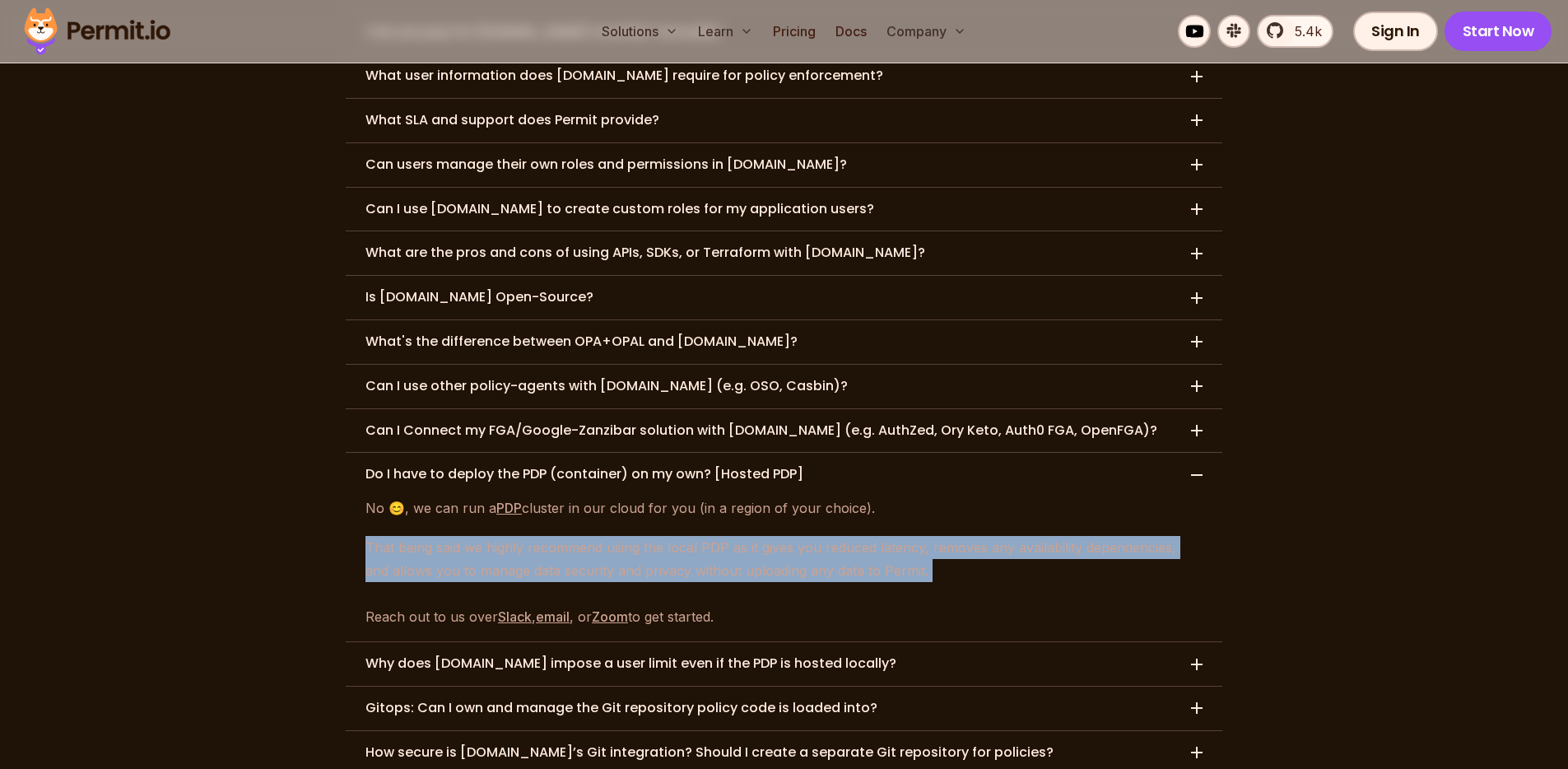
click at [429, 536] on p "That being said we highly recommend using the local PDP as it gives you reduced…" at bounding box center [784, 582] width 837 height 92
click at [490, 536] on p "That being said we highly recommend using the local PDP as it gives you reduced…" at bounding box center [784, 582] width 837 height 92
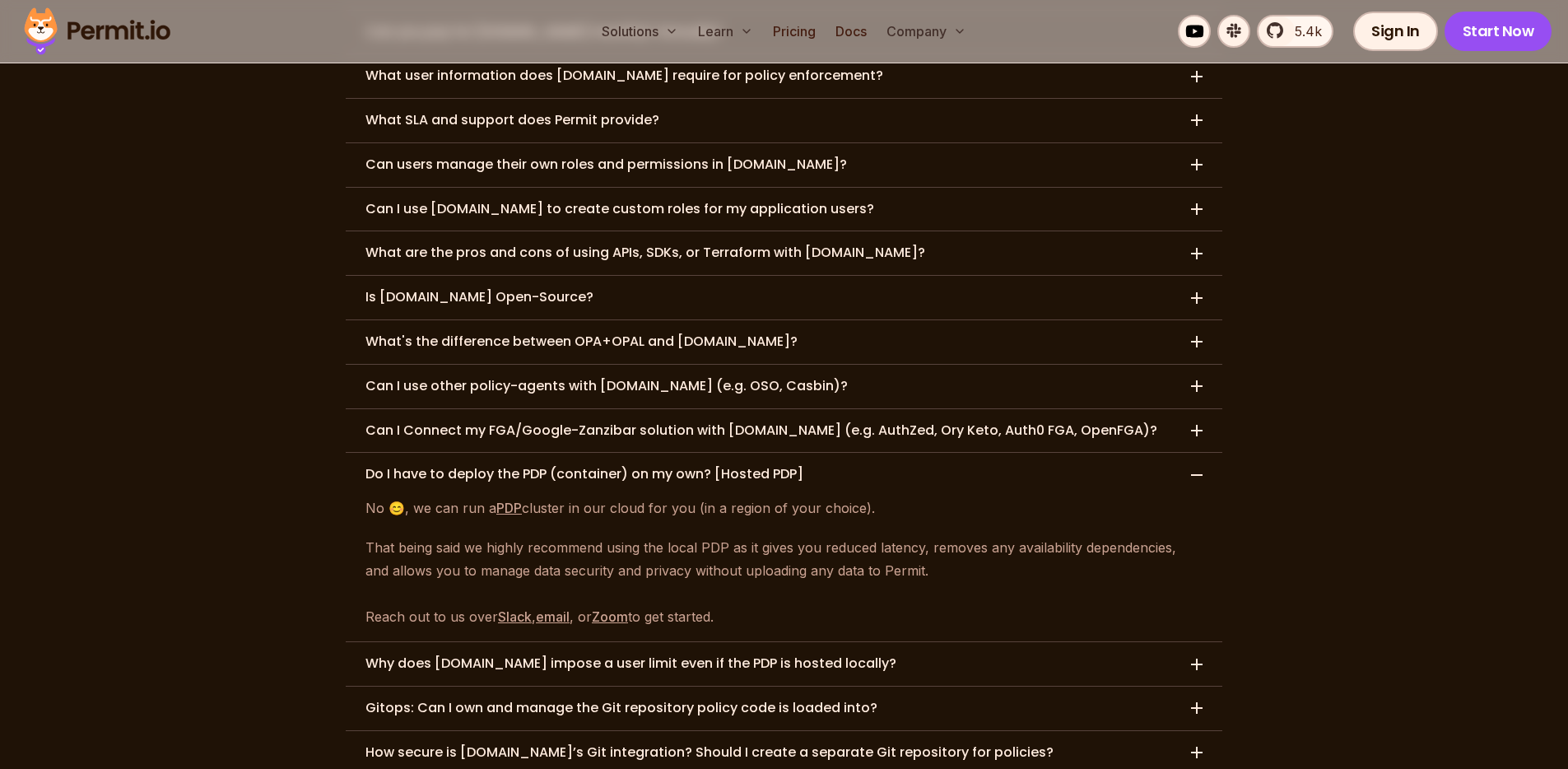
scroll to position [7968, 0]
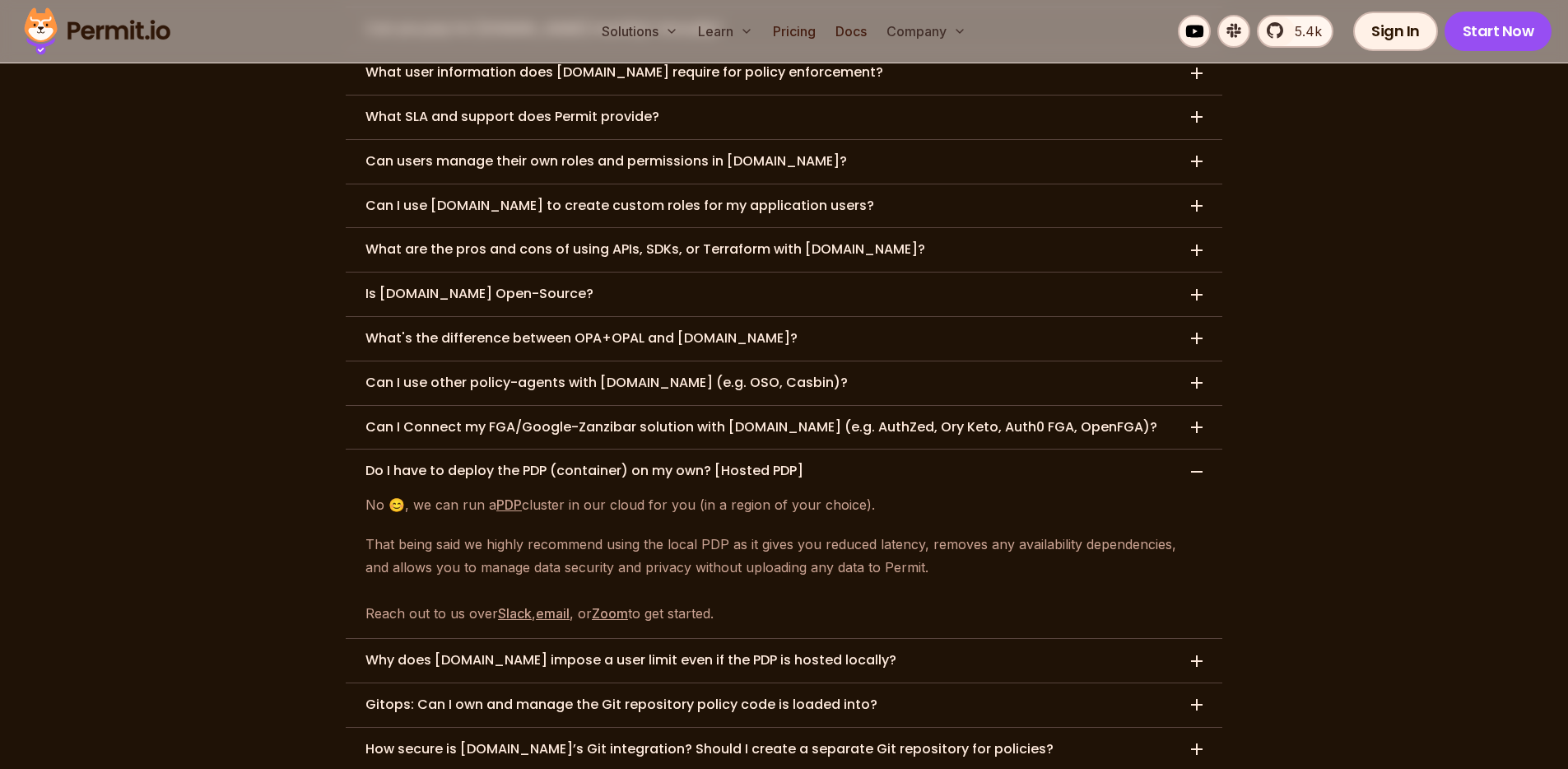
click at [463, 652] on h3 "Why does Permit.io impose a user limit even if the PDP is hosted locally?" at bounding box center [630, 660] width 531 height 17
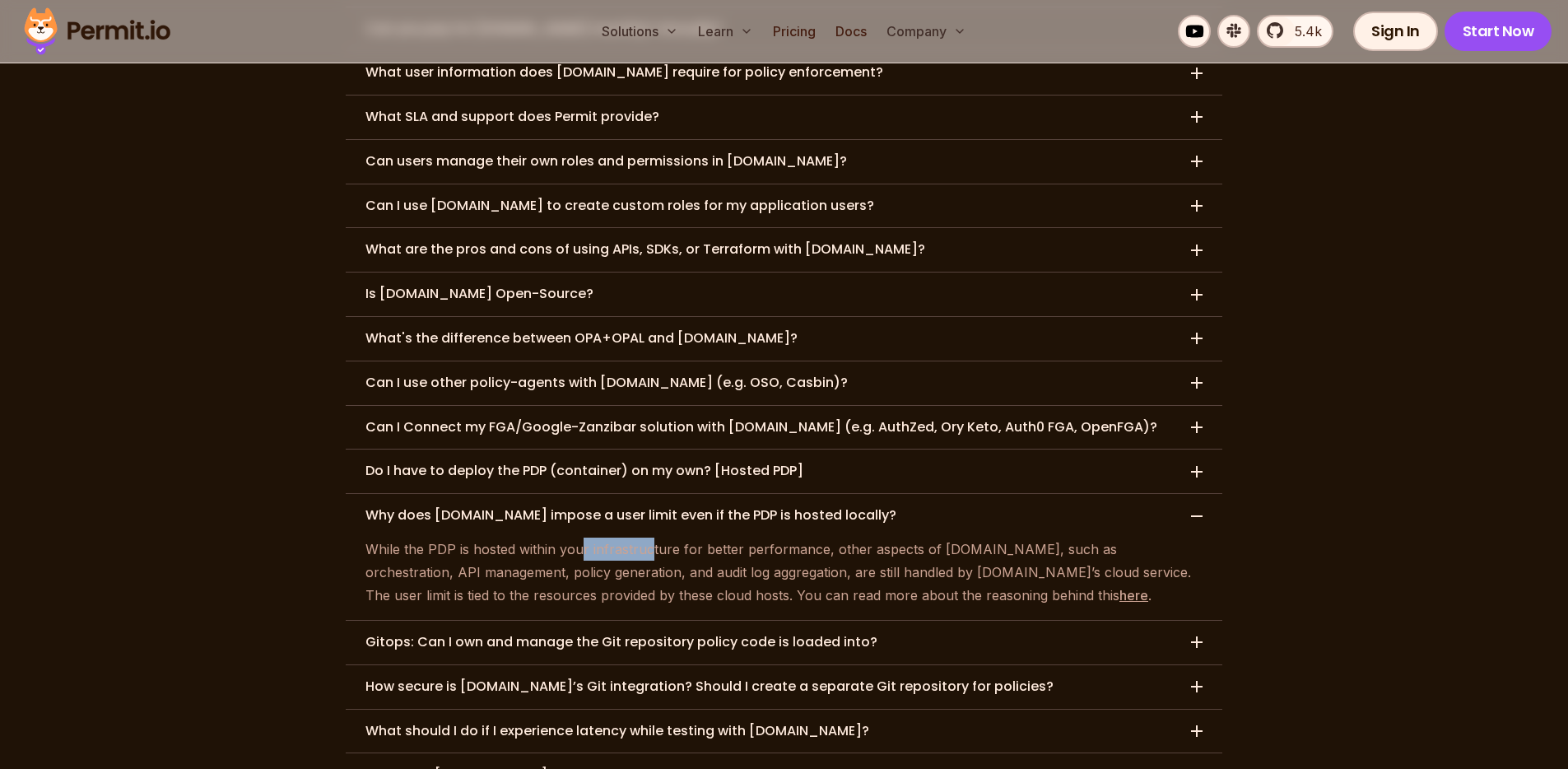
drag, startPoint x: 579, startPoint y: 461, endPoint x: 664, endPoint y: 466, distance: 85.1
click at [663, 538] on p "While the PDP is hosted within your infrastructure for better performance, othe…" at bounding box center [784, 572] width 837 height 69
click at [664, 538] on p "While the PDP is hosted within your infrastructure for better performance, othe…" at bounding box center [784, 572] width 837 height 69
drag, startPoint x: 704, startPoint y: 464, endPoint x: 858, endPoint y: 465, distance: 154.0
click at [846, 538] on p "While the PDP is hosted within your infrastructure for better performance, othe…" at bounding box center [784, 572] width 837 height 69
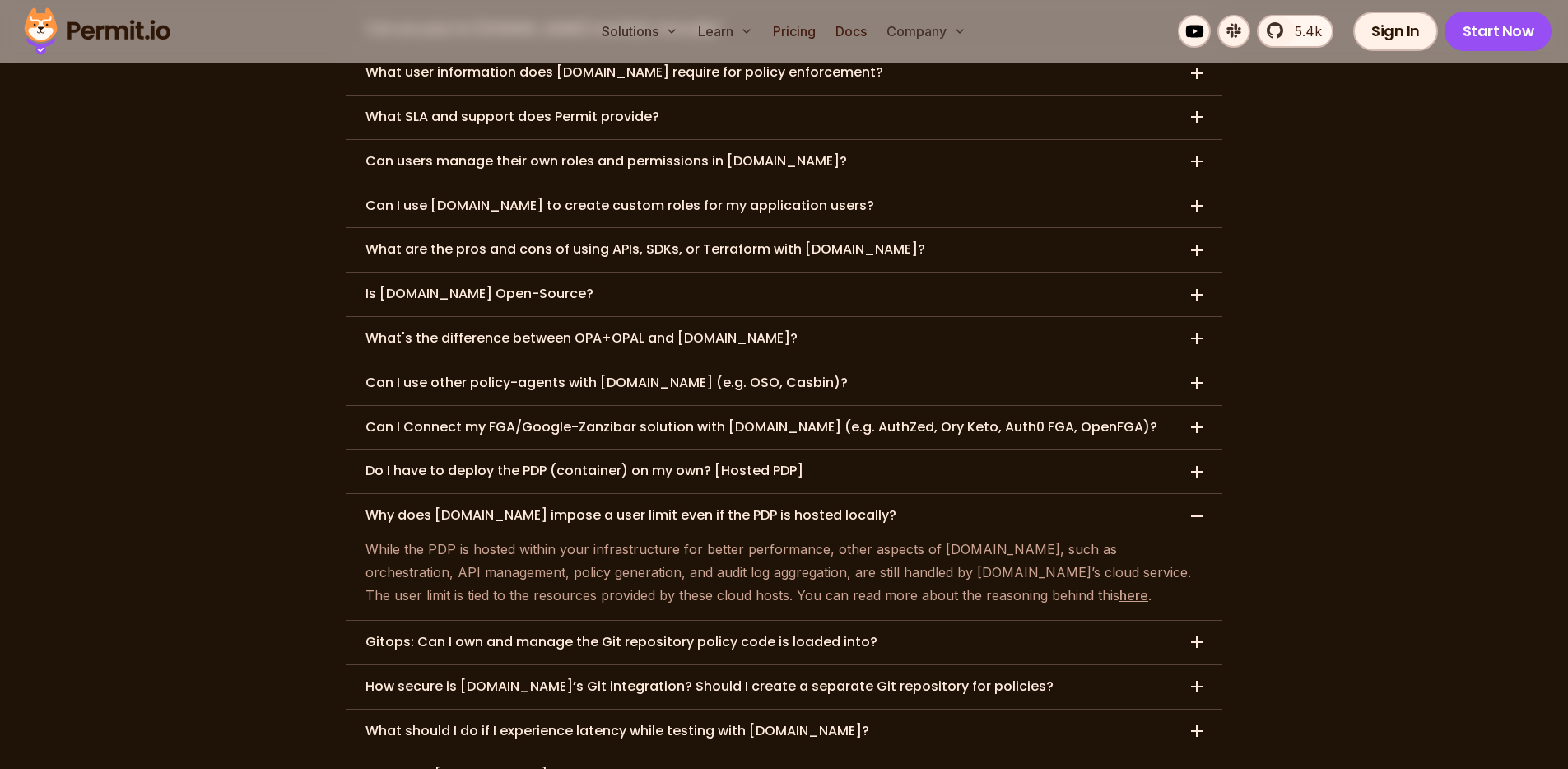
click at [858, 538] on p "While the PDP is hosted within your infrastructure for better performance, othe…" at bounding box center [784, 572] width 837 height 69
drag, startPoint x: 932, startPoint y: 461, endPoint x: 951, endPoint y: 460, distance: 19.0
click at [951, 538] on p "While the PDP is hosted within your infrastructure for better performance, othe…" at bounding box center [784, 572] width 837 height 69
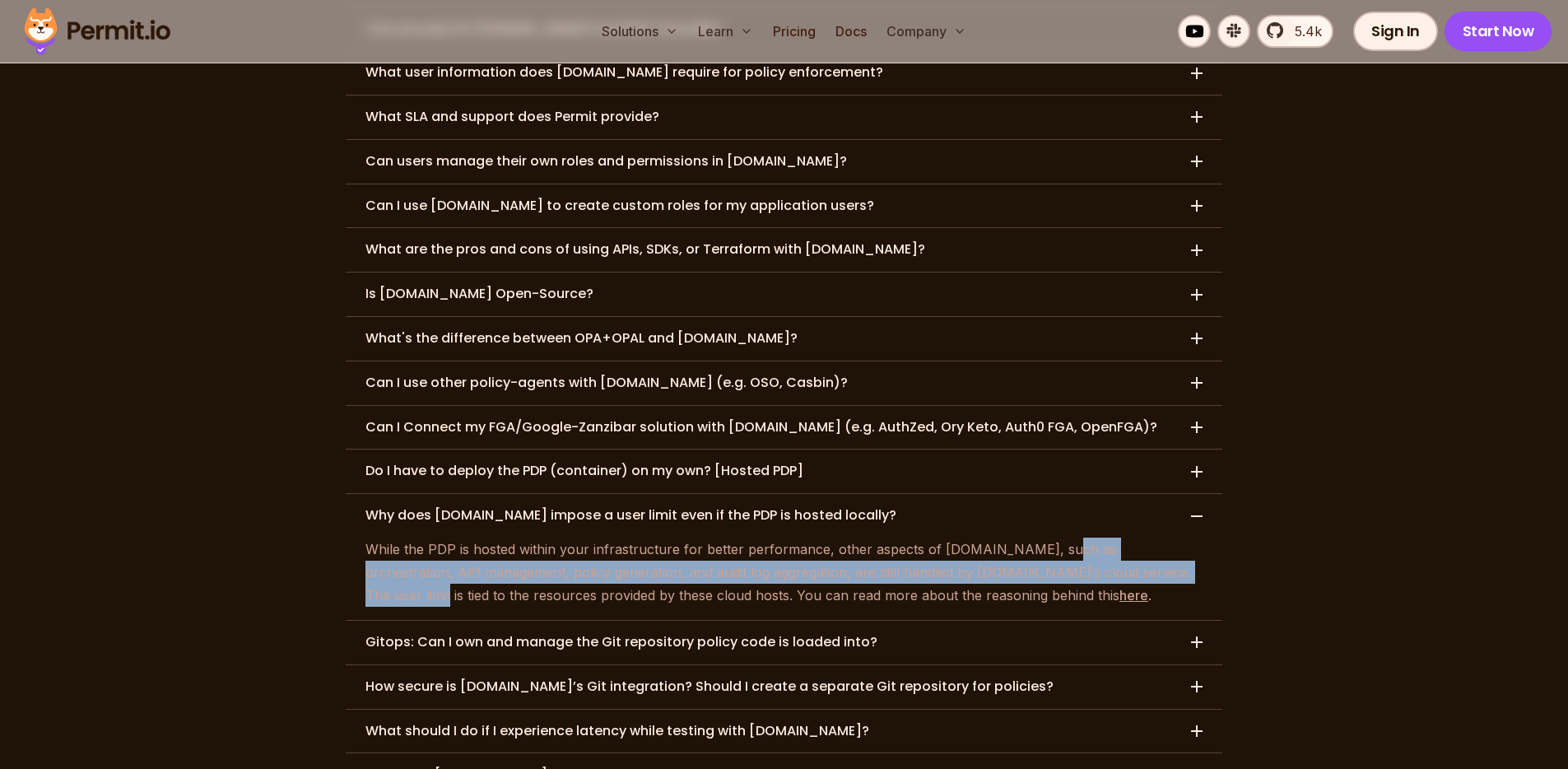
drag, startPoint x: 1038, startPoint y: 462, endPoint x: 1137, endPoint y: 474, distance: 99.7
click at [1137, 538] on p "While the PDP is hosted within your infrastructure for better performance, othe…" at bounding box center [784, 572] width 837 height 69
drag, startPoint x: 428, startPoint y: 493, endPoint x: 478, endPoint y: 492, distance: 50.0
click at [472, 538] on p "While the PDP is hosted within your infrastructure for better performance, othe…" at bounding box center [784, 572] width 837 height 69
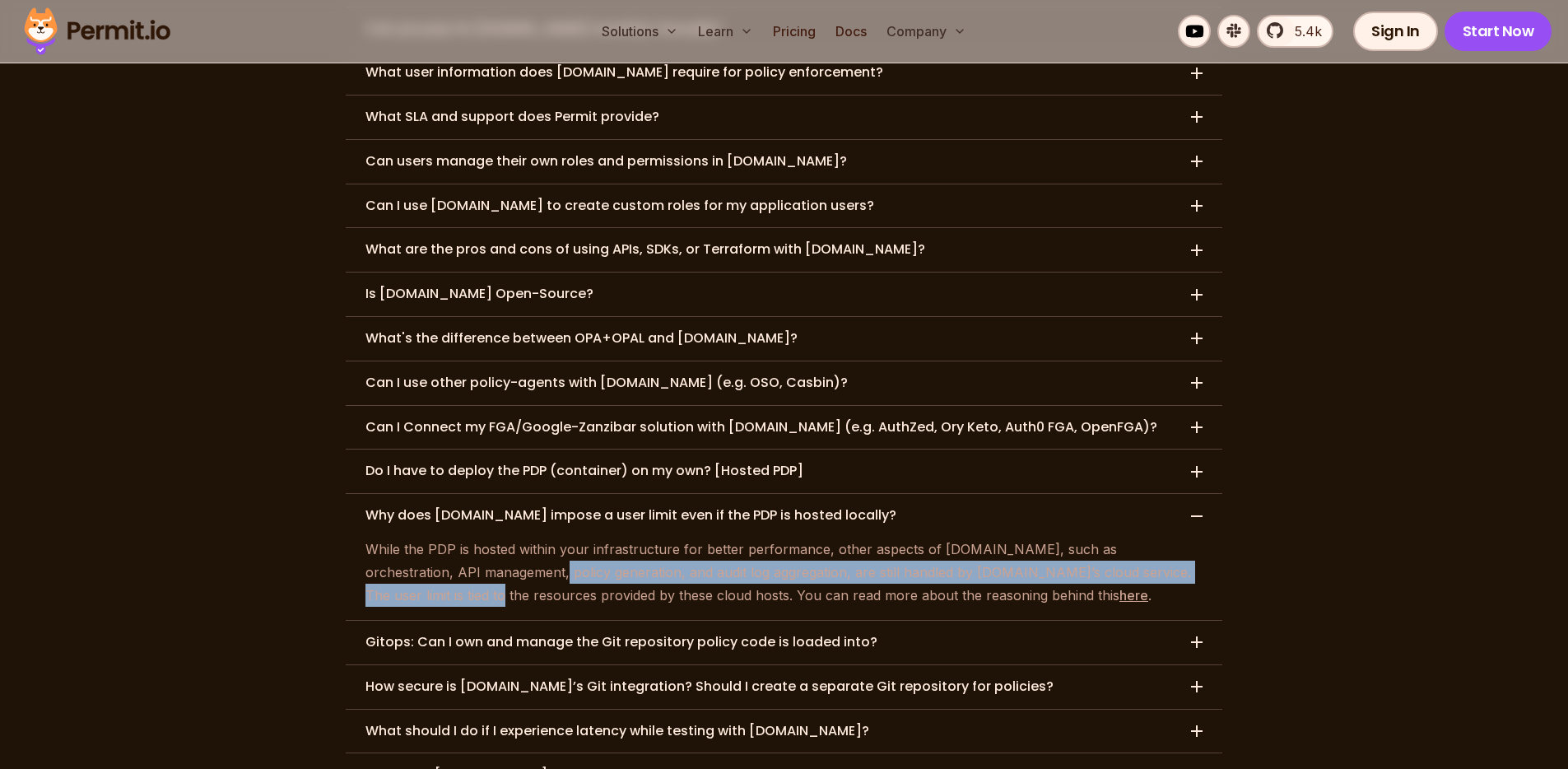
click at [478, 538] on p "While the PDP is hosted within your infrastructure for better performance, othe…" at bounding box center [784, 572] width 837 height 69
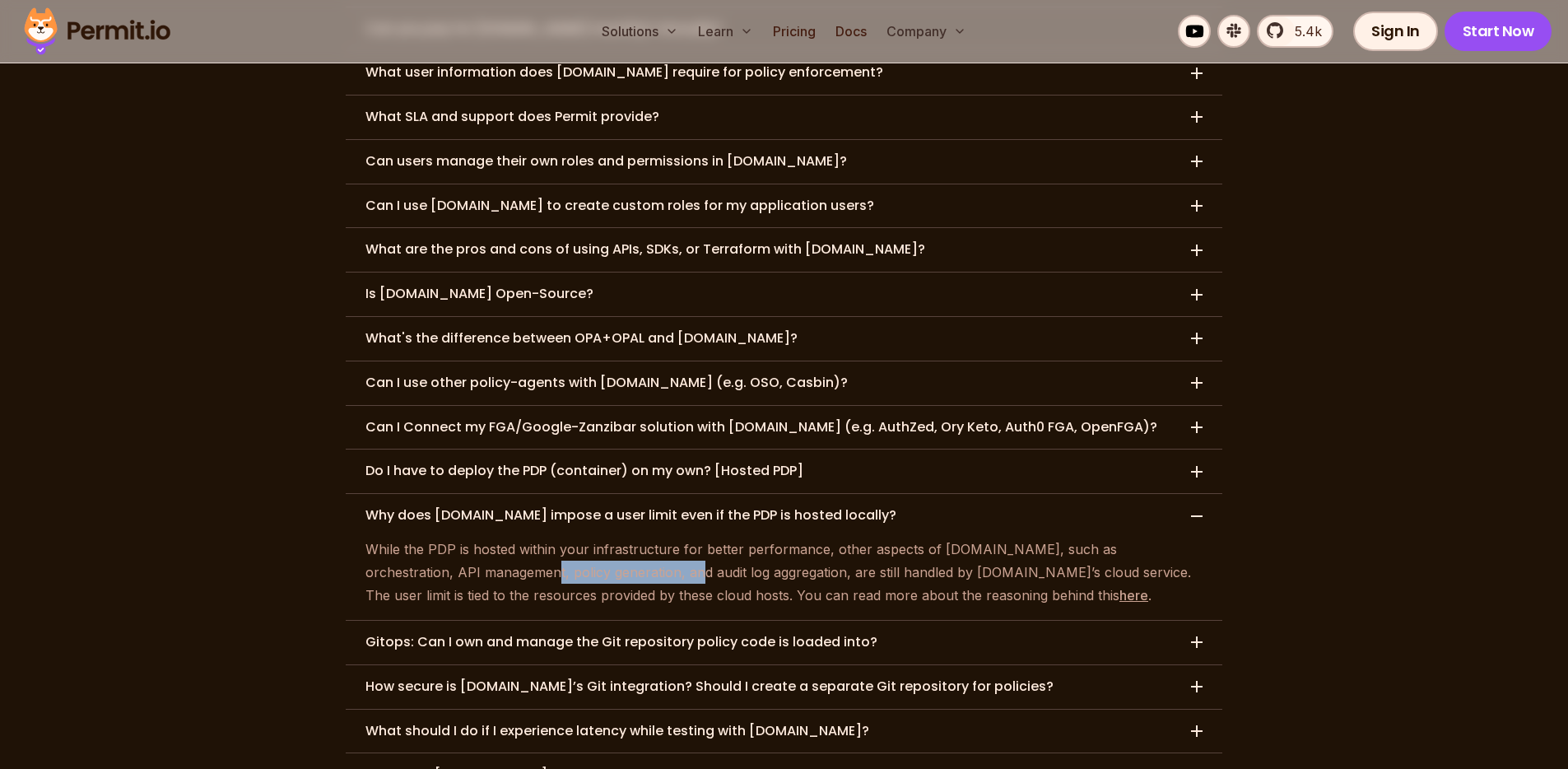
drag, startPoint x: 458, startPoint y: 481, endPoint x: 612, endPoint y: 491, distance: 154.3
click at [612, 538] on p "While the PDP is hosted within your infrastructure for better performance, othe…" at bounding box center [784, 572] width 837 height 69
drag, startPoint x: 696, startPoint y: 490, endPoint x: 721, endPoint y: 491, distance: 25.0
click at [721, 538] on p "While the PDP is hosted within your infrastructure for better performance, othe…" at bounding box center [784, 572] width 837 height 69
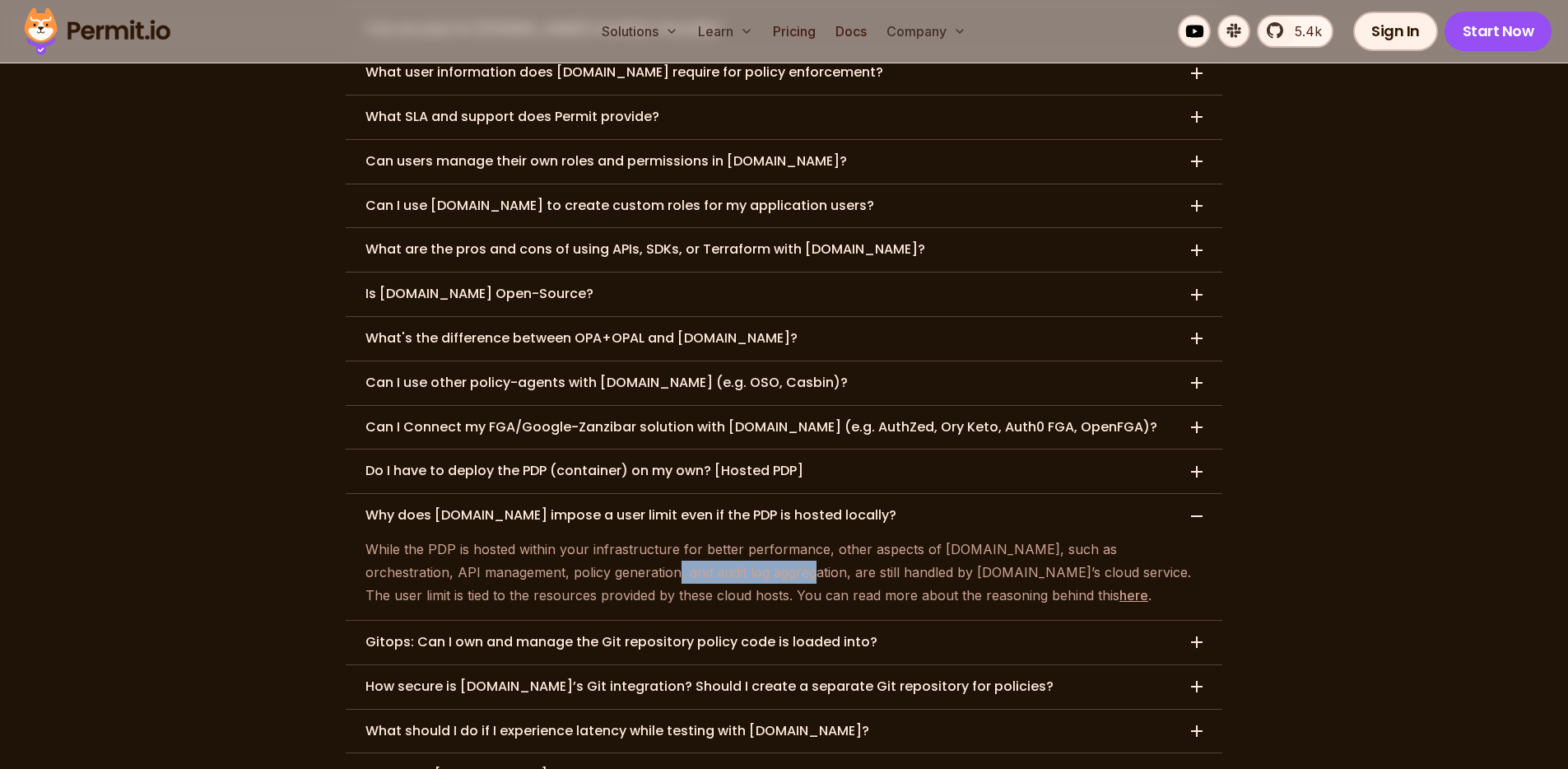
click at [721, 538] on p "While the PDP is hosted within your infrastructure for better performance, othe…" at bounding box center [784, 572] width 837 height 69
drag, startPoint x: 756, startPoint y: 486, endPoint x: 898, endPoint y: 489, distance: 142.0
click at [898, 538] on p "While the PDP is hosted within your infrastructure for better performance, othe…" at bounding box center [784, 572] width 837 height 69
drag, startPoint x: 985, startPoint y: 486, endPoint x: 1048, endPoint y: 484, distance: 63.0
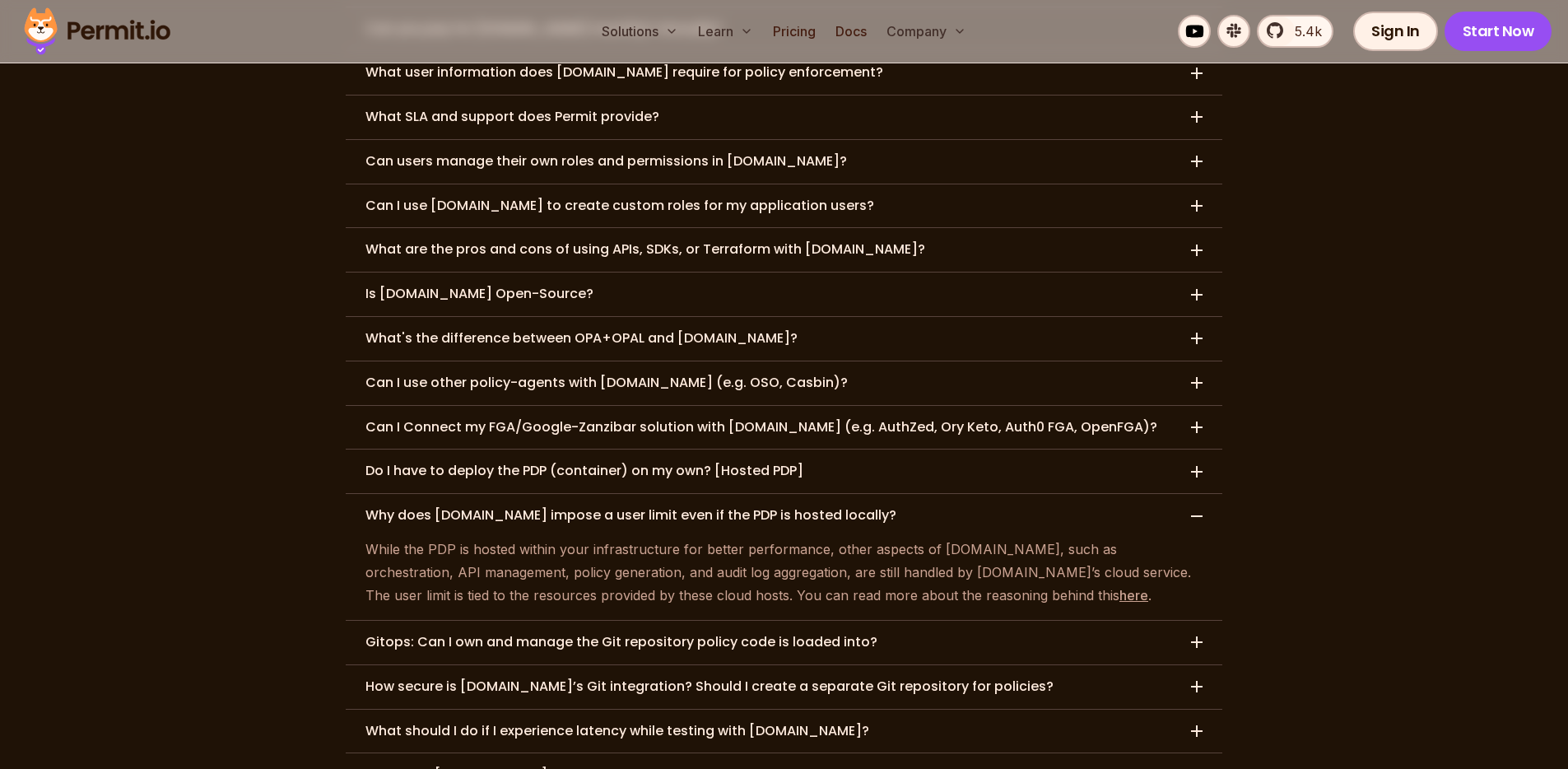
click at [1048, 538] on p "While the PDP is hosted within your infrastructure for better performance, othe…" at bounding box center [784, 572] width 837 height 69
drag, startPoint x: 1021, startPoint y: 481, endPoint x: 1166, endPoint y: 482, distance: 145.0
click at [1166, 538] on p "While the PDP is hosted within your infrastructure for better performance, othe…" at bounding box center [784, 572] width 837 height 69
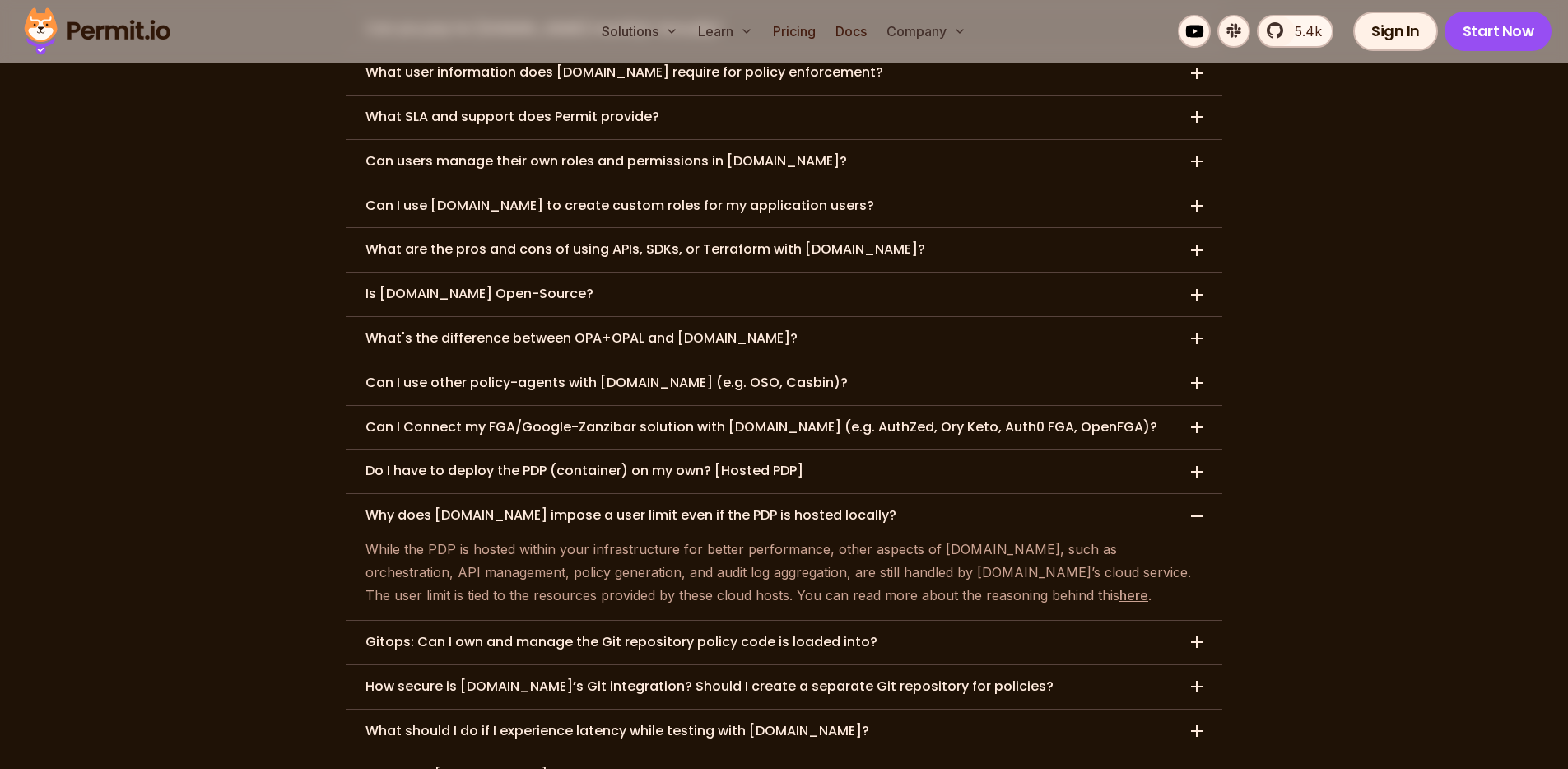
drag, startPoint x: 624, startPoint y: 501, endPoint x: 683, endPoint y: 501, distance: 59.0
click at [683, 538] on p "While the PDP is hosted within your infrastructure for better performance, othe…" at bounding box center [784, 572] width 837 height 69
drag, startPoint x: 632, startPoint y: 501, endPoint x: 717, endPoint y: 500, distance: 85.0
click at [717, 538] on p "While the PDP is hosted within your infrastructure for better performance, othe…" at bounding box center [784, 572] width 837 height 69
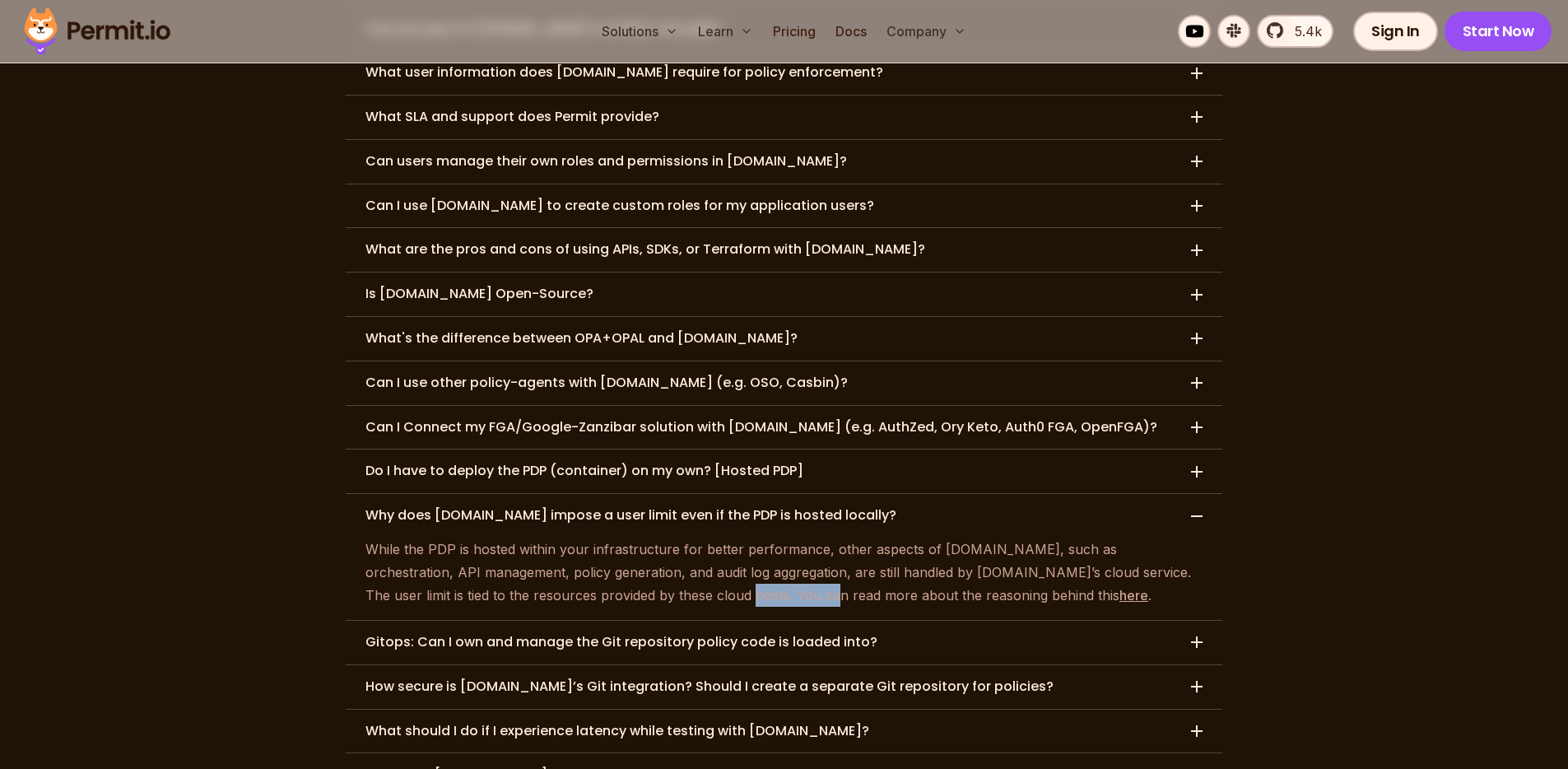
click at [720, 538] on p "While the PDP is hosted within your infrastructure for better performance, othe…" at bounding box center [784, 572] width 837 height 69
drag, startPoint x: 678, startPoint y: 498, endPoint x: 781, endPoint y: 501, distance: 103.0
click at [780, 538] on p "While the PDP is hosted within your infrastructure for better performance, othe…" at bounding box center [784, 572] width 837 height 69
click at [781, 538] on p "While the PDP is hosted within your infrastructure for better performance, othe…" at bounding box center [784, 572] width 837 height 69
click at [521, 634] on h3 "Gitops: Can I own and manage the Git repository policy code is loaded into?" at bounding box center [621, 643] width 511 height 17
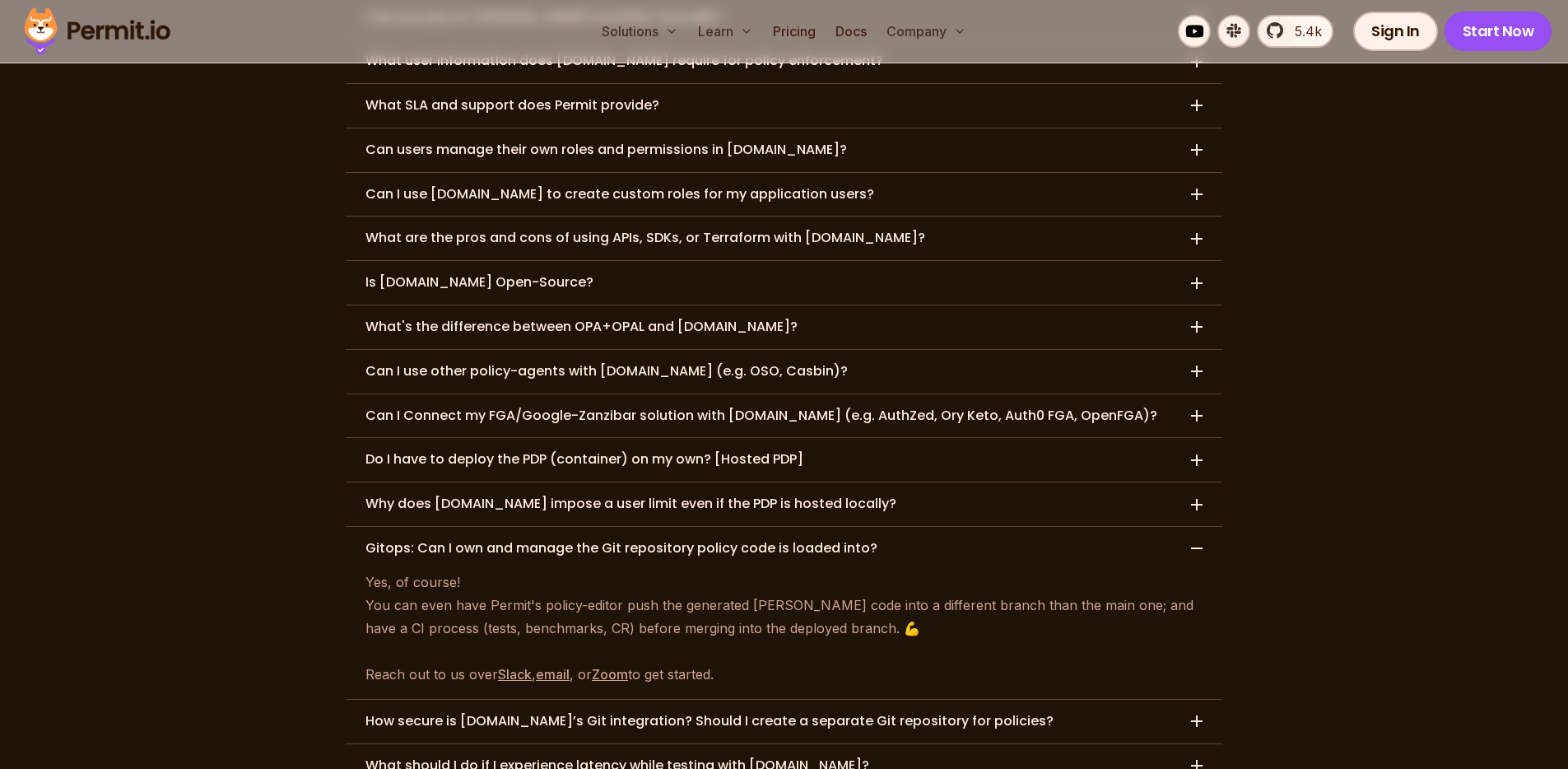
scroll to position [7997, 0]
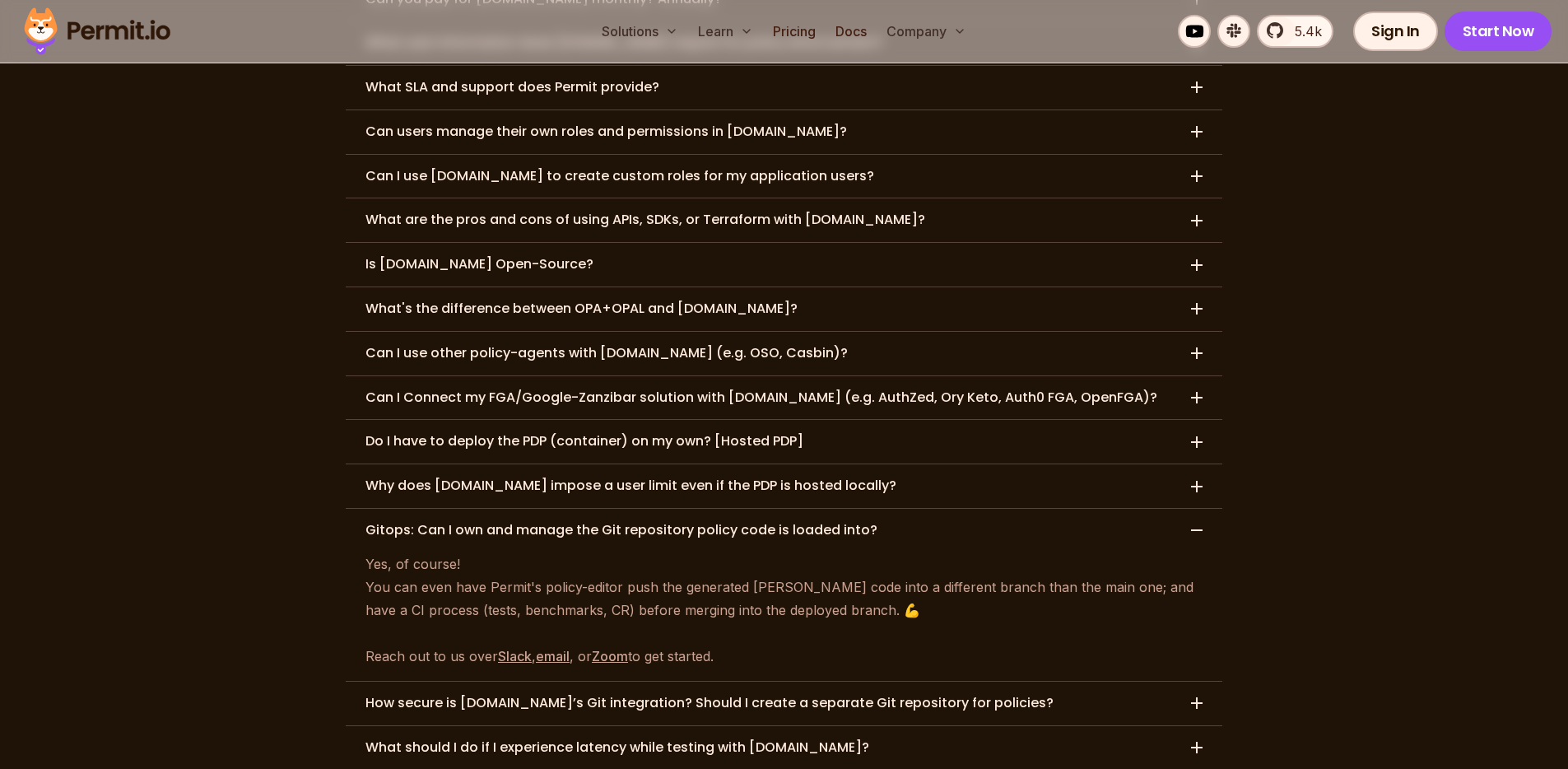
click at [495, 695] on h3 "How secure is Permit.io’s Git integration? Should I create a separate Git repos…" at bounding box center [709, 703] width 688 height 17
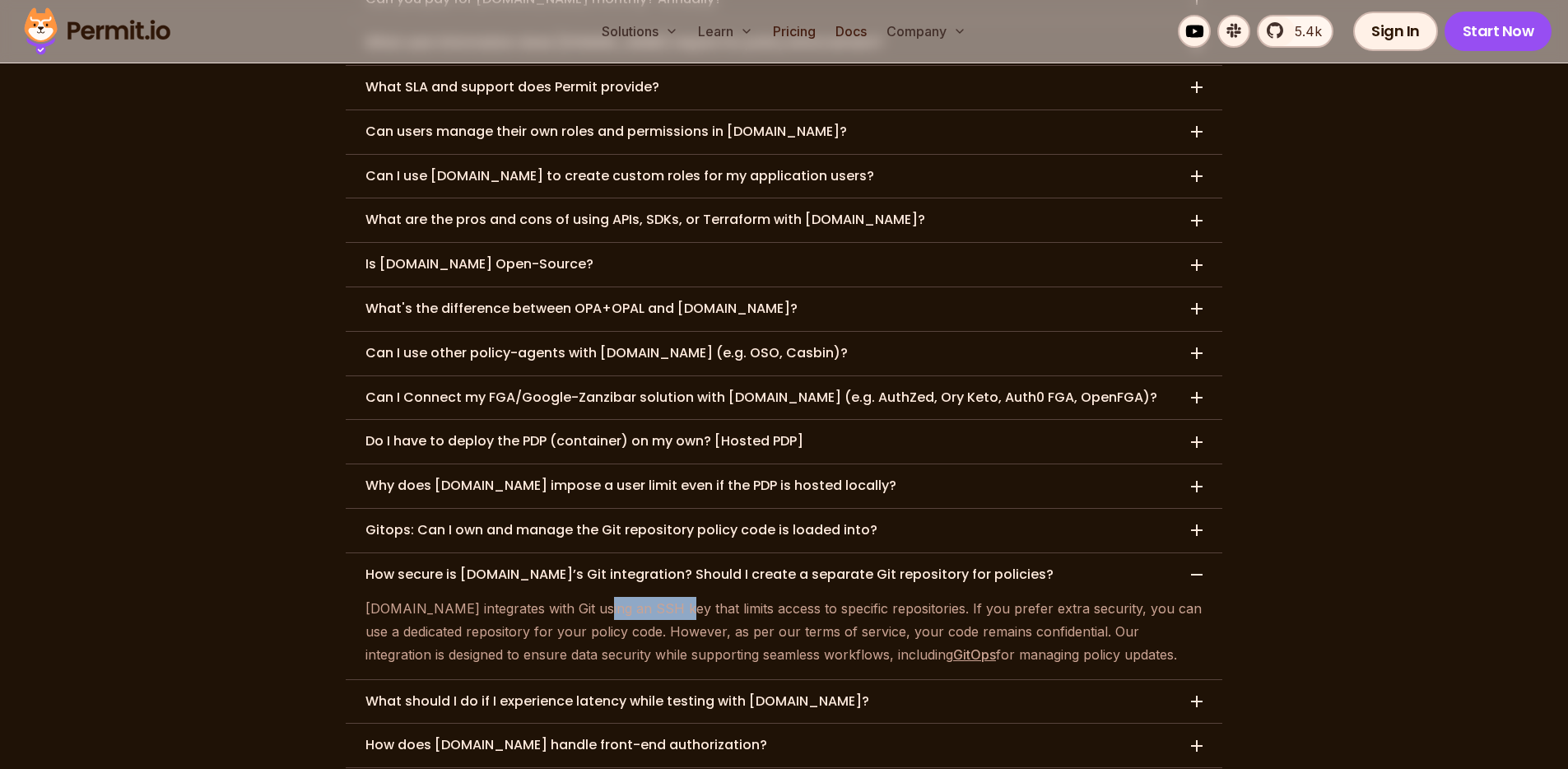
drag, startPoint x: 581, startPoint y: 521, endPoint x: 670, endPoint y: 519, distance: 89.0
click at [669, 597] on p "Permit.io integrates with Git using an SSH key that limits access to specific r…" at bounding box center [784, 631] width 837 height 69
click at [670, 597] on p "Permit.io integrates with Git using an SSH key that limits access to specific r…" at bounding box center [784, 631] width 837 height 69
drag, startPoint x: 662, startPoint y: 519, endPoint x: 792, endPoint y: 517, distance: 130.0
click at [791, 597] on p "Permit.io integrates with Git using an SSH key that limits access to specific r…" at bounding box center [784, 631] width 837 height 69
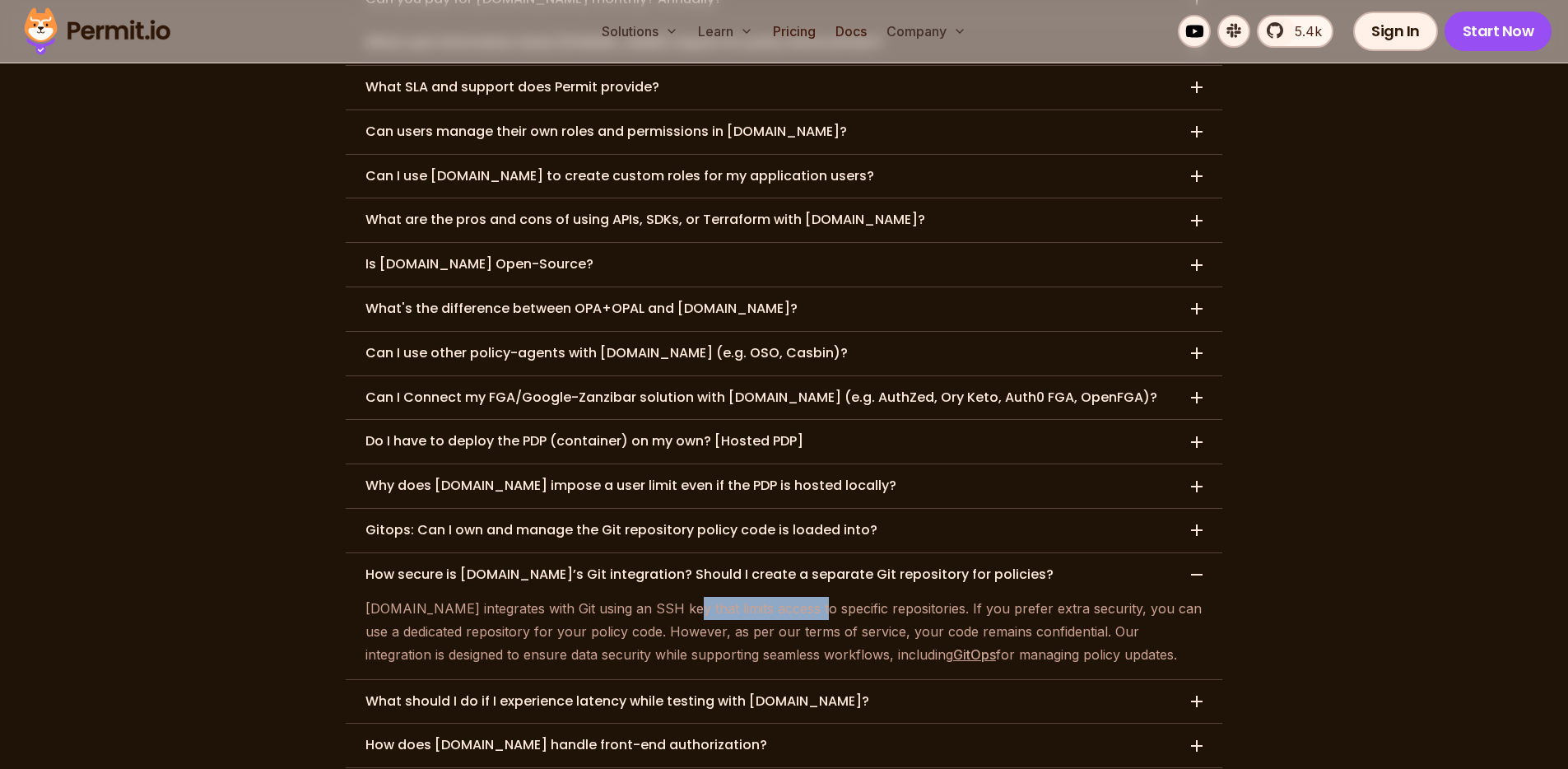
click at [792, 597] on p "Permit.io integrates with Git using an SSH key that limits access to specific r…" at bounding box center [784, 631] width 837 height 69
drag, startPoint x: 722, startPoint y: 514, endPoint x: 808, endPoint y: 516, distance: 86.0
click at [777, 597] on p "Permit.io integrates with Git using an SSH key that limits access to specific r…" at bounding box center [784, 631] width 837 height 69
drag, startPoint x: 812, startPoint y: 519, endPoint x: 829, endPoint y: 519, distance: 17.0
click at [812, 597] on p "Permit.io integrates with Git using an SSH key that limits access to specific r…" at bounding box center [784, 631] width 837 height 69
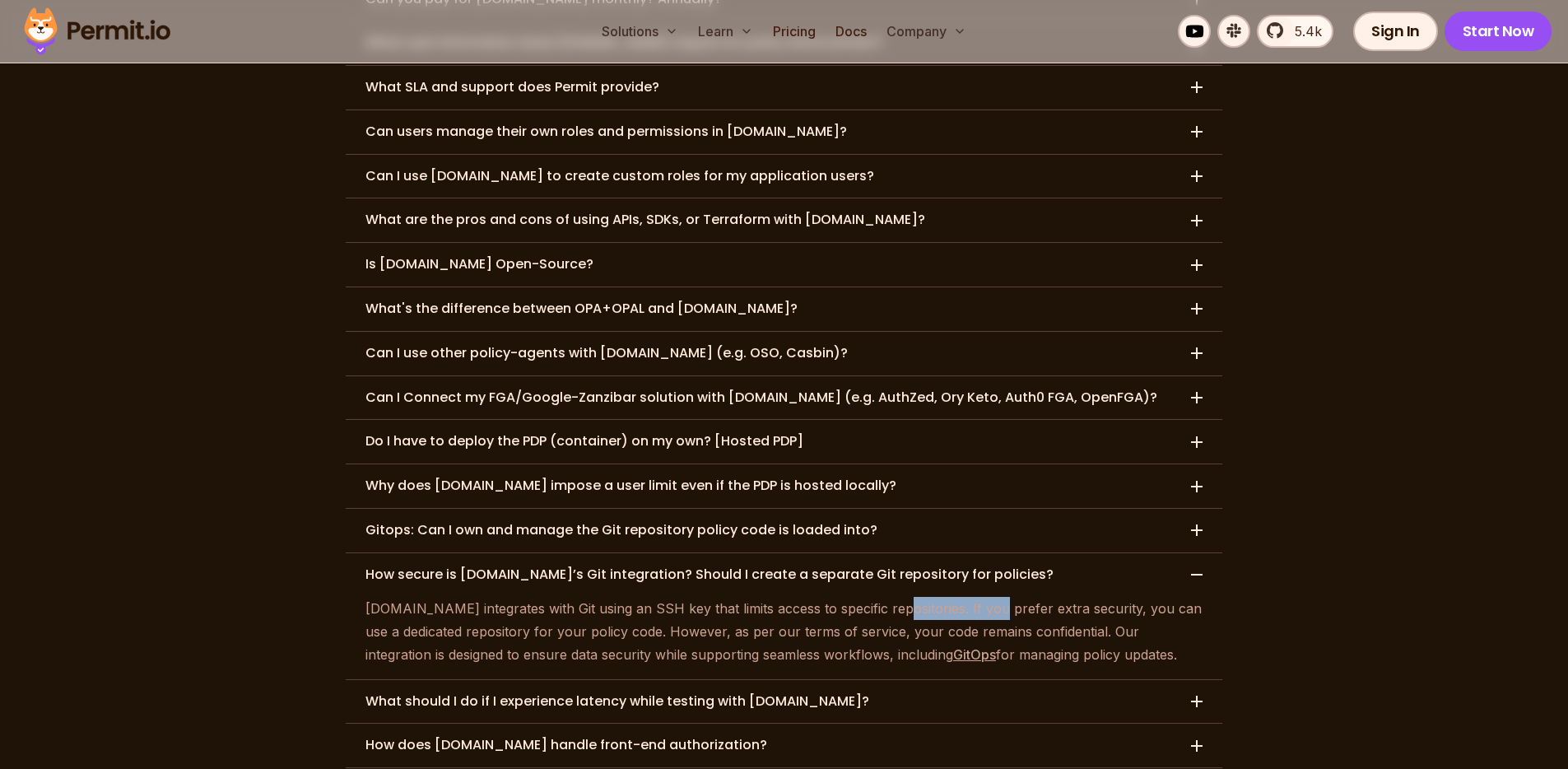
drag, startPoint x: 878, startPoint y: 517, endPoint x: 972, endPoint y: 516, distance: 94.0
click at [971, 597] on p "Permit.io integrates with Git using an SSH key that limits access to specific r…" at bounding box center [784, 631] width 837 height 69
click at [972, 597] on p "Permit.io integrates with Git using an SSH key that limits access to specific r…" at bounding box center [784, 631] width 837 height 69
drag, startPoint x: 980, startPoint y: 523, endPoint x: 1020, endPoint y: 518, distance: 40.3
click at [1019, 597] on p "Permit.io integrates with Git using an SSH key that limits access to specific r…" at bounding box center [784, 631] width 837 height 69
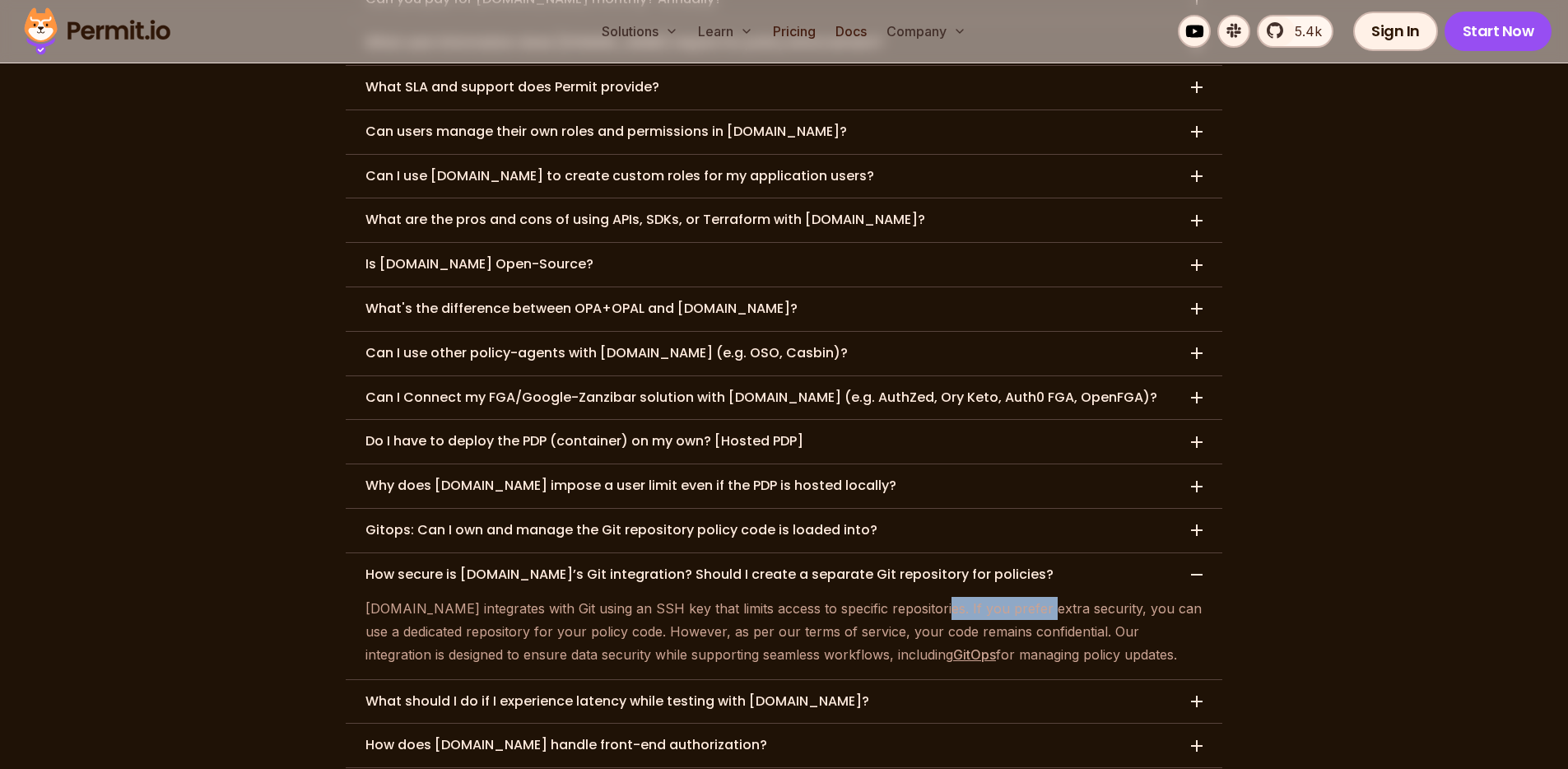
click at [1017, 597] on p "Permit.io integrates with Git using an SSH key that limits access to specific r…" at bounding box center [784, 631] width 837 height 69
drag, startPoint x: 1016, startPoint y: 519, endPoint x: 1138, endPoint y: 517, distance: 122.0
click at [1138, 597] on p "Permit.io integrates with Git using an SSH key that limits access to specific r…" at bounding box center [784, 631] width 837 height 69
drag, startPoint x: 463, startPoint y: 531, endPoint x: 549, endPoint y: 539, distance: 86.4
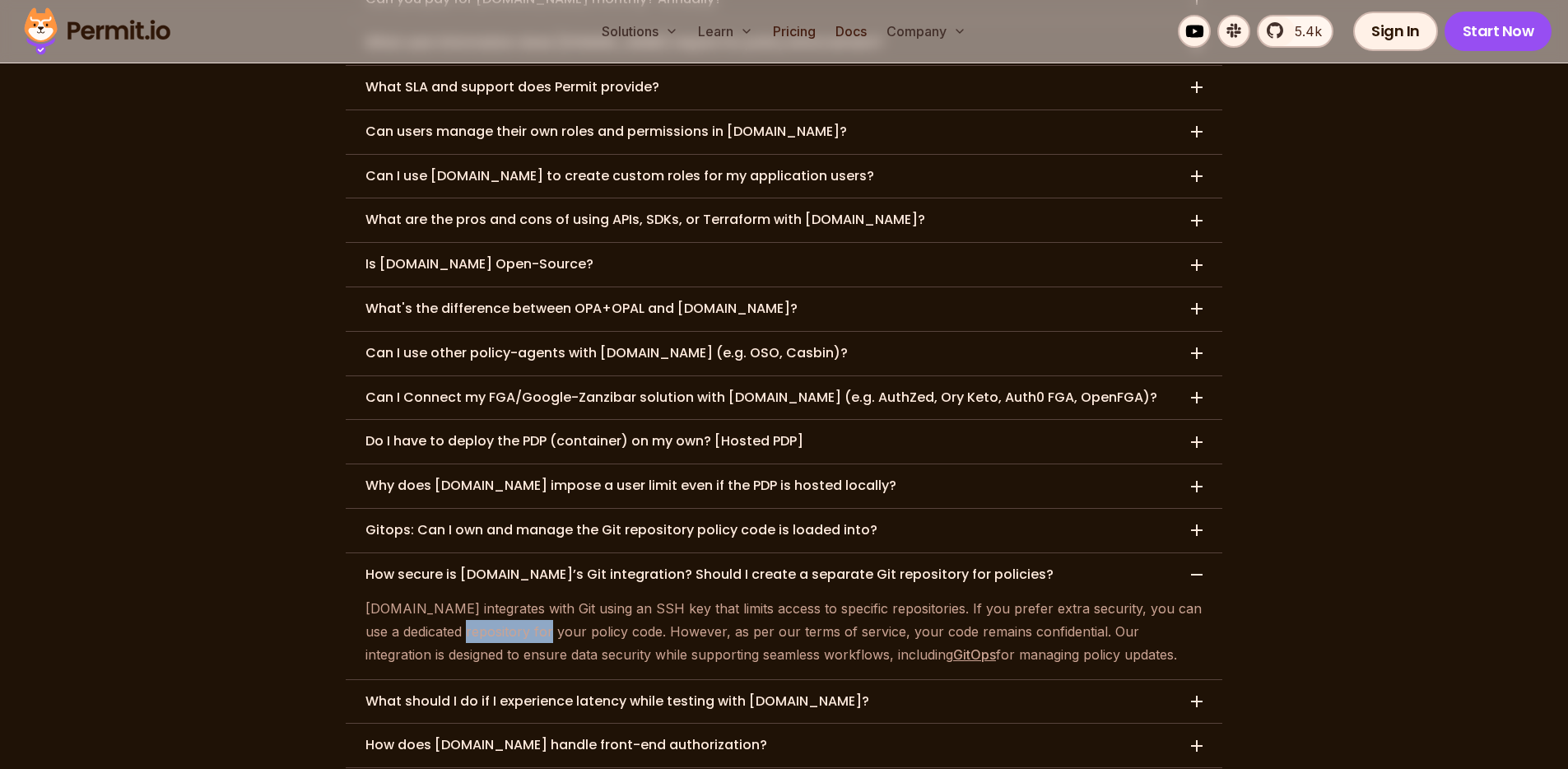
click at [547, 597] on p "Permit.io integrates with Git using an SSH key that limits access to specific r…" at bounding box center [784, 631] width 837 height 69
click at [549, 597] on p "Permit.io integrates with Git using an SSH key that limits access to specific r…" at bounding box center [784, 631] width 837 height 69
drag, startPoint x: 636, startPoint y: 536, endPoint x: 733, endPoint y: 534, distance: 97.0
click at [733, 597] on p "Permit.io integrates with Git using an SSH key that limits access to specific r…" at bounding box center [784, 631] width 837 height 69
click at [734, 597] on p "Permit.io integrates with Git using an SSH key that limits access to specific r…" at bounding box center [784, 631] width 837 height 69
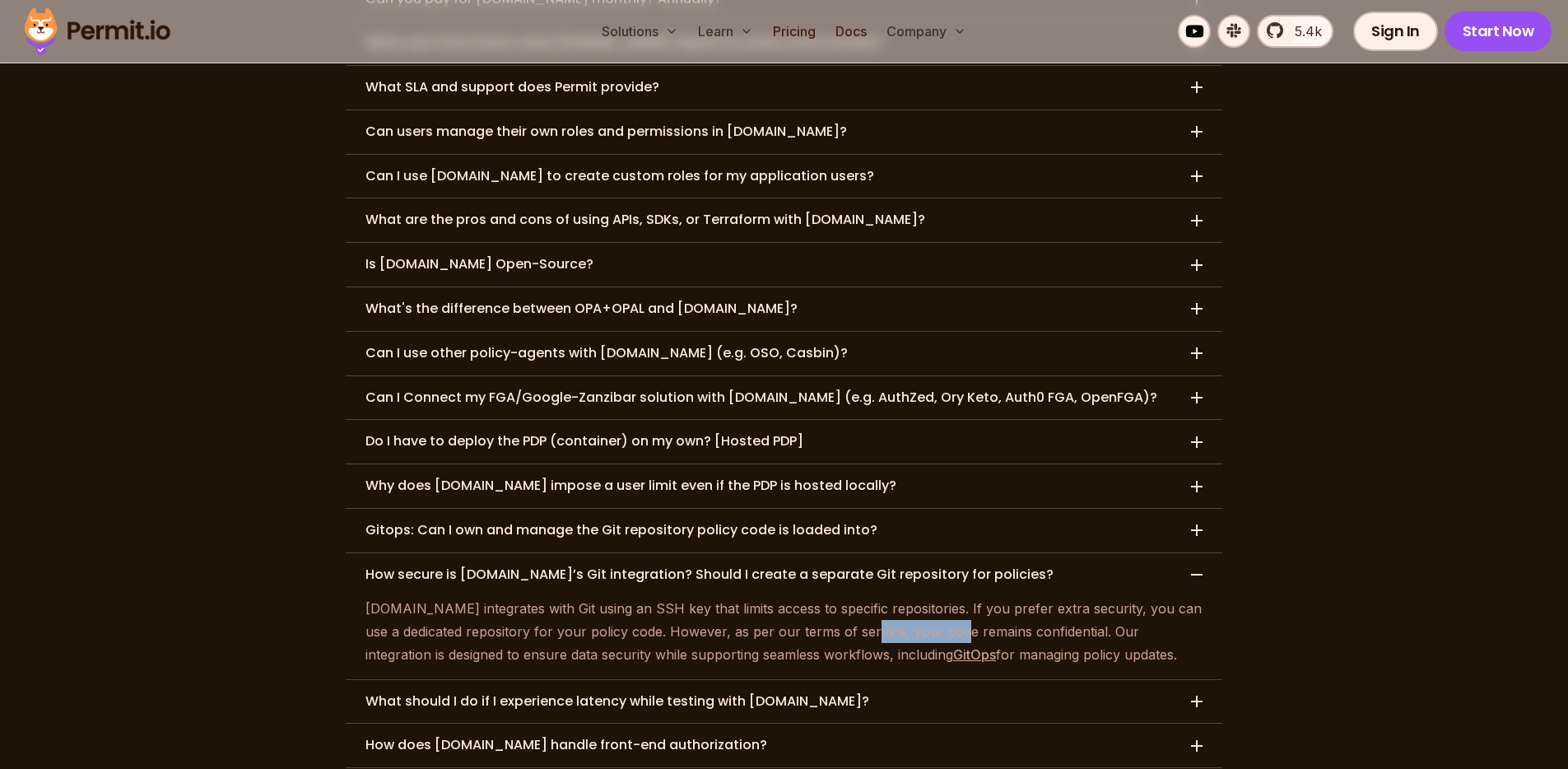
drag, startPoint x: 902, startPoint y: 541, endPoint x: 957, endPoint y: 539, distance: 55.0
click at [954, 597] on p "Permit.io integrates with Git using an SSH key that limits access to specific r…" at bounding box center [784, 631] width 837 height 69
click at [956, 597] on p "Permit.io integrates with Git using an SSH key that limits access to specific r…" at bounding box center [784, 631] width 837 height 69
drag, startPoint x: 932, startPoint y: 539, endPoint x: 1042, endPoint y: 538, distance: 110.0
click at [1038, 597] on p "Permit.io integrates with Git using an SSH key that limits access to specific r…" at bounding box center [784, 631] width 837 height 69
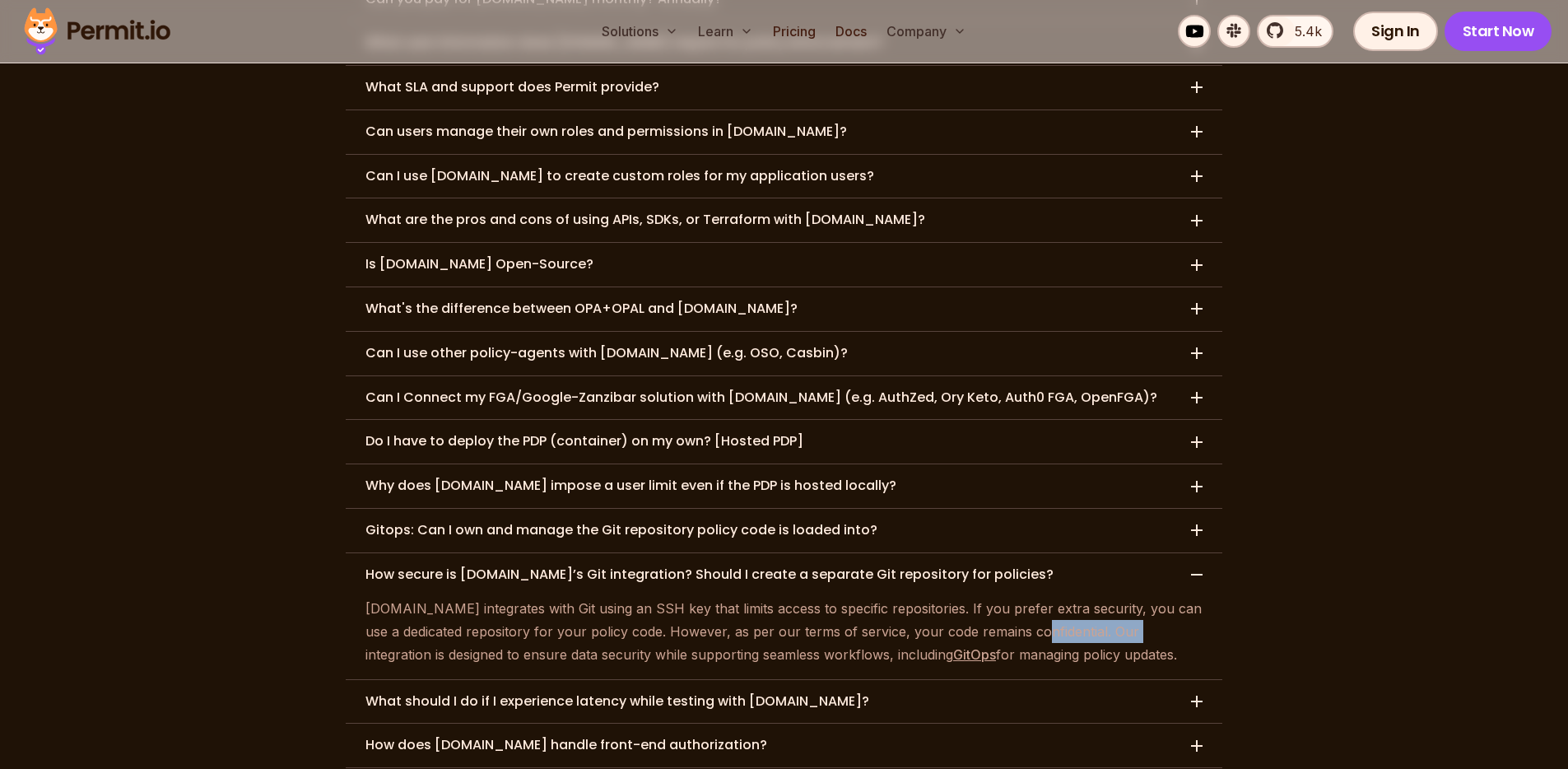
drag, startPoint x: 1084, startPoint y: 535, endPoint x: 1116, endPoint y: 534, distance: 32.0
click at [1116, 597] on p "Permit.io integrates with Git using an SSH key that limits access to specific r…" at bounding box center [784, 631] width 837 height 69
drag, startPoint x: 1151, startPoint y: 536, endPoint x: 1176, endPoint y: 535, distance: 25.0
click at [1172, 597] on p "Permit.io integrates with Git using an SSH key that limits access to specific r…" at bounding box center [784, 631] width 837 height 69
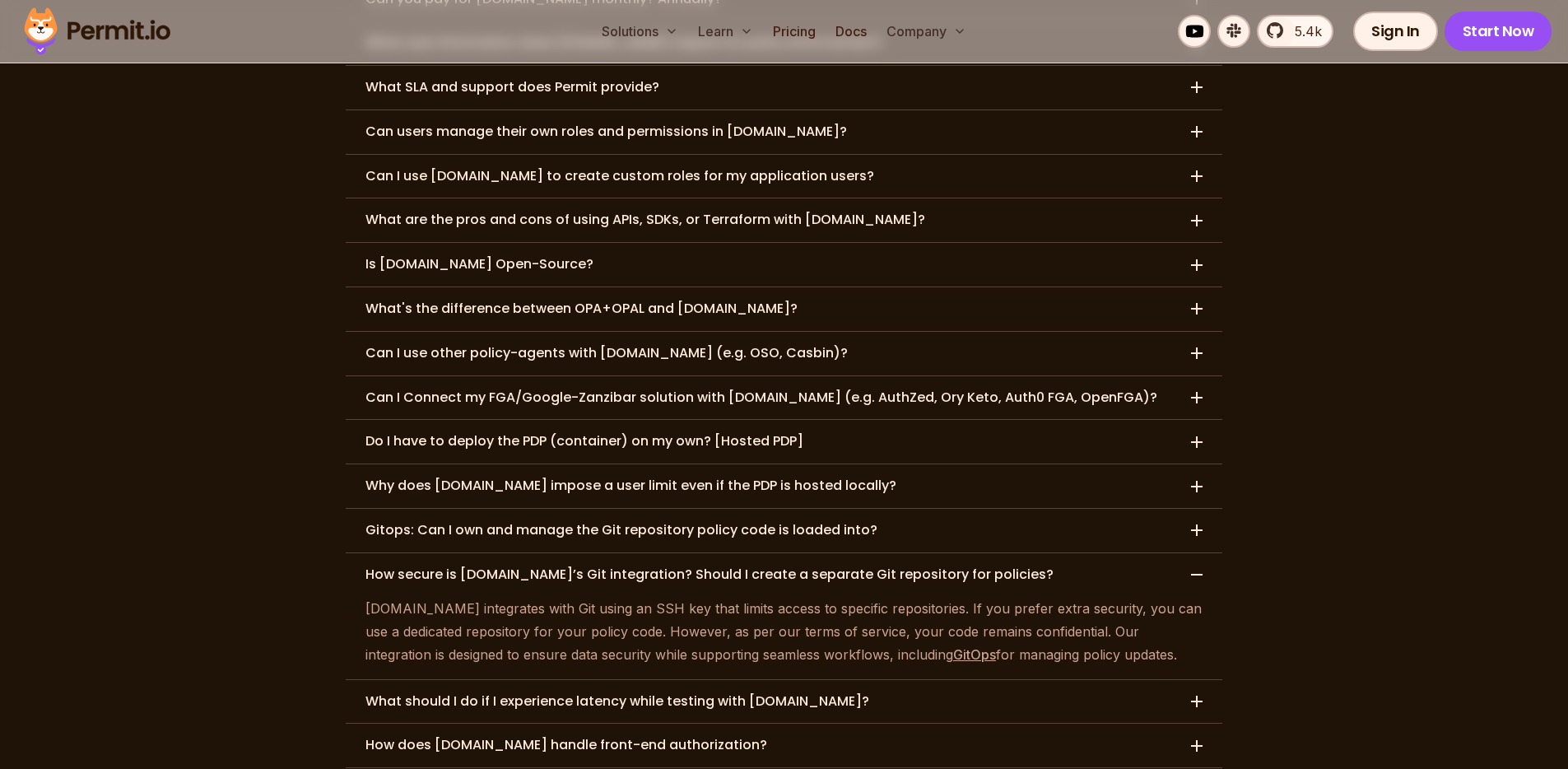
click at [1176, 597] on p "Permit.io integrates with Git using an SSH key that limits access to specific r…" at bounding box center [784, 631] width 837 height 69
drag, startPoint x: 1128, startPoint y: 540, endPoint x: 1185, endPoint y: 540, distance: 57.0
click at [1185, 597] on p "Permit.io integrates with Git using an SSH key that limits access to specific r…" at bounding box center [784, 631] width 837 height 69
drag, startPoint x: 444, startPoint y: 557, endPoint x: 585, endPoint y: 560, distance: 141.0
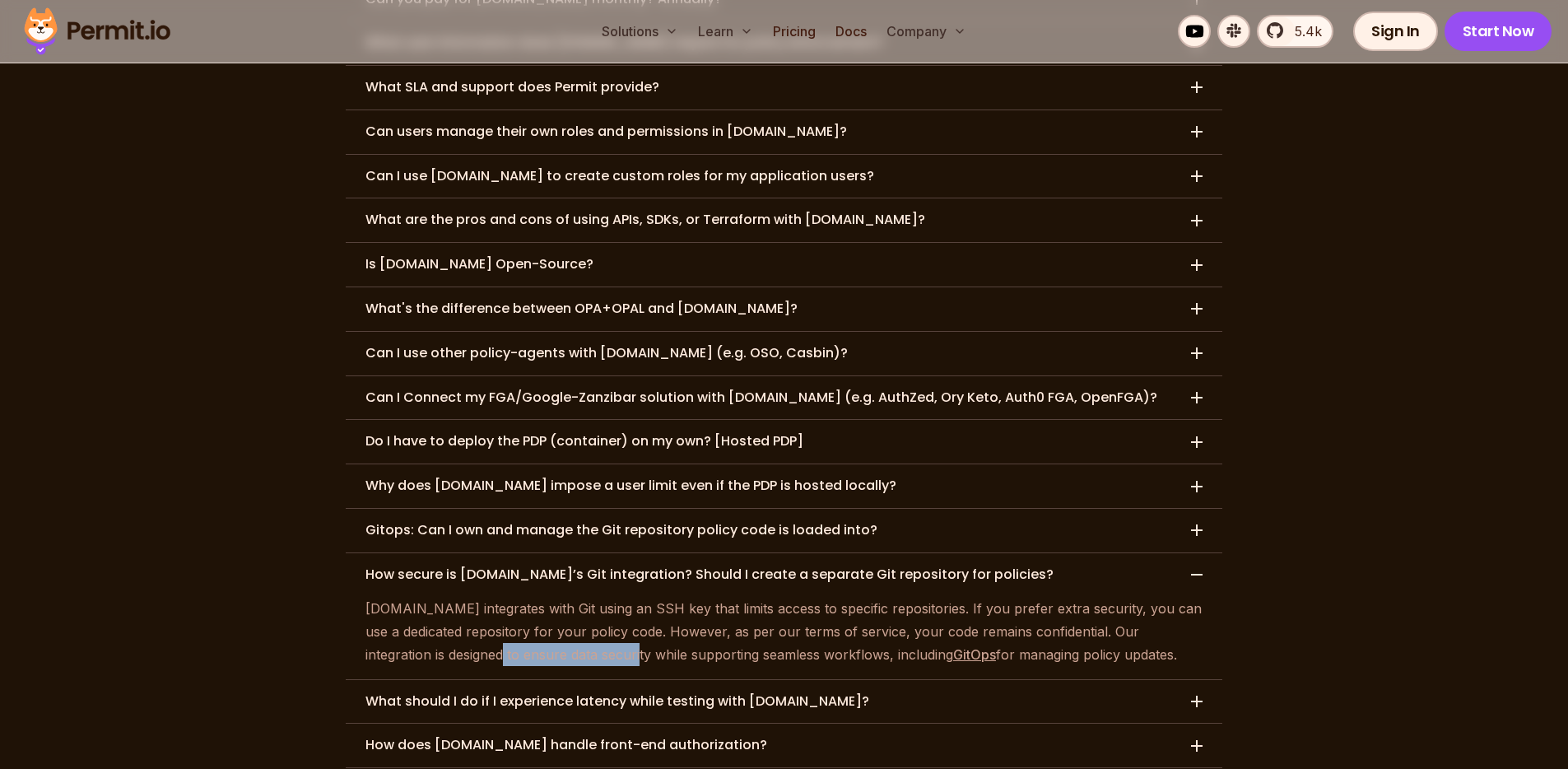
click at [585, 597] on p "Permit.io integrates with Git using an SSH key that limits access to specific r…" at bounding box center [784, 631] width 837 height 69
drag, startPoint x: 658, startPoint y: 551, endPoint x: 816, endPoint y: 558, distance: 158.2
click at [814, 597] on p "Permit.io integrates with Git using an SSH key that limits access to specific r…" at bounding box center [784, 631] width 837 height 69
click at [816, 597] on p "Permit.io integrates with Git using an SSH key that limits access to specific r…" at bounding box center [784, 631] width 837 height 69
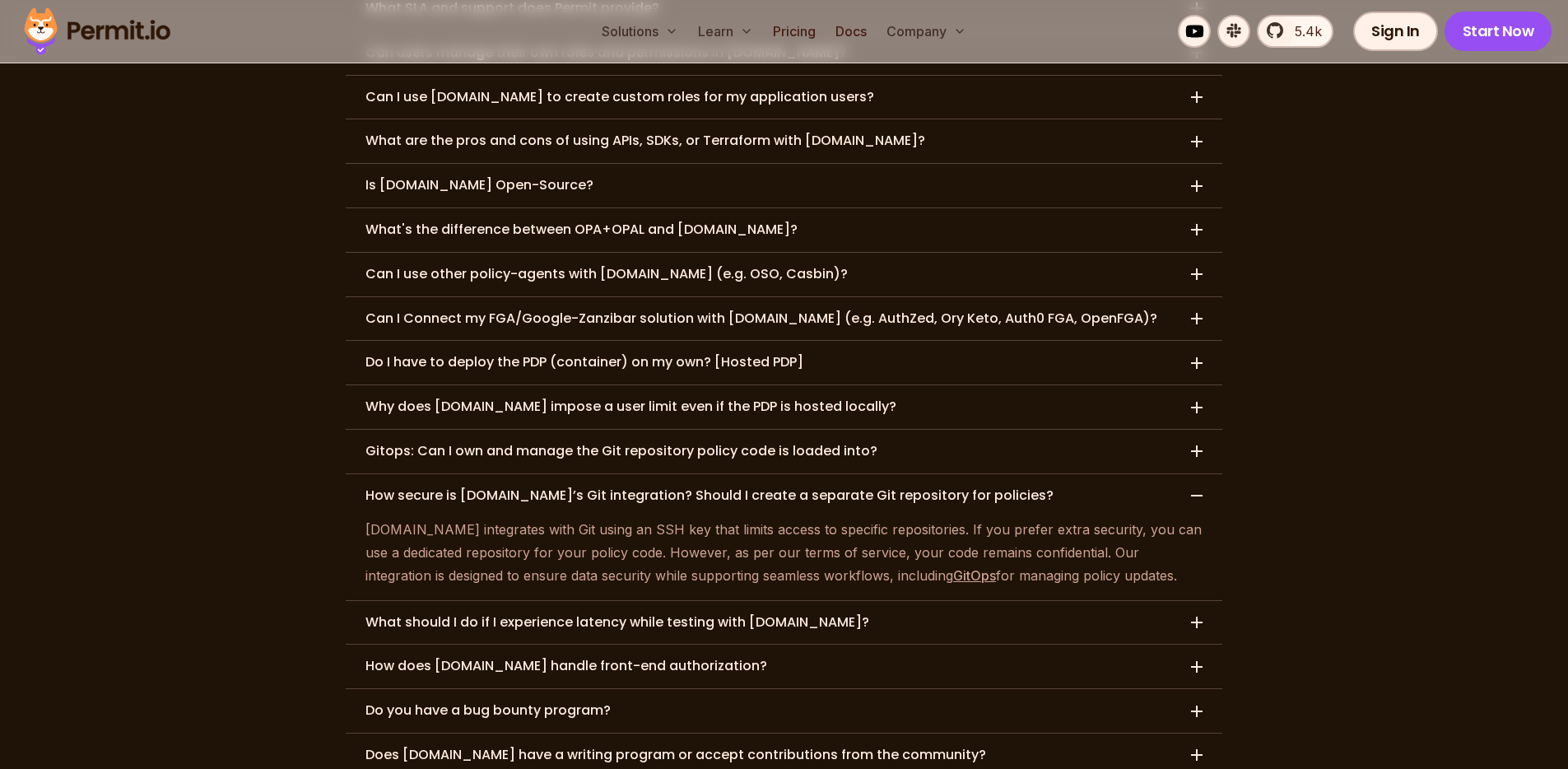
scroll to position [8117, 0]
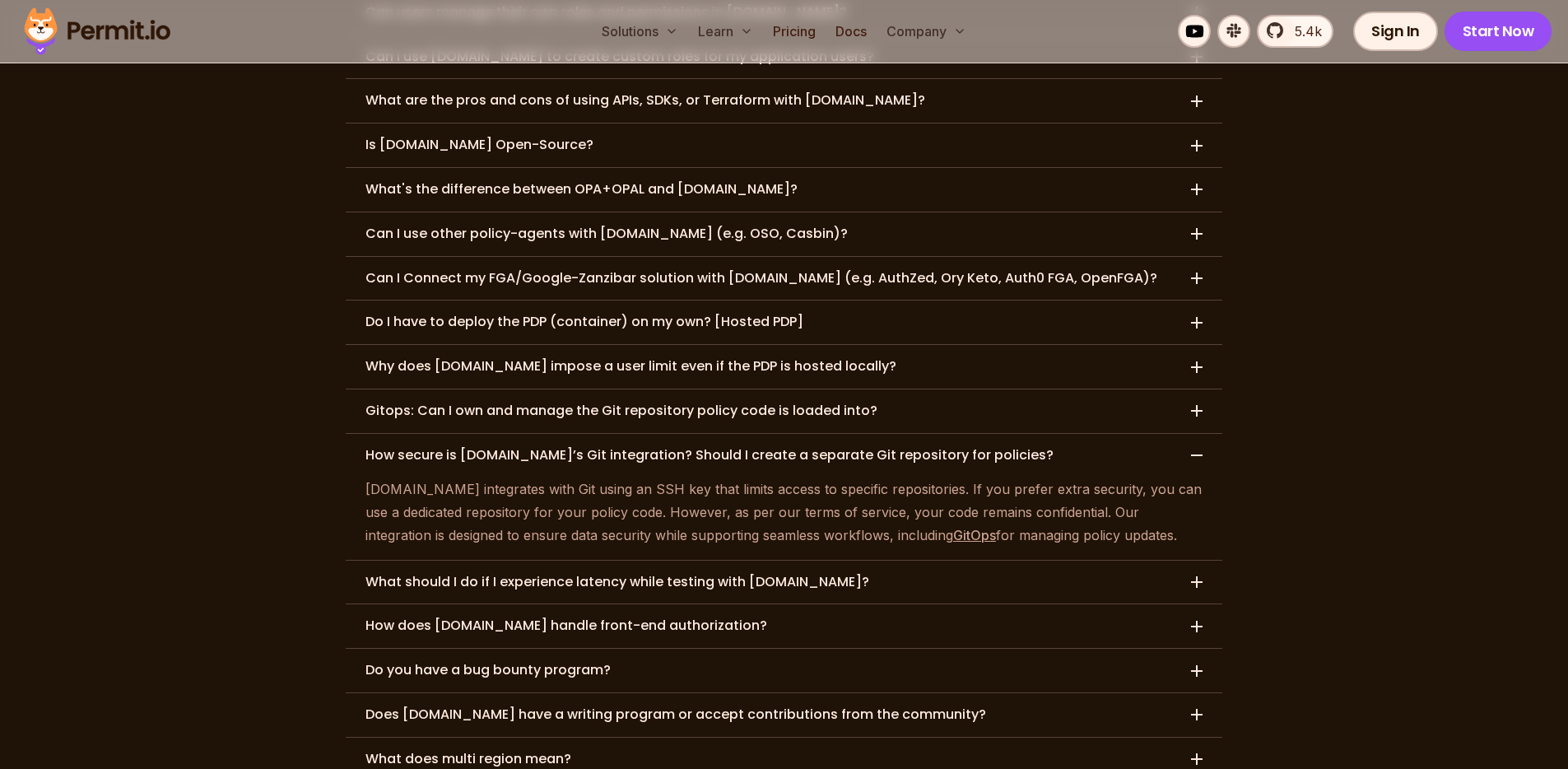
click at [471, 573] on h3 "What should I do if I experience latency while testing with Permit.io?" at bounding box center [617, 582] width 504 height 17
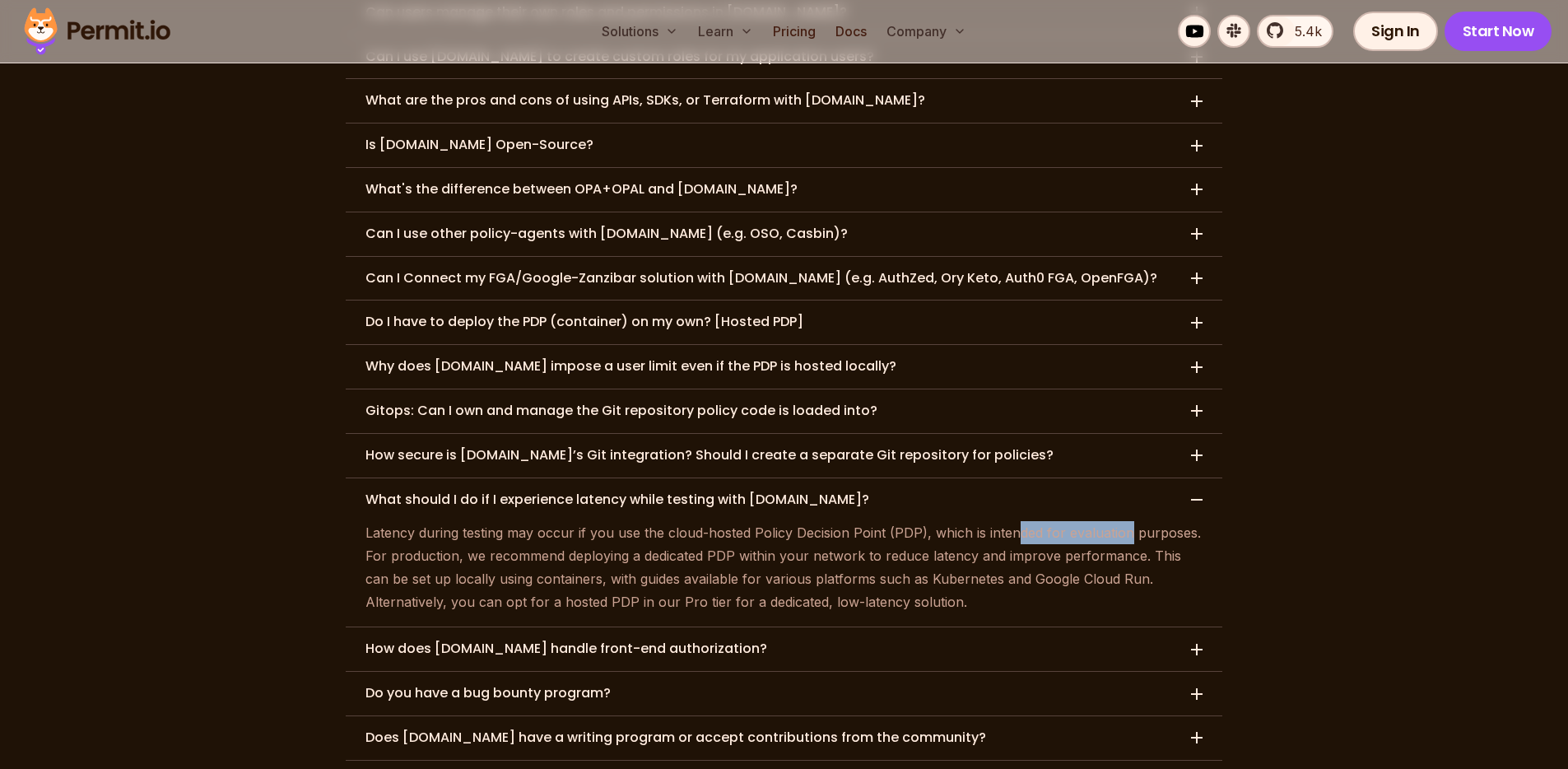
drag, startPoint x: 1016, startPoint y: 443, endPoint x: 1128, endPoint y: 440, distance: 112.0
click at [1128, 521] on p "Latency during testing may occur if you use the cloud-hosted Policy Decision Po…" at bounding box center [784, 567] width 837 height 92
drag, startPoint x: 488, startPoint y: 461, endPoint x: 688, endPoint y: 466, distance: 200.1
click at [674, 521] on p "Latency during testing may occur if you use the cloud-hosted Policy Decision Po…" at bounding box center [784, 567] width 837 height 92
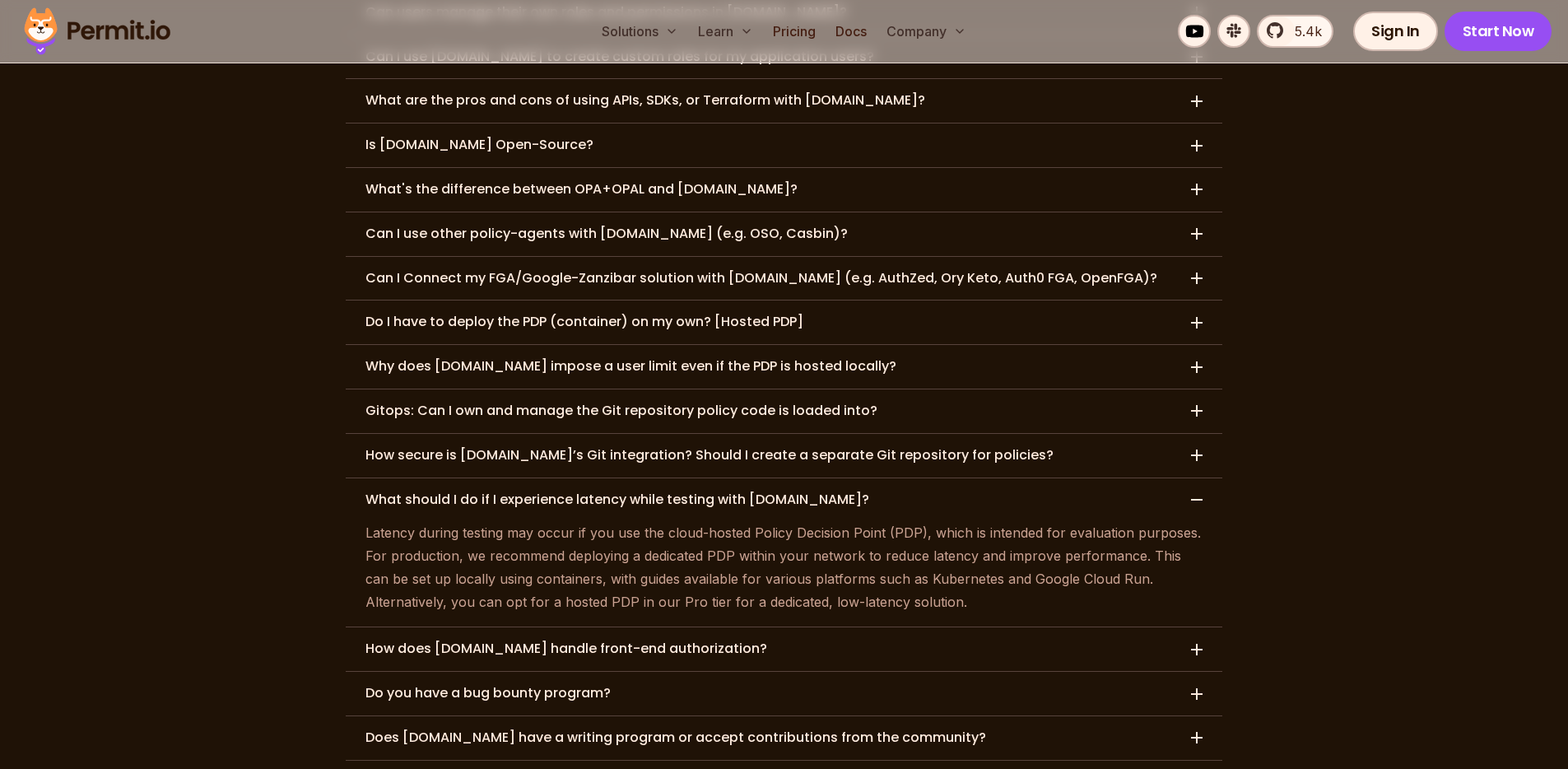
click at [688, 521] on p "Latency during testing may occur if you use the cloud-hosted Policy Decision Po…" at bounding box center [784, 567] width 837 height 92
drag, startPoint x: 732, startPoint y: 471, endPoint x: 895, endPoint y: 471, distance: 163.0
click at [880, 521] on p "Latency during testing may occur if you use the cloud-hosted Policy Decision Po…" at bounding box center [784, 567] width 837 height 92
click at [895, 521] on p "Latency during testing may occur if you use the cloud-hosted Policy Decision Po…" at bounding box center [784, 567] width 837 height 92
drag, startPoint x: 860, startPoint y: 471, endPoint x: 1100, endPoint y: 474, distance: 240.0
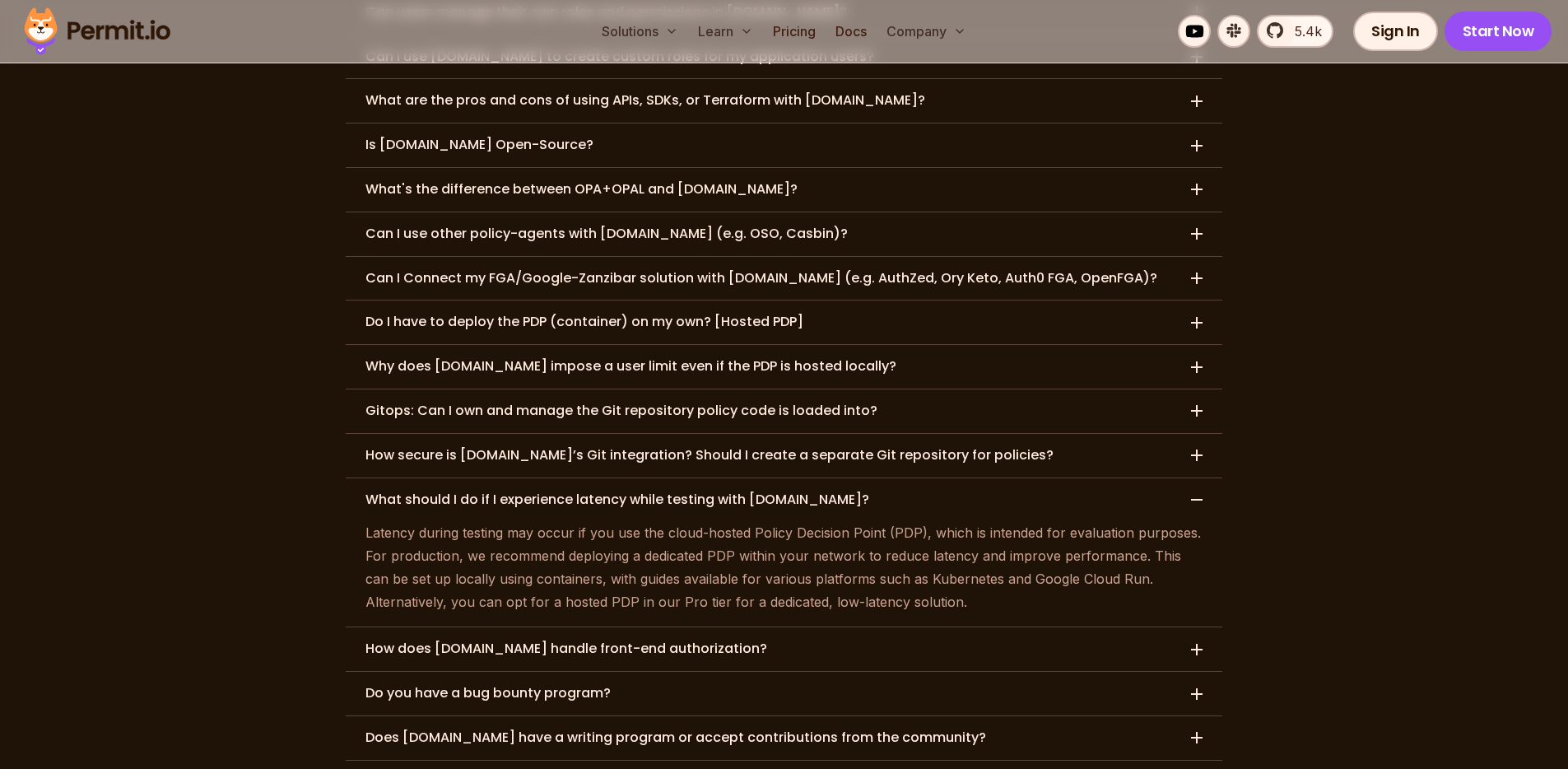
click at [1065, 521] on p "Latency during testing may occur if you use the cloud-hosted Policy Decision Po…" at bounding box center [784, 567] width 837 height 92
click at [1100, 521] on p "Latency during testing may occur if you use the cloud-hosted Policy Decision Po…" at bounding box center [784, 567] width 837 height 92
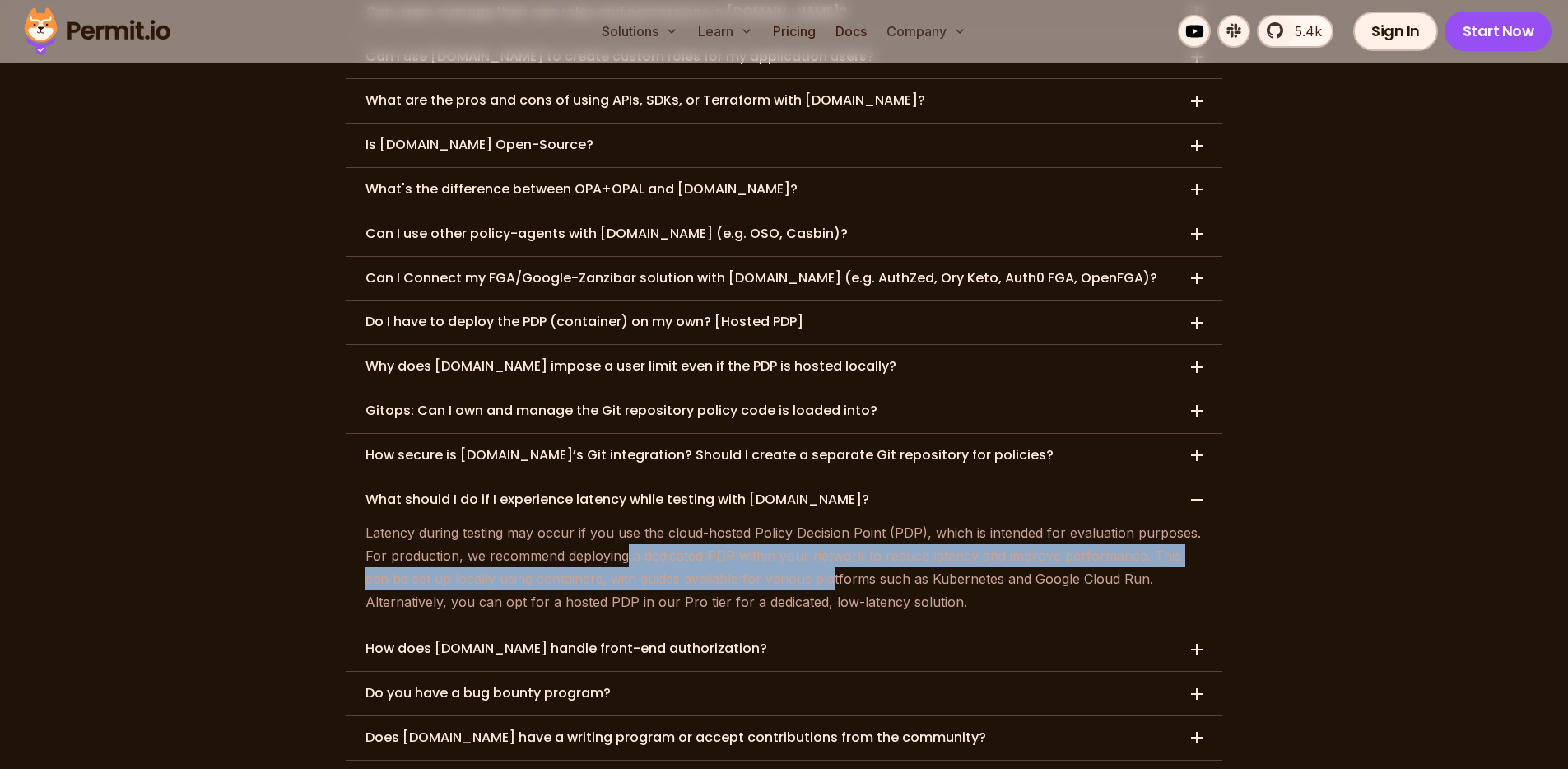
drag, startPoint x: 626, startPoint y: 472, endPoint x: 806, endPoint y: 478, distance: 180.1
click at [806, 521] on p "Latency during testing may occur if you use the cloud-hosted Policy Decision Po…" at bounding box center [784, 567] width 837 height 92
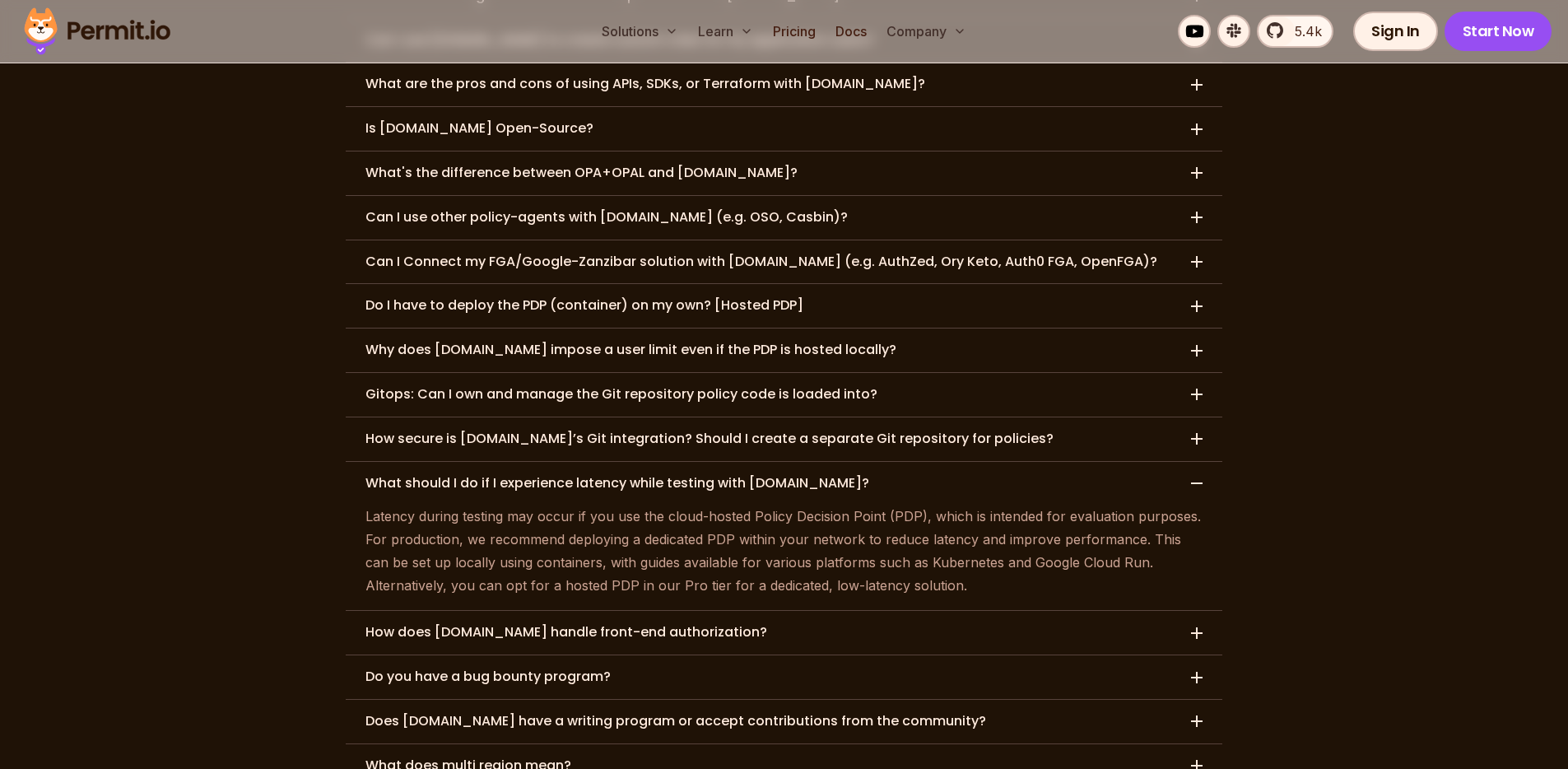
scroll to position [8134, 0]
click at [468, 623] on h3 "How does Permit.io handle front-end authorization?" at bounding box center [566, 631] width 402 height 17
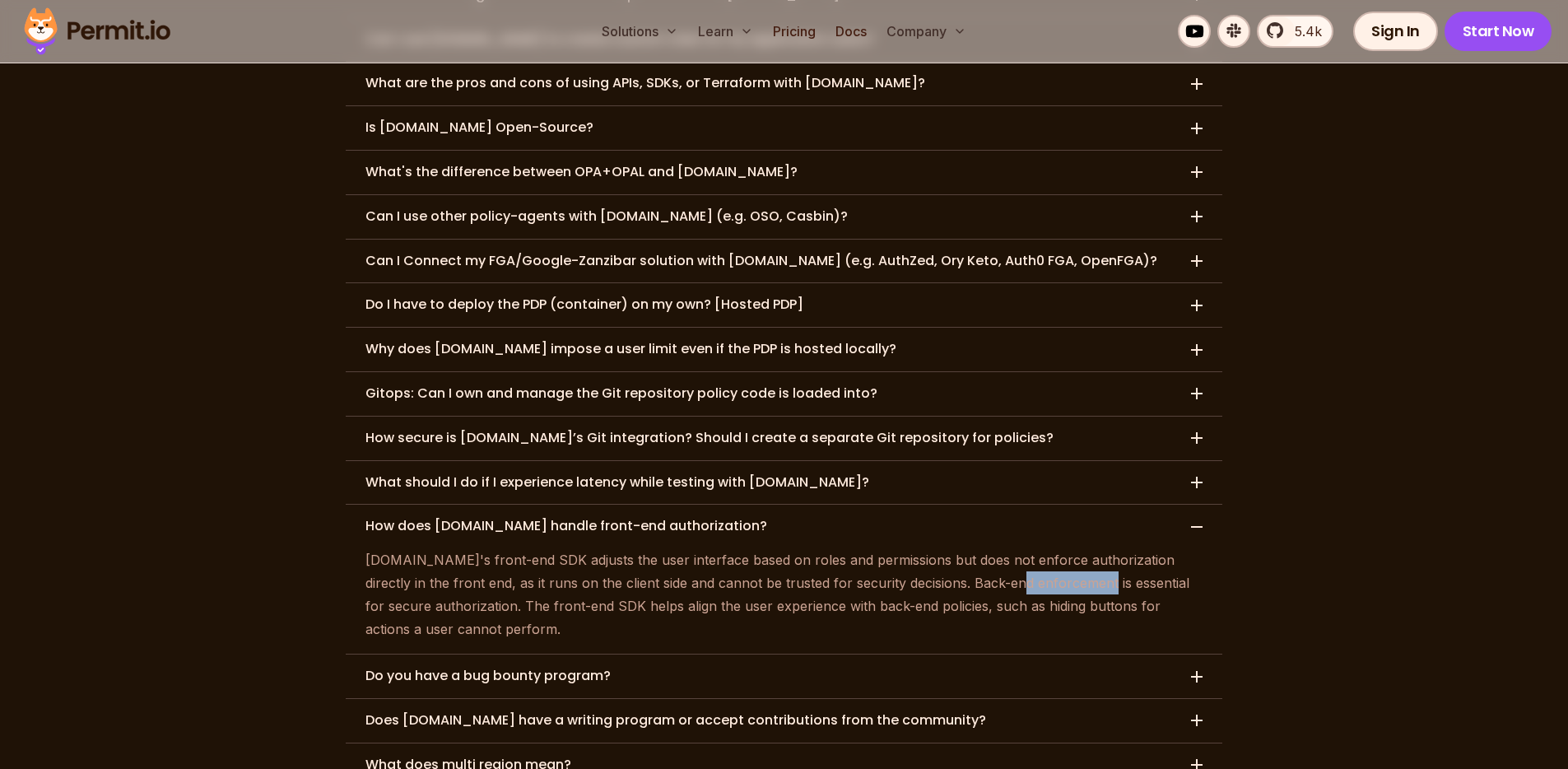
drag, startPoint x: 959, startPoint y: 493, endPoint x: 1043, endPoint y: 494, distance: 84.0
click at [1043, 548] on p "Permit.io's front-end SDK adjusts the user interface based on roles and permiss…" at bounding box center [784, 594] width 837 height 92
click at [999, 548] on p "Permit.io's front-end SDK adjusts the user interface based on roles and permiss…" at bounding box center [784, 594] width 837 height 92
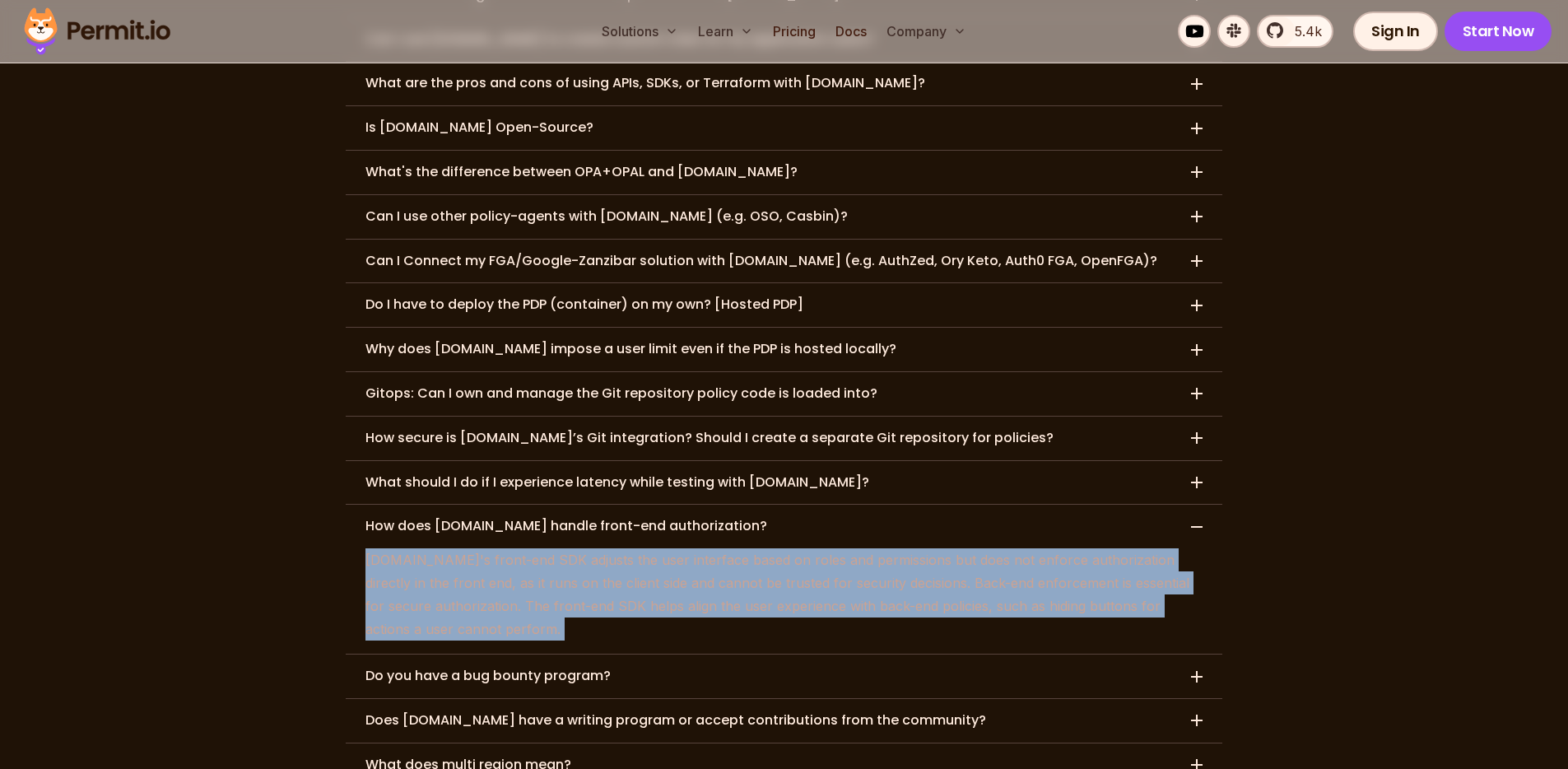
click at [999, 548] on p "Permit.io's front-end SDK adjusts the user interface based on roles and permiss…" at bounding box center [784, 594] width 837 height 92
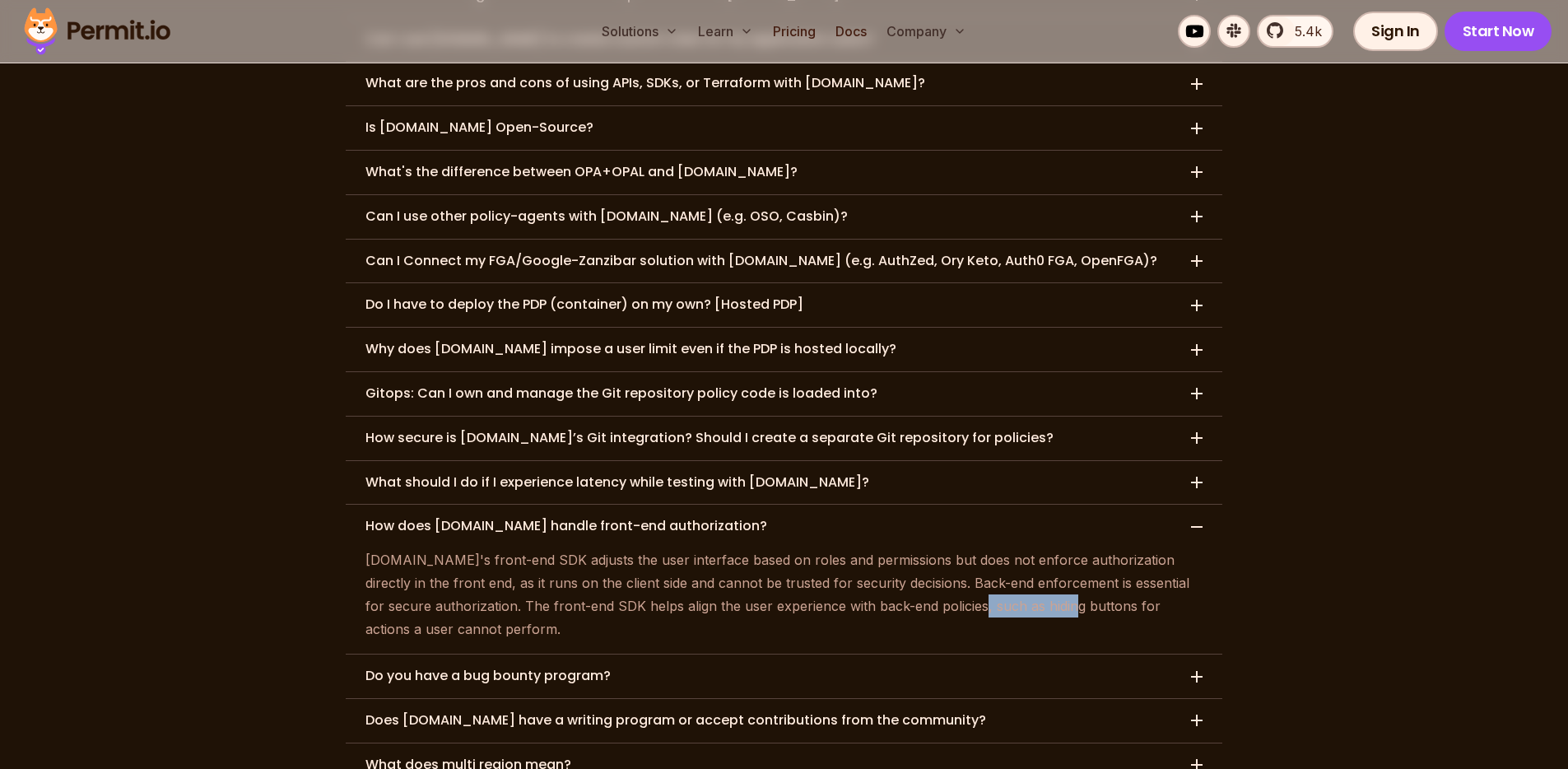
drag, startPoint x: 939, startPoint y: 520, endPoint x: 1028, endPoint y: 520, distance: 89.0
click at [1028, 548] on p "Permit.io's front-end SDK adjusts the user interface based on roles and permiss…" at bounding box center [784, 594] width 837 height 92
drag, startPoint x: 1018, startPoint y: 519, endPoint x: 1115, endPoint y: 522, distance: 97.0
click at [1115, 548] on p "Permit.io's front-end SDK adjusts the user interface based on roles and permiss…" at bounding box center [784, 594] width 837 height 92
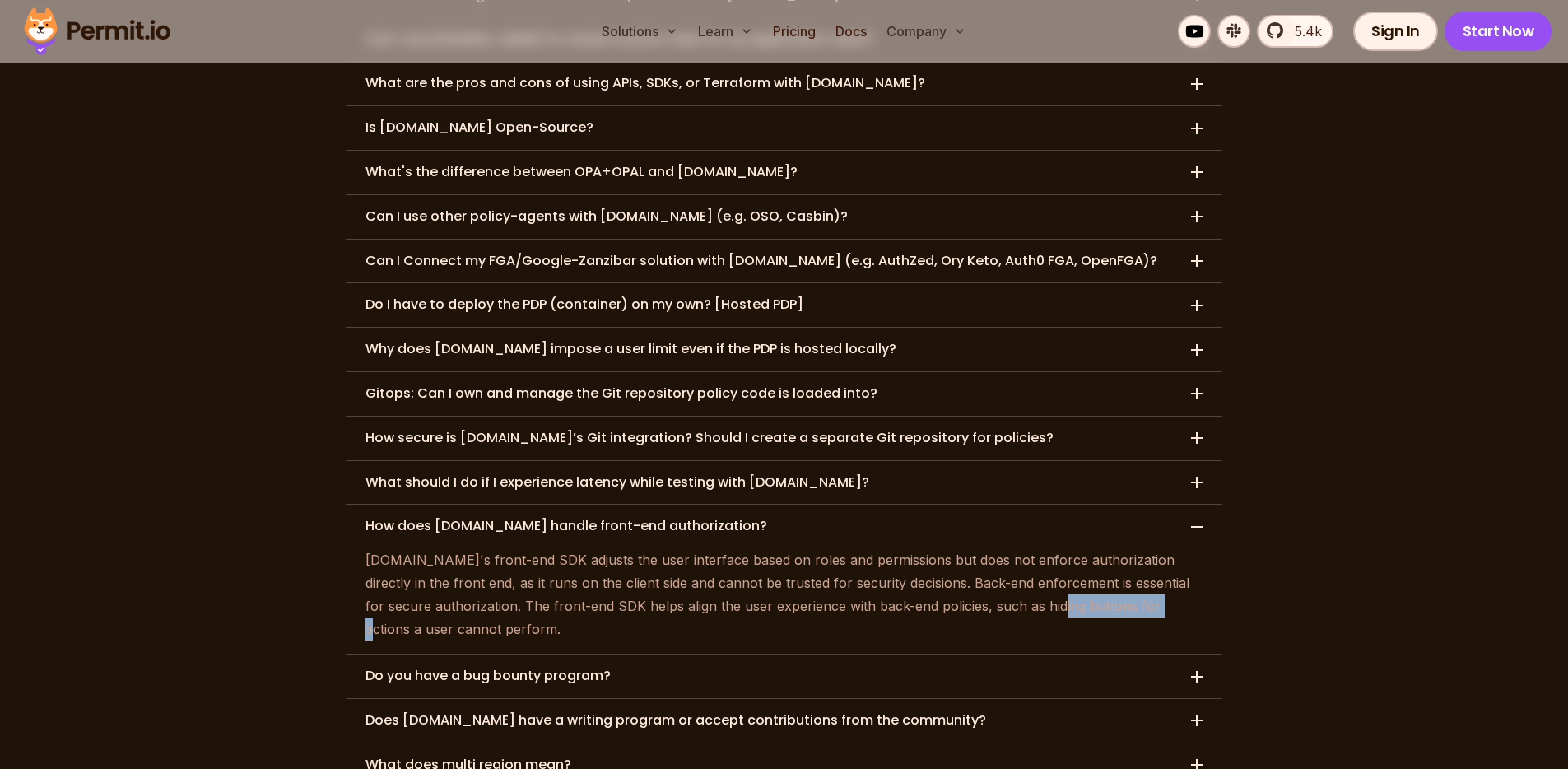
click at [1115, 548] on p "Permit.io's front-end SDK adjusts the user interface based on roles and permiss…" at bounding box center [784, 594] width 837 height 92
click at [688, 654] on button "Do you have a bug bounty program?" at bounding box center [784, 675] width 877 height 44
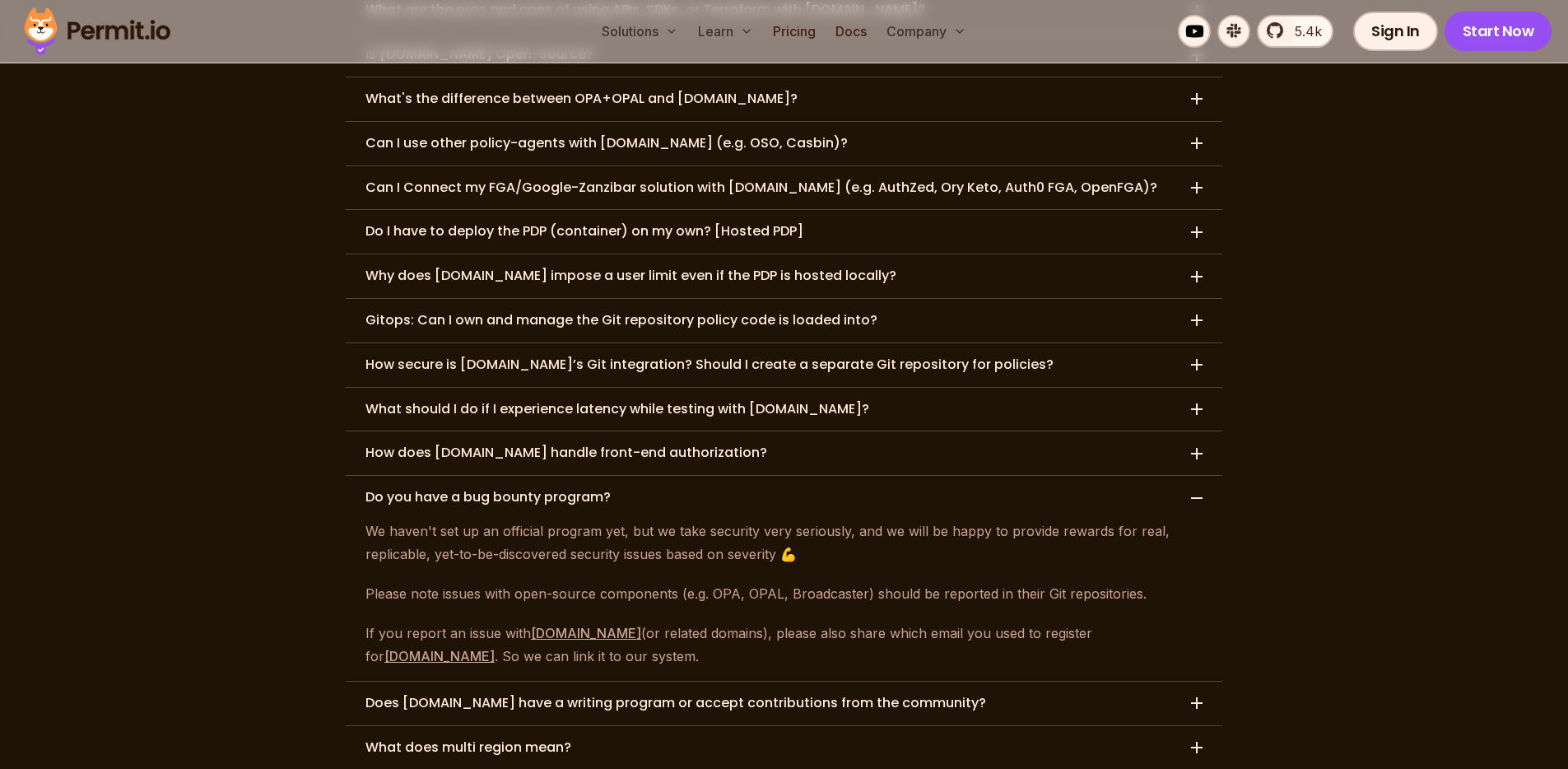
scroll to position [8211, 0]
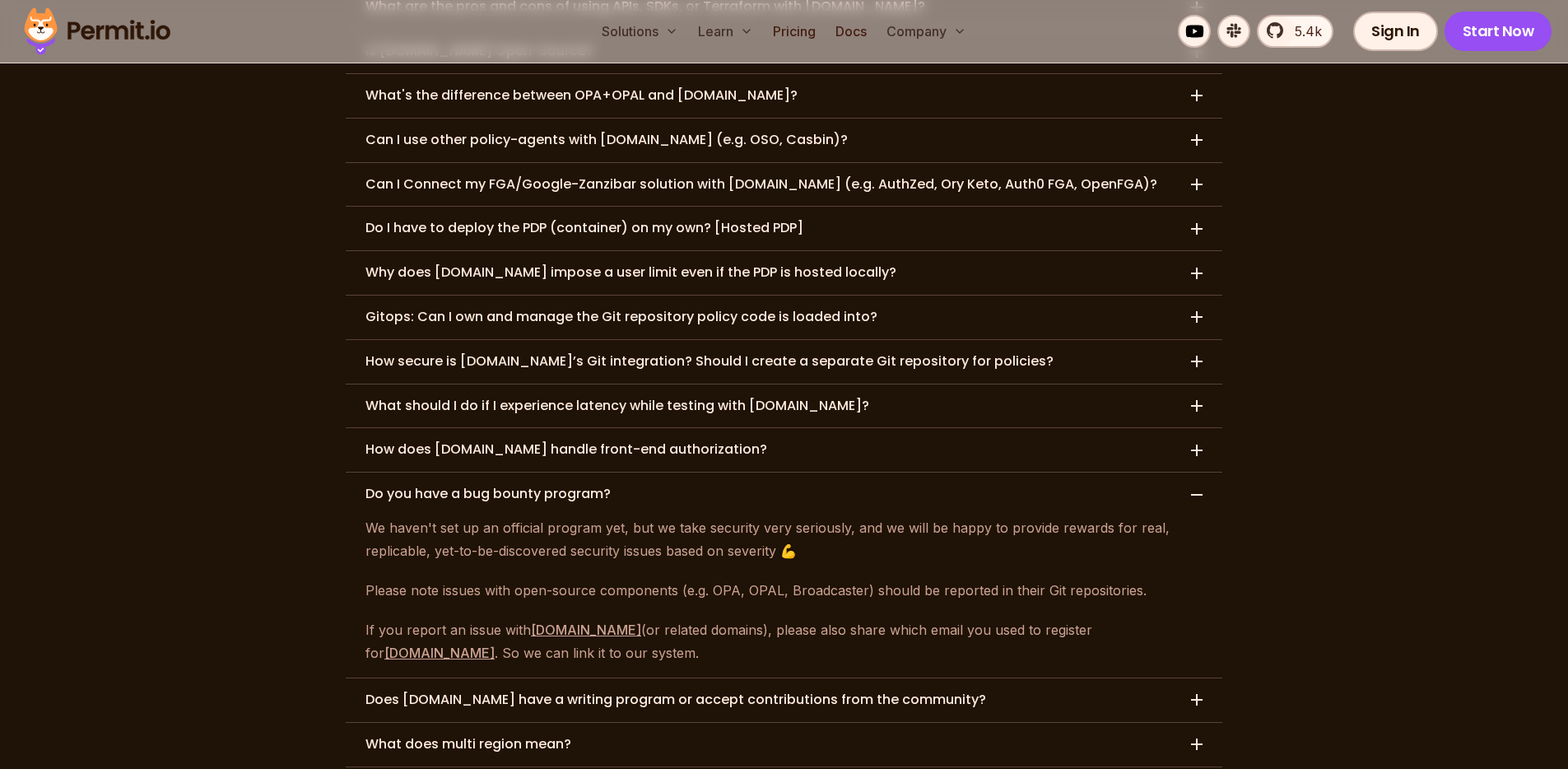
click at [481, 691] on h3 "Does Permit.io have a writing program or accept contributions from the communit…" at bounding box center [675, 700] width 620 height 17
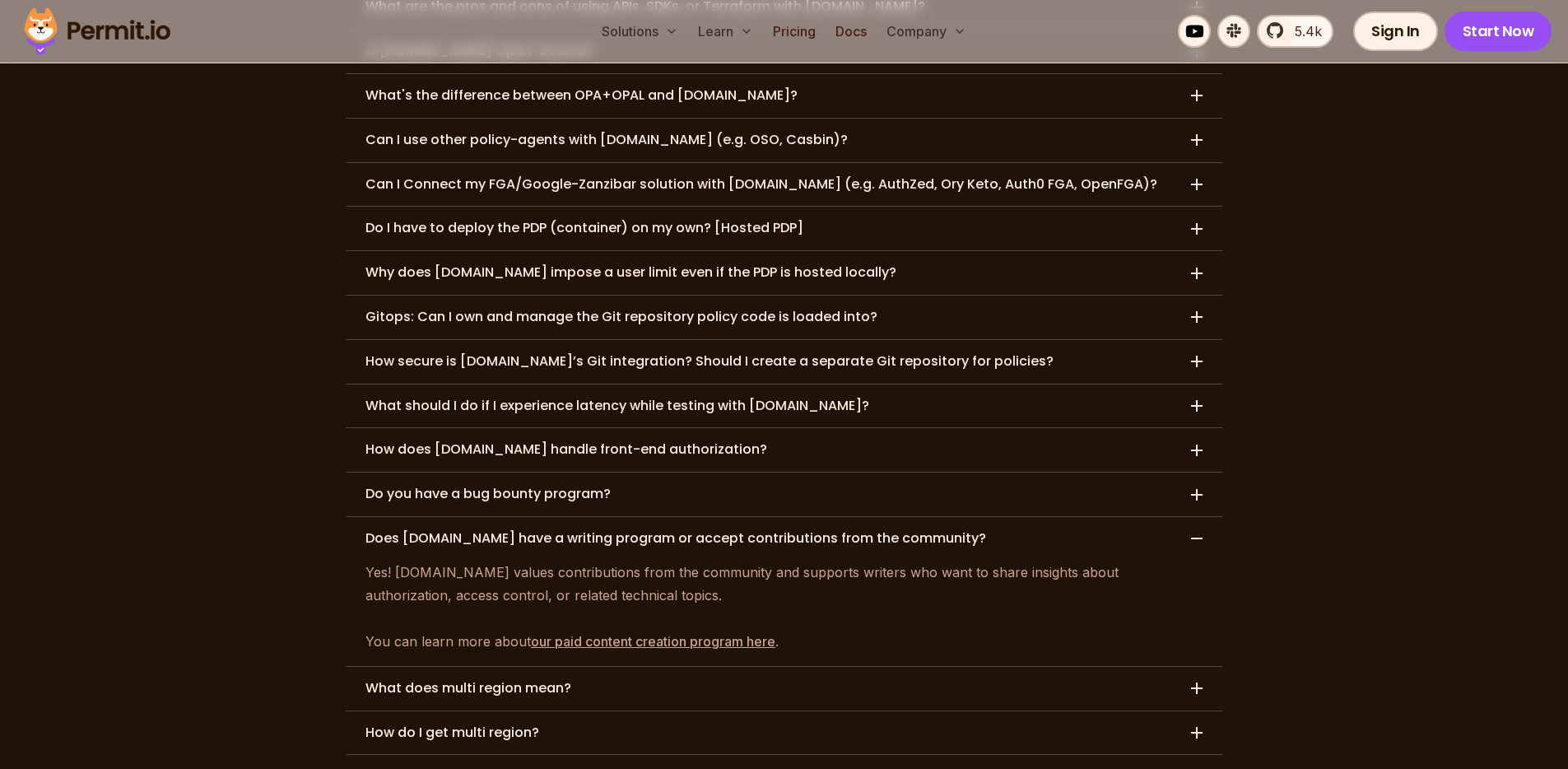
click at [459, 680] on h3 "What does multi region mean?" at bounding box center [468, 688] width 206 height 17
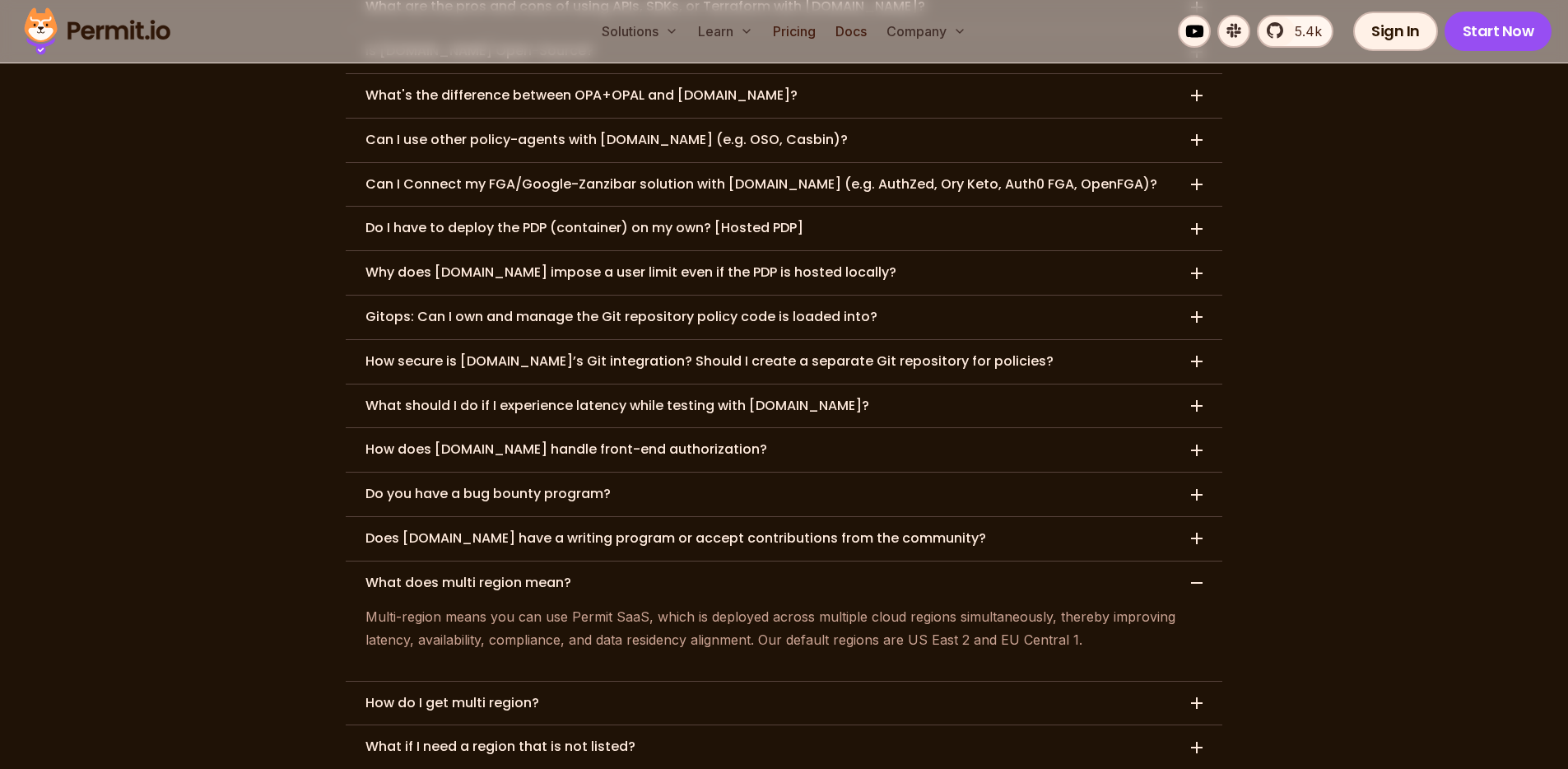
click at [515, 695] on h3 "How do I get multi region?" at bounding box center [451, 703] width 173 height 17
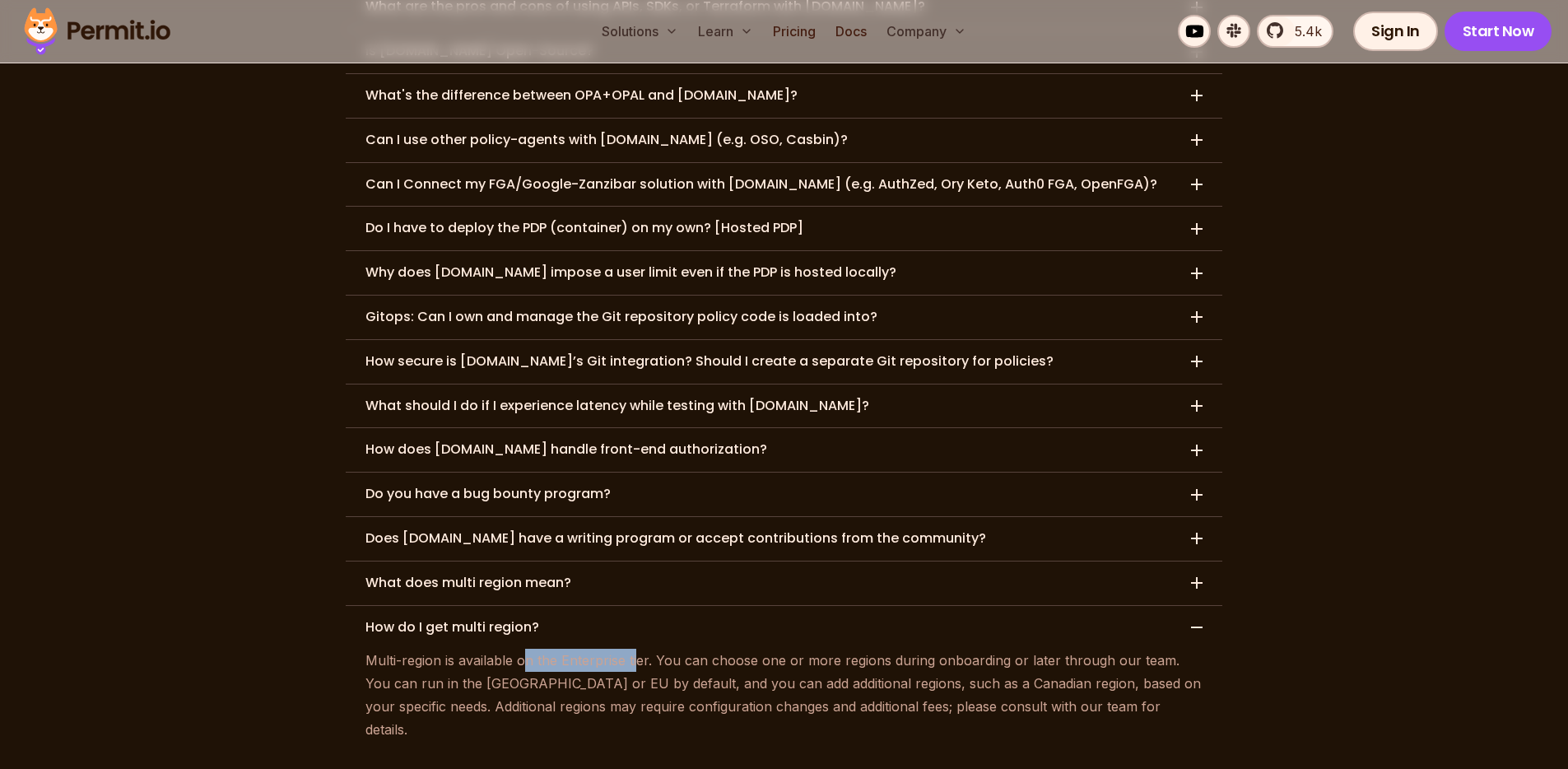
drag, startPoint x: 526, startPoint y: 563, endPoint x: 640, endPoint y: 571, distance: 114.3
click at [640, 648] on p "Multi-region is available on the Enterprise tier. You can choose one or more re…" at bounding box center [784, 694] width 837 height 92
drag, startPoint x: 698, startPoint y: 573, endPoint x: 824, endPoint y: 577, distance: 126.1
click at [807, 648] on p "Multi-region is available on the Enterprise tier. You can choose one or more re…" at bounding box center [784, 694] width 837 height 92
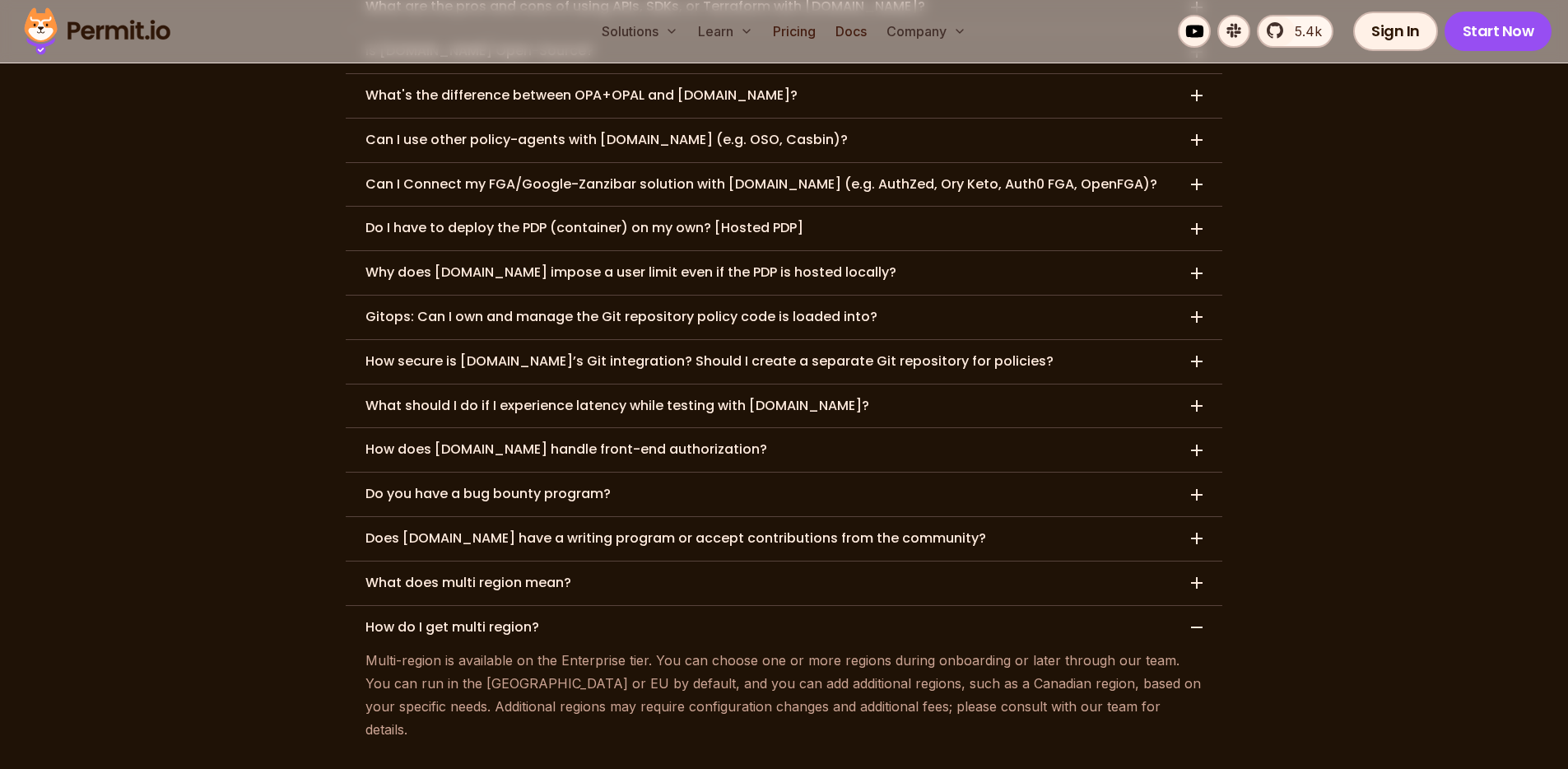
click at [824, 648] on p "Multi-region is available on the Enterprise tier. You can choose one or more re…" at bounding box center [784, 694] width 837 height 92
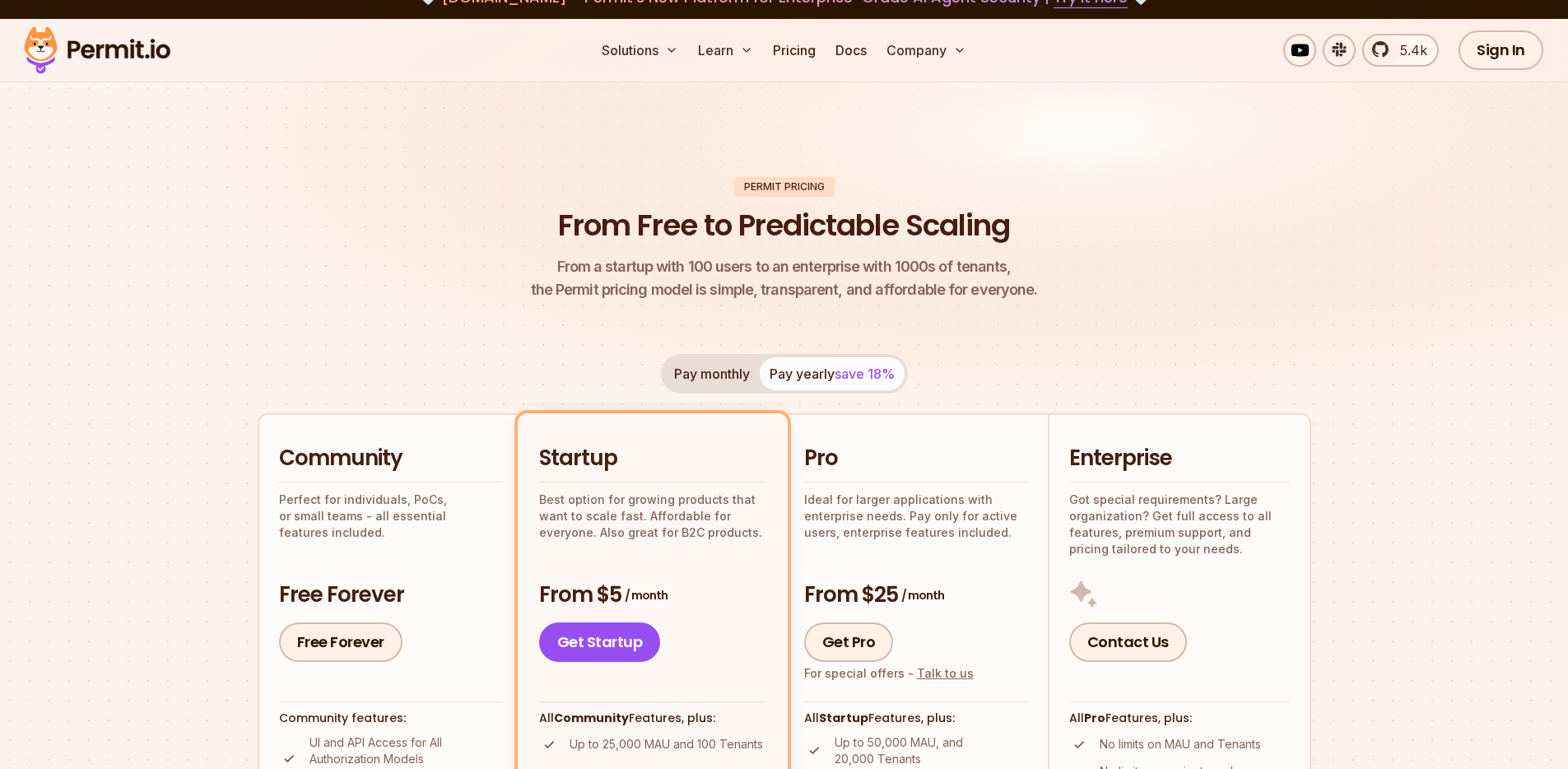
scroll to position [0, 0]
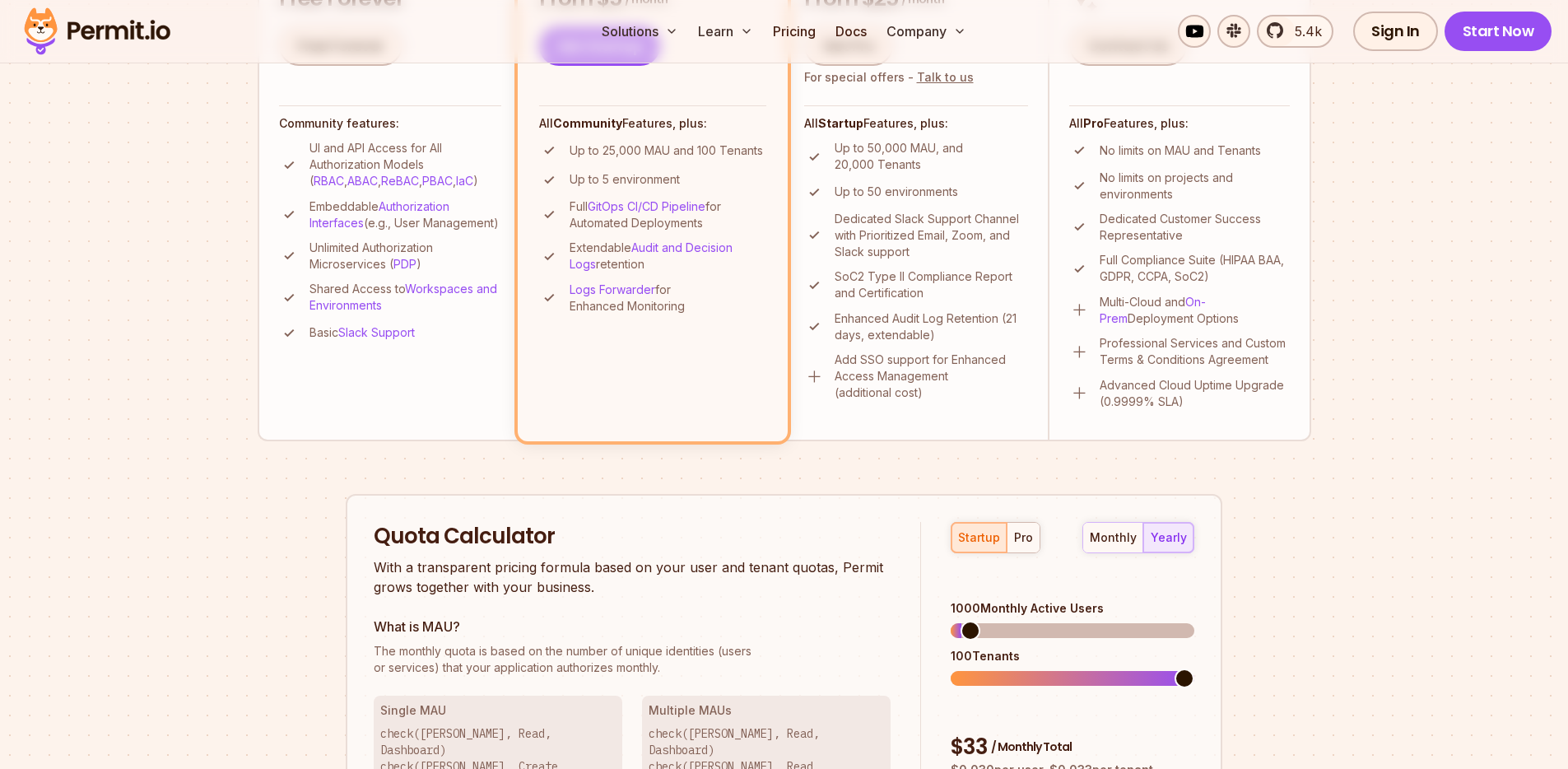
scroll to position [578, 0]
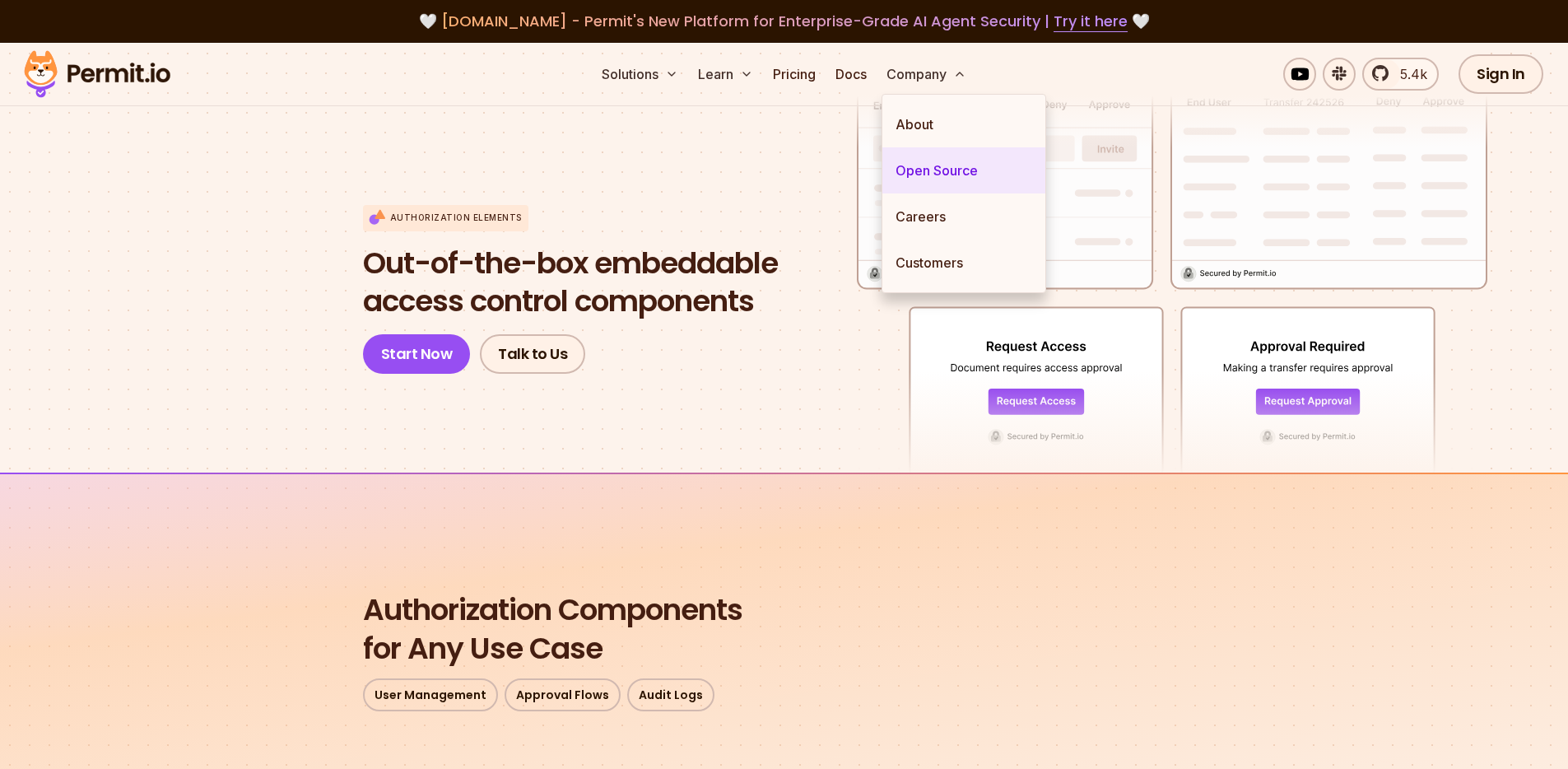
click at [920, 174] on link "Open Source" at bounding box center [964, 170] width 163 height 46
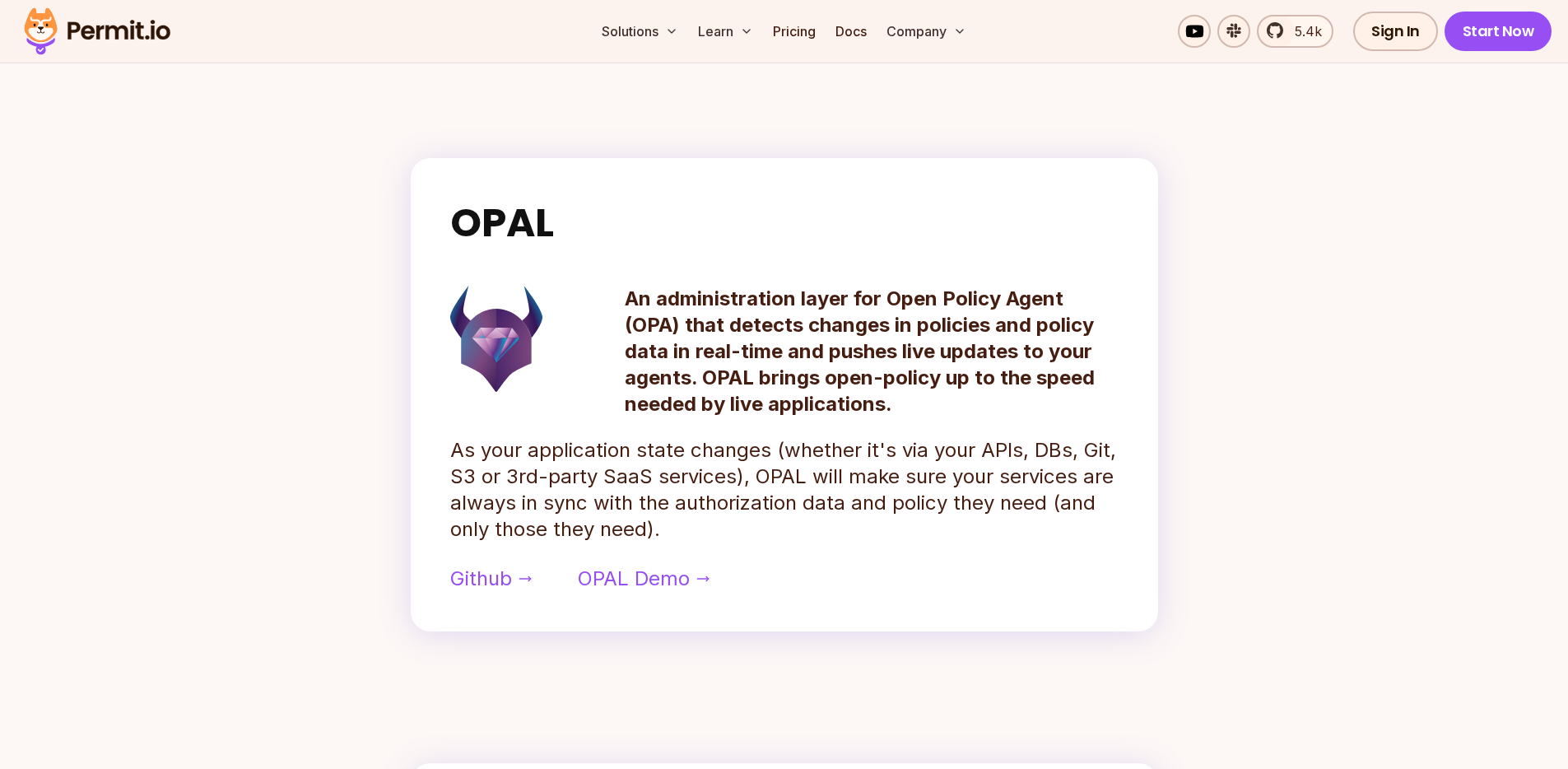
scroll to position [687, 0]
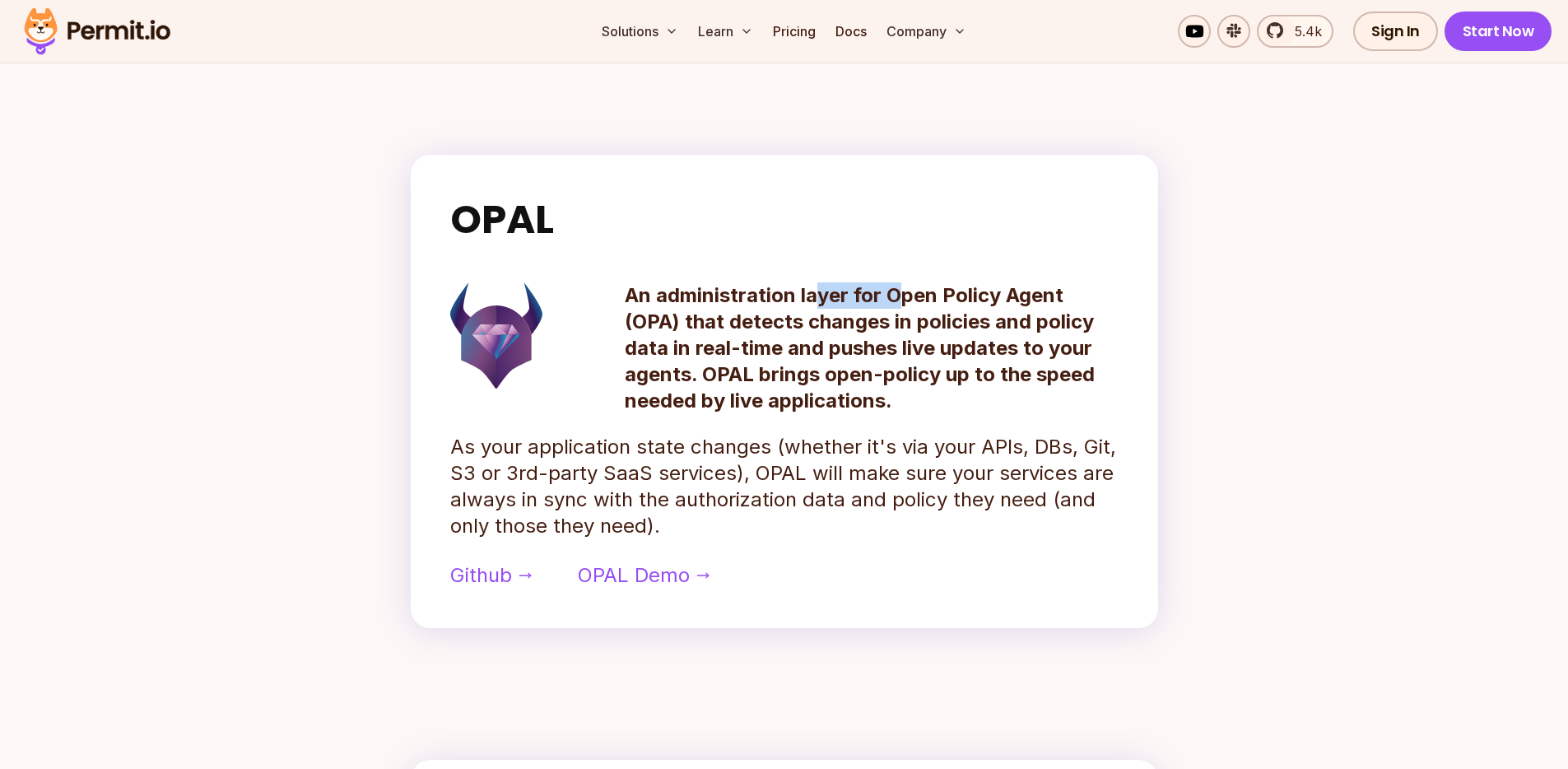
drag, startPoint x: 811, startPoint y: 303, endPoint x: 923, endPoint y: 302, distance: 112.0
click at [919, 302] on p "An administration layer for Open Policy Agent (OPA) that detects changes in pol…" at bounding box center [871, 348] width 494 height 132
click at [924, 302] on p "An administration layer for Open Policy Agent (OPA) that detects changes in pol…" at bounding box center [871, 348] width 494 height 132
drag, startPoint x: 816, startPoint y: 323, endPoint x: 877, endPoint y: 324, distance: 61.0
click at [877, 324] on p "An administration layer for Open Policy Agent (OPA) that detects changes in pol…" at bounding box center [871, 348] width 494 height 132
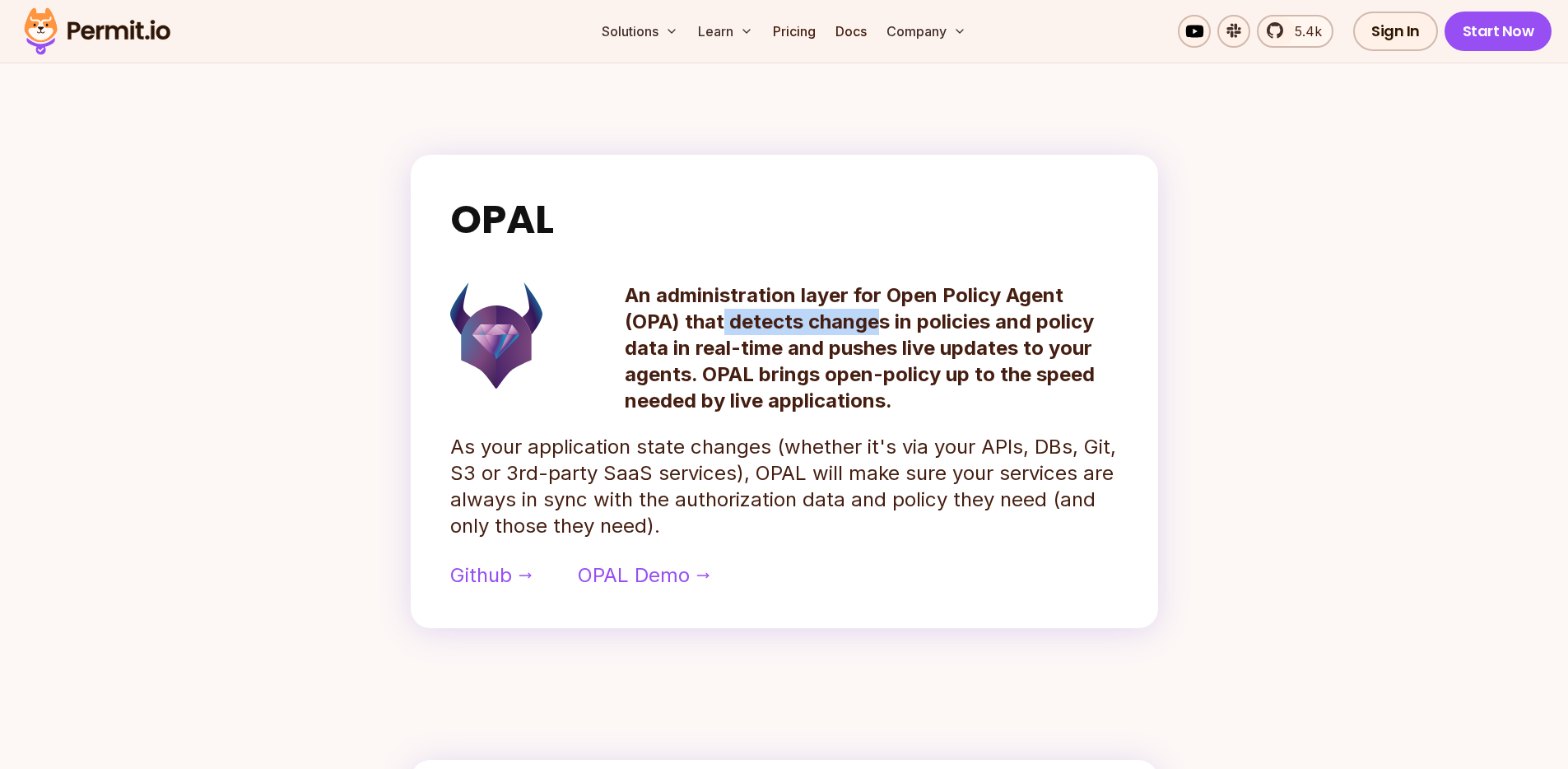
click at [877, 324] on p "An administration layer for Open Policy Agent (OPA) that detects changes in pol…" at bounding box center [871, 348] width 494 height 132
drag, startPoint x: 827, startPoint y: 322, endPoint x: 995, endPoint y: 326, distance: 168.0
click at [992, 327] on p "An administration layer for Open Policy Agent (OPA) that detects changes in pol…" at bounding box center [871, 348] width 494 height 132
click at [995, 326] on p "An administration layer for Open Policy Agent (OPA) that detects changes in pol…" at bounding box center [871, 348] width 494 height 132
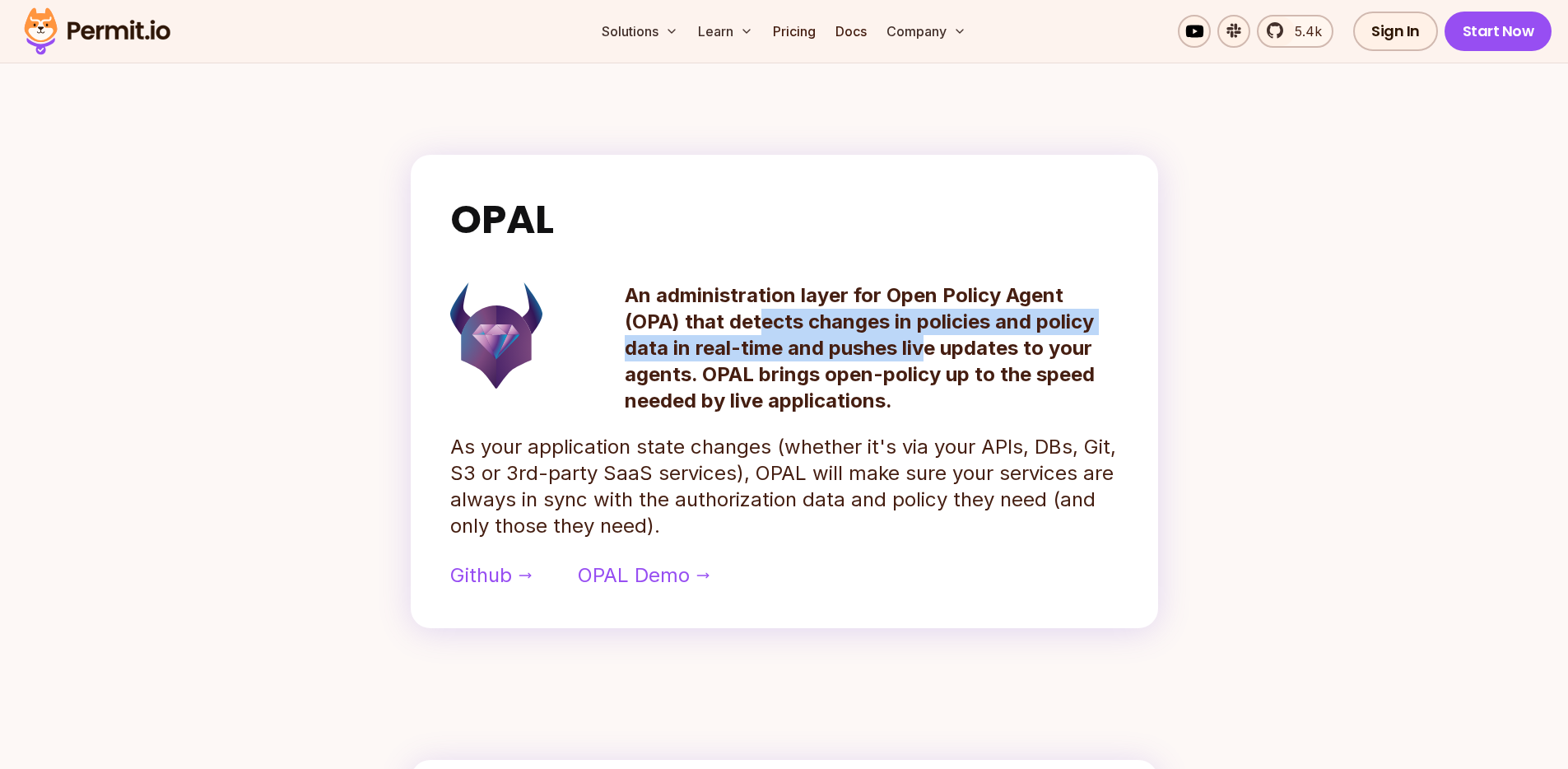
drag, startPoint x: 768, startPoint y: 335, endPoint x: 931, endPoint y: 361, distance: 165.1
click at [931, 361] on p "An administration layer for Open Policy Agent (OPA) that detects changes in pol…" at bounding box center [871, 348] width 494 height 132
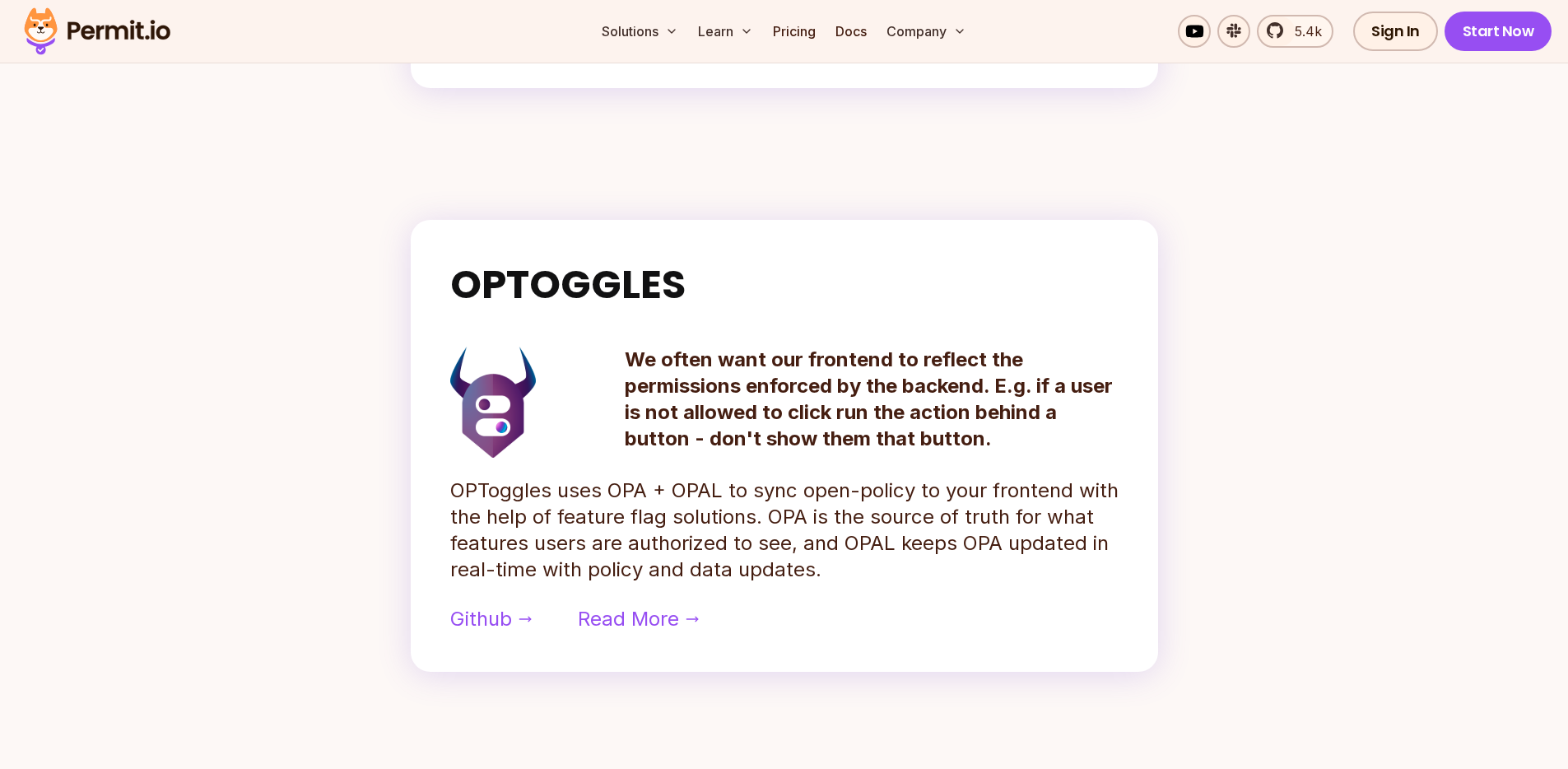
scroll to position [1244, 0]
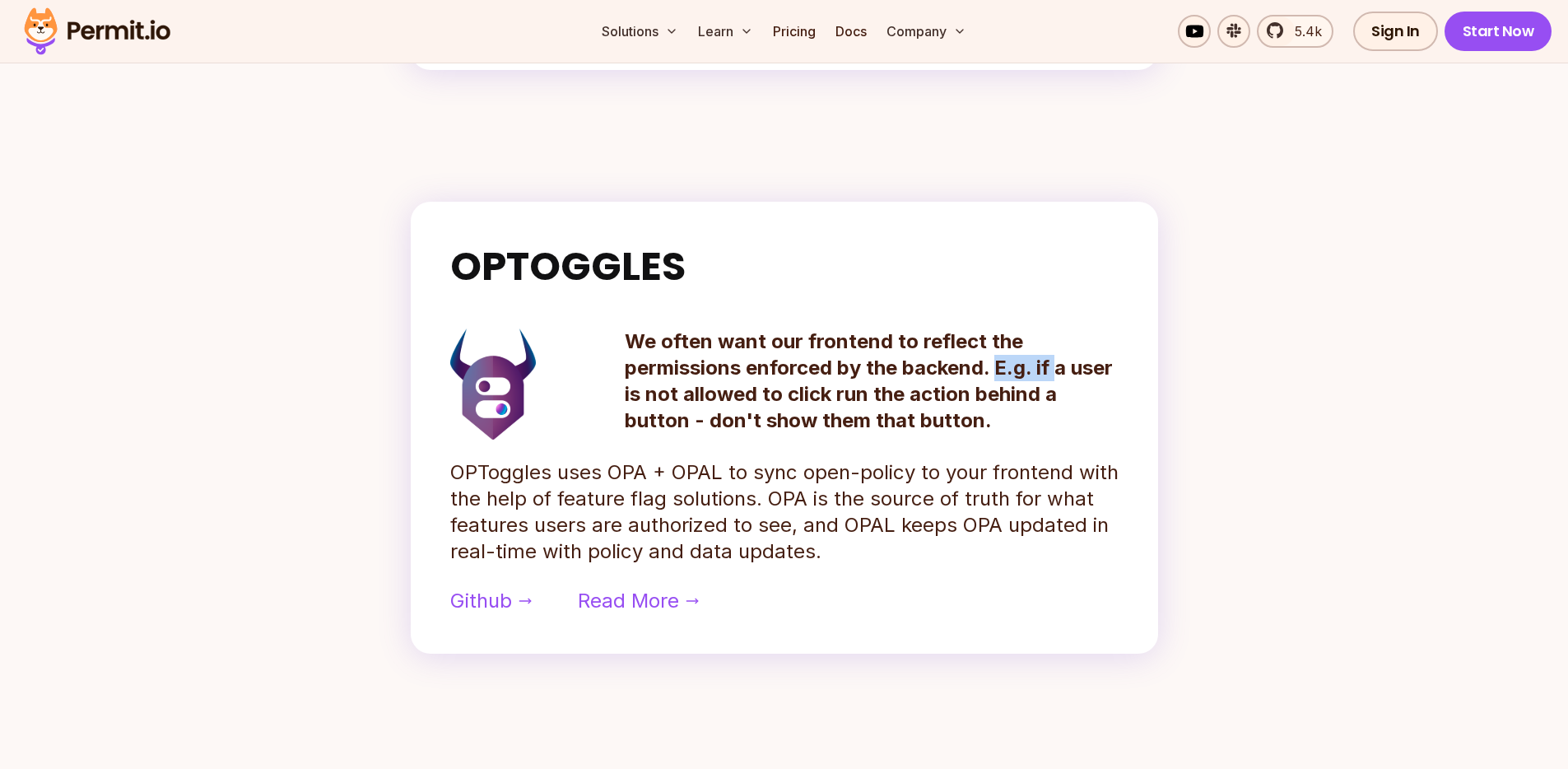
drag, startPoint x: 998, startPoint y: 363, endPoint x: 1063, endPoint y: 369, distance: 65.3
click at [1063, 369] on p "We often want our frontend to reflect the permissions enforced by the backend. …" at bounding box center [871, 381] width 494 height 105
drag, startPoint x: 733, startPoint y: 396, endPoint x: 825, endPoint y: 396, distance: 92.0
click at [825, 396] on p "We often want our frontend to reflect the permissions enforced by the backend. …" at bounding box center [871, 381] width 494 height 105
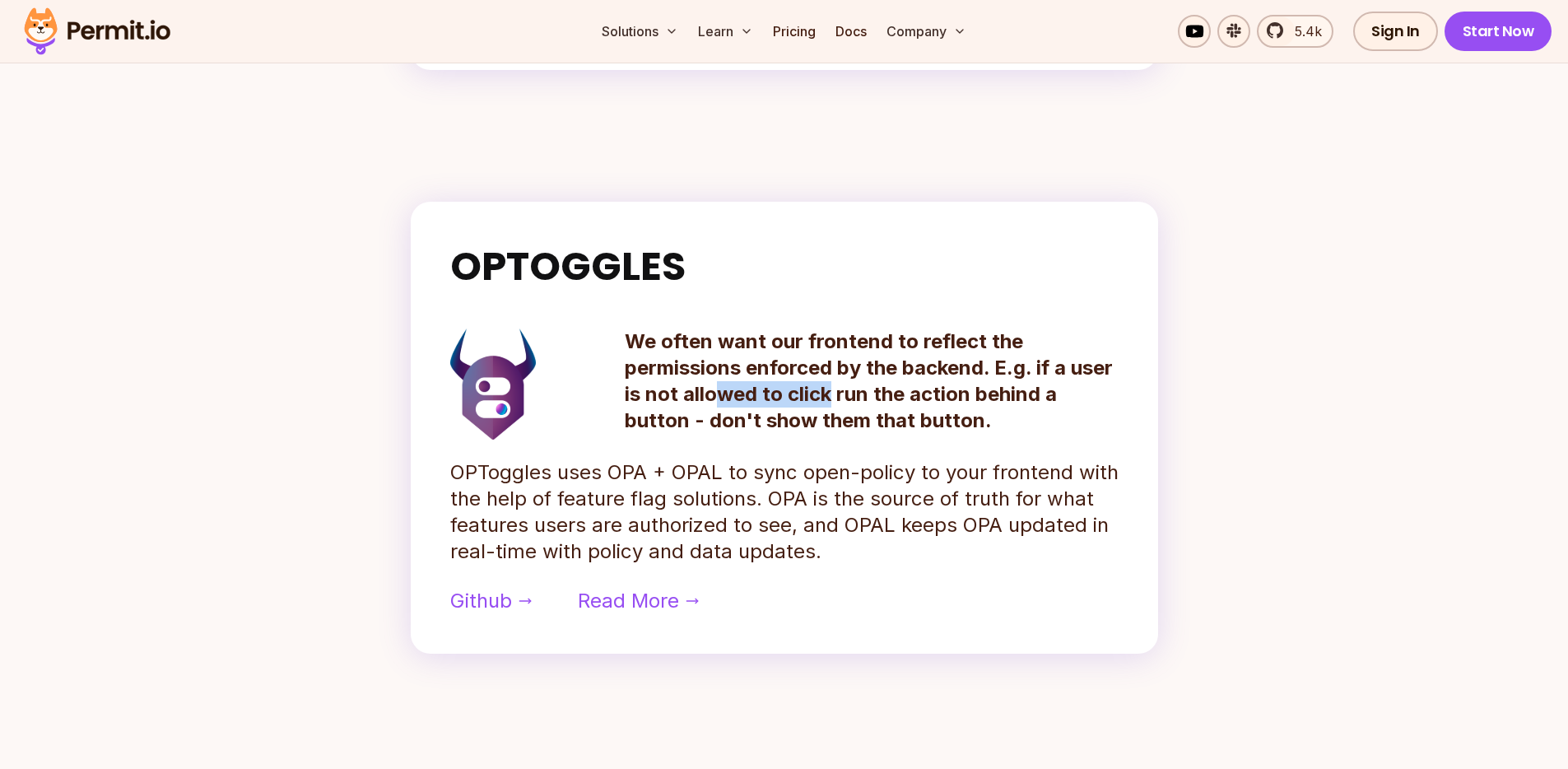
click at [825, 396] on p "We often want our frontend to reflect the permissions enforced by the backend. …" at bounding box center [871, 381] width 494 height 105
drag, startPoint x: 830, startPoint y: 396, endPoint x: 999, endPoint y: 400, distance: 169.0
click at [999, 400] on p "We often want our frontend to reflect the permissions enforced by the backend. …" at bounding box center [871, 381] width 494 height 105
drag, startPoint x: 763, startPoint y: 418, endPoint x: 895, endPoint y: 417, distance: 132.0
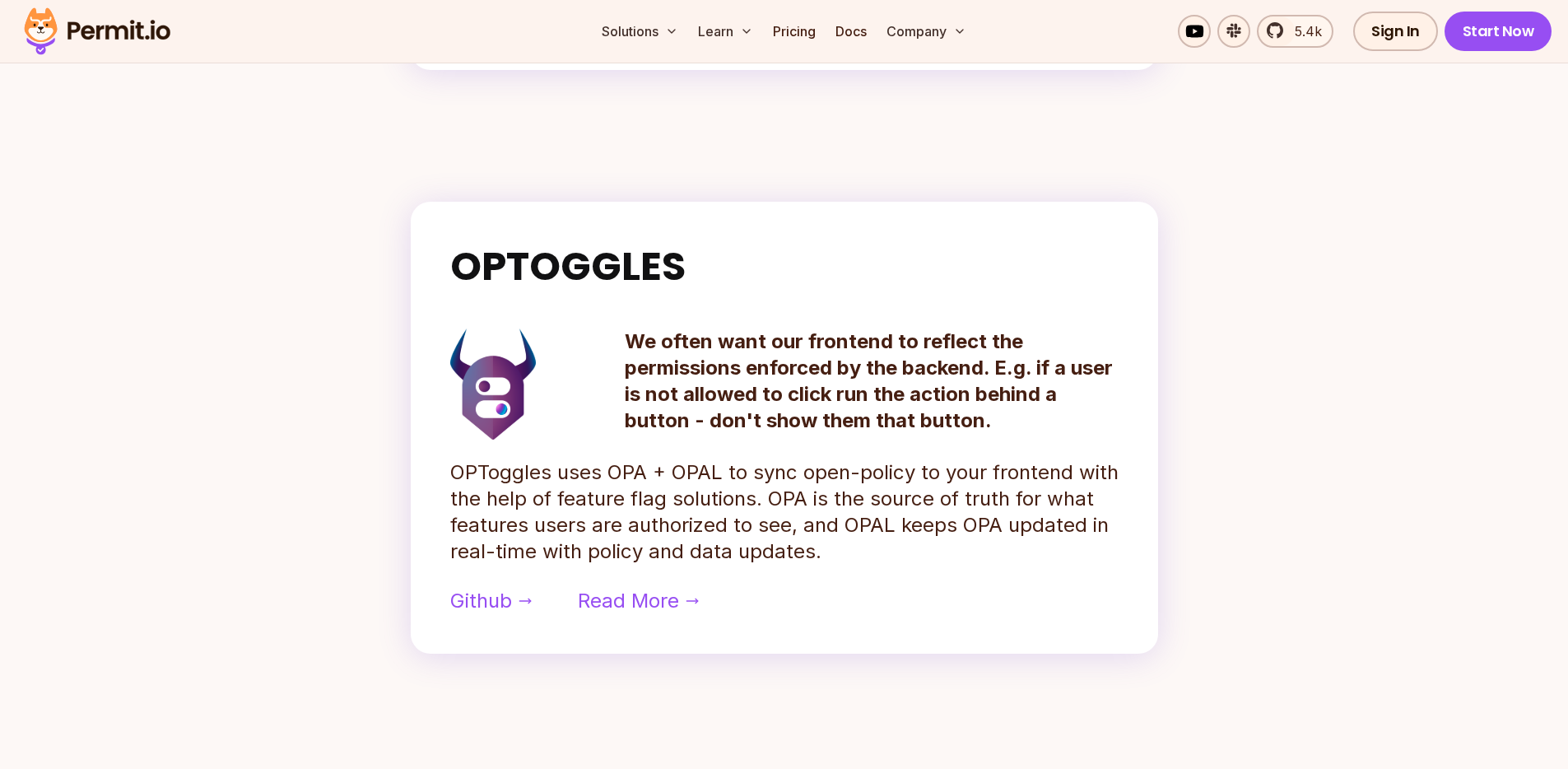
click at [885, 417] on p "We often want our frontend to reflect the permissions enforced by the backend. …" at bounding box center [871, 381] width 494 height 105
click at [895, 417] on p "We often want our frontend to reflect the permissions enforced by the backend. …" at bounding box center [871, 381] width 494 height 105
drag, startPoint x: 841, startPoint y: 417, endPoint x: 966, endPoint y: 423, distance: 125.1
click at [966, 423] on p "We often want our frontend to reflect the permissions enforced by the backend. …" at bounding box center [871, 381] width 494 height 105
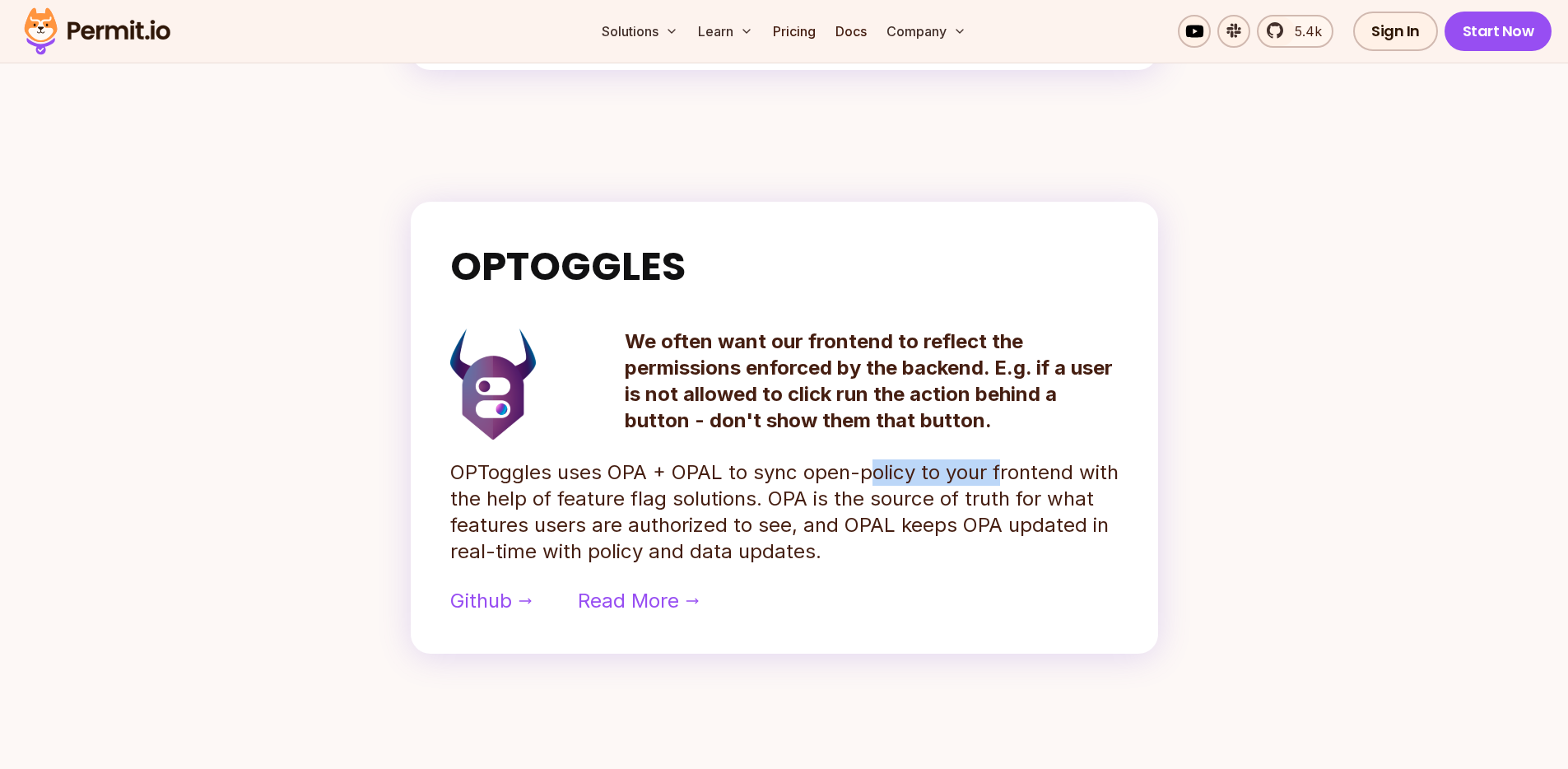
drag, startPoint x: 914, startPoint y: 478, endPoint x: 1022, endPoint y: 477, distance: 108.0
click at [1007, 477] on p "OPToggles uses OPA + OPAL to sync open-policy to your frontend with the help of…" at bounding box center [784, 511] width 668 height 105
click at [1022, 477] on p "OPToggles uses OPA + OPAL to sync open-policy to your frontend with the help of…" at bounding box center [784, 511] width 668 height 105
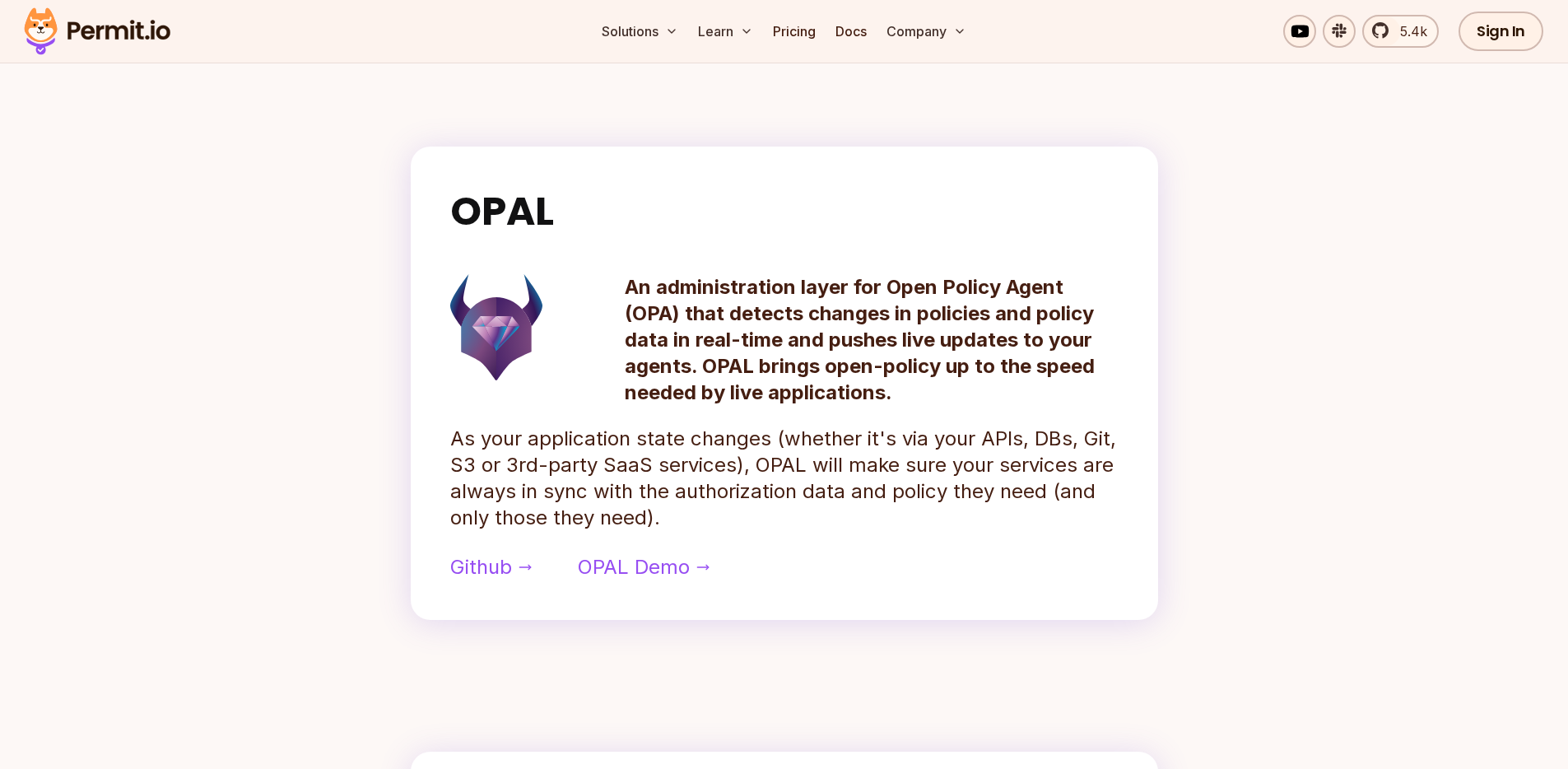
scroll to position [0, 0]
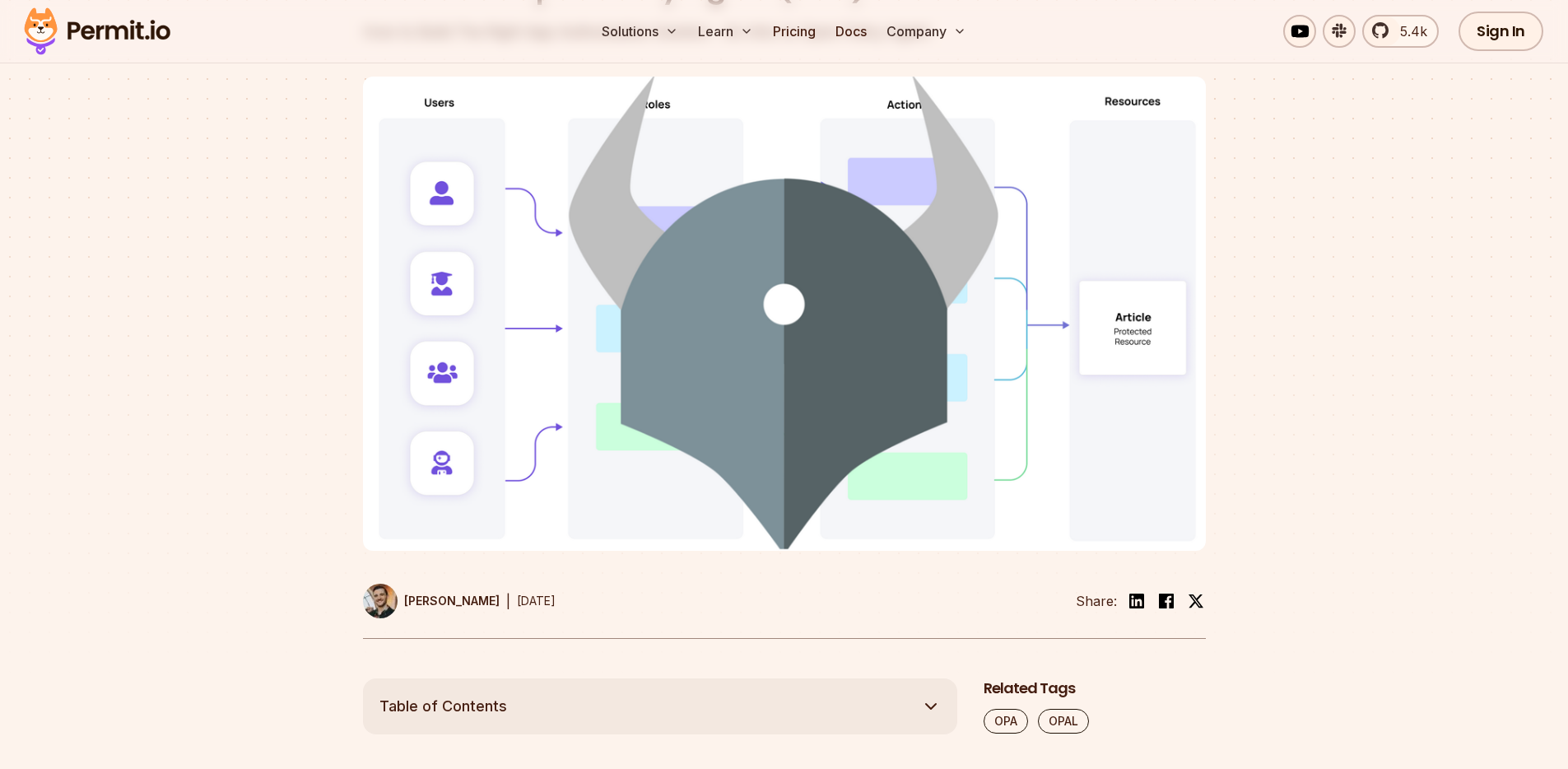
scroll to position [229, 0]
